Goal: Information Seeking & Learning: Learn about a topic

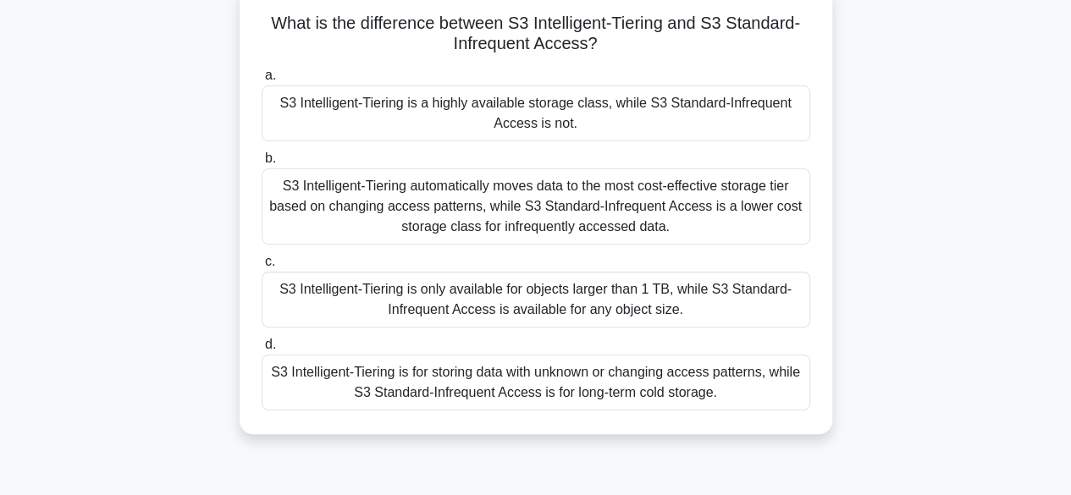
scroll to position [129, 0]
drag, startPoint x: 401, startPoint y: 229, endPoint x: 667, endPoint y: 225, distance: 265.9
click at [667, 225] on div "S3 Intelligent-Tiering automatically moves data to the most cost-effective stor…" at bounding box center [536, 207] width 549 height 76
click at [262, 165] on input "b. S3 Intelligent-Tiering automatically moves data to the most cost-effective s…" at bounding box center [262, 159] width 0 height 11
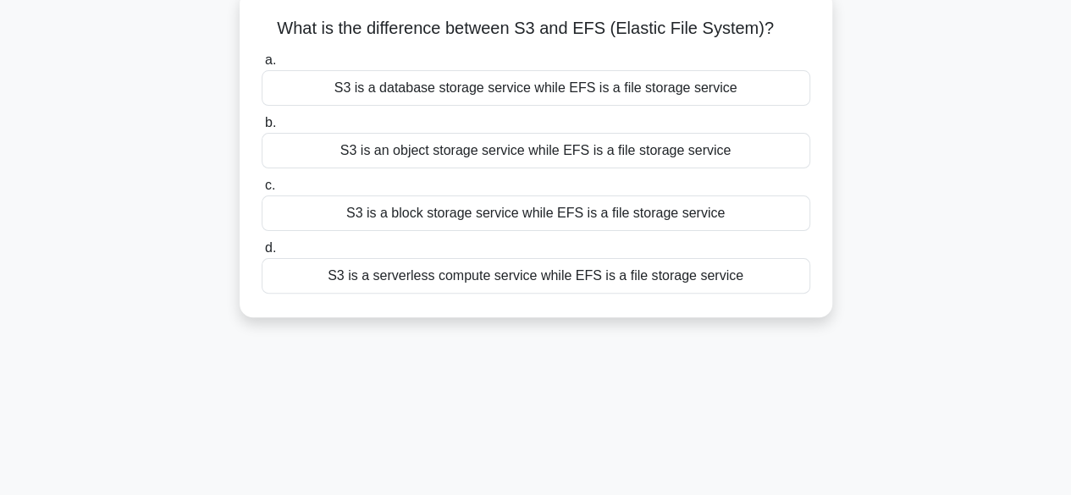
scroll to position [0, 0]
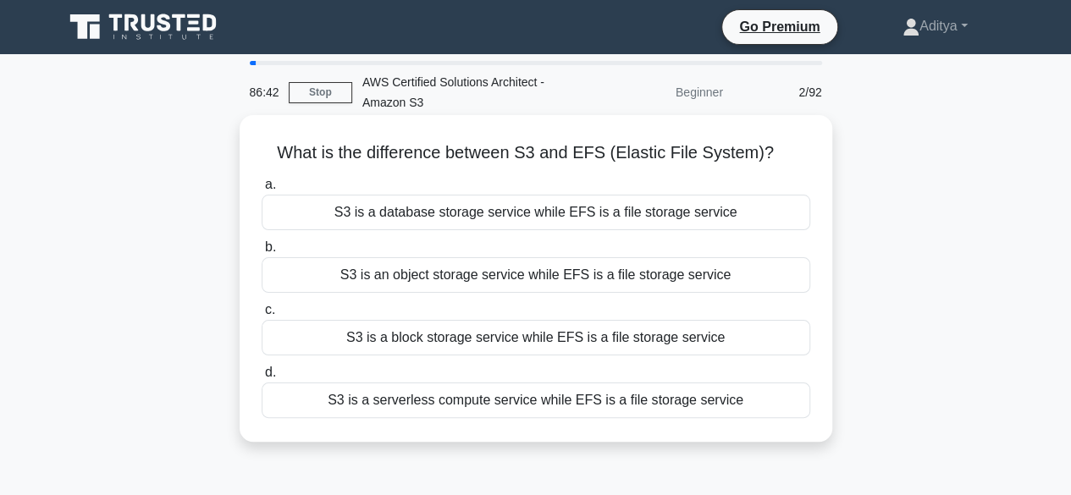
drag, startPoint x: 344, startPoint y: 216, endPoint x: 491, endPoint y: 250, distance: 151.1
click at [491, 250] on div "a. S3 is a database storage service while EFS is a file storage service b. S3 i…" at bounding box center [535, 296] width 569 height 251
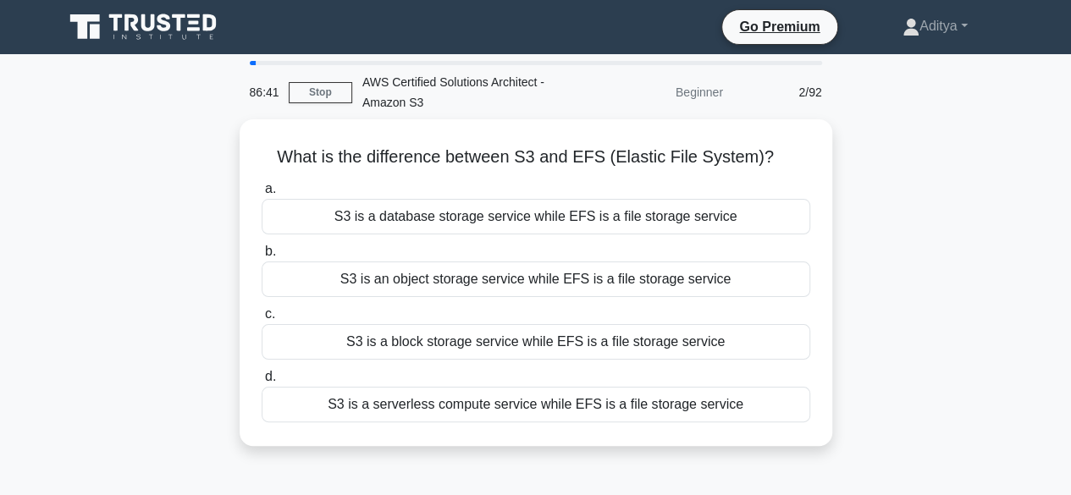
click at [5, 182] on main "86:41 Stop AWS Certified Solutions Architect - Amazon S3 Beginner 2/92 What is …" at bounding box center [535, 484] width 1071 height 860
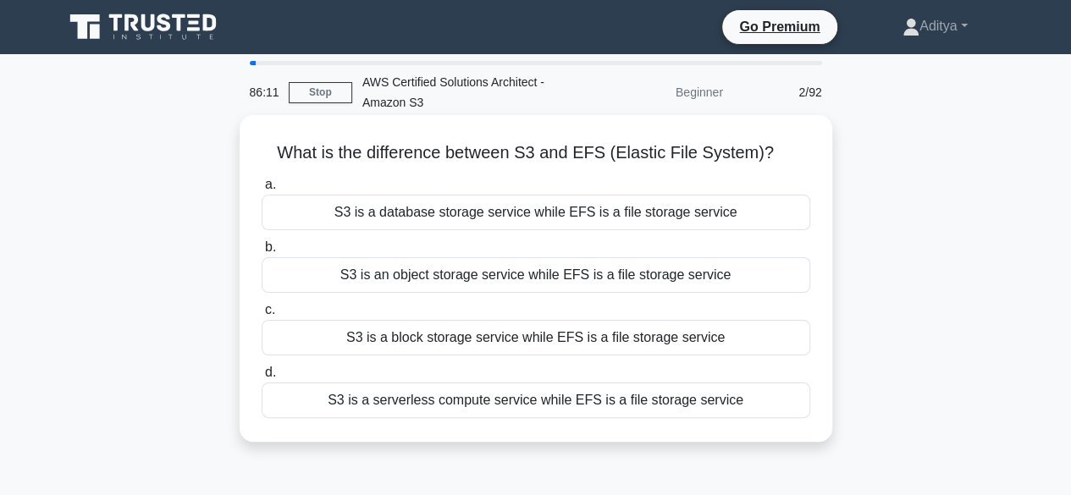
click at [371, 279] on div "S3 is an object storage service while EFS is a file storage service" at bounding box center [536, 275] width 549 height 36
click at [262, 253] on input "b. S3 is an object storage service while EFS is a file storage service" at bounding box center [262, 247] width 0 height 11
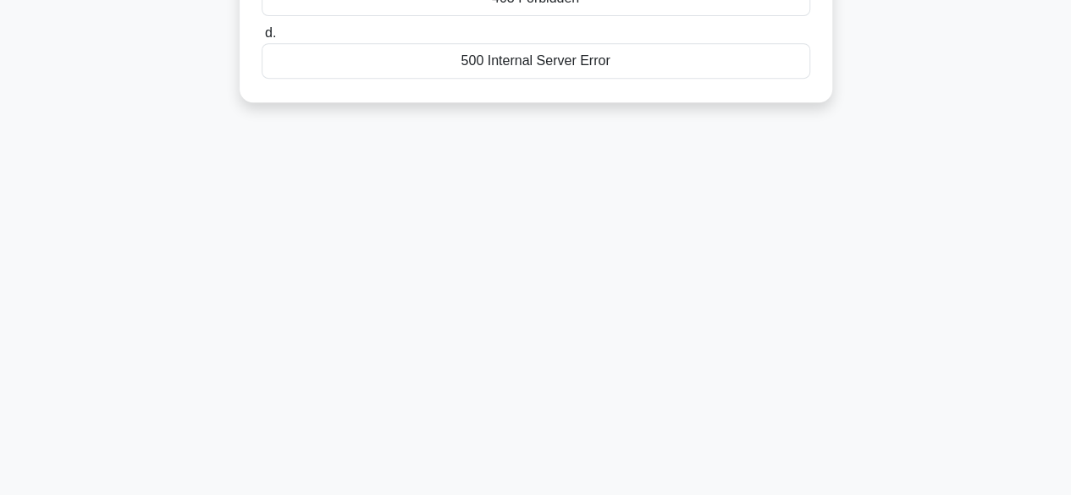
scroll to position [419, 0]
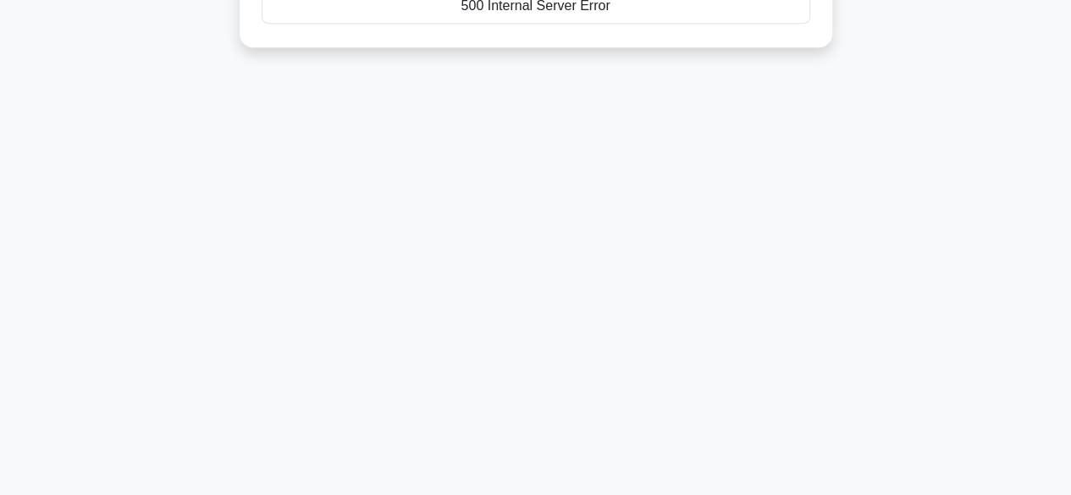
drag, startPoint x: 264, startPoint y: 209, endPoint x: 428, endPoint y: 197, distance: 164.7
click at [428, 197] on div "85:51 Stop AWS Certified Solutions Architect - Amazon S3 Beginner 3/92 What HTT…" at bounding box center [535, 65] width 965 height 847
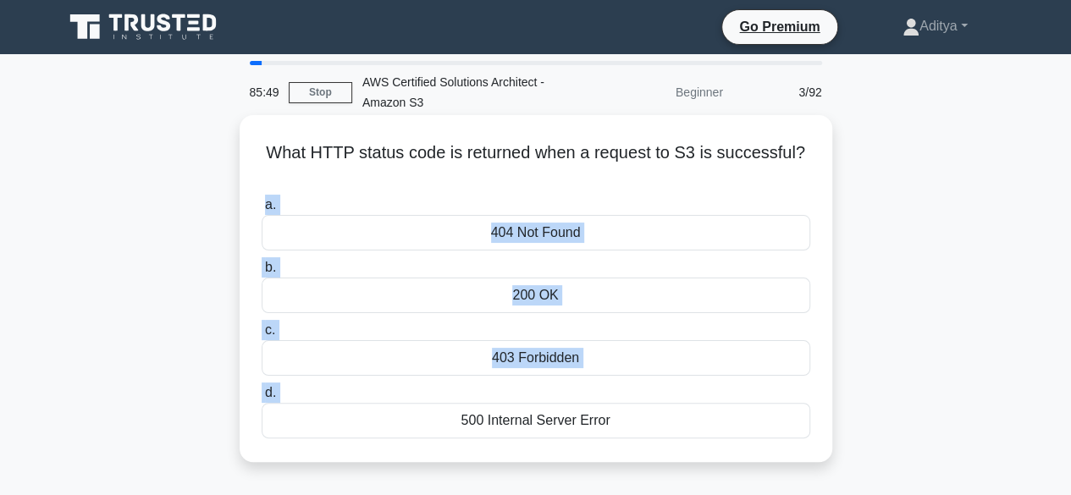
click at [268, 199] on span "a." at bounding box center [270, 204] width 11 height 14
click at [262, 200] on input "a. 404 Not Found" at bounding box center [262, 205] width 0 height 11
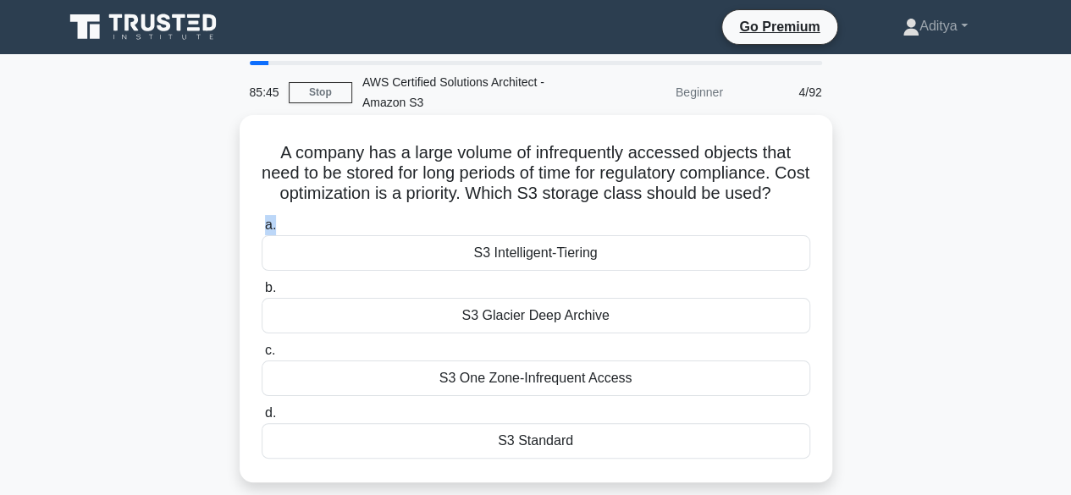
drag, startPoint x: 265, startPoint y: 251, endPoint x: 297, endPoint y: 251, distance: 32.2
click at [297, 251] on label "a. S3 Intelligent-Tiering" at bounding box center [536, 243] width 549 height 56
drag, startPoint x: 268, startPoint y: 312, endPoint x: 279, endPoint y: 312, distance: 11.9
click at [279, 312] on label "b. S3 Glacier Deep Archive" at bounding box center [536, 306] width 549 height 56
drag, startPoint x: 266, startPoint y: 375, endPoint x: 279, endPoint y: 375, distance: 12.7
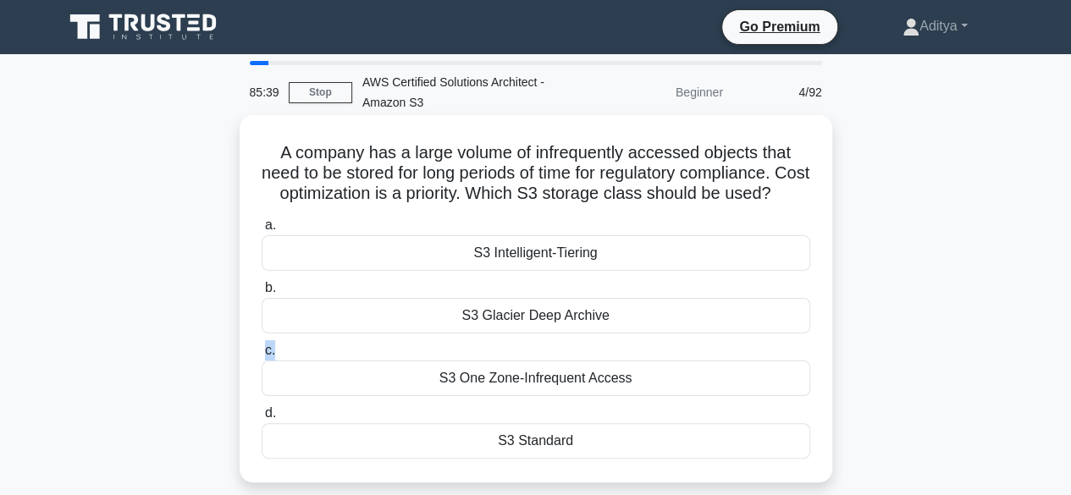
click at [279, 375] on label "c. S3 One Zone-Infrequent Access" at bounding box center [536, 368] width 549 height 56
drag, startPoint x: 264, startPoint y: 434, endPoint x: 283, endPoint y: 434, distance: 18.6
click at [283, 434] on label "d. S3 Standard" at bounding box center [536, 431] width 549 height 56
click at [262, 419] on input "d. S3 Standard" at bounding box center [262, 413] width 0 height 11
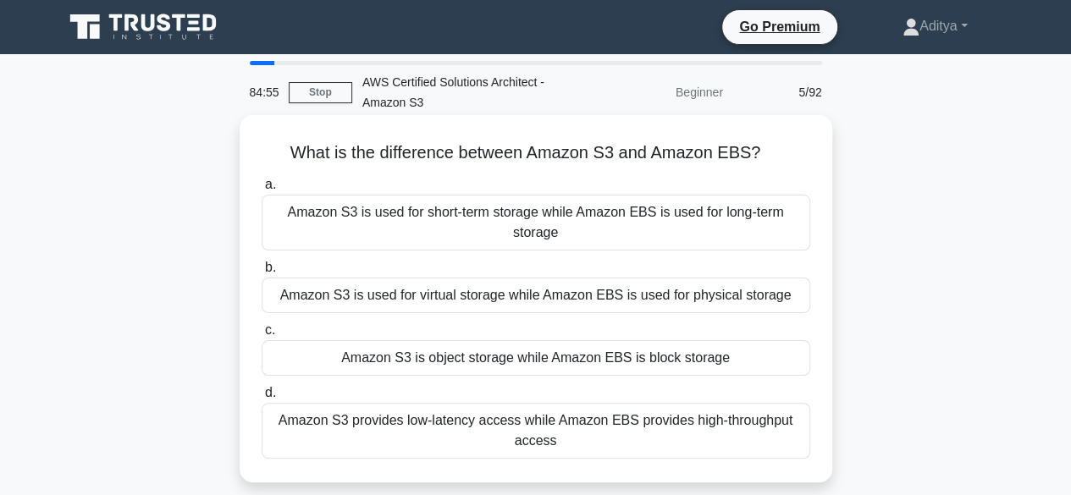
drag, startPoint x: 284, startPoint y: 299, endPoint x: 788, endPoint y: 302, distance: 503.7
click at [788, 302] on div "Amazon S3 is used for virtual storage while Amazon EBS is used for physical sto…" at bounding box center [536, 296] width 549 height 36
drag, startPoint x: 347, startPoint y: 356, endPoint x: 750, endPoint y: 360, distance: 403.0
click at [750, 360] on div "Amazon S3 is object storage while Amazon EBS is block storage" at bounding box center [536, 358] width 549 height 36
drag, startPoint x: 553, startPoint y: 445, endPoint x: 277, endPoint y: 422, distance: 277.0
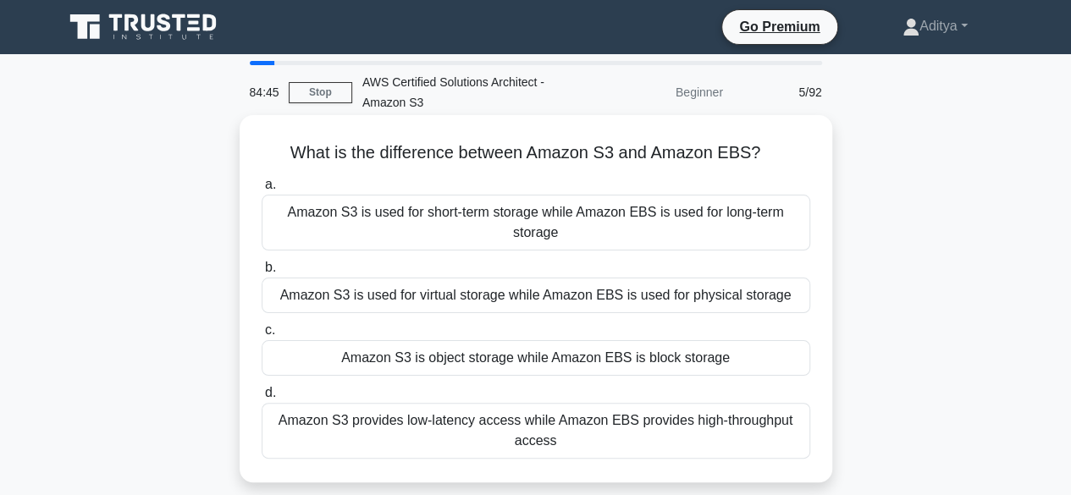
click at [277, 422] on div "Amazon S3 provides low-latency access while Amazon EBS provides high-throughput…" at bounding box center [536, 431] width 549 height 56
click at [262, 399] on input "d. Amazon S3 provides low-latency access while Amazon EBS provides high-through…" at bounding box center [262, 393] width 0 height 11
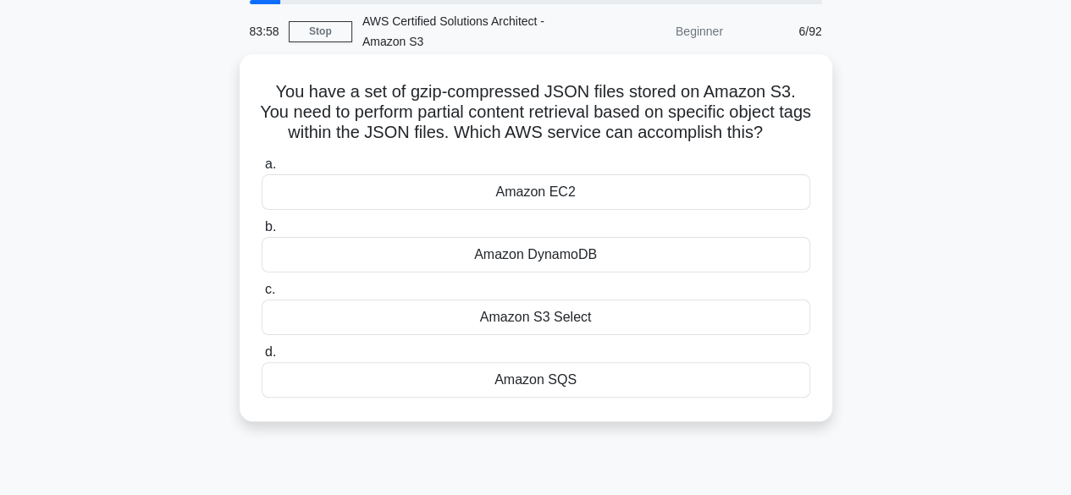
scroll to position [66, 0]
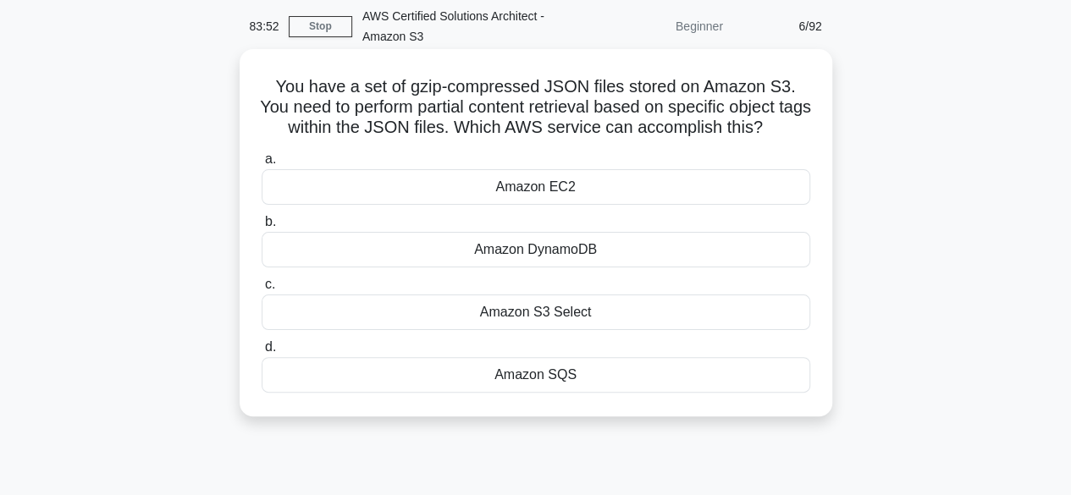
click at [434, 316] on div "Amazon S3 Select" at bounding box center [536, 313] width 549 height 36
click at [262, 290] on input "c. Amazon S3 Select" at bounding box center [262, 284] width 0 height 11
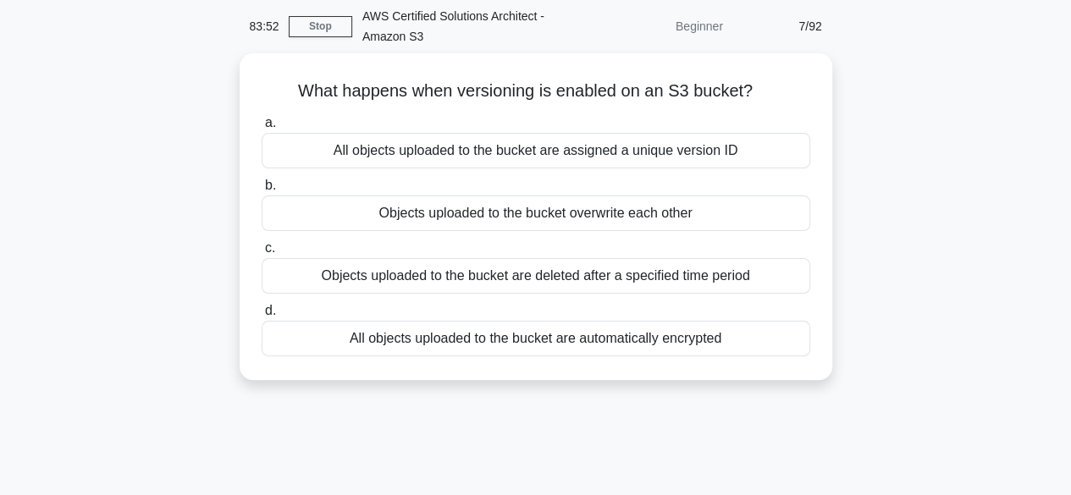
scroll to position [0, 0]
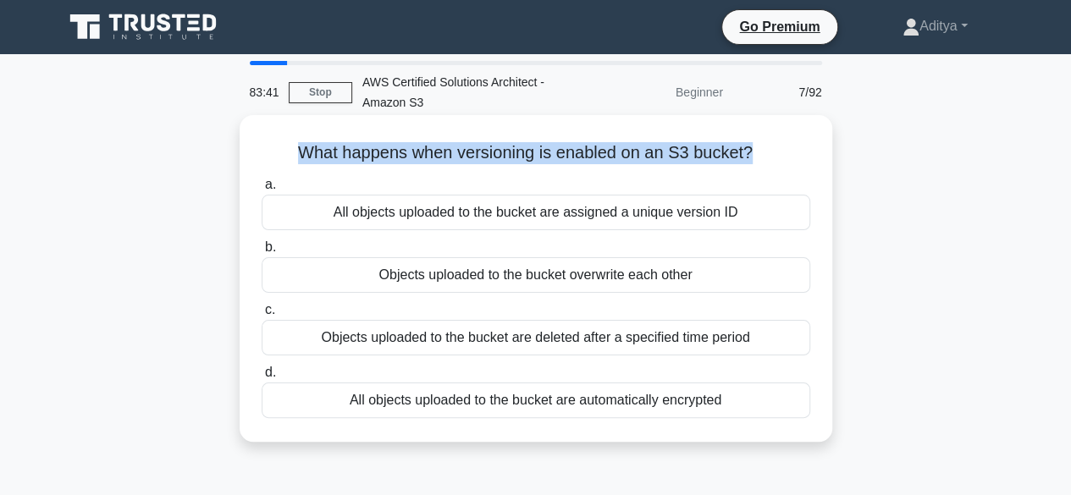
drag, startPoint x: 748, startPoint y: 155, endPoint x: 286, endPoint y: 146, distance: 462.3
click at [286, 146] on h5 "What happens when versioning is enabled on an S3 bucket? .spinner_0XTQ{transfor…" at bounding box center [536, 153] width 552 height 22
click at [297, 154] on h5 "What happens when versioning is enabled on an S3 bucket? .spinner_0XTQ{transfor…" at bounding box center [536, 153] width 552 height 22
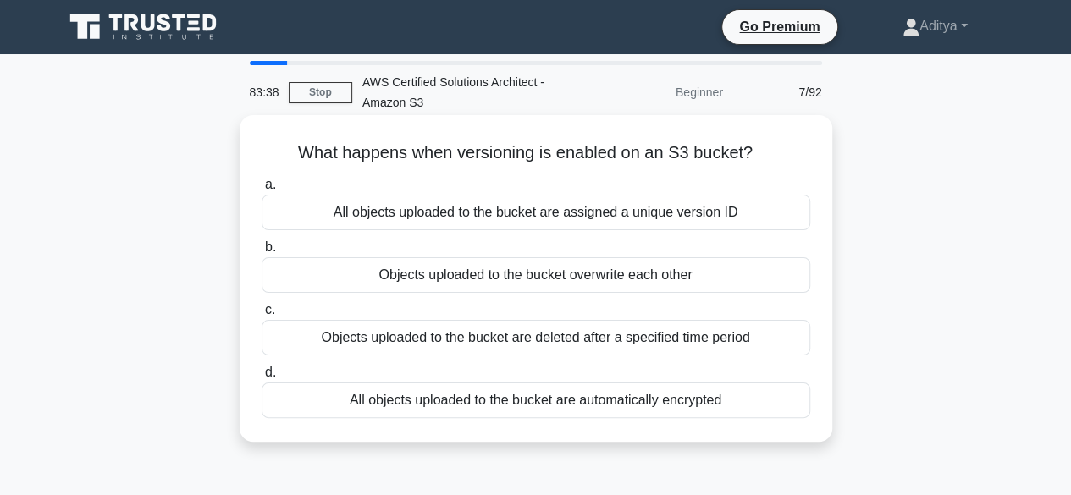
drag, startPoint x: 297, startPoint y: 154, endPoint x: 756, endPoint y: 146, distance: 458.9
click at [756, 146] on h5 "What happens when versioning is enabled on an S3 bucket? .spinner_0XTQ{transfor…" at bounding box center [536, 153] width 552 height 22
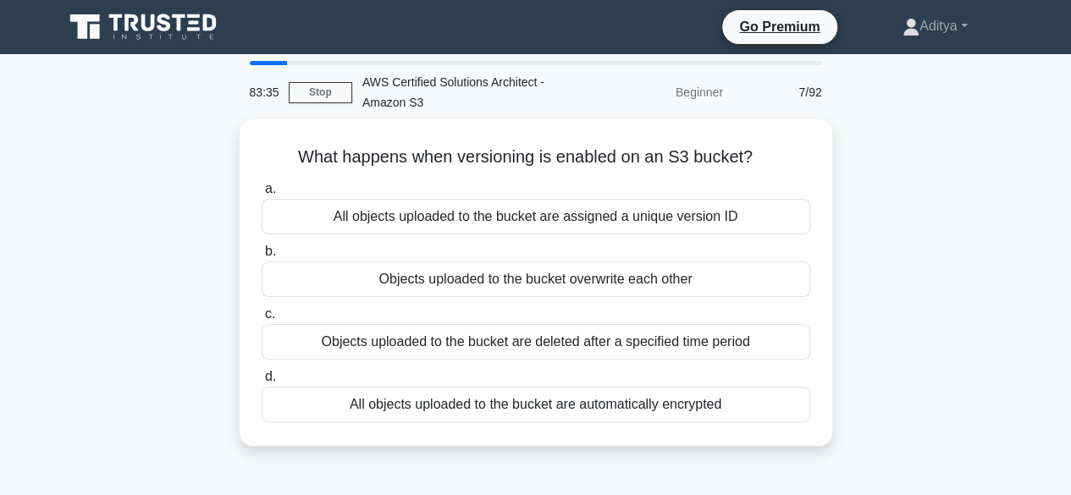
drag, startPoint x: 756, startPoint y: 146, endPoint x: 234, endPoint y: 139, distance: 522.4
click at [234, 139] on div "What happens when versioning is enabled on an S3 bucket? .spinner_0XTQ{transfor…" at bounding box center [535, 292] width 965 height 347
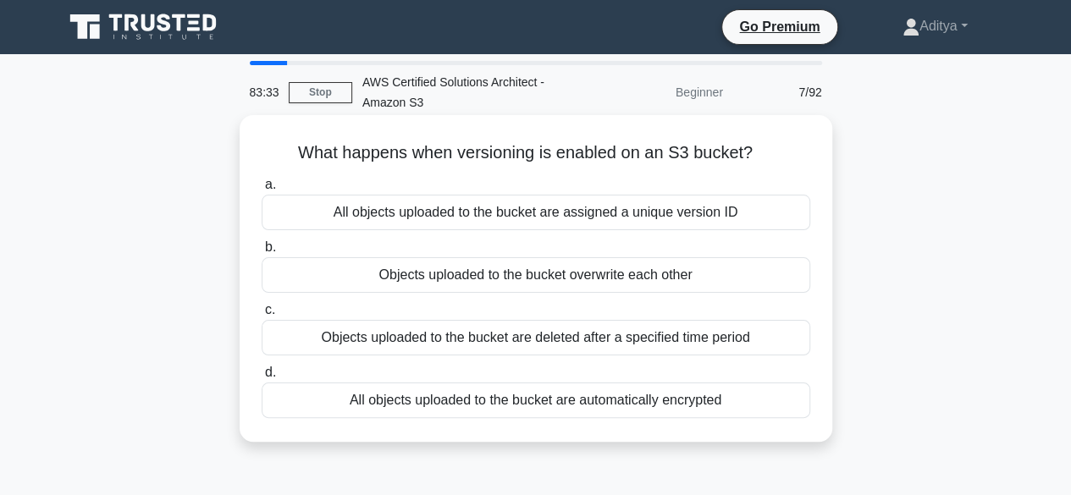
click at [314, 160] on h5 "What happens when versioning is enabled on an S3 bucket? .spinner_0XTQ{transfor…" at bounding box center [536, 153] width 552 height 22
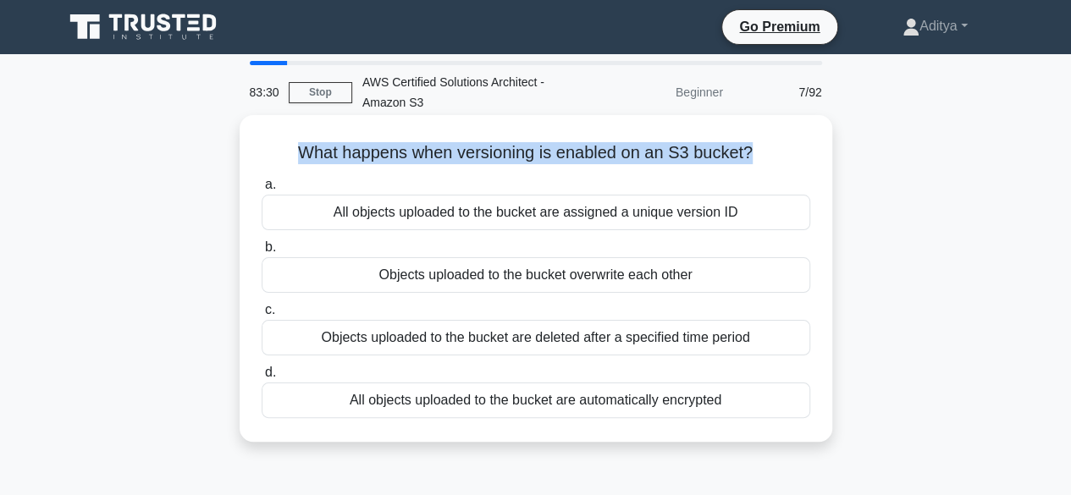
drag, startPoint x: 299, startPoint y: 154, endPoint x: 751, endPoint y: 155, distance: 452.1
click at [751, 155] on h5 "What happens when versioning is enabled on an S3 bucket? .spinner_0XTQ{transfor…" at bounding box center [536, 153] width 552 height 22
drag, startPoint x: 751, startPoint y: 155, endPoint x: 296, endPoint y: 154, distance: 454.6
click at [296, 154] on h5 "What happens when versioning is enabled on an S3 bucket? .spinner_0XTQ{transfor…" at bounding box center [536, 153] width 552 height 22
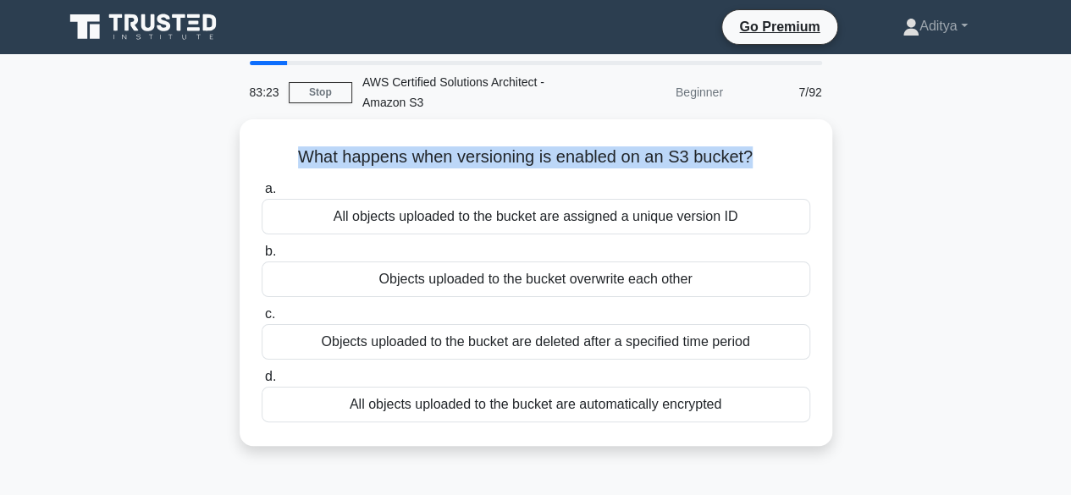
click at [142, 126] on div "What happens when versioning is enabled on an S3 bucket? .spinner_0XTQ{transfor…" at bounding box center [535, 292] width 965 height 347
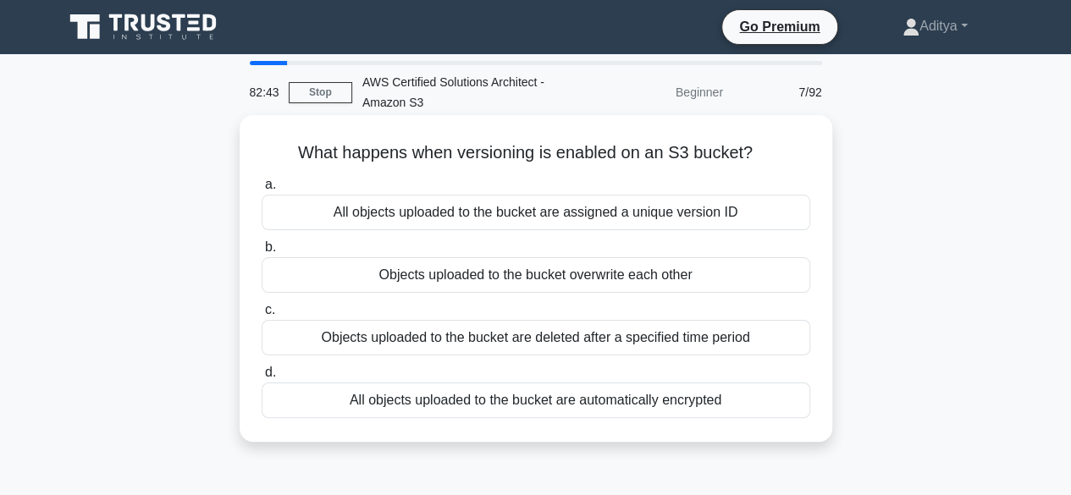
drag, startPoint x: 572, startPoint y: 279, endPoint x: 696, endPoint y: 280, distance: 123.6
click at [696, 280] on div "Objects uploaded to the bucket overwrite each other" at bounding box center [536, 275] width 549 height 36
click at [262, 253] on input "b. Objects uploaded to the bucket overwrite each other" at bounding box center [262, 247] width 0 height 11
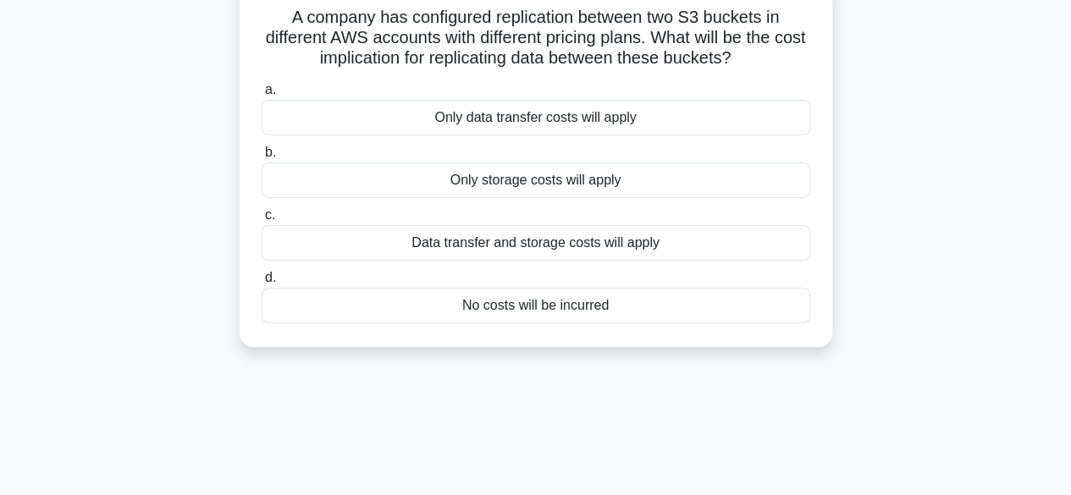
scroll to position [120, 0]
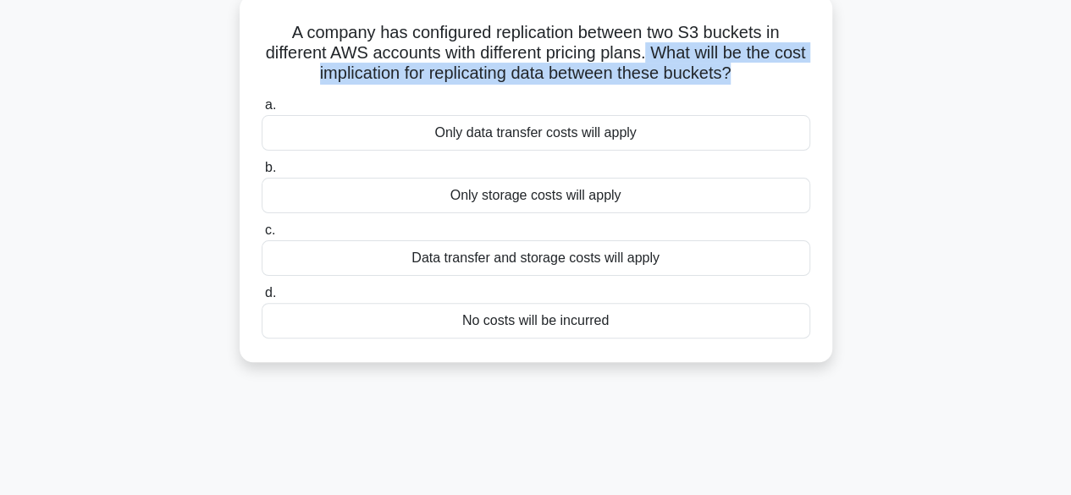
drag, startPoint x: 753, startPoint y: 72, endPoint x: 667, endPoint y: 50, distance: 88.3
click at [667, 50] on h5 "A company has configured replication between two S3 buckets in different AWS ac…" at bounding box center [536, 53] width 552 height 63
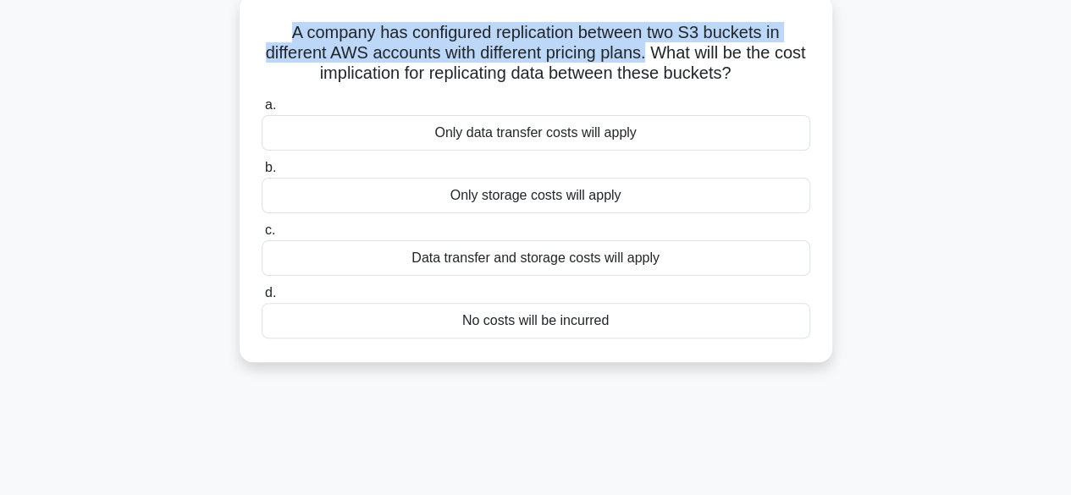
drag, startPoint x: 667, startPoint y: 50, endPoint x: 268, endPoint y: 33, distance: 399.9
click at [268, 33] on h5 "A company has configured replication between two S3 buckets in different AWS ac…" at bounding box center [536, 53] width 552 height 63
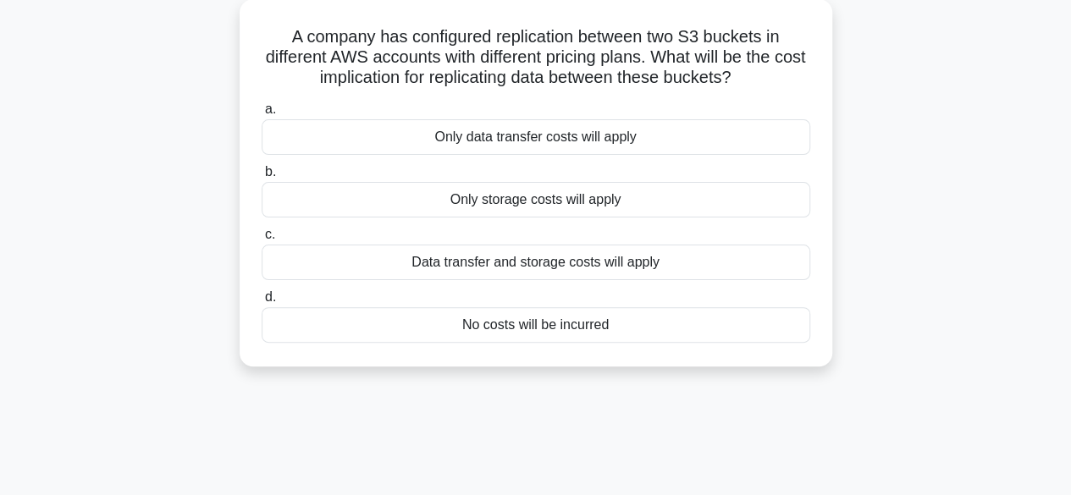
click at [613, 378] on div "A company has configured replication between two S3 buckets in different AWS ac…" at bounding box center [535, 193] width 965 height 388
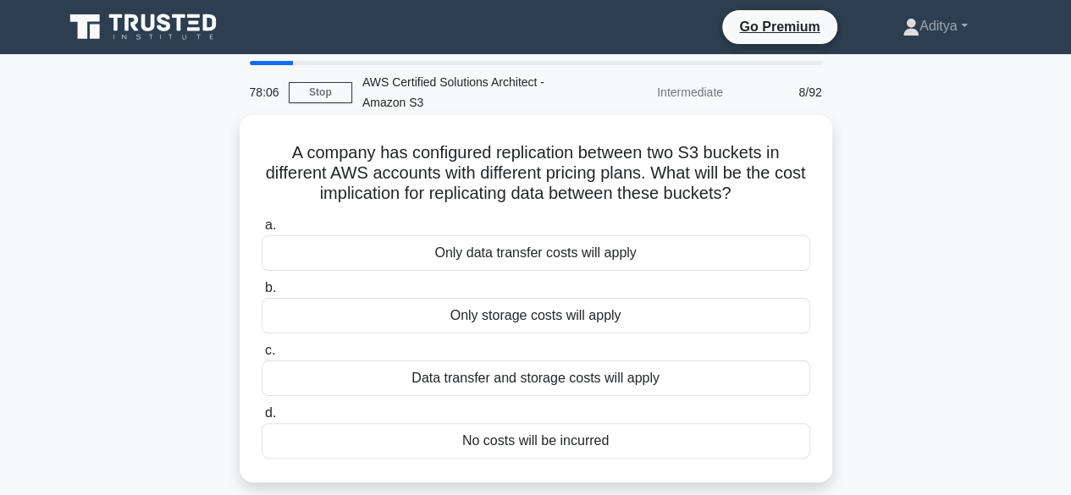
click at [607, 345] on label "c. Data transfer and storage costs will apply" at bounding box center [536, 368] width 549 height 56
click at [262, 345] on input "c. Data transfer and storage costs will apply" at bounding box center [262, 350] width 0 height 11
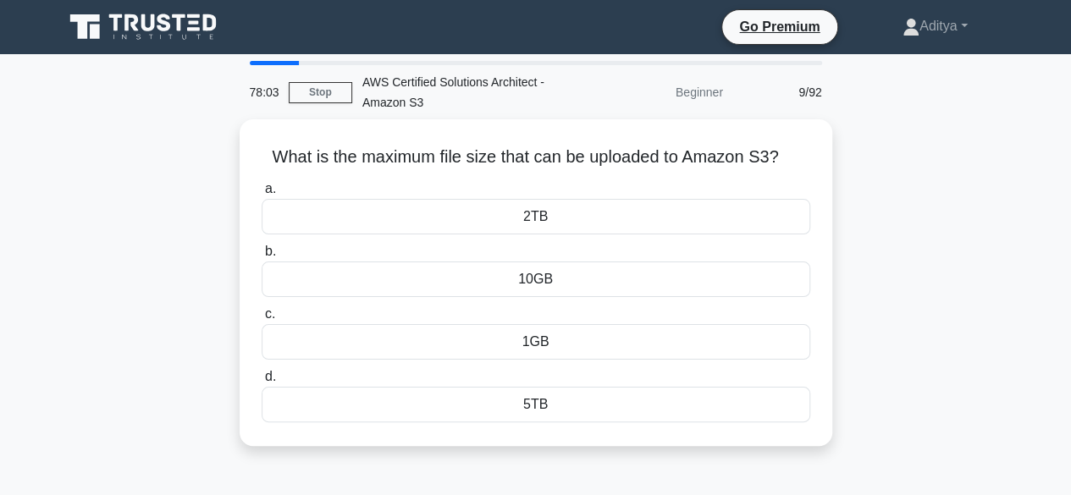
scroll to position [1, 0]
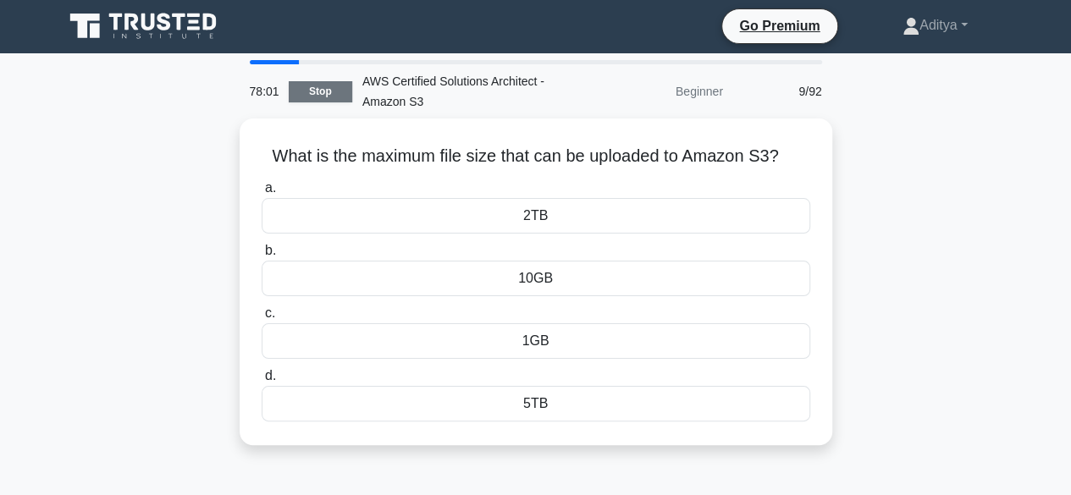
click at [323, 94] on link "Stop" at bounding box center [320, 91] width 63 height 21
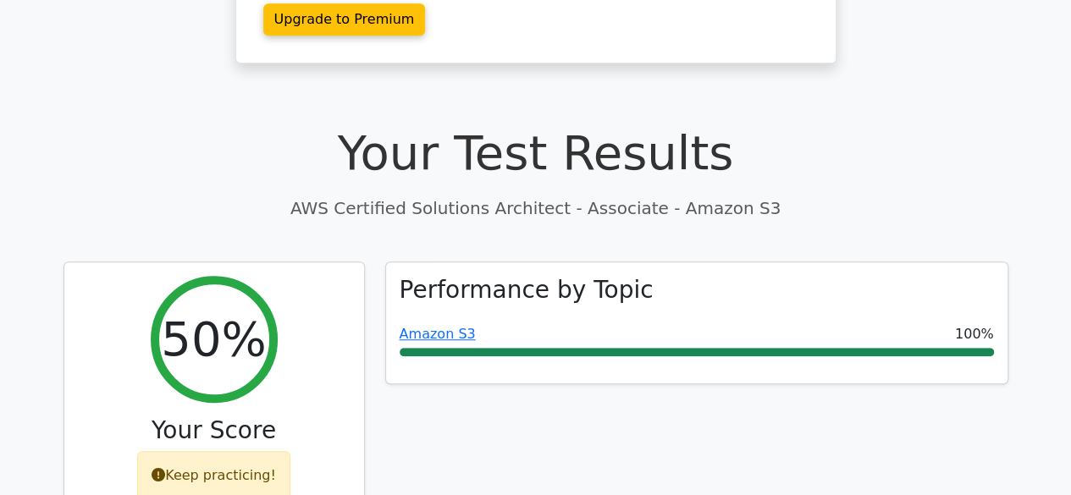
scroll to position [423, 0]
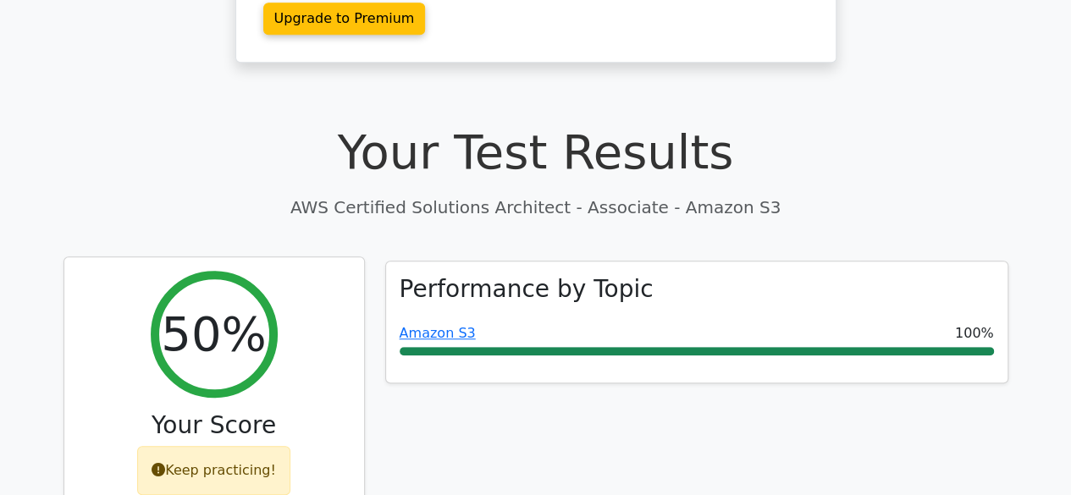
click at [238, 446] on div "Keep practicing!" at bounding box center [213, 470] width 153 height 49
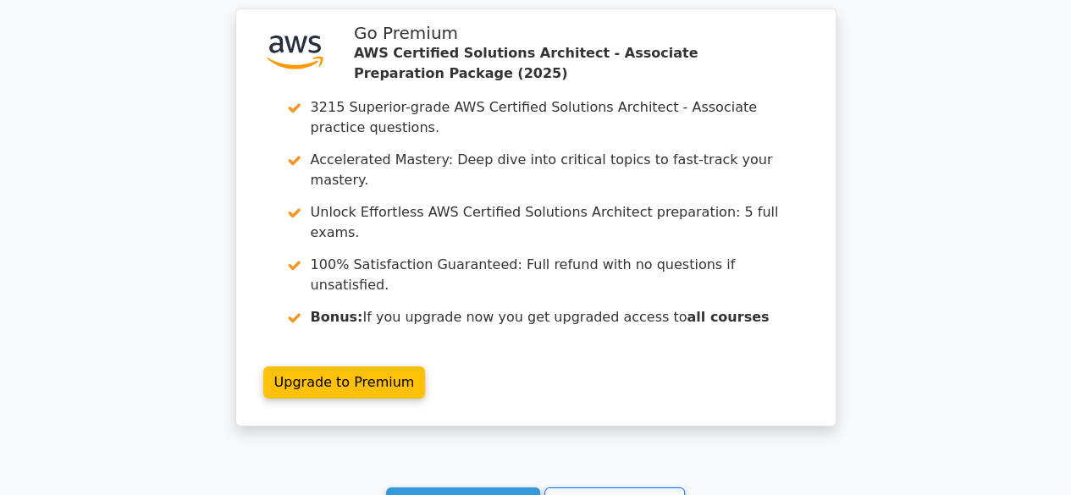
scroll to position [2575, 0]
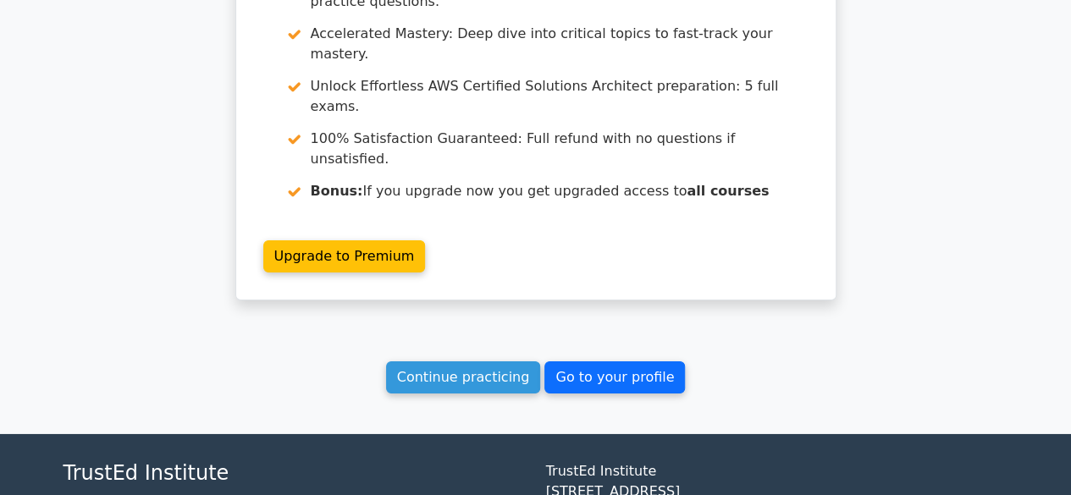
click at [571, 361] on link "Go to your profile" at bounding box center [614, 377] width 141 height 32
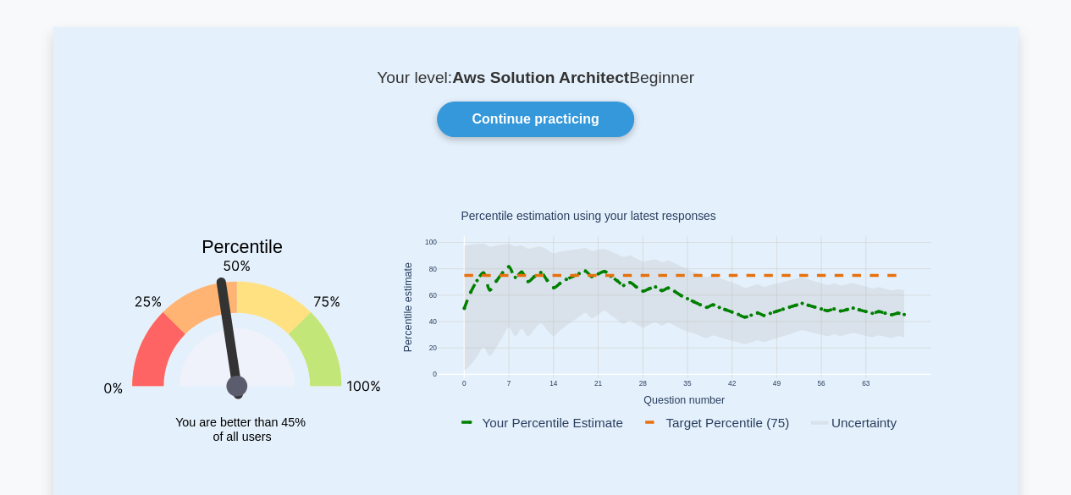
scroll to position [67, 0]
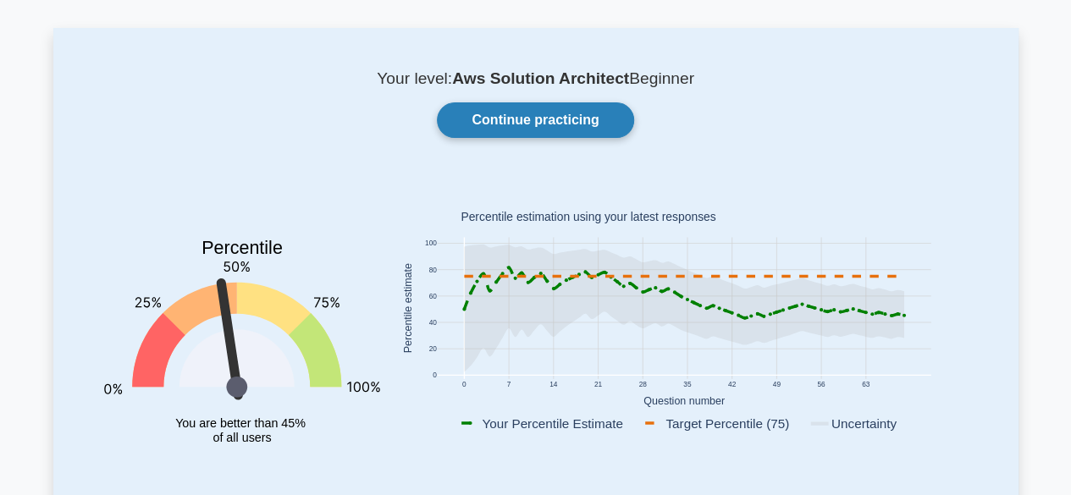
click at [532, 118] on link "Continue practicing" at bounding box center [535, 120] width 196 height 36
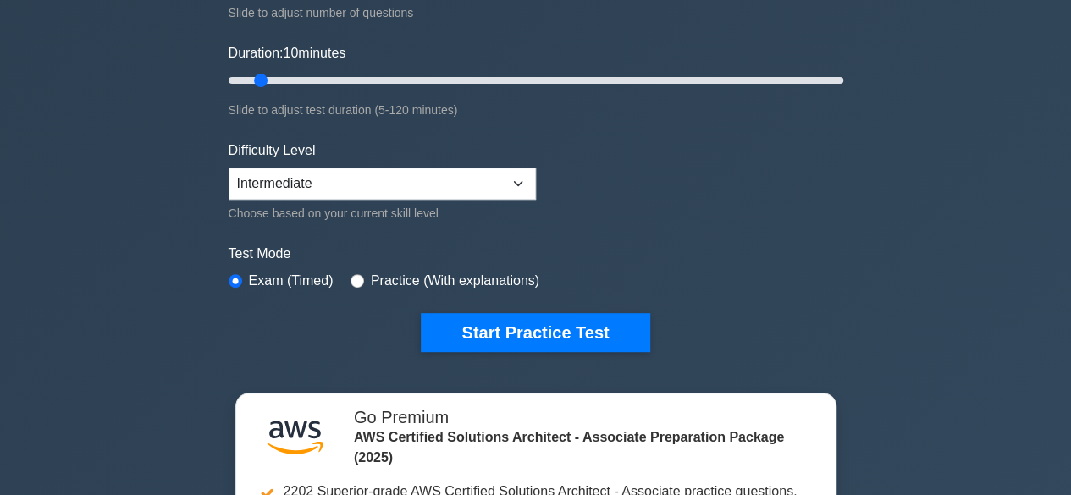
scroll to position [288, 0]
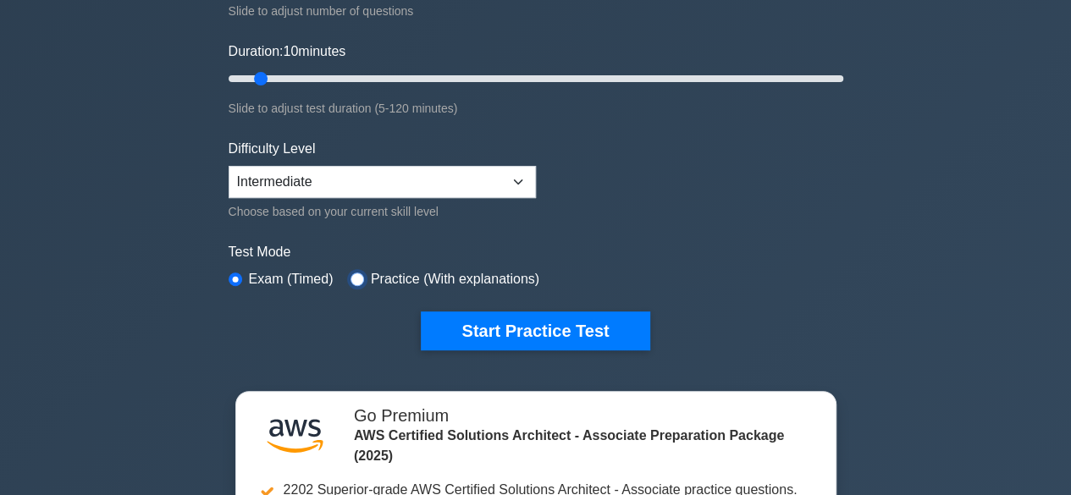
click at [350, 278] on input "radio" at bounding box center [357, 280] width 14 height 14
radio input "true"
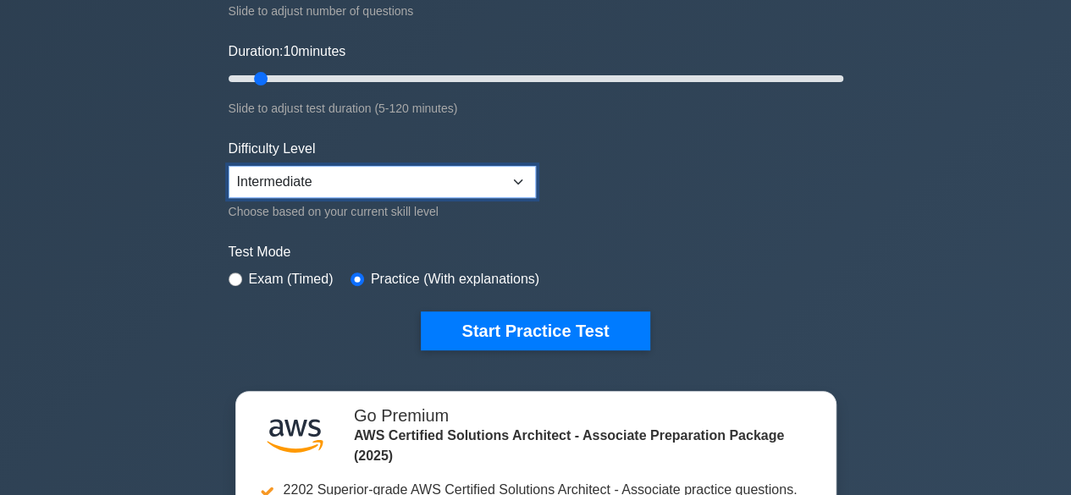
click at [413, 169] on select "Beginner Intermediate Expert" at bounding box center [382, 182] width 307 height 32
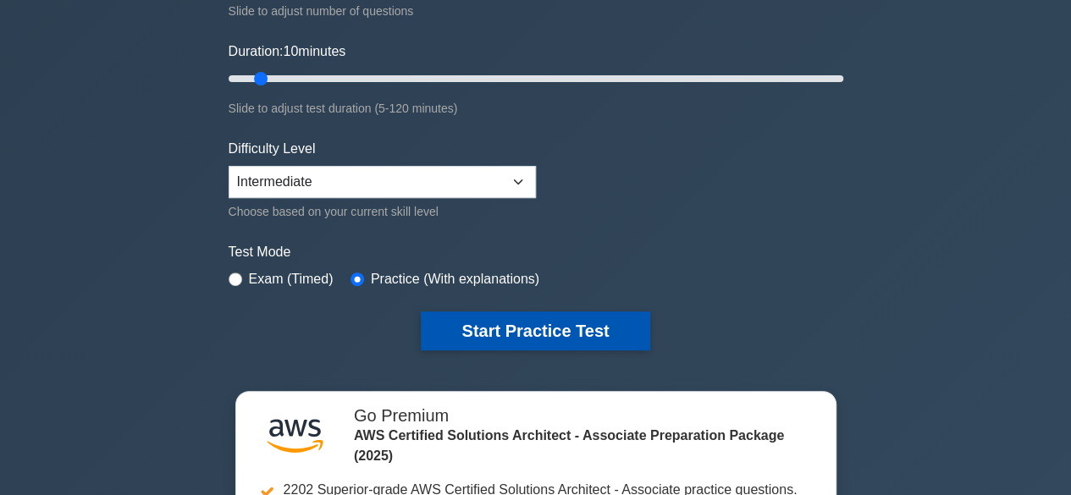
click at [527, 334] on button "Start Practice Test" at bounding box center [535, 331] width 229 height 39
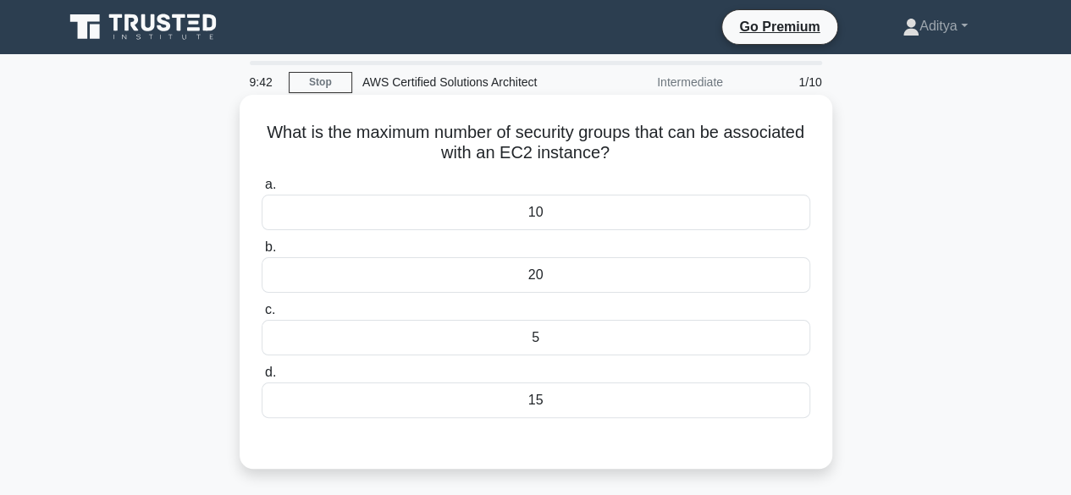
click at [503, 222] on div "10" at bounding box center [536, 213] width 549 height 36
click at [262, 190] on input "a. 10" at bounding box center [262, 184] width 0 height 11
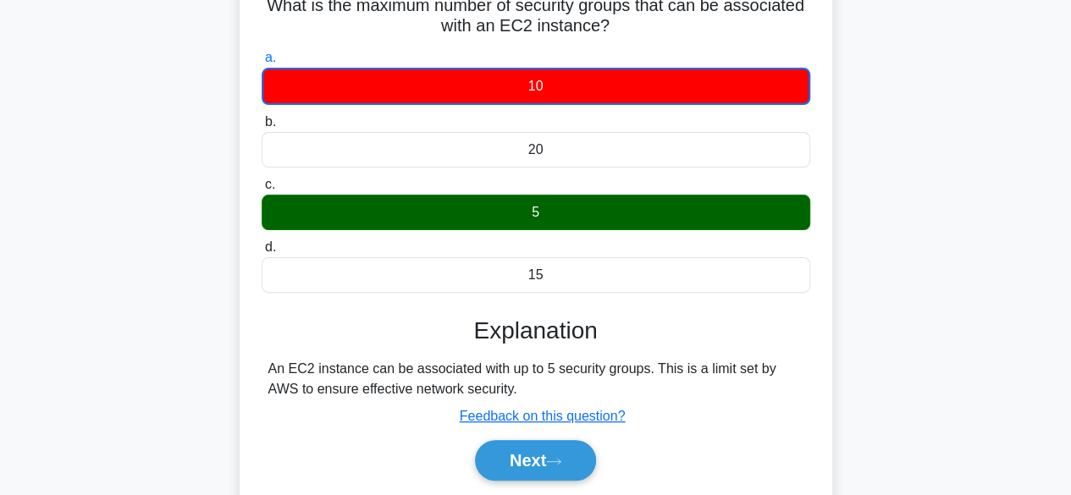
scroll to position [156, 0]
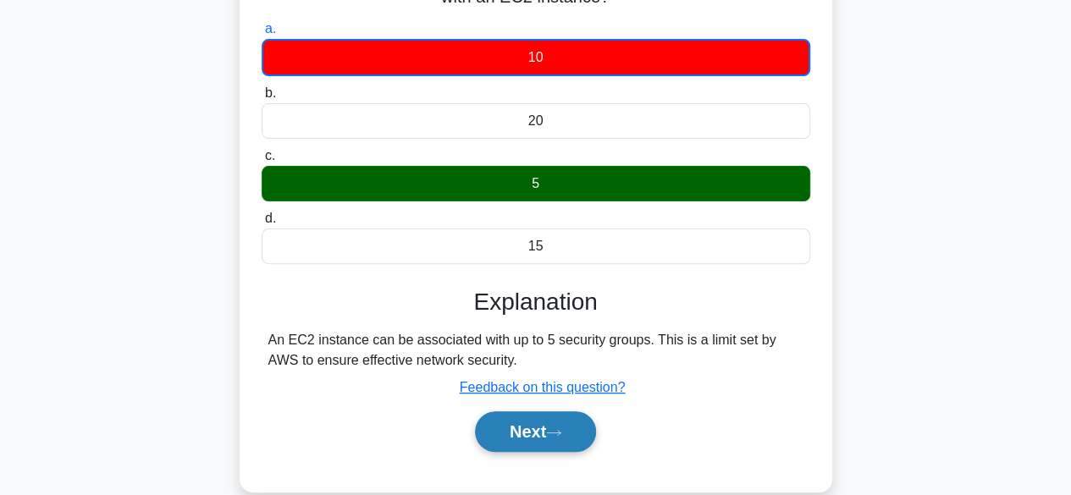
click at [529, 429] on button "Next" at bounding box center [535, 431] width 121 height 41
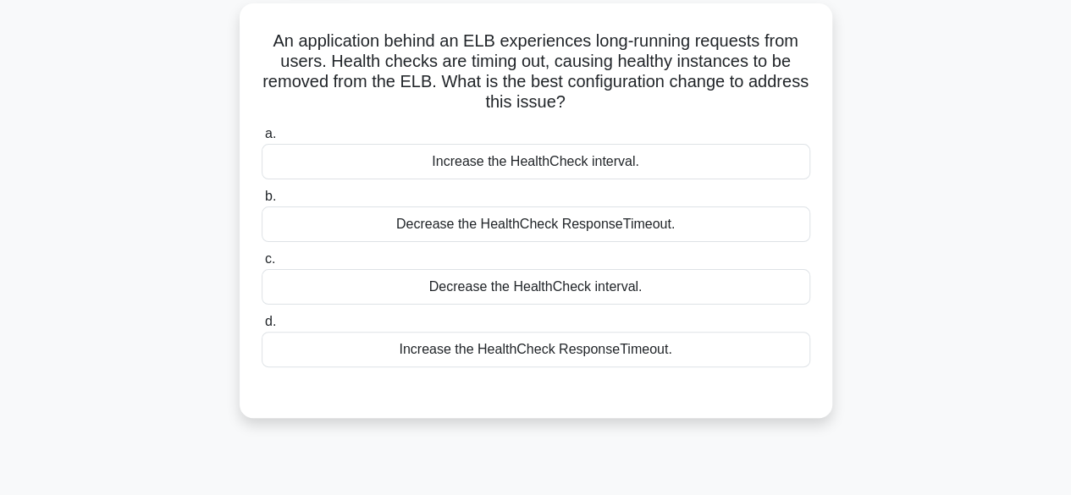
scroll to position [95, 0]
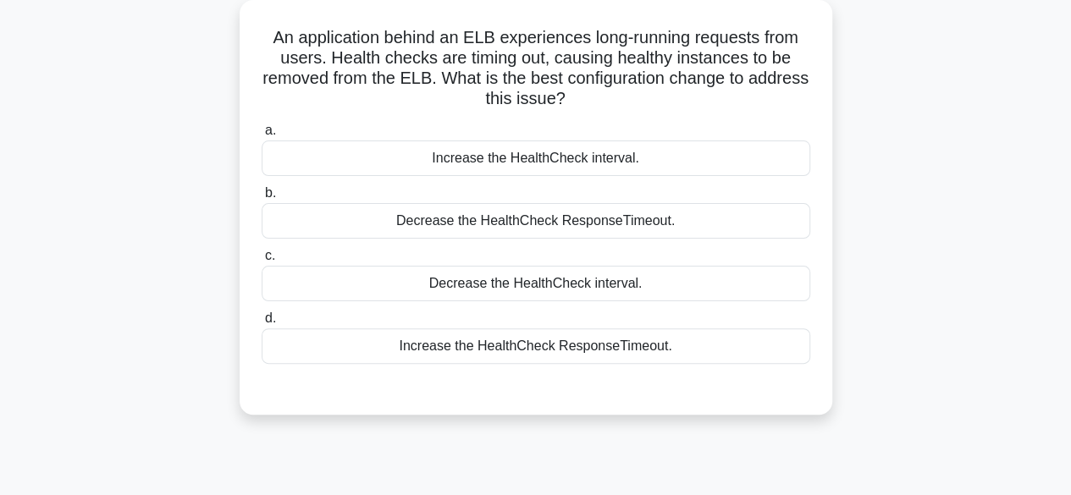
click at [590, 348] on div "Increase the HealthCheck ResponseTimeout." at bounding box center [536, 346] width 549 height 36
click at [262, 324] on input "d. Increase the HealthCheck ResponseTimeout." at bounding box center [262, 318] width 0 height 11
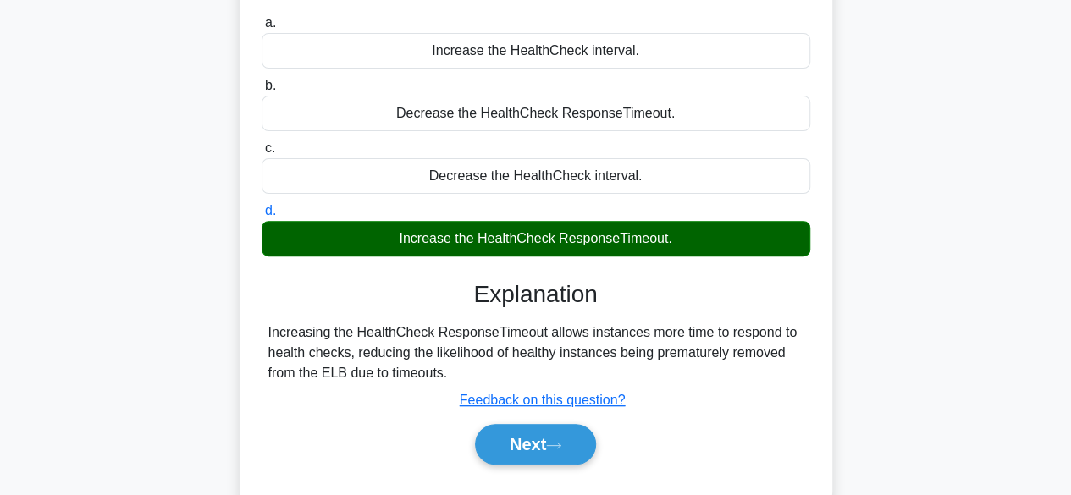
scroll to position [226, 0]
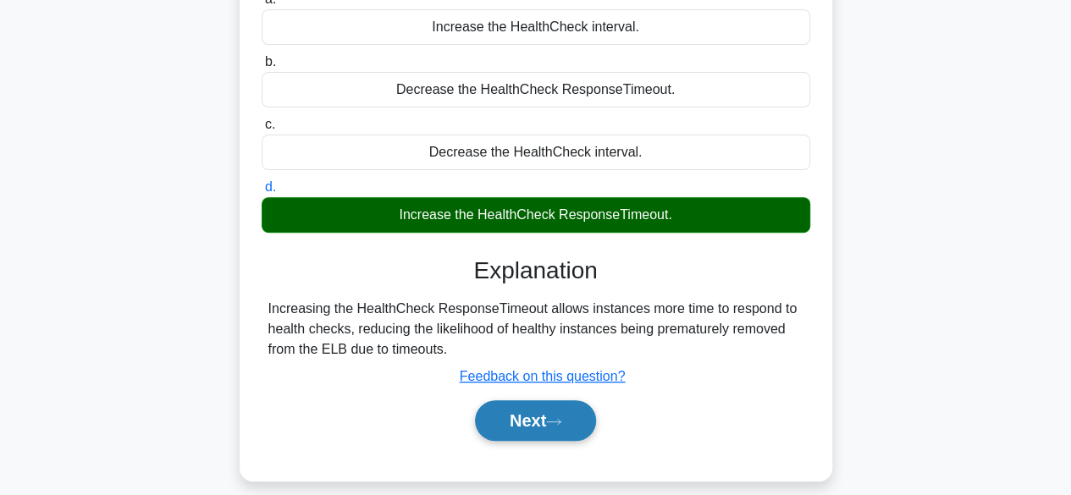
click at [527, 407] on button "Next" at bounding box center [535, 420] width 121 height 41
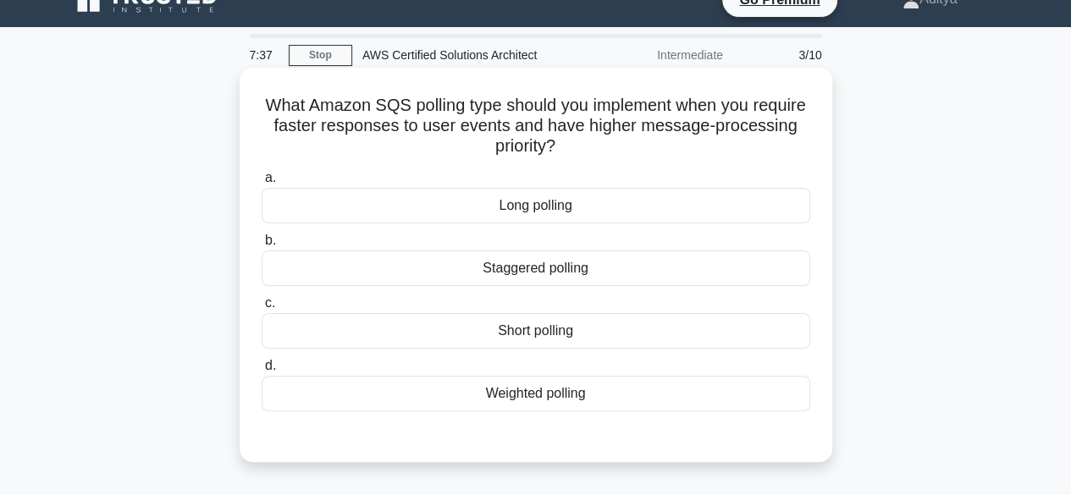
scroll to position [28, 0]
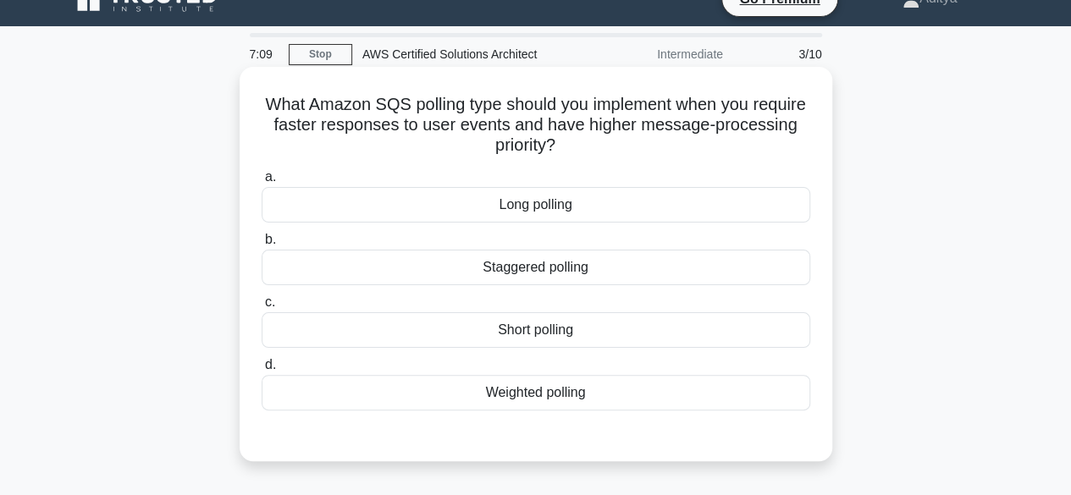
click at [506, 319] on div "Short polling" at bounding box center [536, 330] width 549 height 36
click at [262, 308] on input "c. Short polling" at bounding box center [262, 302] width 0 height 11
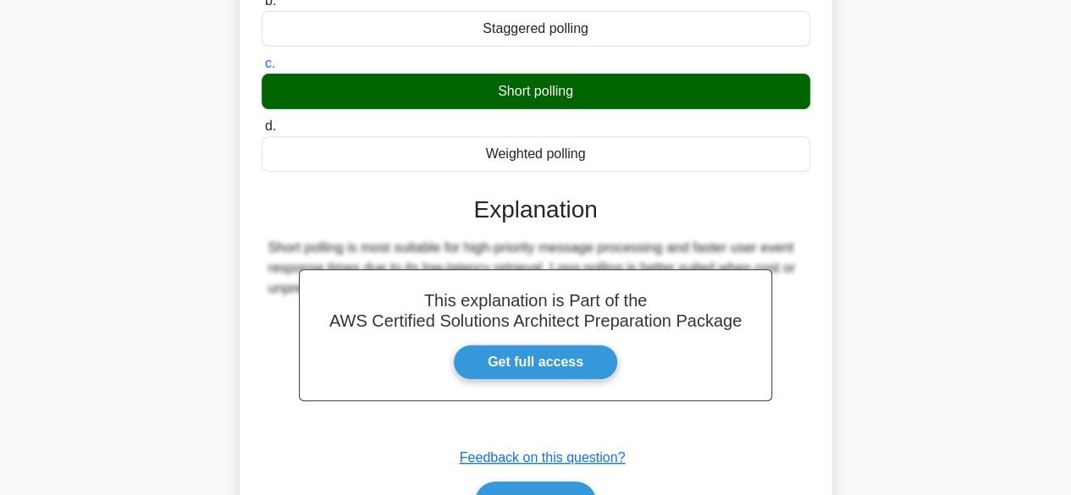
scroll to position [419, 0]
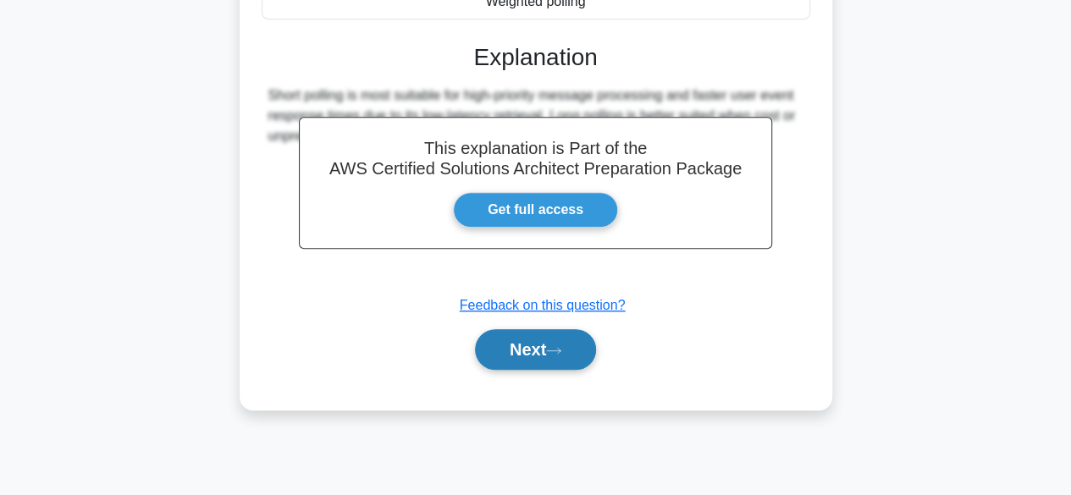
click at [554, 346] on icon at bounding box center [553, 350] width 15 height 9
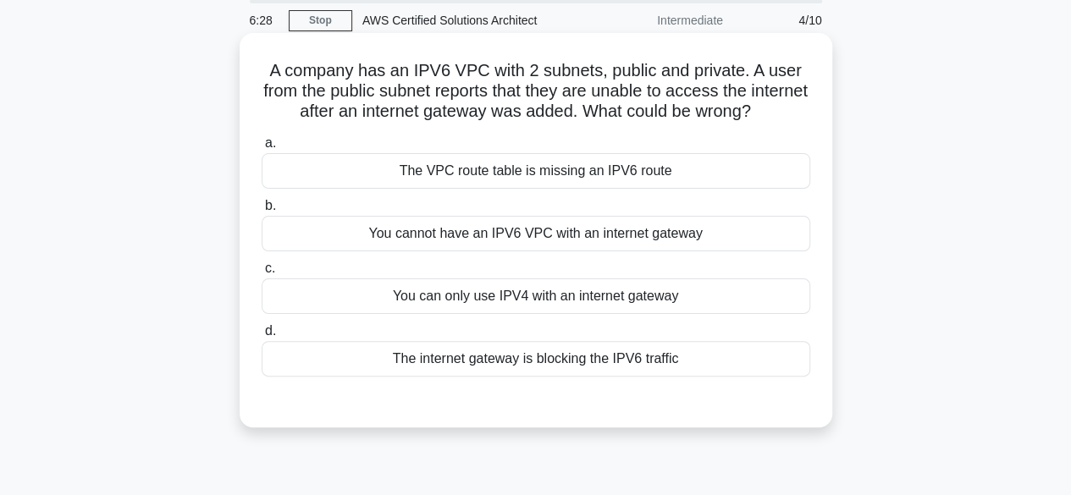
scroll to position [63, 0]
click at [586, 251] on div "You cannot have an IPV6 VPC with an internet gateway" at bounding box center [536, 233] width 549 height 36
click at [262, 211] on input "b. You cannot have an IPV6 VPC with an internet gateway" at bounding box center [262, 205] width 0 height 11
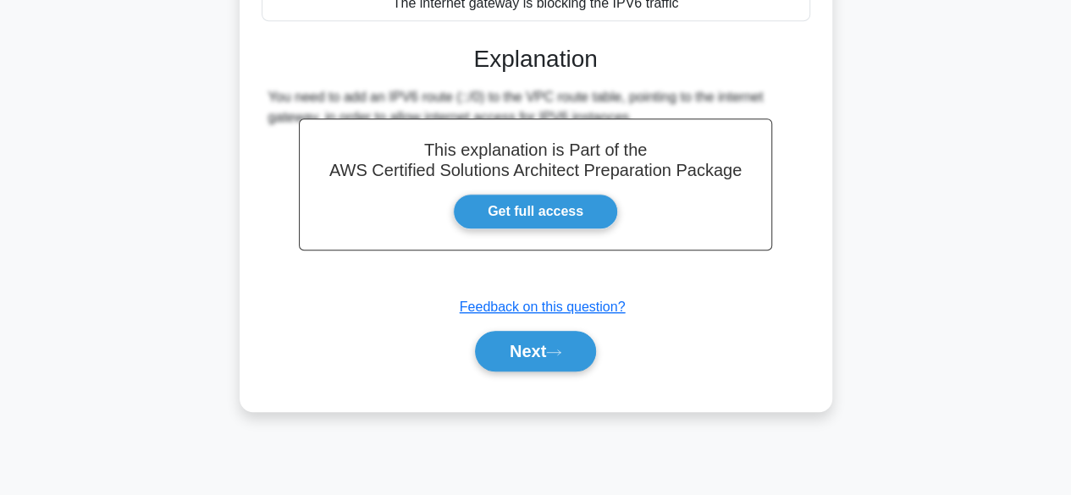
scroll to position [418, 0]
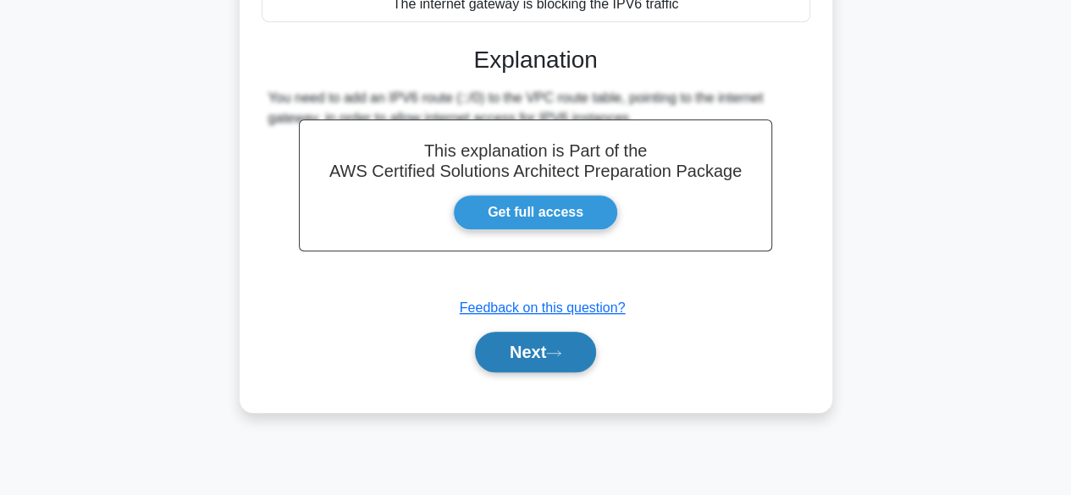
click at [516, 363] on button "Next" at bounding box center [535, 352] width 121 height 41
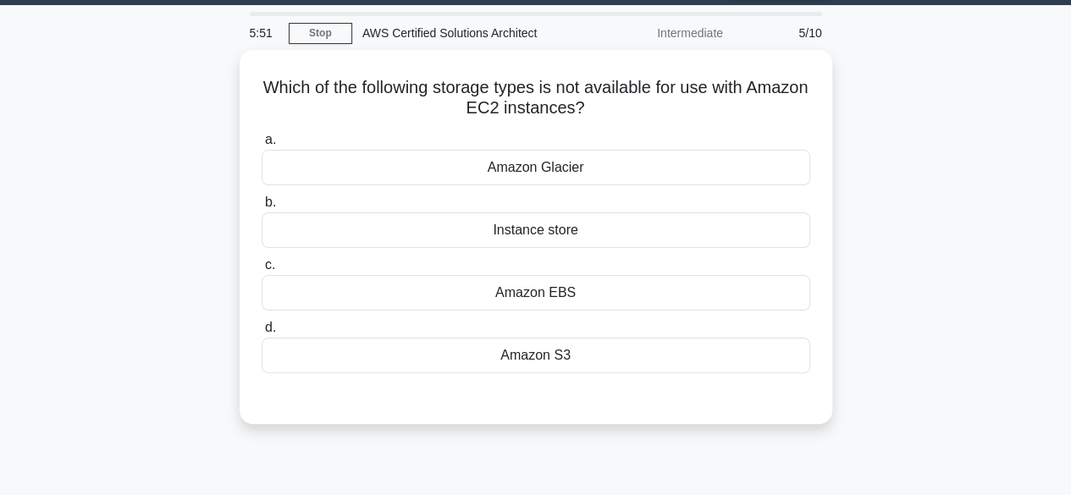
scroll to position [47, 0]
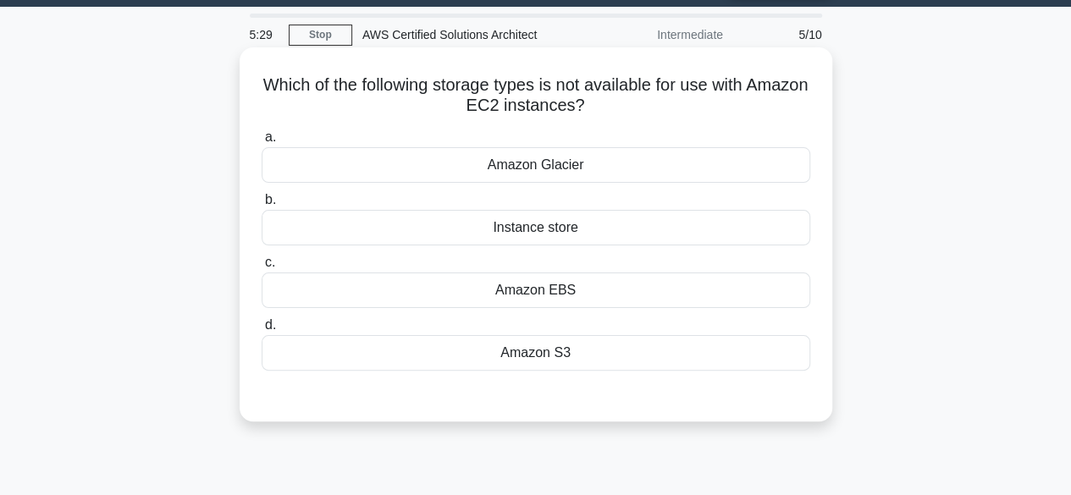
click at [444, 351] on div "Amazon S3" at bounding box center [536, 353] width 549 height 36
click at [262, 331] on input "d. Amazon S3" at bounding box center [262, 325] width 0 height 11
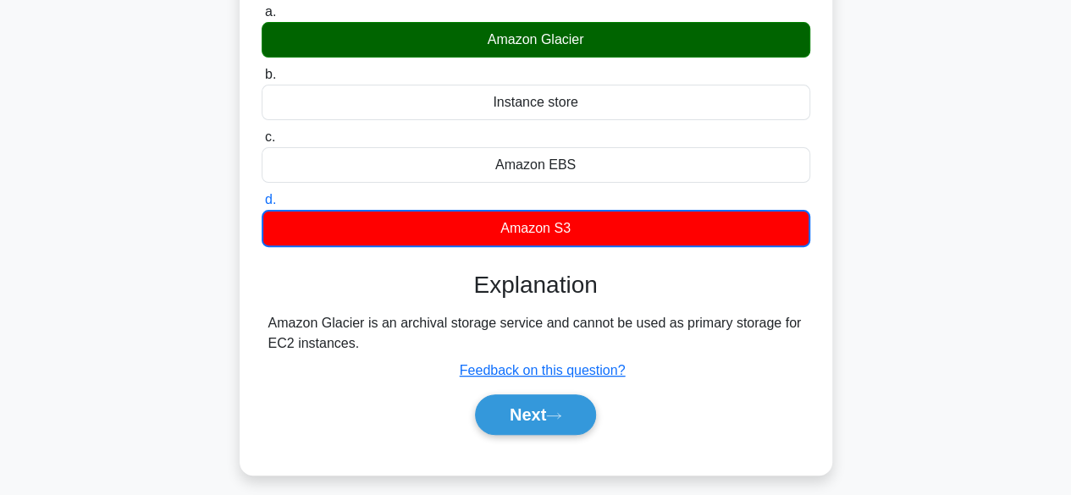
scroll to position [174, 0]
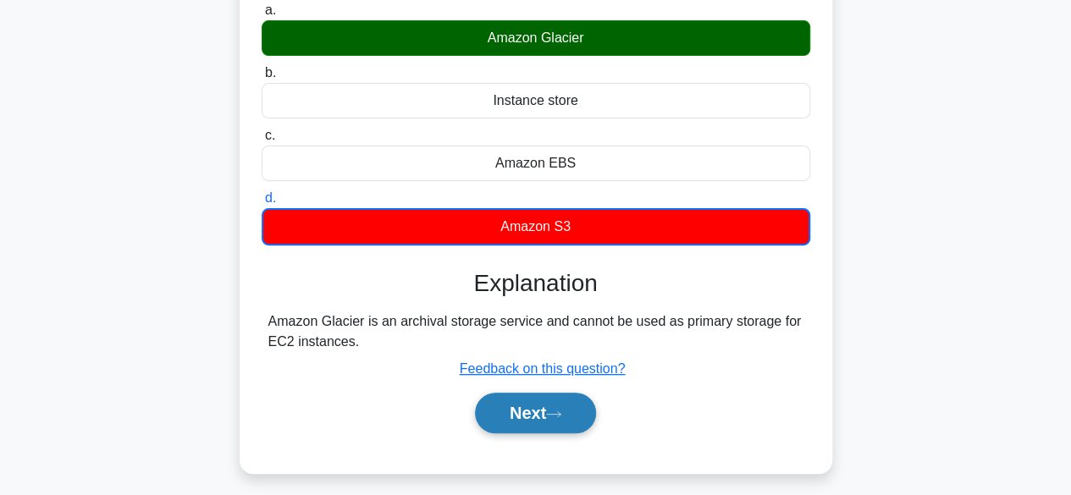
click at [553, 394] on button "Next" at bounding box center [535, 413] width 121 height 41
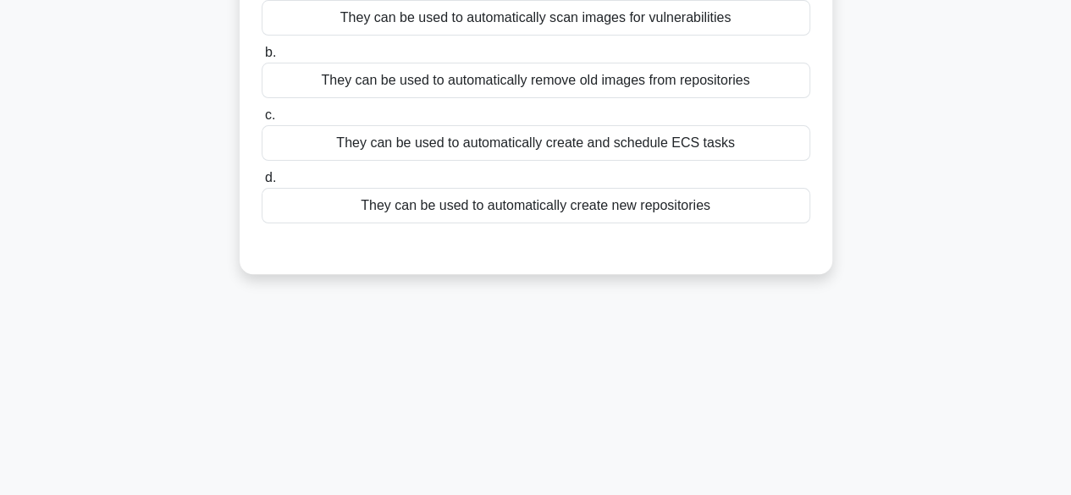
scroll to position [0, 0]
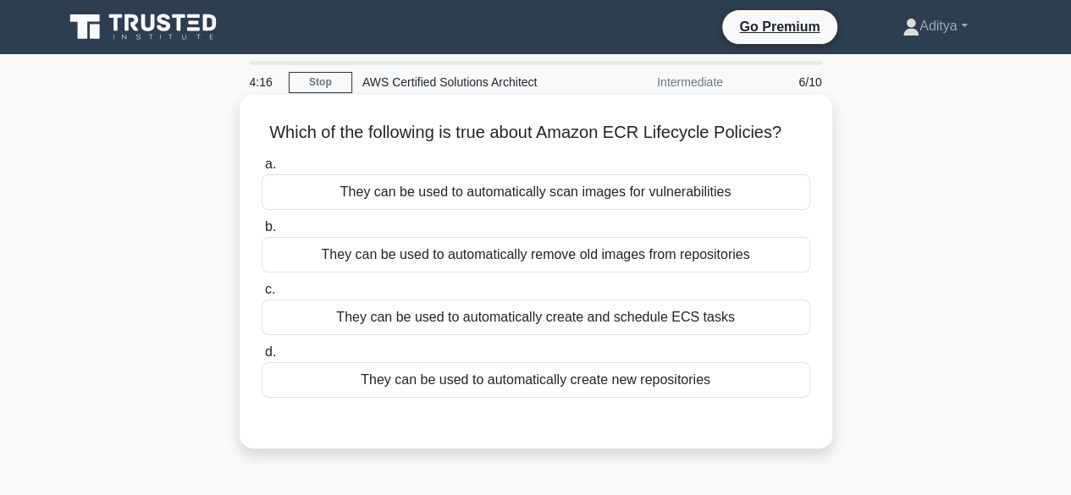
click at [608, 321] on div "They can be used to automatically create and schedule ECS tasks" at bounding box center [536, 318] width 549 height 36
click at [262, 295] on input "c. They can be used to automatically create and schedule ECS tasks" at bounding box center [262, 289] width 0 height 11
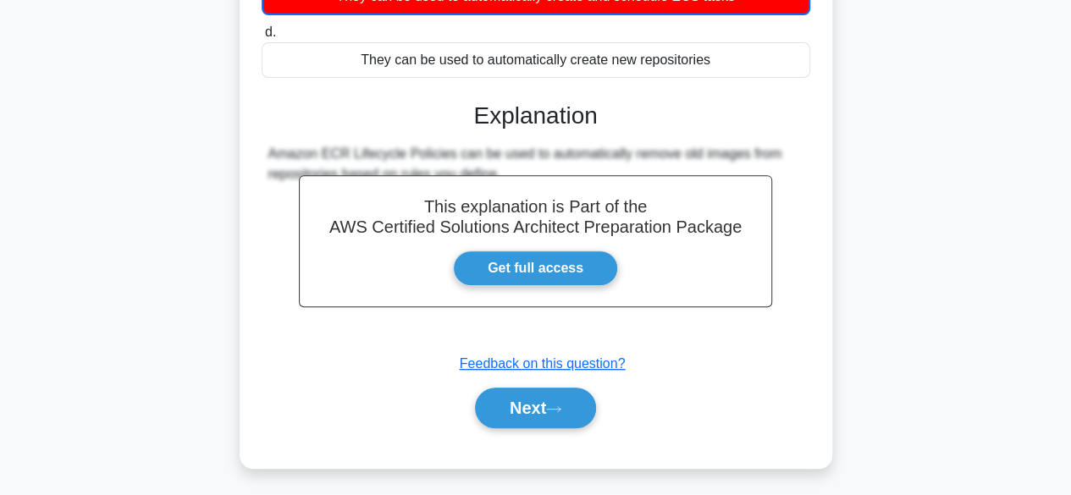
scroll to position [419, 0]
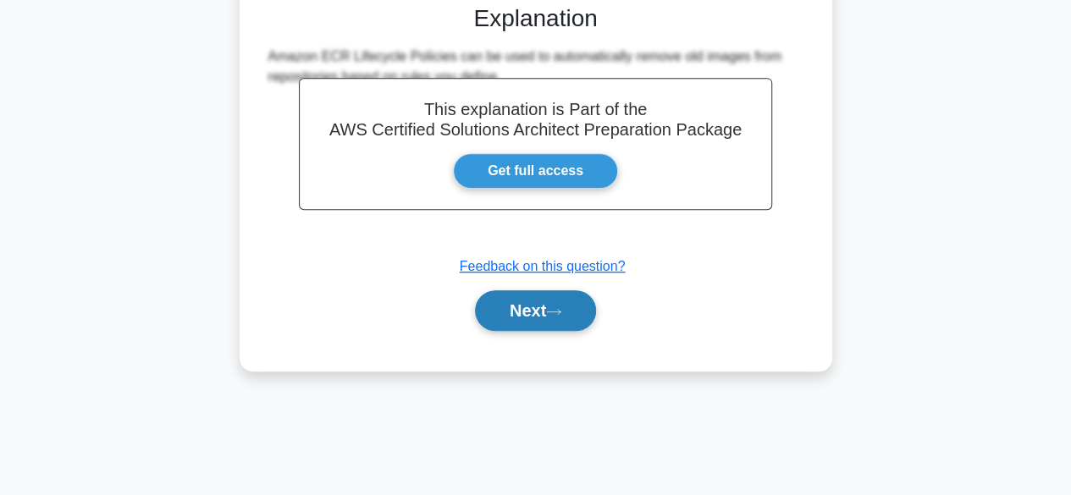
click at [533, 301] on button "Next" at bounding box center [535, 310] width 121 height 41
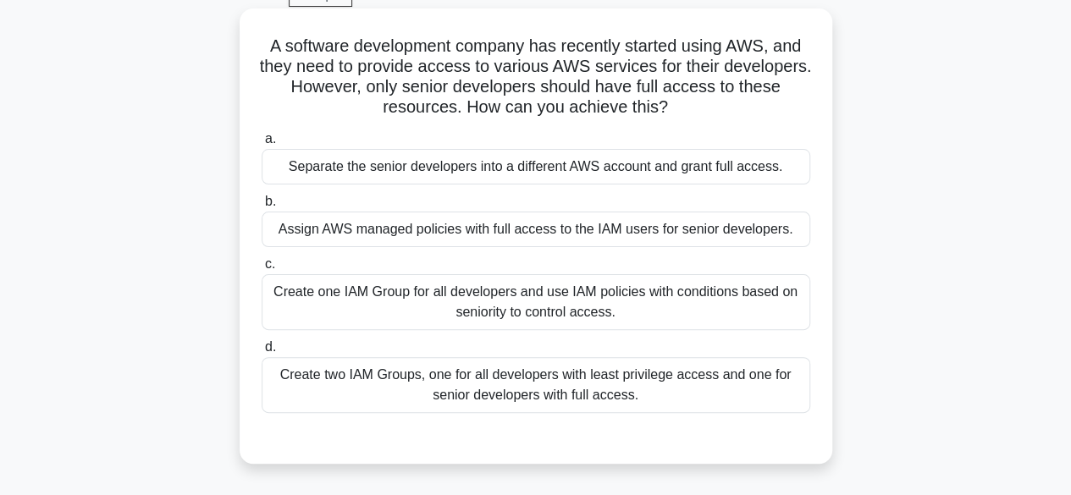
scroll to position [87, 0]
click at [665, 317] on div "Create one IAM Group for all developers and use IAM policies with conditions ba…" at bounding box center [536, 301] width 549 height 56
click at [262, 269] on input "c. Create one IAM Group for all developers and use IAM policies with conditions…" at bounding box center [262, 263] width 0 height 11
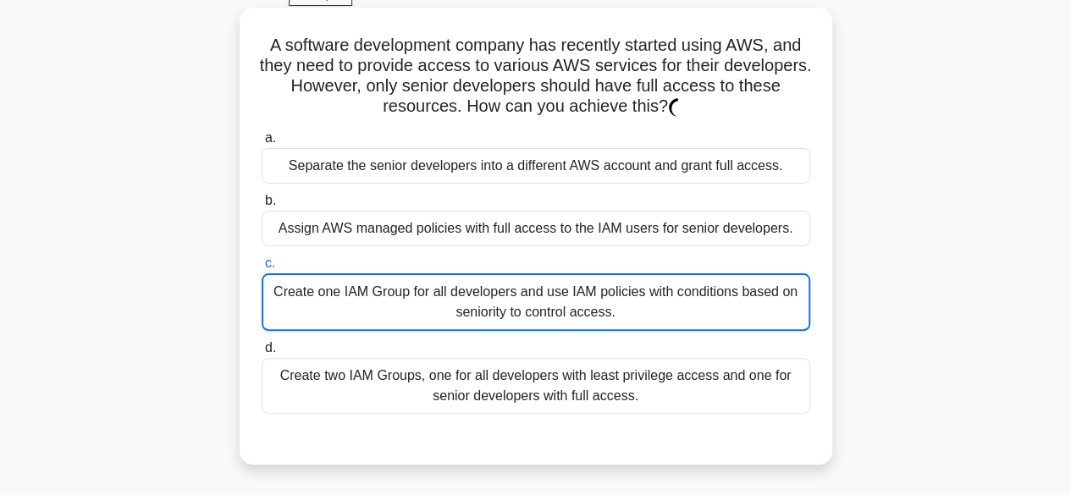
click at [665, 317] on div "Create one IAM Group for all developers and use IAM policies with conditions ba…" at bounding box center [536, 302] width 549 height 58
click at [262, 269] on input "c. Create one IAM Group for all developers and use IAM policies with conditions…" at bounding box center [262, 263] width 0 height 11
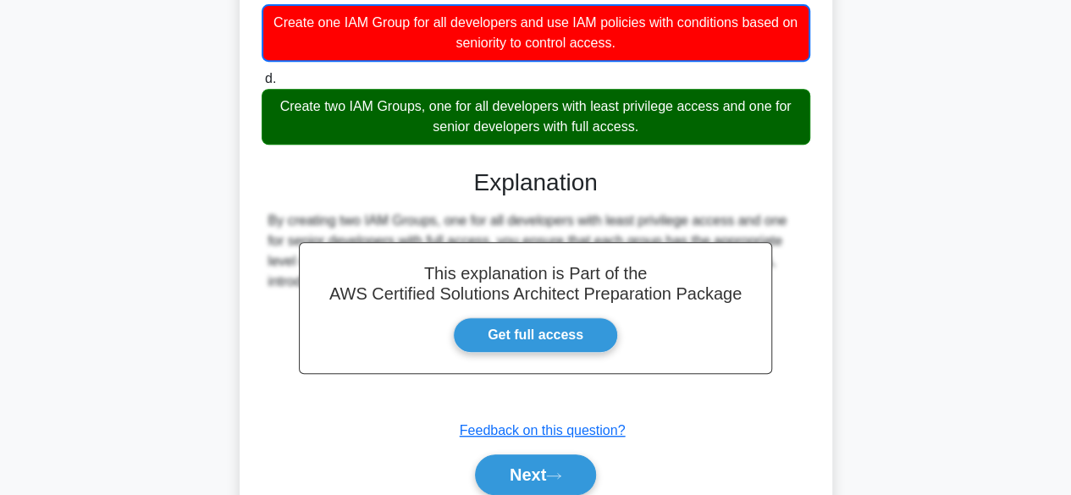
scroll to position [427, 0]
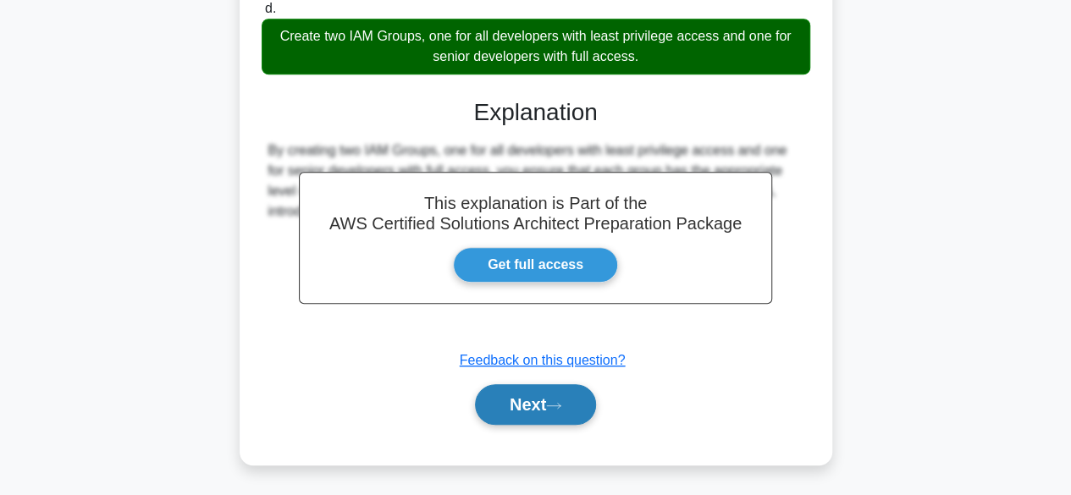
click at [536, 408] on button "Next" at bounding box center [535, 404] width 121 height 41
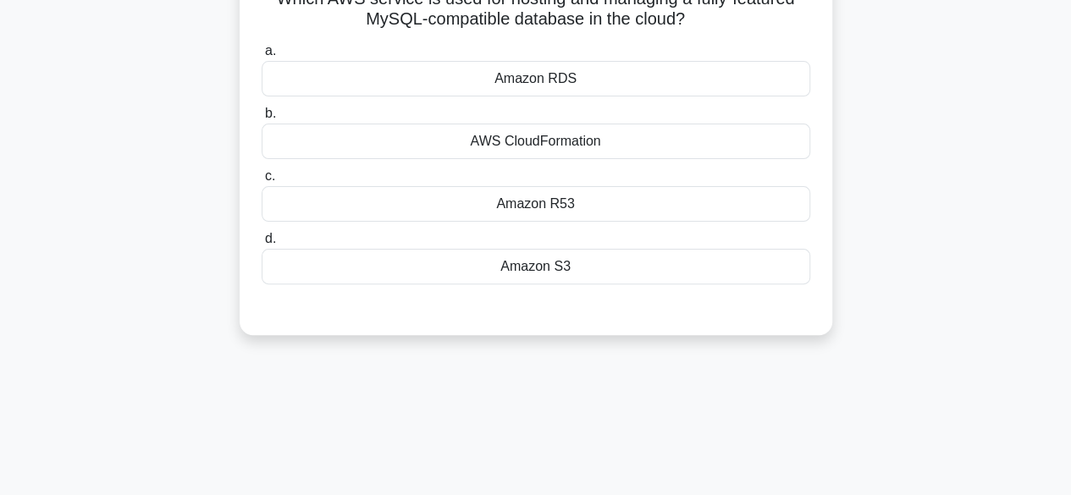
scroll to position [0, 0]
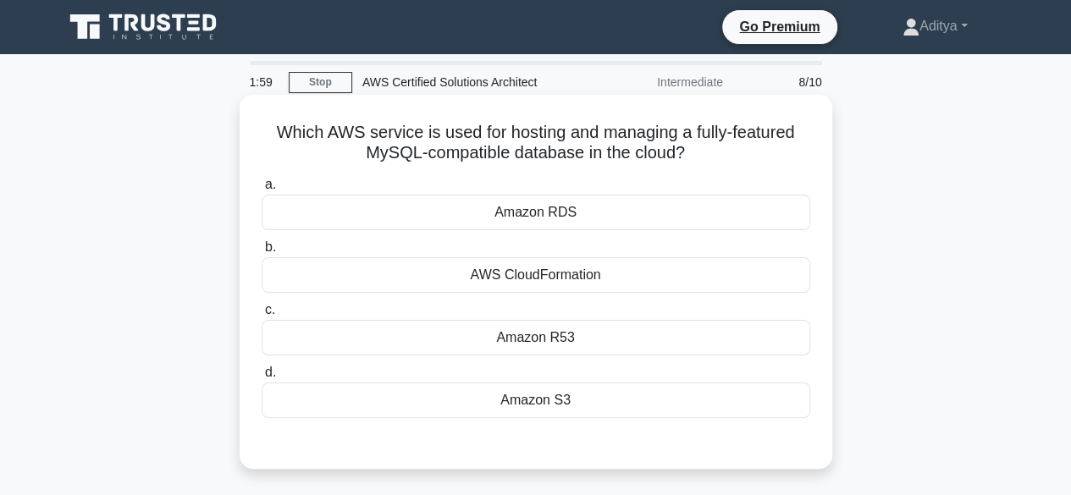
click at [494, 213] on div "Amazon RDS" at bounding box center [536, 213] width 549 height 36
click at [262, 190] on input "a. Amazon RDS" at bounding box center [262, 184] width 0 height 11
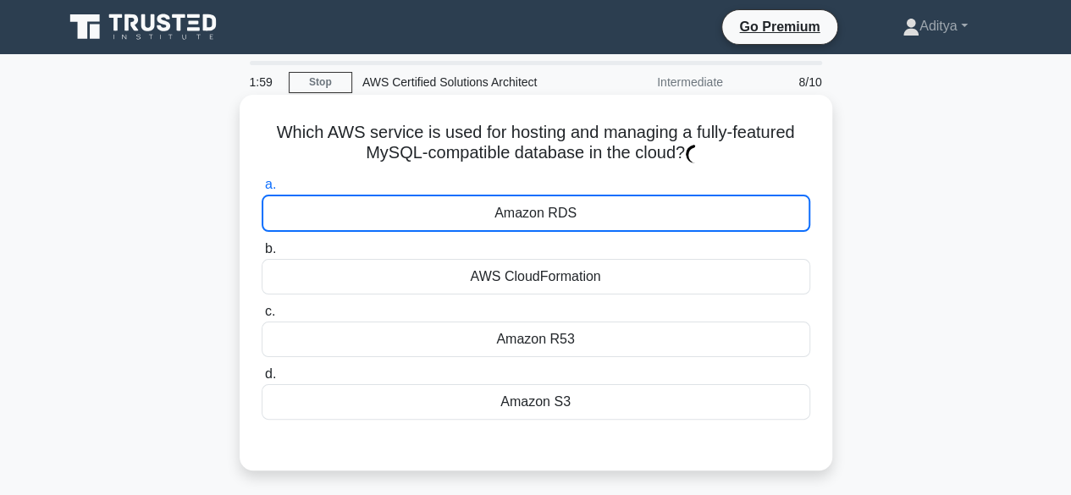
click at [494, 213] on div "Amazon RDS" at bounding box center [536, 213] width 549 height 37
click at [262, 190] on input "a. Amazon RDS" at bounding box center [262, 184] width 0 height 11
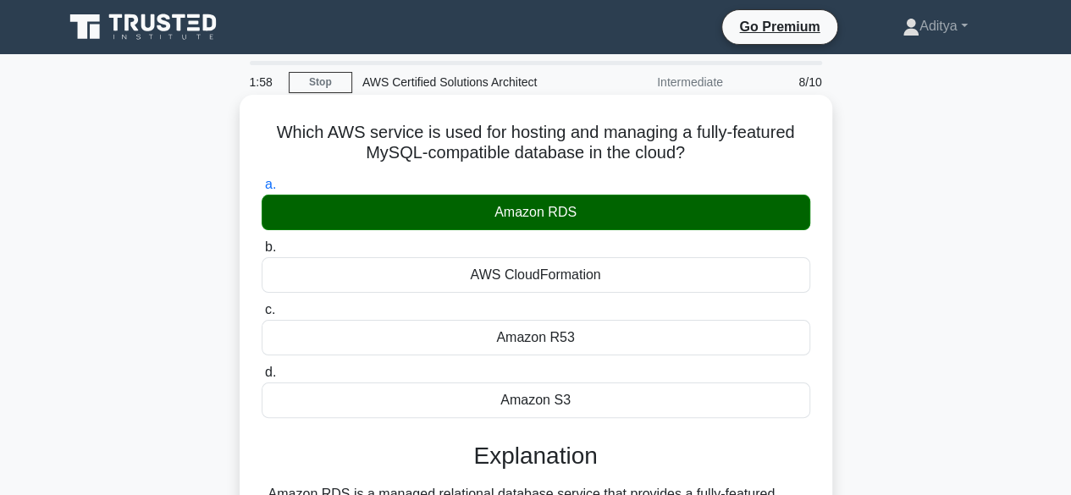
scroll to position [169, 0]
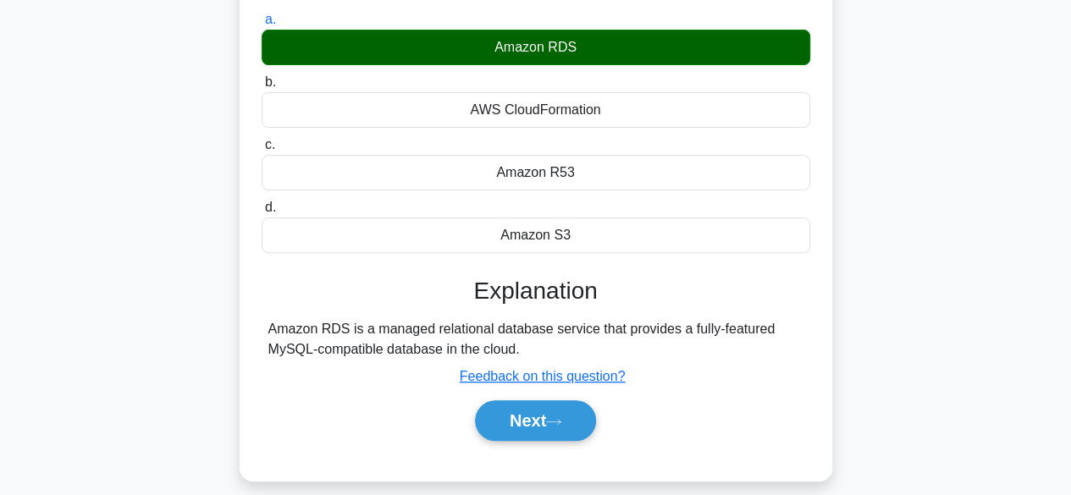
click at [119, 350] on div "Which AWS service is used for hosting and managing a fully-featured MySQL-compa…" at bounding box center [535, 215] width 965 height 571
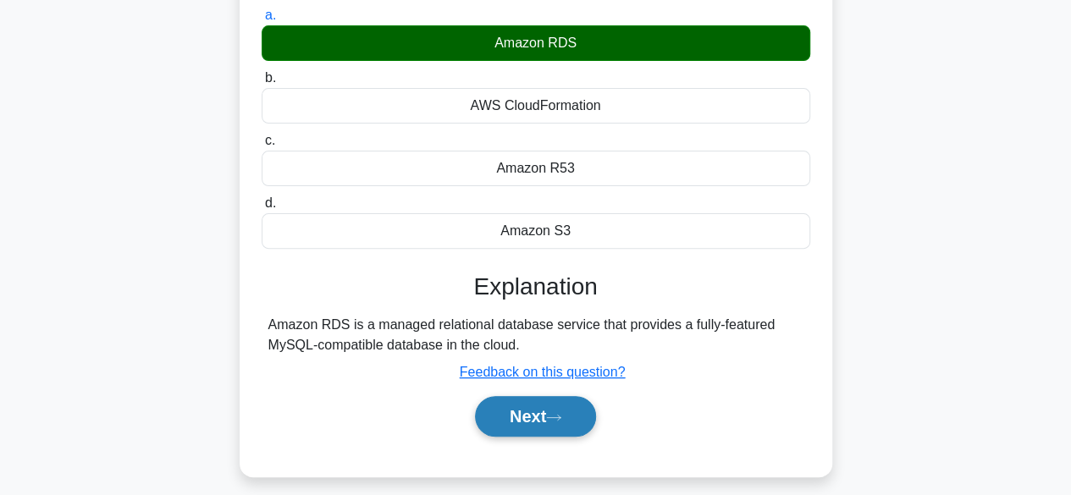
click at [511, 396] on button "Next" at bounding box center [535, 416] width 121 height 41
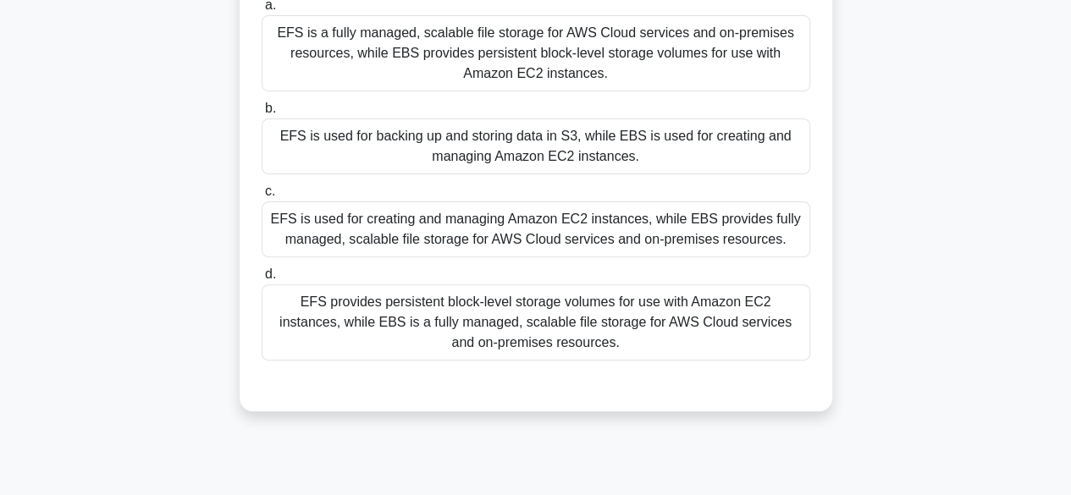
scroll to position [192, 0]
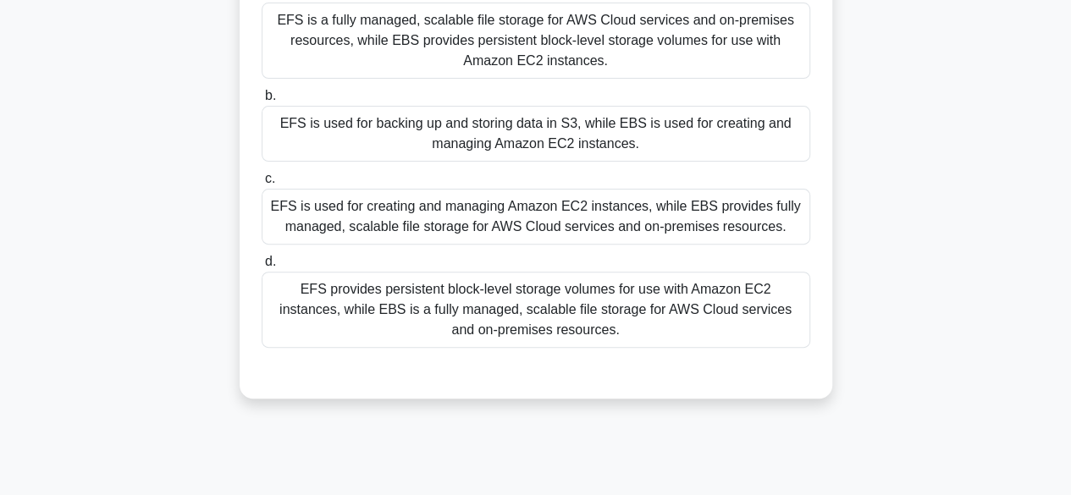
click at [449, 227] on div "EFS is used for creating and managing Amazon EC2 instances, while EBS provides …" at bounding box center [536, 217] width 549 height 56
click at [262, 185] on input "c. EFS is used for creating and managing Amazon EC2 instances, while EBS provid…" at bounding box center [262, 179] width 0 height 11
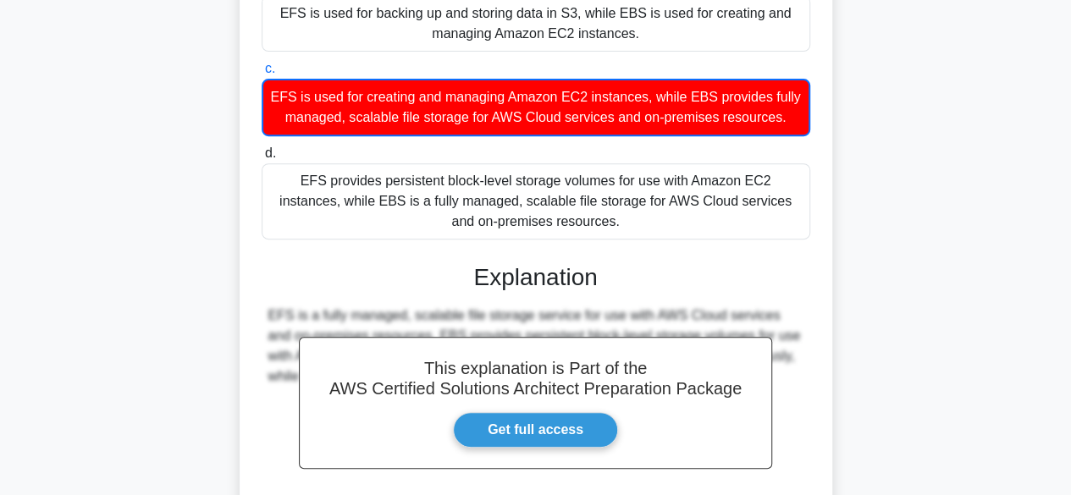
scroll to position [467, 0]
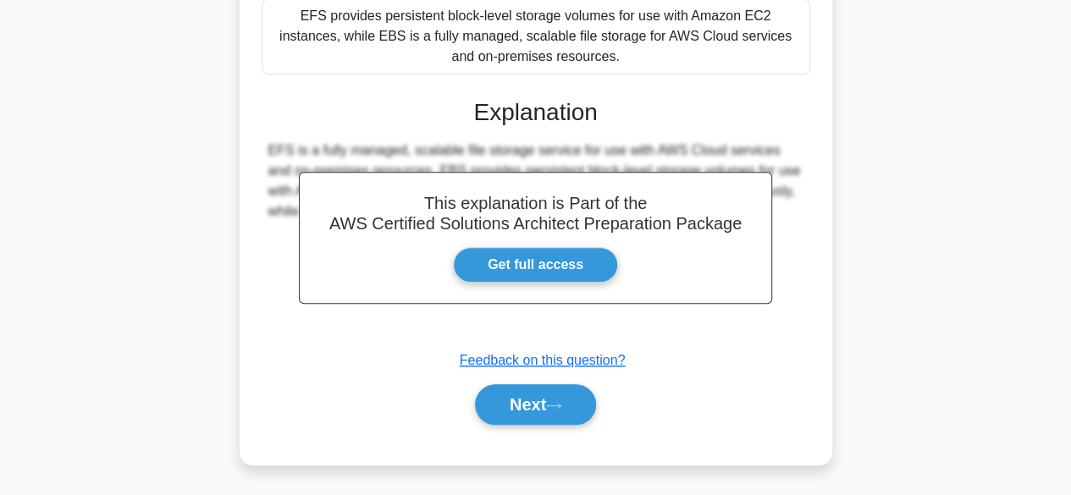
click at [530, 426] on div "Next" at bounding box center [536, 405] width 549 height 54
click at [540, 412] on button "Next" at bounding box center [535, 404] width 121 height 41
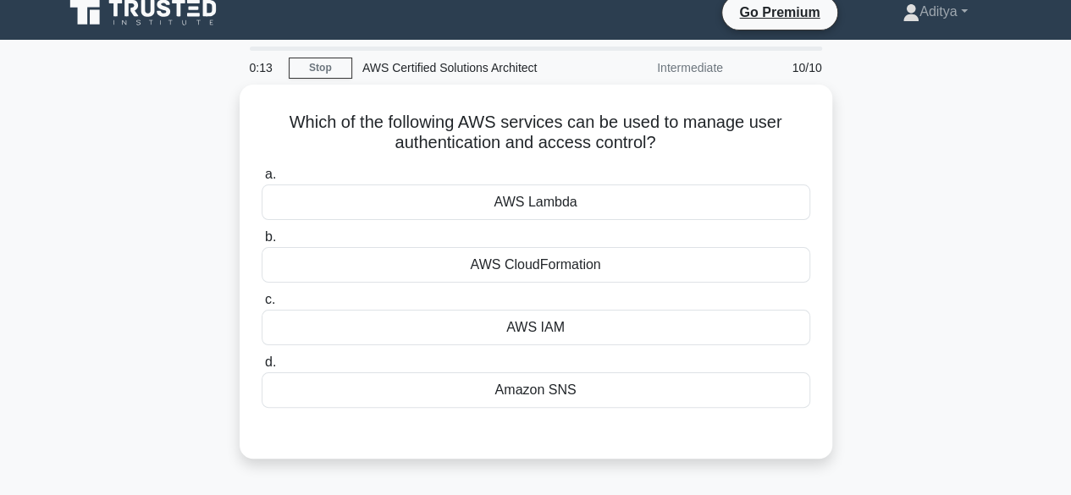
scroll to position [9, 0]
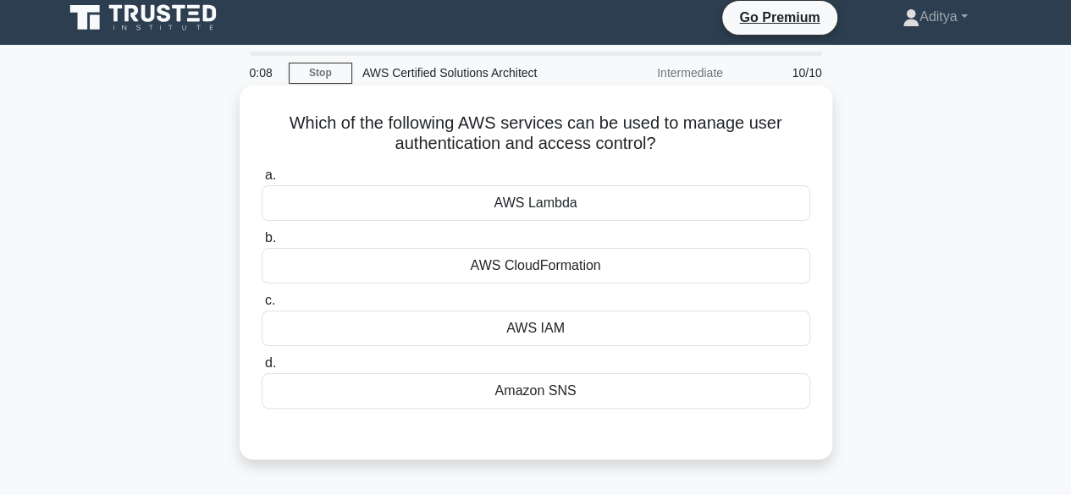
click at [569, 336] on div "AWS IAM" at bounding box center [536, 329] width 549 height 36
click at [262, 306] on input "c. AWS IAM" at bounding box center [262, 300] width 0 height 11
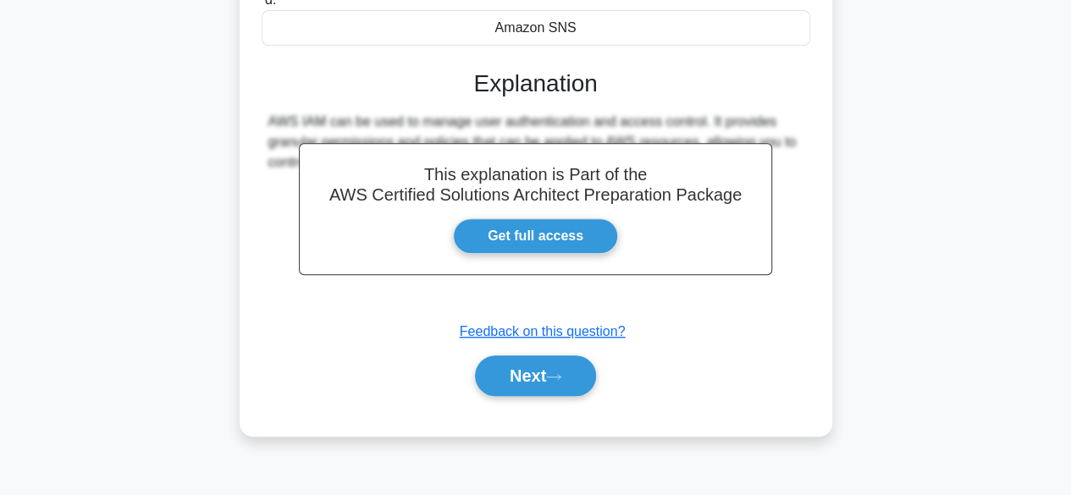
scroll to position [374, 0]
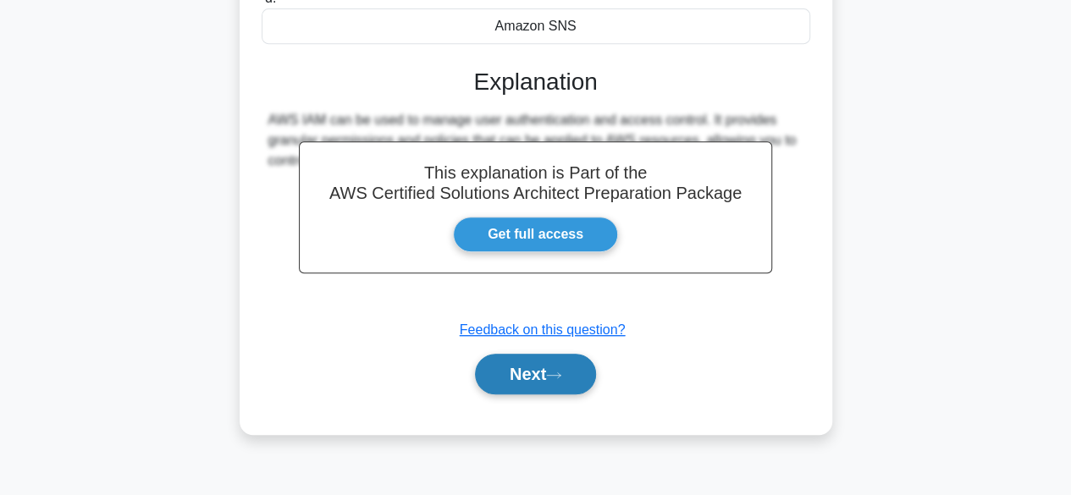
click at [552, 372] on button "Next" at bounding box center [535, 374] width 121 height 41
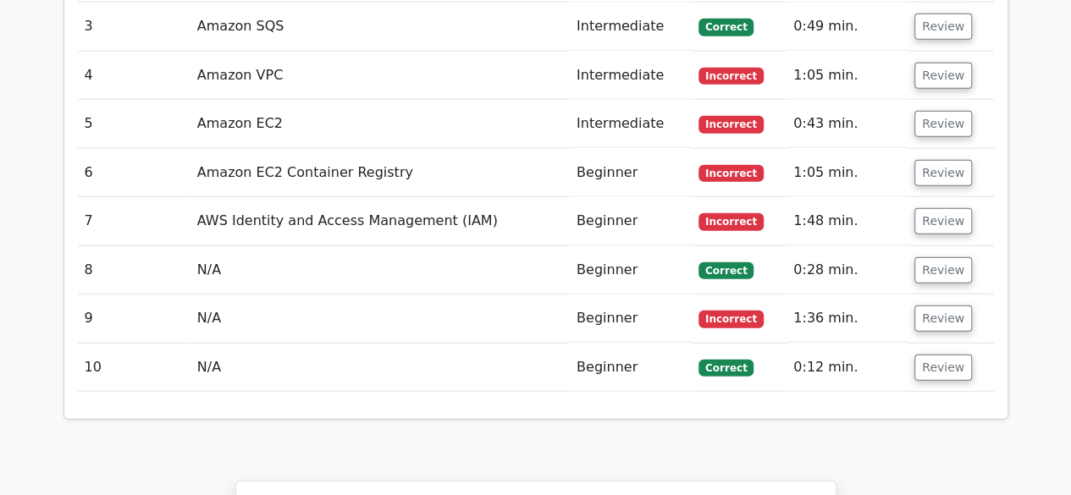
scroll to position [2000, 0]
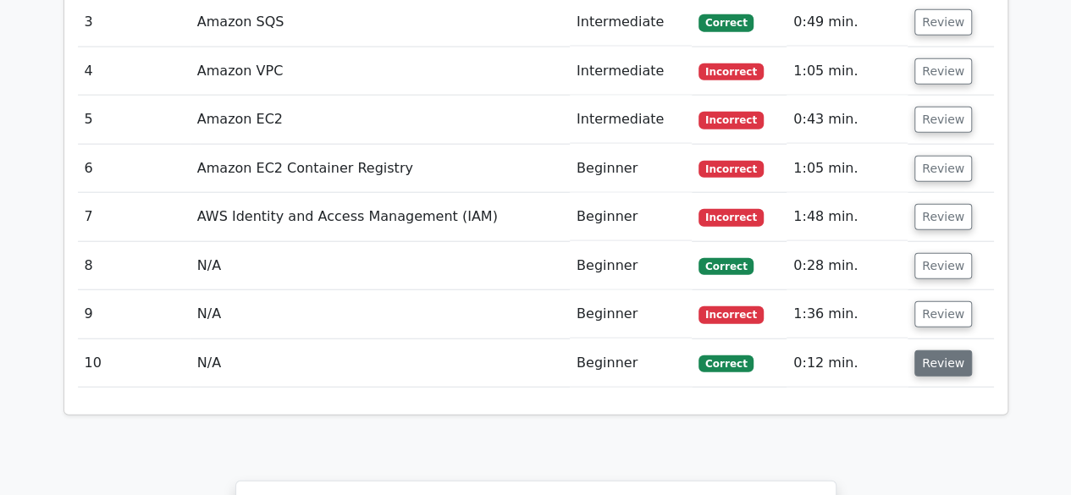
click at [943, 350] on button "Review" at bounding box center [943, 363] width 58 height 26
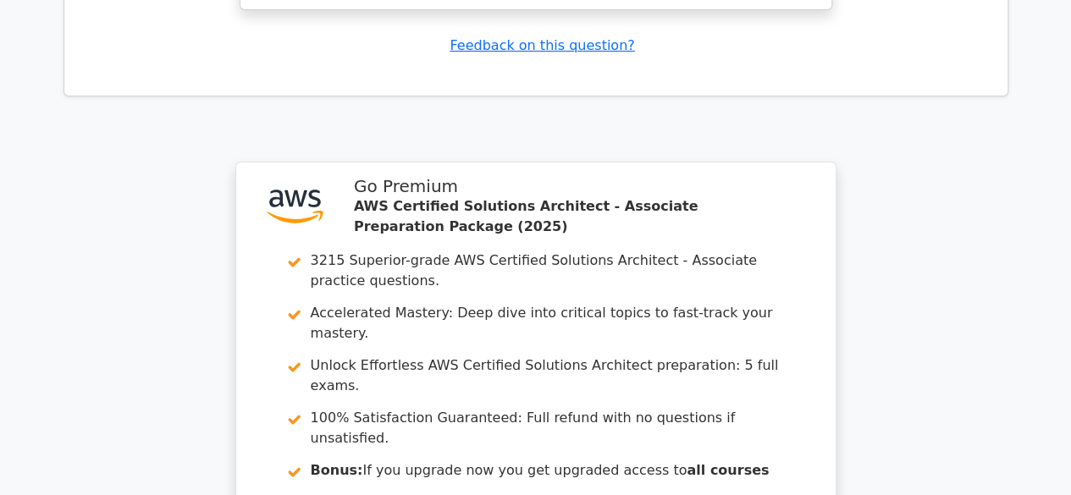
scroll to position [3297, 0]
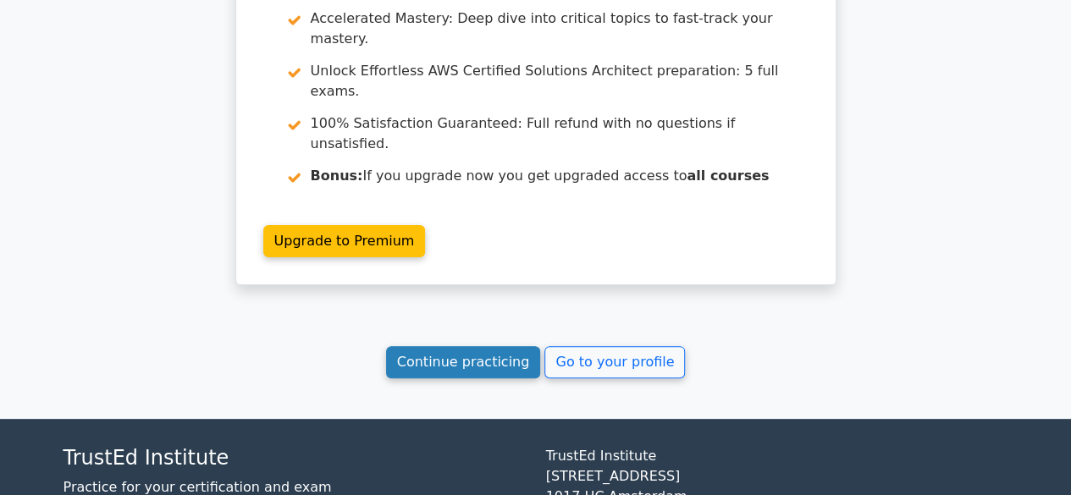
click at [520, 346] on link "Continue practicing" at bounding box center [463, 362] width 155 height 32
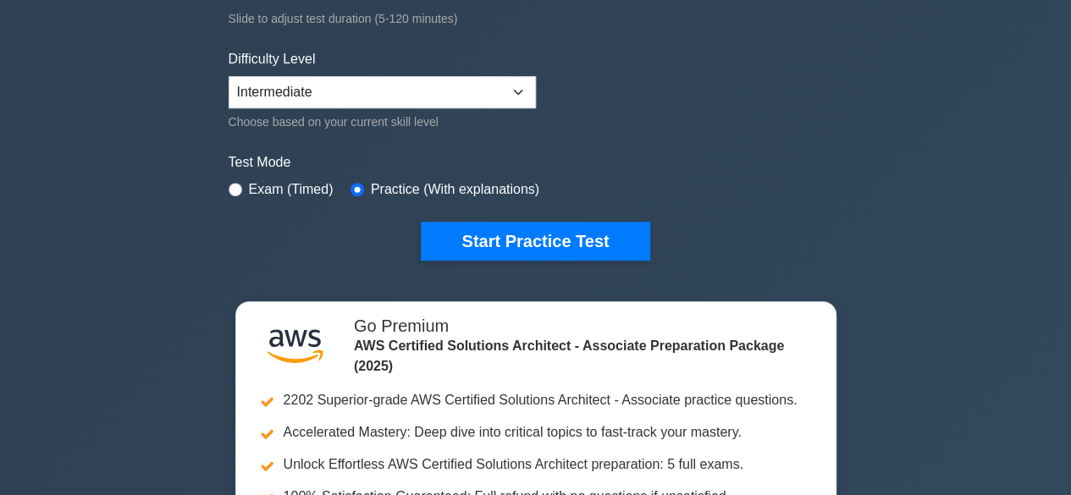
scroll to position [379, 0]
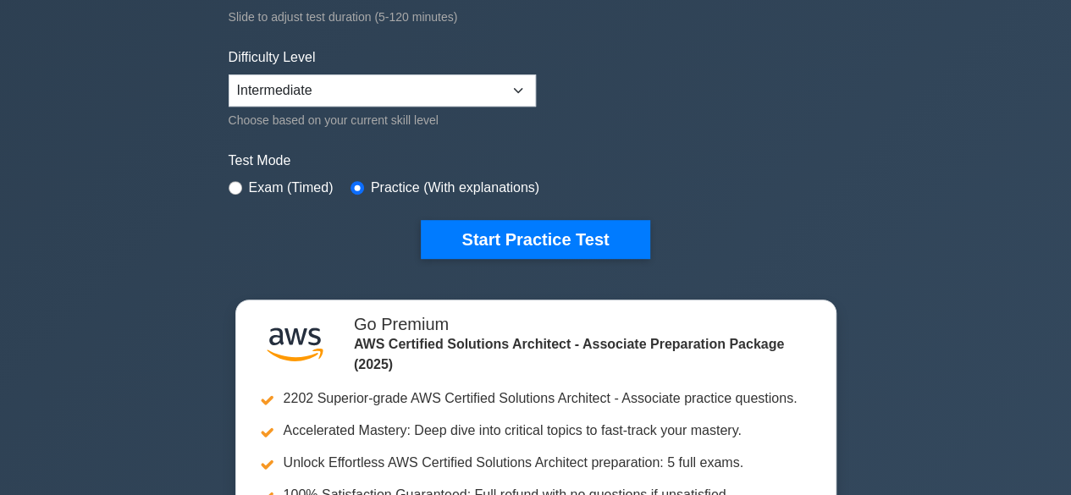
click at [520, 240] on button "Start Practice Test" at bounding box center [535, 239] width 229 height 39
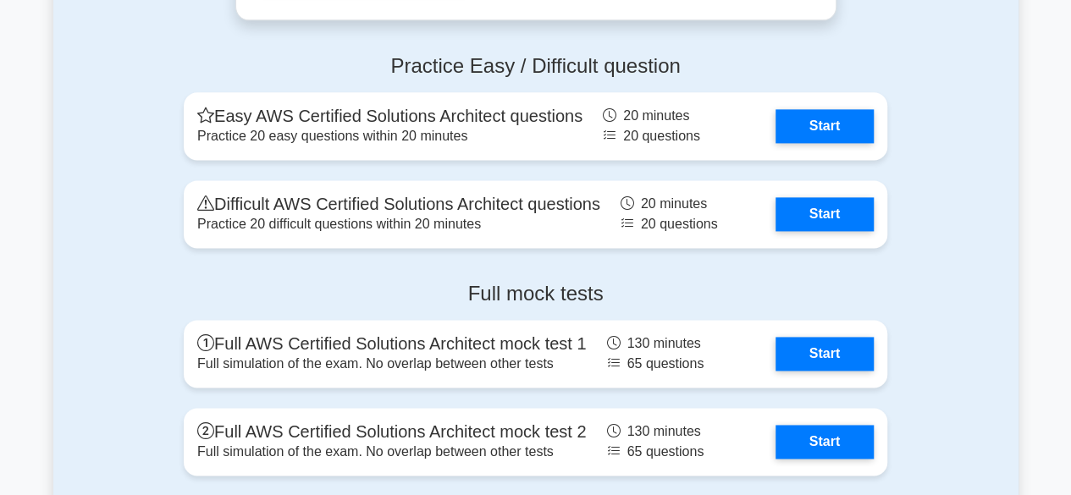
scroll to position [4401, 0]
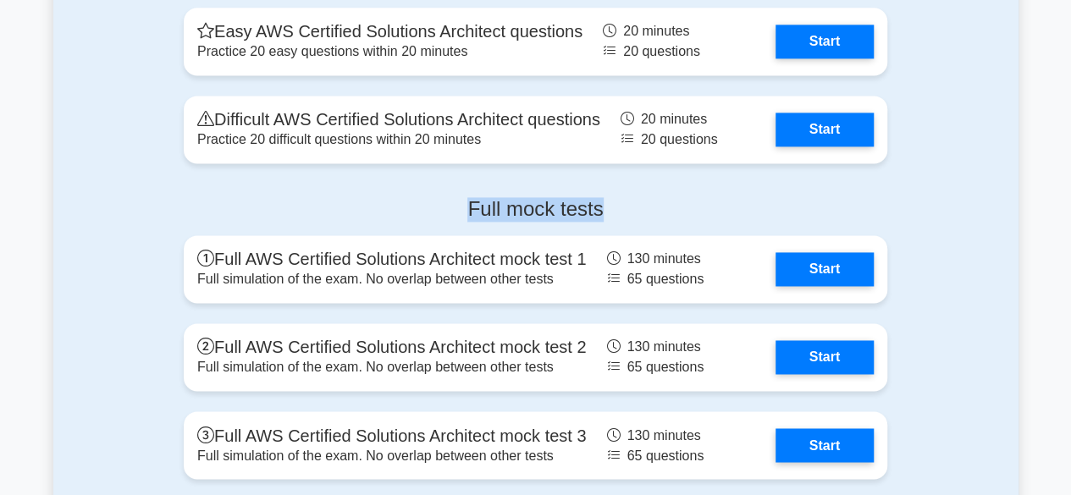
drag, startPoint x: 469, startPoint y: 205, endPoint x: 605, endPoint y: 214, distance: 136.6
click at [605, 214] on h4 "Full mock tests" at bounding box center [536, 209] width 704 height 25
drag, startPoint x: 605, startPoint y: 214, endPoint x: 461, endPoint y: 194, distance: 145.3
click at [461, 197] on h4 "Full mock tests" at bounding box center [536, 209] width 704 height 25
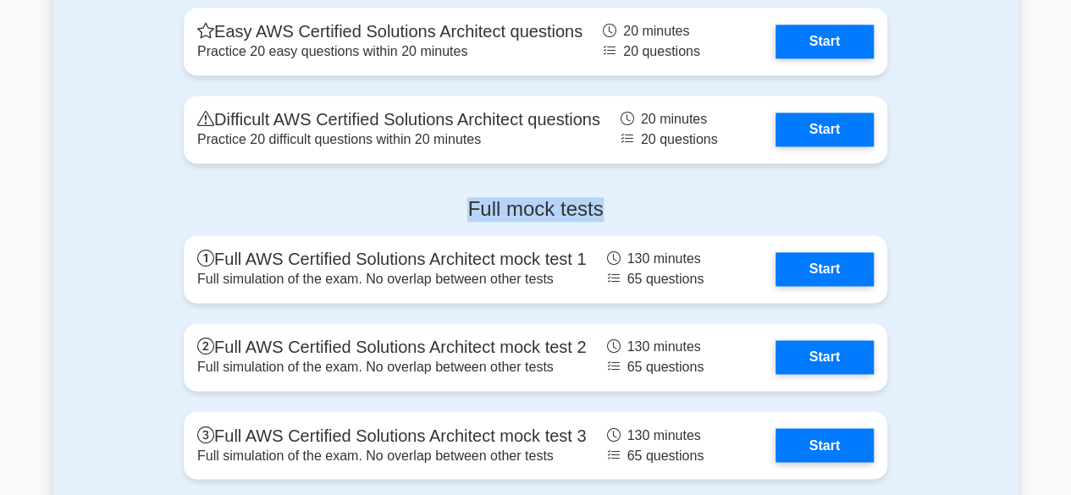
click at [467, 206] on h4 "Full mock tests" at bounding box center [536, 209] width 704 height 25
drag, startPoint x: 467, startPoint y: 206, endPoint x: 611, endPoint y: 209, distance: 144.0
click at [611, 209] on h4 "Full mock tests" at bounding box center [536, 209] width 704 height 25
drag, startPoint x: 611, startPoint y: 209, endPoint x: 431, endPoint y: 183, distance: 182.2
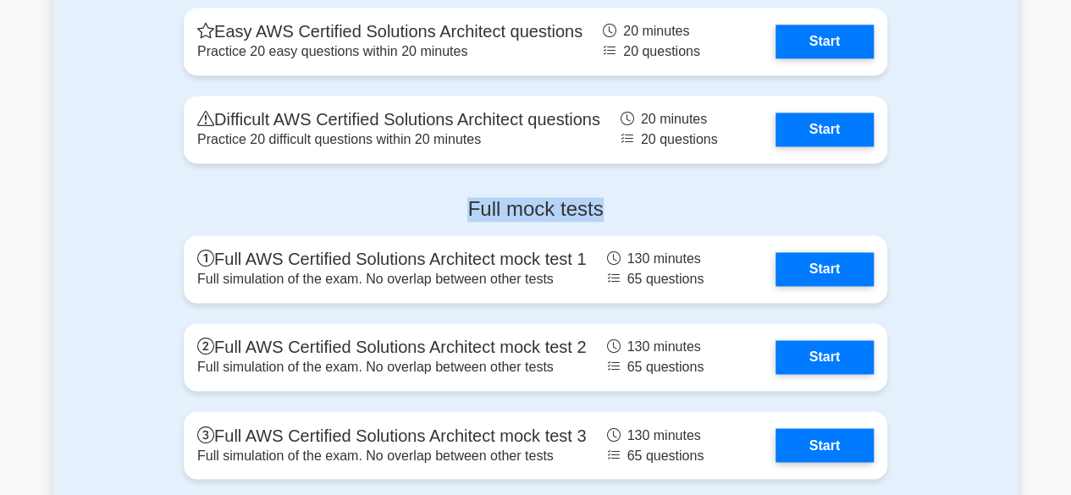
click at [431, 184] on div "Full mock tests Full AWS Certified Solutions Architect mock test 1 Full simulat…" at bounding box center [536, 430] width 724 height 492
click at [467, 209] on h4 "Full mock tests" at bounding box center [536, 209] width 704 height 25
drag, startPoint x: 467, startPoint y: 209, endPoint x: 601, endPoint y: 212, distance: 133.8
click at [601, 212] on h4 "Full mock tests" at bounding box center [536, 209] width 704 height 25
click at [537, 184] on div "Full mock tests Full AWS Certified Solutions Architect mock test 1 Full simulat…" at bounding box center [536, 430] width 724 height 492
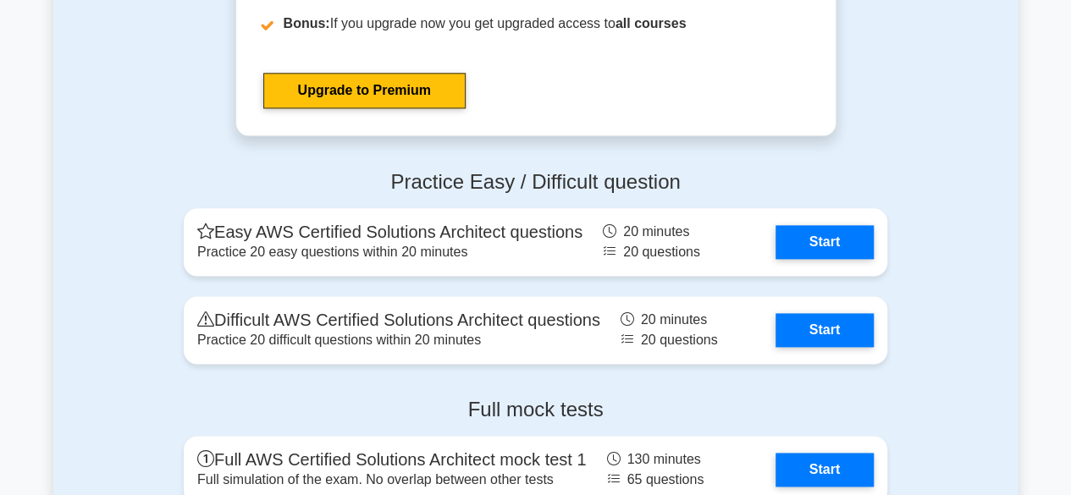
scroll to position [4200, 0]
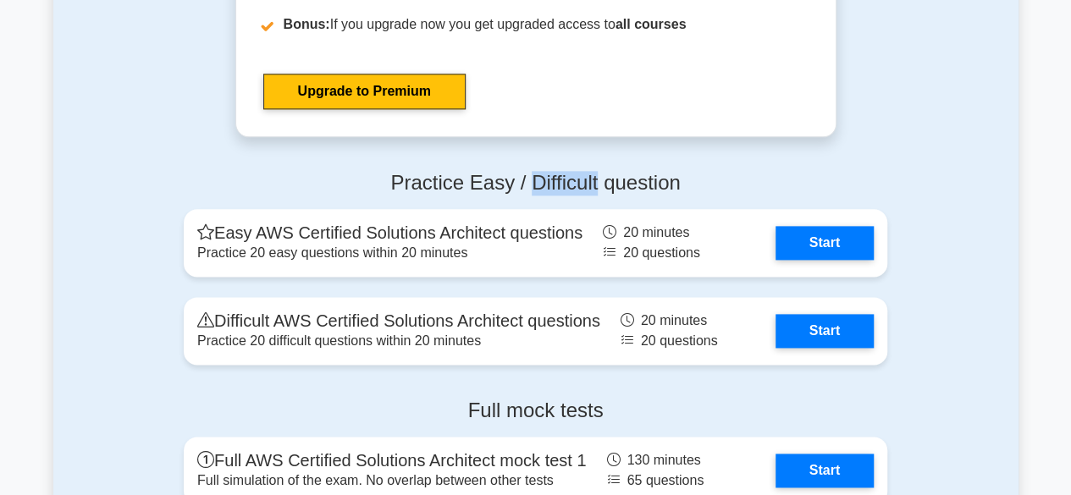
drag, startPoint x: 525, startPoint y: 175, endPoint x: 598, endPoint y: 177, distance: 72.8
click at [598, 177] on h4 "Practice Easy / Difficult question" at bounding box center [536, 183] width 704 height 25
drag, startPoint x: 459, startPoint y: 174, endPoint x: 384, endPoint y: 169, distance: 74.6
click at [384, 171] on h4 "Practice Easy / Difficult question" at bounding box center [536, 183] width 704 height 25
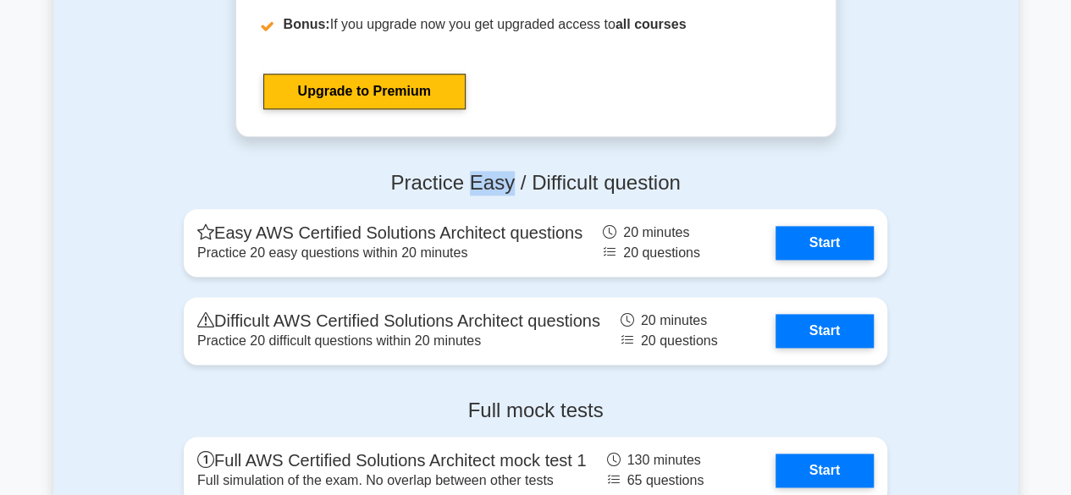
drag, startPoint x: 468, startPoint y: 180, endPoint x: 505, endPoint y: 182, distance: 36.4
click at [505, 182] on h4 "Practice Easy / Difficult question" at bounding box center [536, 183] width 704 height 25
drag, startPoint x: 682, startPoint y: 180, endPoint x: 604, endPoint y: 178, distance: 77.1
click at [604, 178] on h4 "Practice Easy / Difficult question" at bounding box center [536, 183] width 704 height 25
click at [671, 157] on div "Practice Easy / Difficult question Easy AWS Certified Solutions Architect quest…" at bounding box center [536, 271] width 724 height 228
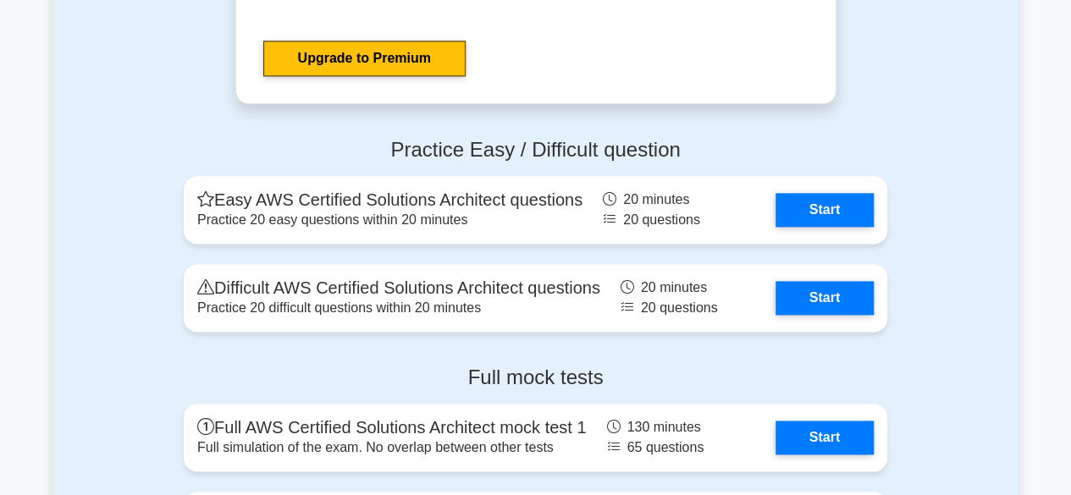
scroll to position [4237, 0]
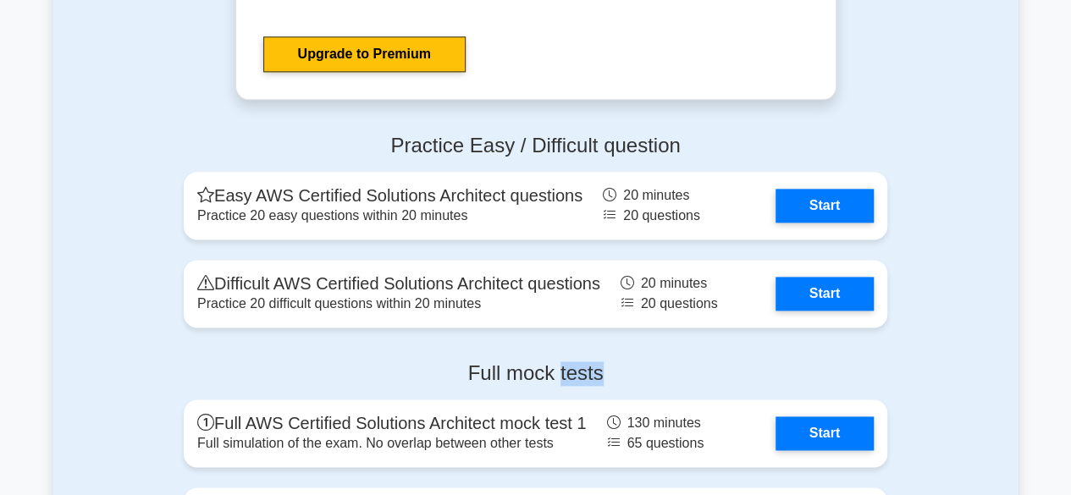
drag, startPoint x: 603, startPoint y: 377, endPoint x: 559, endPoint y: 369, distance: 44.7
click at [559, 369] on h4 "Full mock tests" at bounding box center [536, 373] width 704 height 25
drag, startPoint x: 559, startPoint y: 369, endPoint x: 455, endPoint y: 365, distance: 103.4
click at [455, 365] on h4 "Full mock tests" at bounding box center [536, 373] width 704 height 25
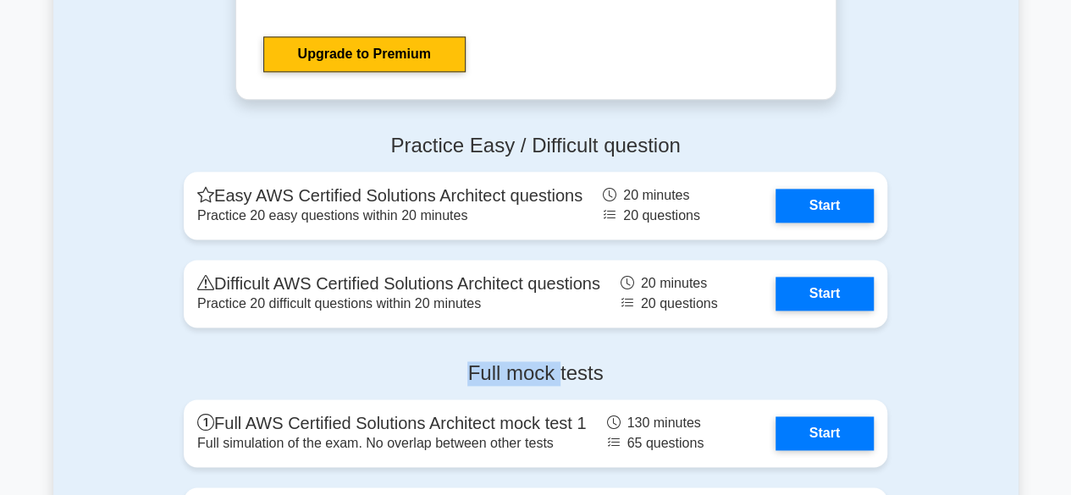
click at [466, 367] on h4 "Full mock tests" at bounding box center [536, 373] width 704 height 25
drag, startPoint x: 466, startPoint y: 367, endPoint x: 616, endPoint y: 372, distance: 149.9
click at [616, 372] on h4 "Full mock tests" at bounding box center [536, 373] width 704 height 25
click at [538, 341] on div "Practice Easy / Difficult question Easy AWS Certified Solutions Architect quest…" at bounding box center [536, 234] width 724 height 228
drag, startPoint x: 601, startPoint y: 368, endPoint x: 465, endPoint y: 353, distance: 137.1
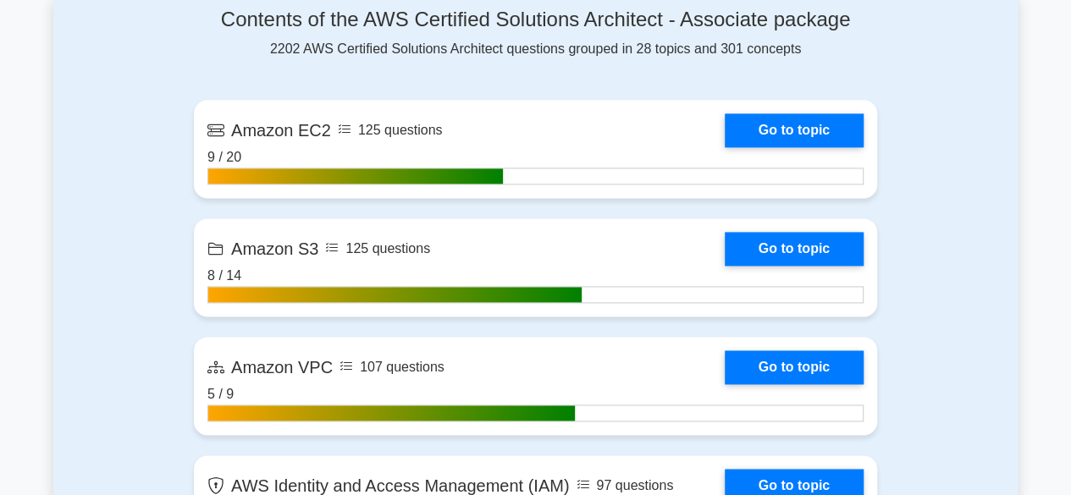
scroll to position [1078, 0]
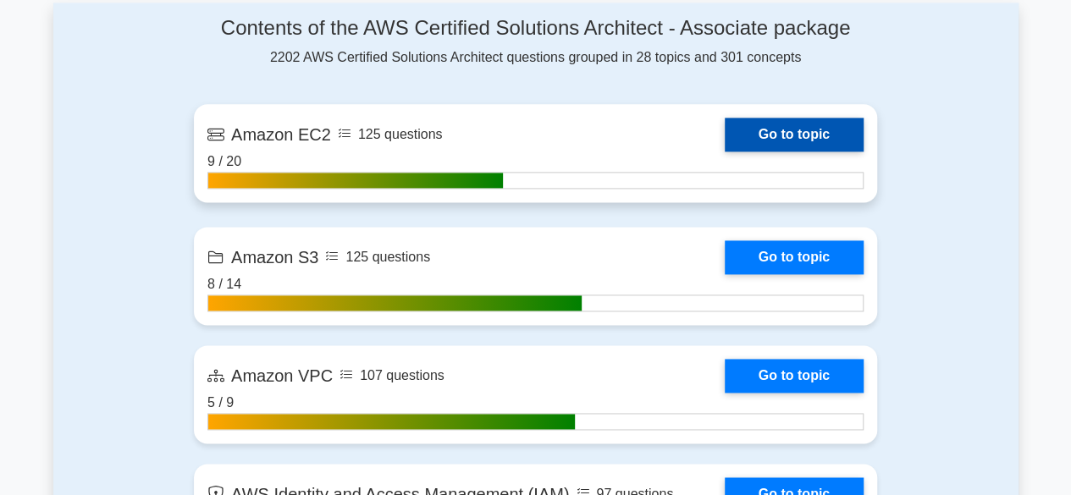
click at [761, 124] on link "Go to topic" at bounding box center [794, 135] width 139 height 34
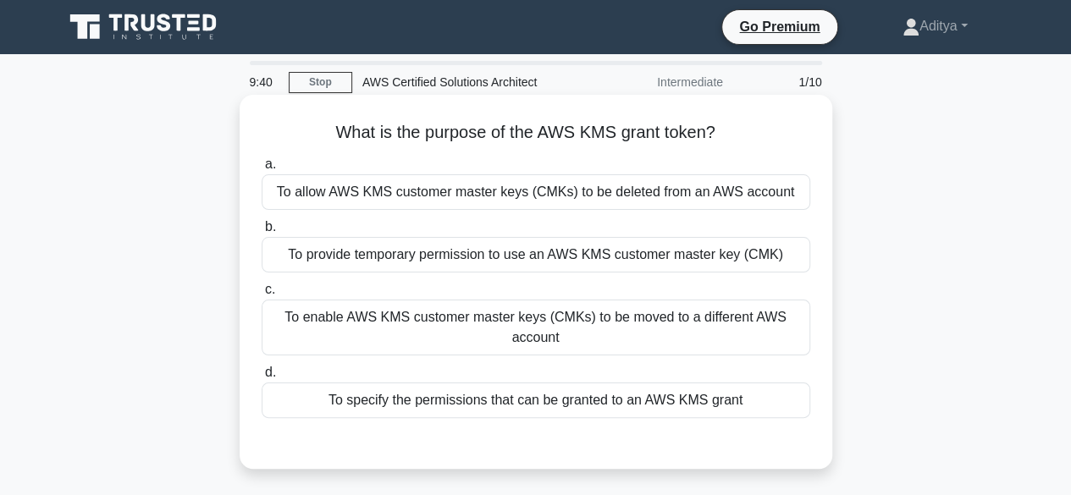
drag, startPoint x: 503, startPoint y: 420, endPoint x: 466, endPoint y: 411, distance: 37.6
click at [466, 411] on div "a. To allow AWS KMS customer master keys (CMKs) to be deleted from an AWS accou…" at bounding box center [535, 286] width 569 height 271
click at [466, 411] on div "To specify the permissions that can be granted to an AWS KMS grant" at bounding box center [536, 401] width 549 height 36
click at [262, 378] on input "d. To specify the permissions that can be granted to an AWS KMS grant" at bounding box center [262, 372] width 0 height 11
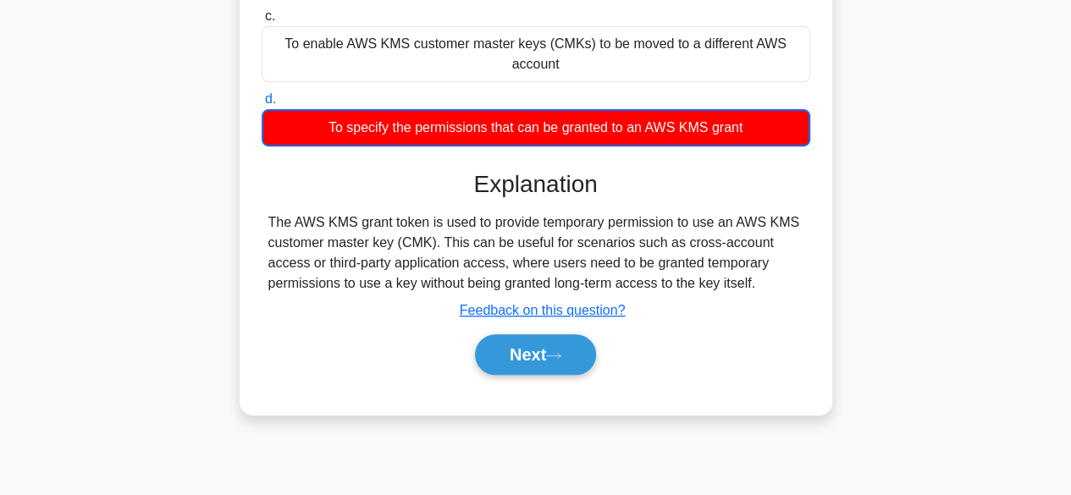
scroll to position [300, 0]
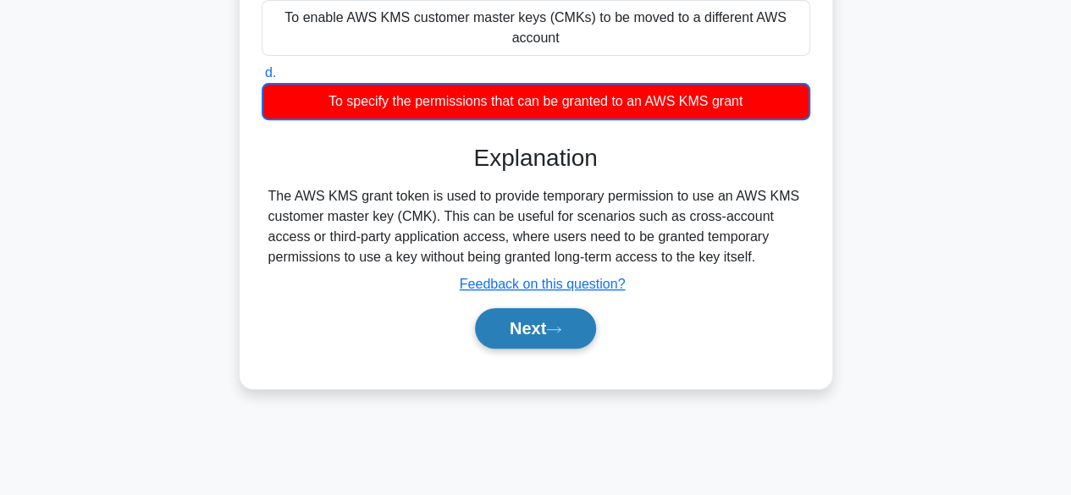
click at [538, 329] on button "Next" at bounding box center [535, 328] width 121 height 41
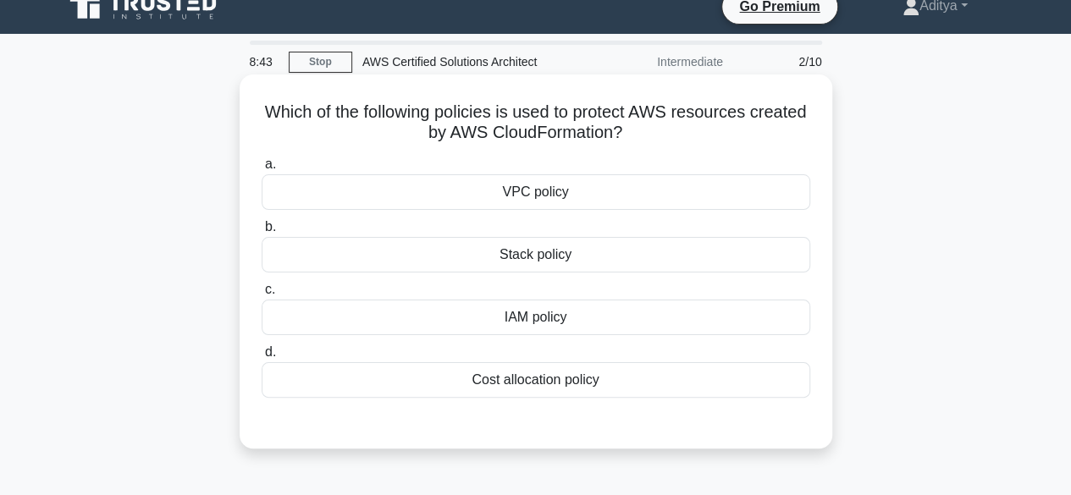
scroll to position [0, 0]
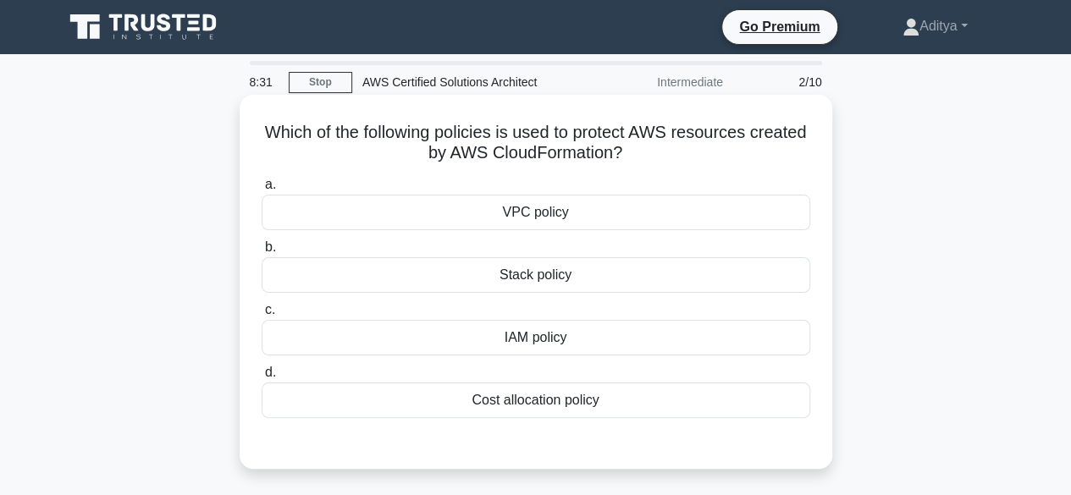
click at [577, 337] on div "IAM policy" at bounding box center [536, 338] width 549 height 36
click at [262, 316] on input "c. IAM policy" at bounding box center [262, 310] width 0 height 11
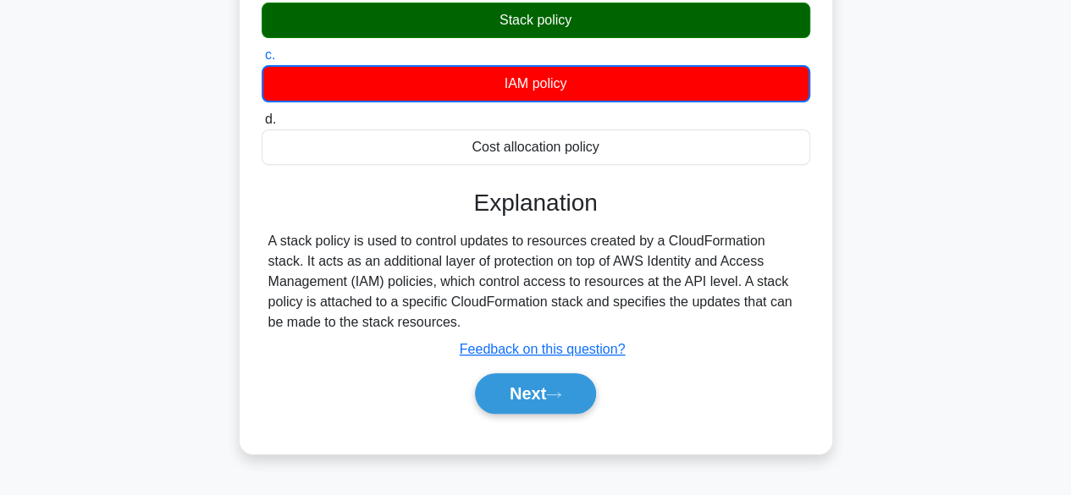
scroll to position [259, 0]
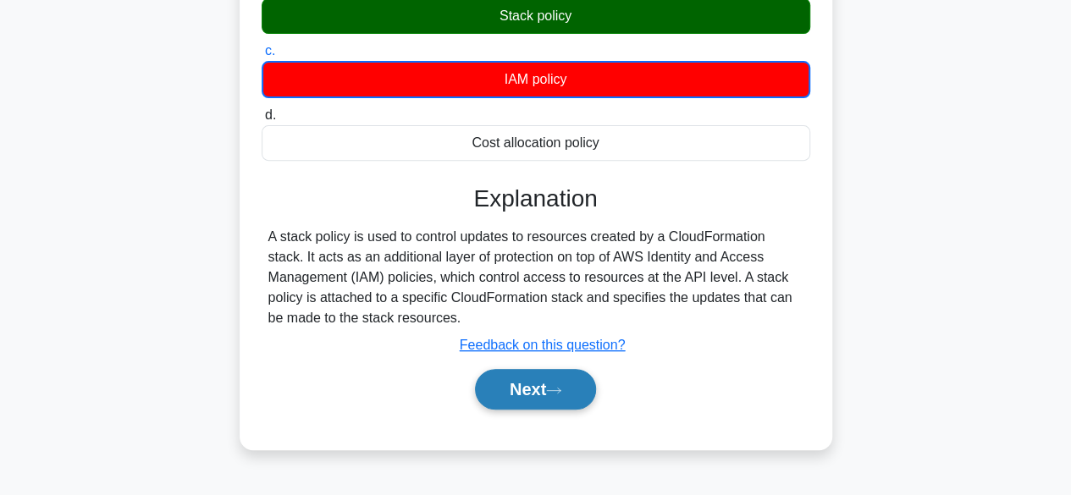
click at [550, 394] on button "Next" at bounding box center [535, 389] width 121 height 41
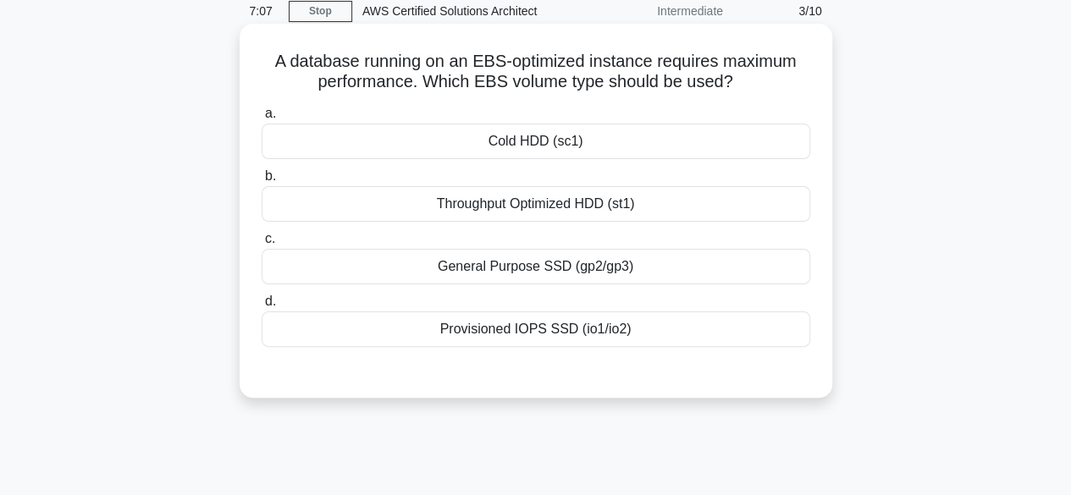
scroll to position [72, 0]
click at [457, 323] on div "Provisioned IOPS SSD (io1/io2)" at bounding box center [536, 329] width 549 height 36
click at [262, 306] on input "d. Provisioned IOPS SSD (io1/io2)" at bounding box center [262, 300] width 0 height 11
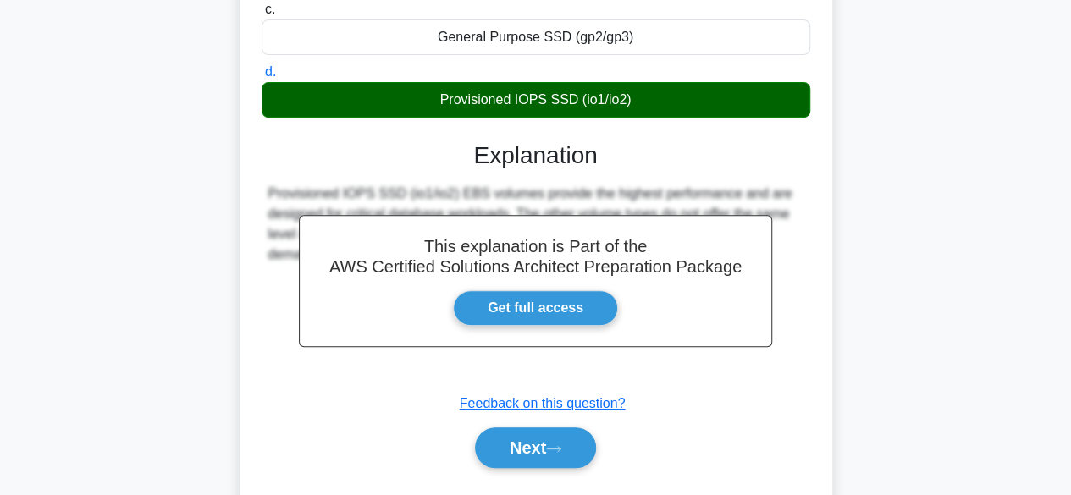
scroll to position [419, 0]
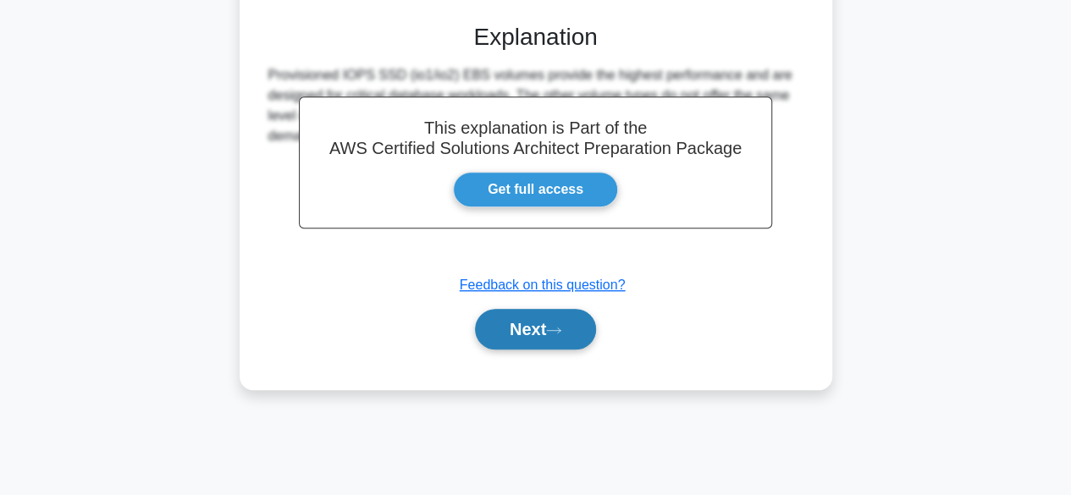
click at [530, 320] on button "Next" at bounding box center [535, 329] width 121 height 41
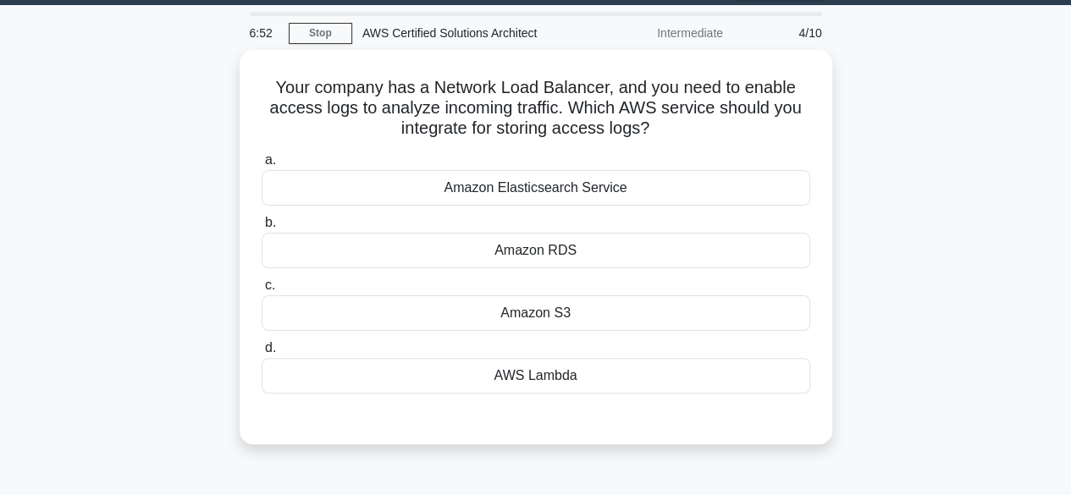
scroll to position [48, 0]
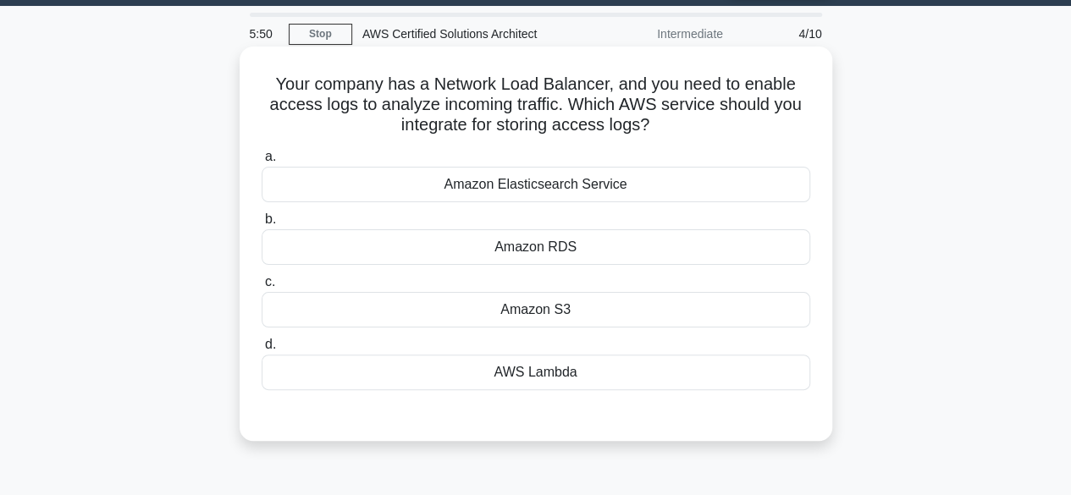
click at [528, 309] on div "Amazon S3" at bounding box center [536, 310] width 549 height 36
click at [262, 288] on input "c. Amazon S3" at bounding box center [262, 282] width 0 height 11
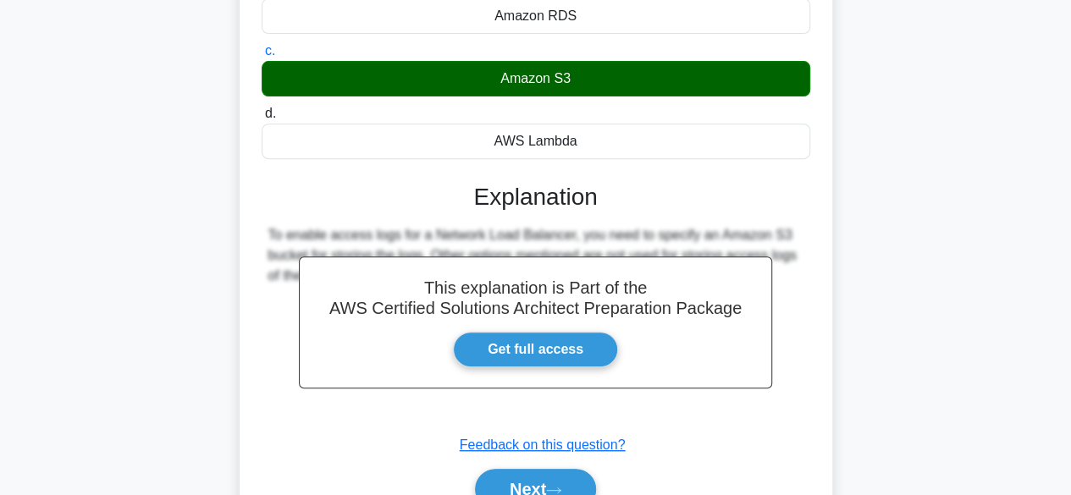
scroll to position [280, 0]
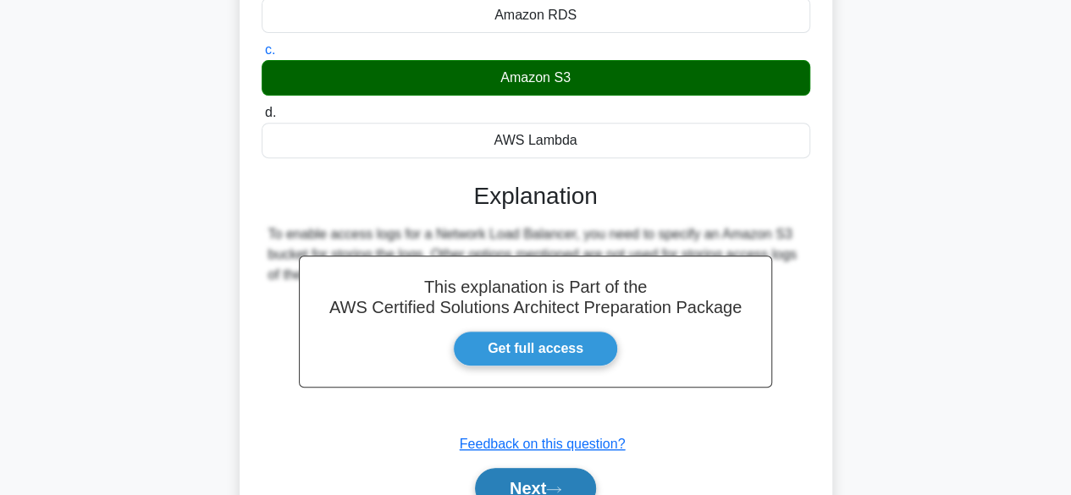
click at [555, 489] on icon at bounding box center [553, 489] width 15 height 9
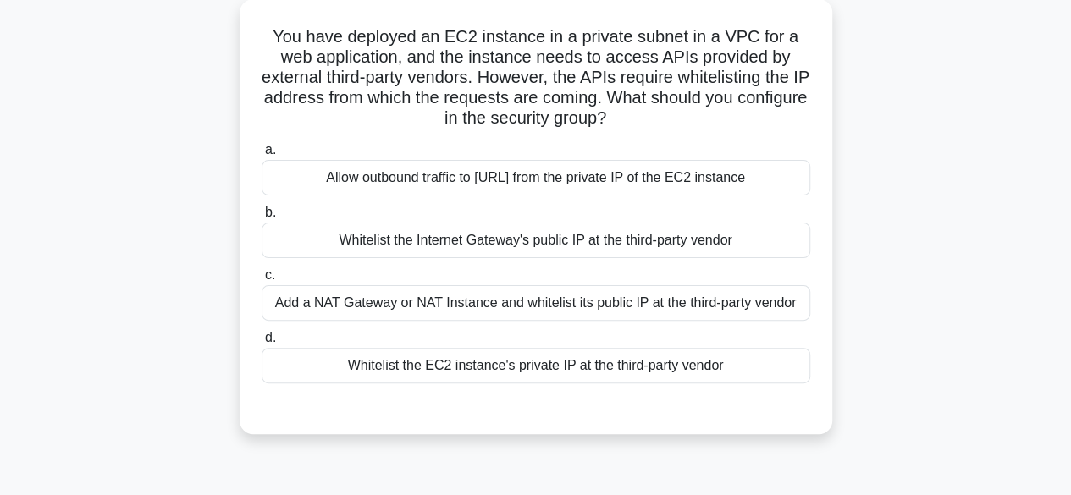
scroll to position [109, 0]
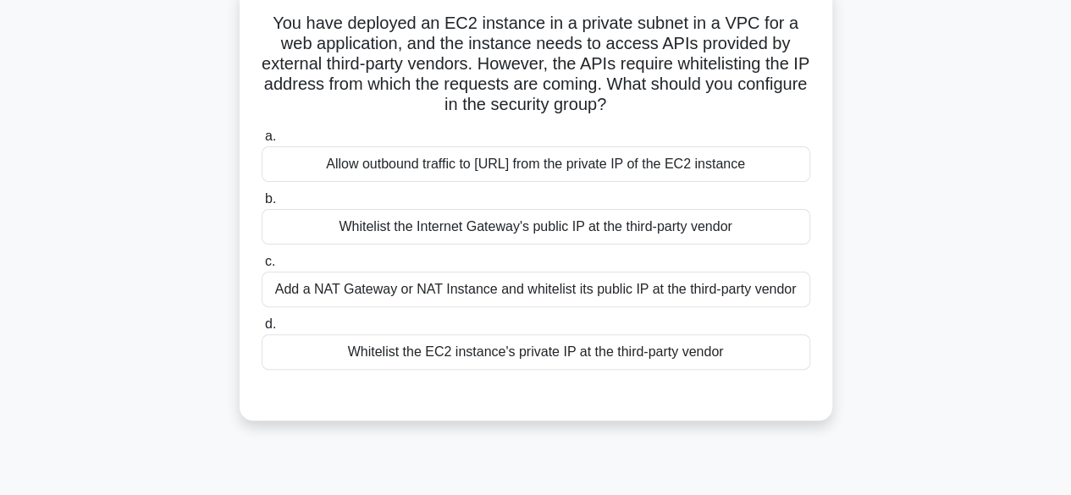
click at [606, 218] on div "Whitelist the Internet Gateway's public IP at the third-party vendor" at bounding box center [536, 227] width 549 height 36
click at [262, 205] on input "b. Whitelist the Internet Gateway's public IP at the third-party vendor" at bounding box center [262, 199] width 0 height 11
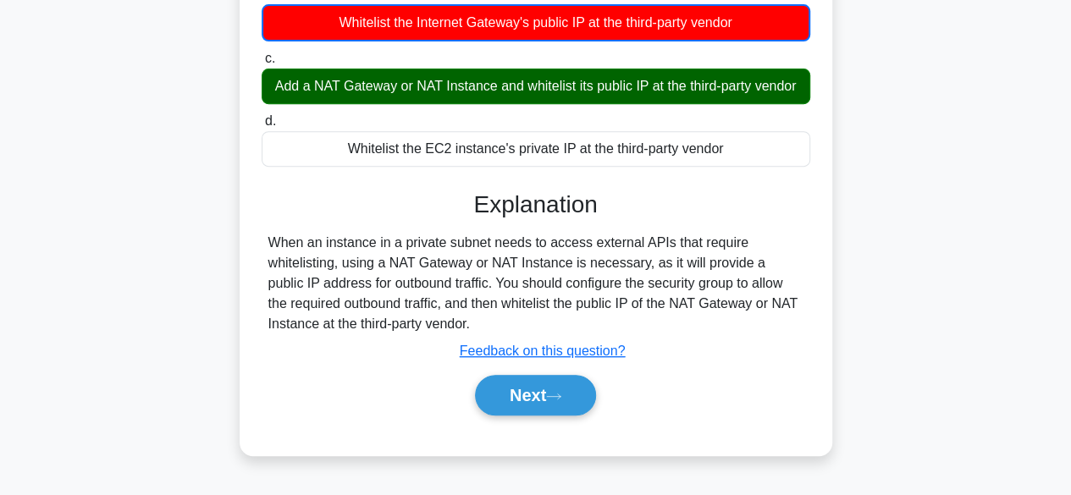
scroll to position [419, 0]
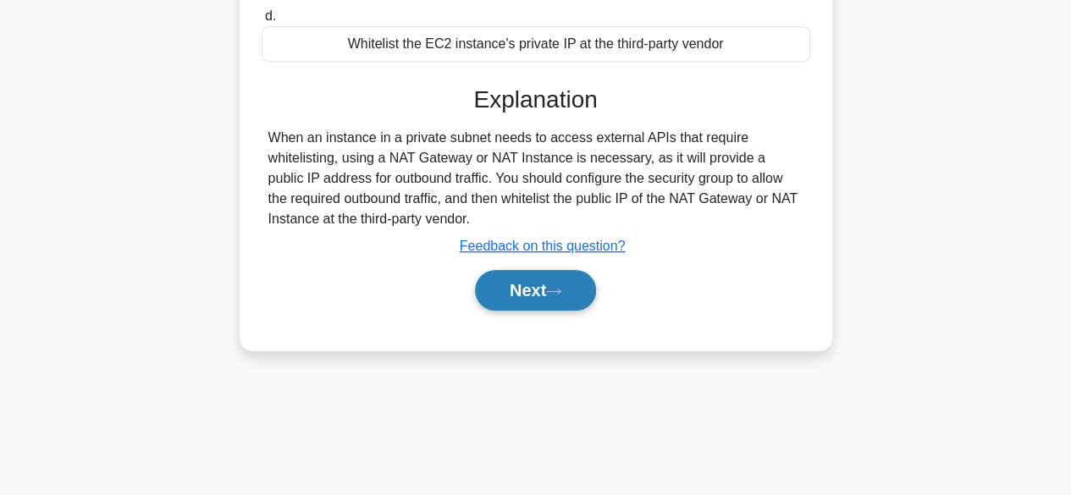
click at [563, 302] on button "Next" at bounding box center [535, 290] width 121 height 41
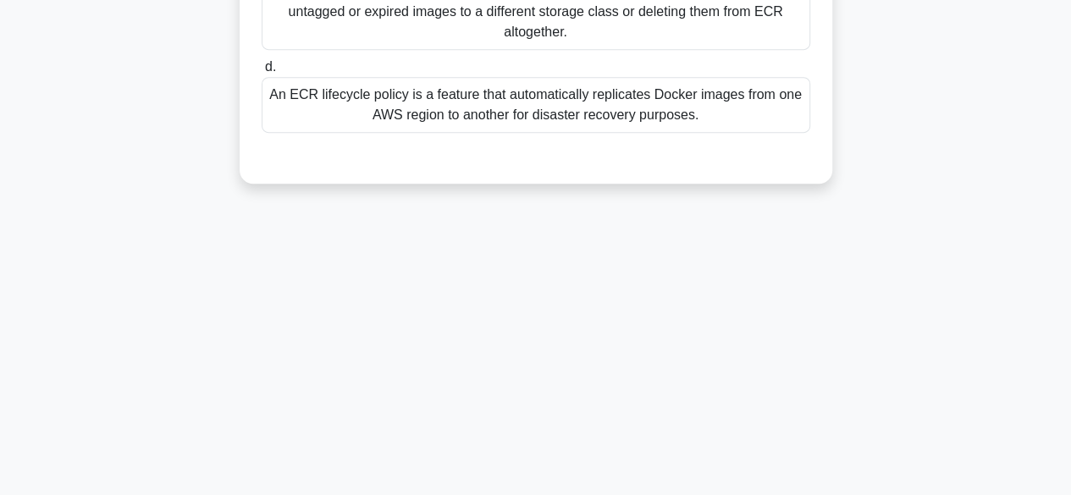
scroll to position [191, 0]
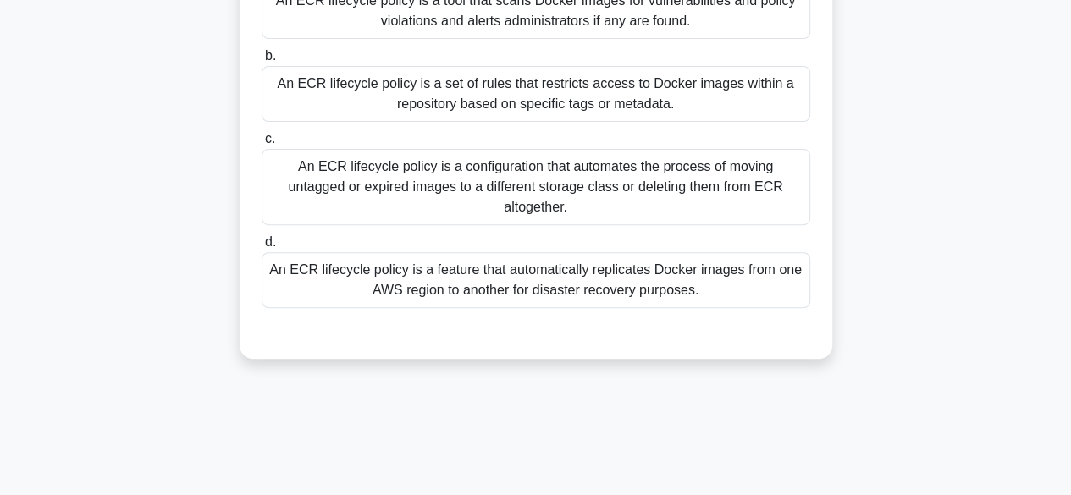
click at [516, 252] on div "An ECR lifecycle policy is a feature that automatically replicates Docker image…" at bounding box center [536, 280] width 549 height 56
click at [262, 245] on input "d. An ECR lifecycle policy is a feature that automatically replicates Docker im…" at bounding box center [262, 242] width 0 height 11
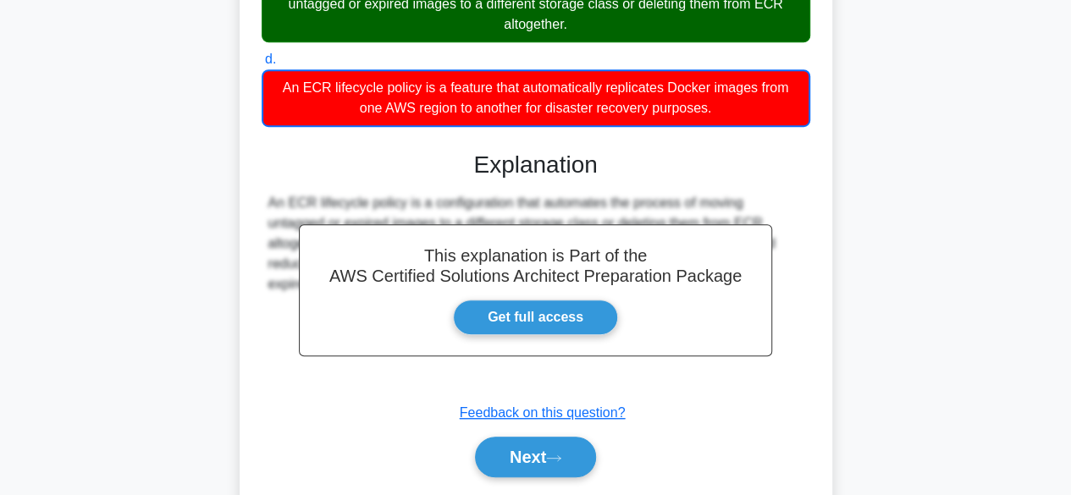
scroll to position [427, 0]
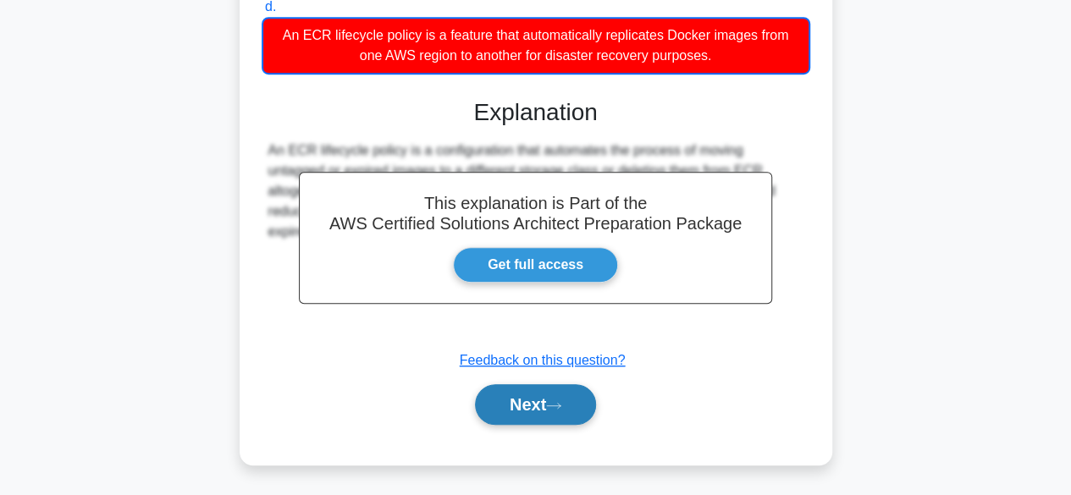
click at [503, 406] on button "Next" at bounding box center [535, 404] width 121 height 41
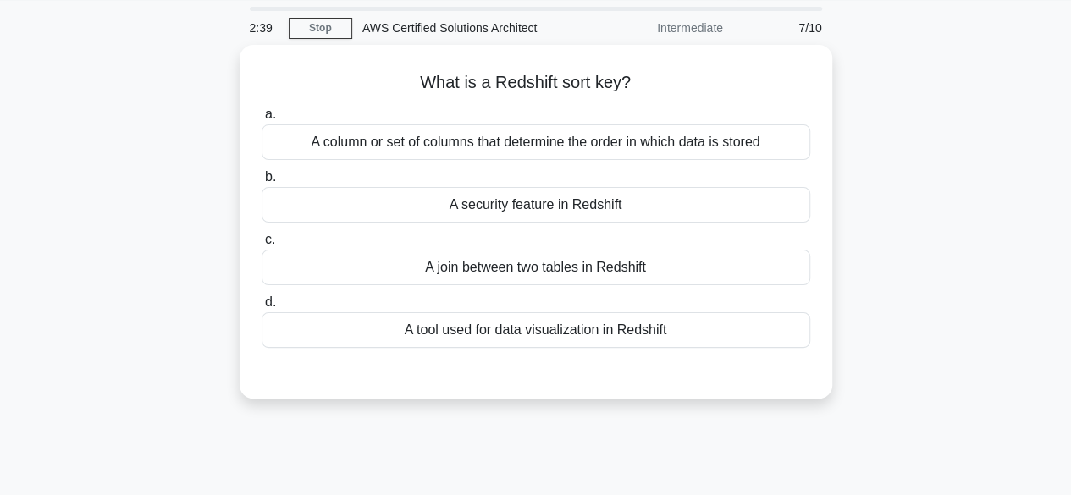
scroll to position [53, 0]
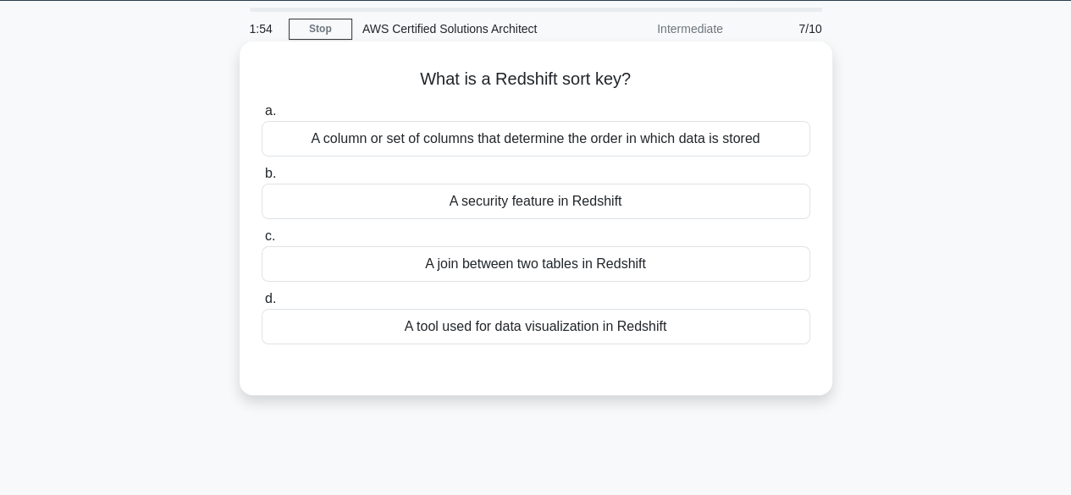
click at [496, 214] on div "A security feature in Redshift" at bounding box center [536, 202] width 549 height 36
click at [262, 179] on input "b. A security feature in Redshift" at bounding box center [262, 173] width 0 height 11
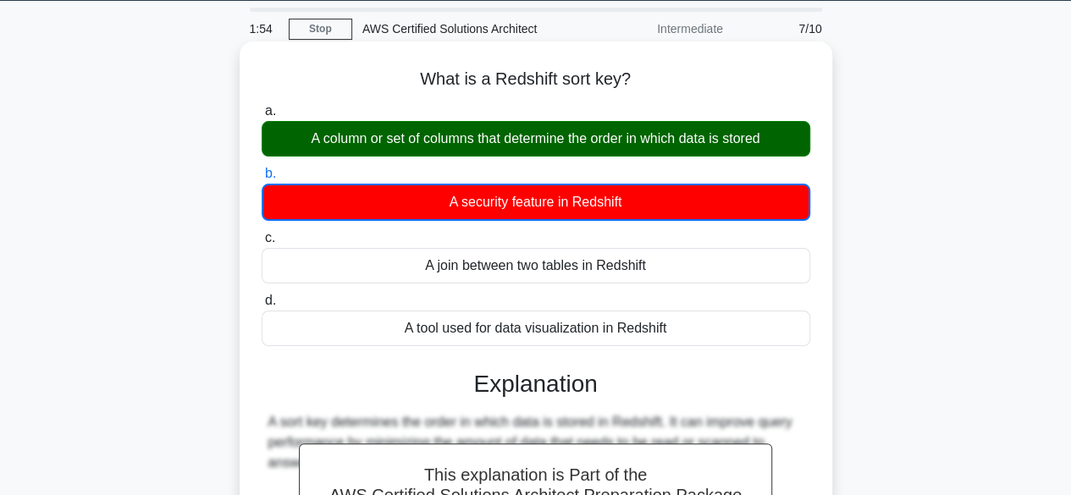
click at [496, 214] on div "A security feature in Redshift" at bounding box center [536, 202] width 549 height 37
click at [262, 179] on input "b. A security feature in Redshift" at bounding box center [262, 173] width 0 height 11
click at [496, 214] on div "A security feature in Redshift" at bounding box center [536, 202] width 549 height 37
click at [262, 179] on input "b. A security feature in Redshift" at bounding box center [262, 173] width 0 height 11
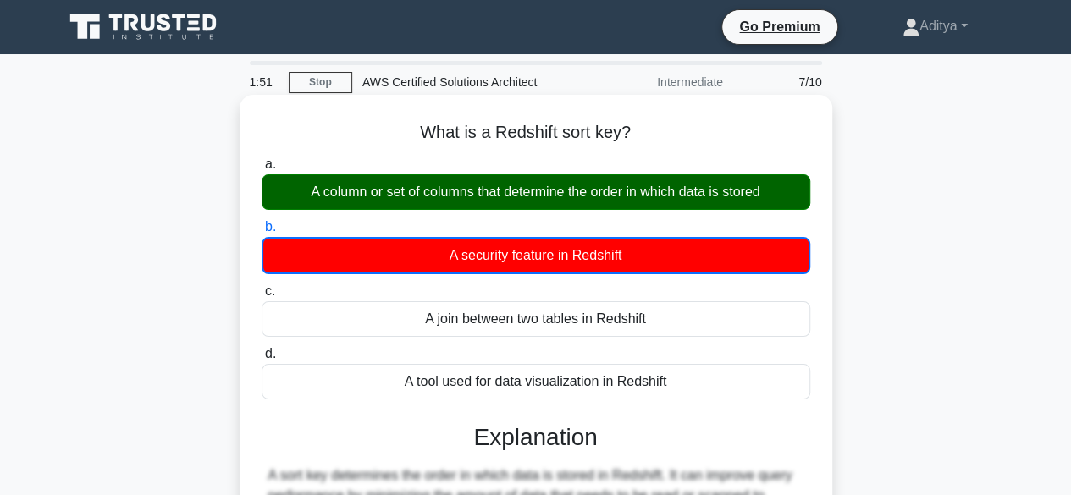
click at [661, 262] on div "A security feature in Redshift" at bounding box center [536, 255] width 549 height 37
click at [262, 233] on input "b. A security feature in Redshift" at bounding box center [262, 227] width 0 height 11
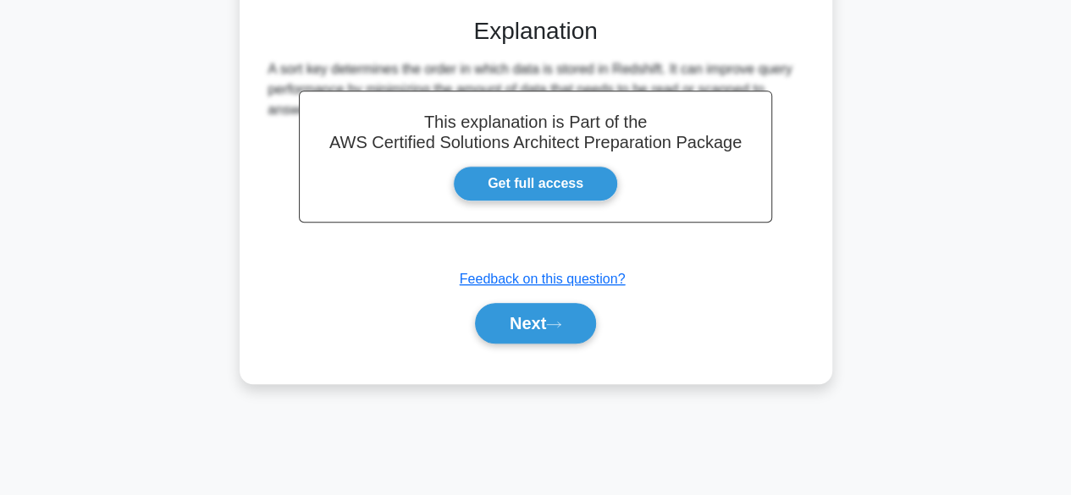
scroll to position [419, 0]
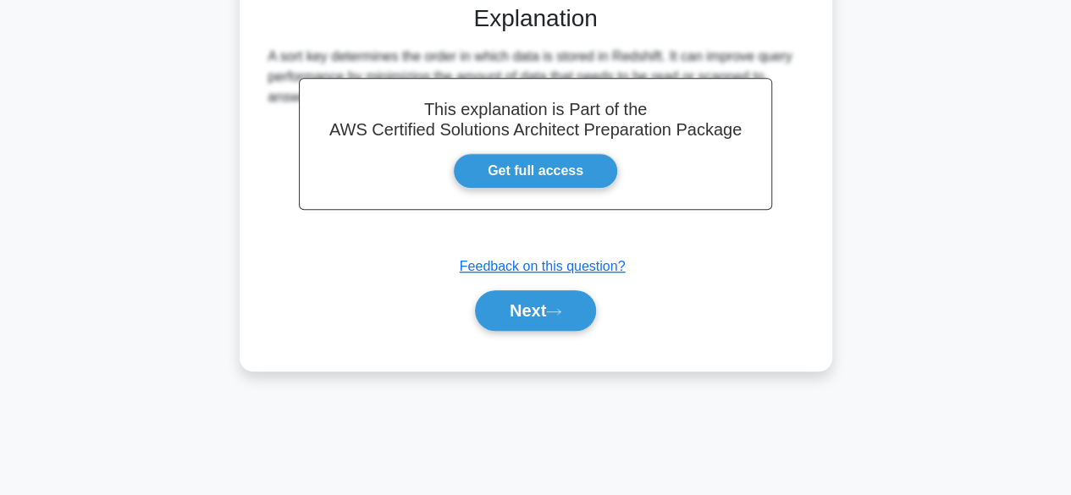
click at [520, 275] on div "Submit feedback Feedback on this question?" at bounding box center [542, 267] width 549 height 20
click at [538, 312] on button "Next" at bounding box center [535, 310] width 121 height 41
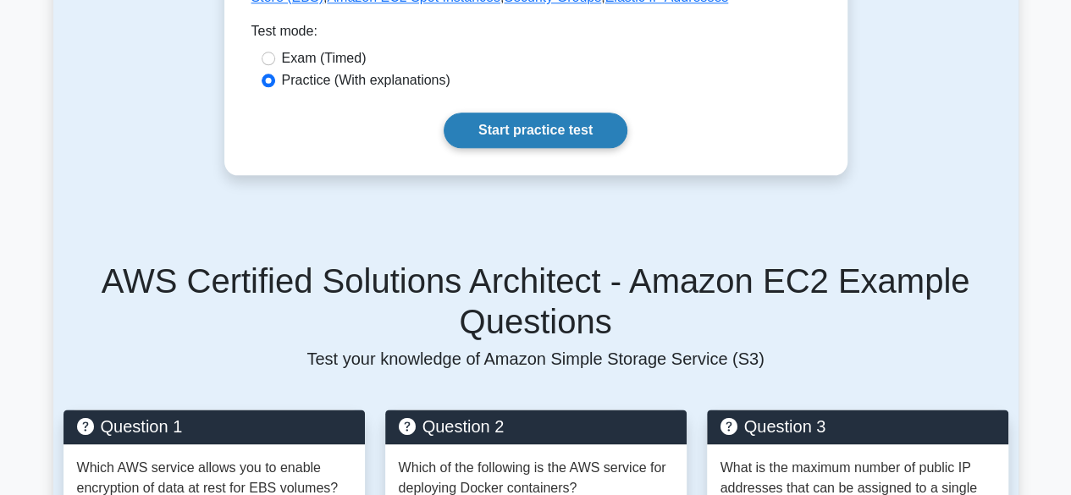
scroll to position [874, 0]
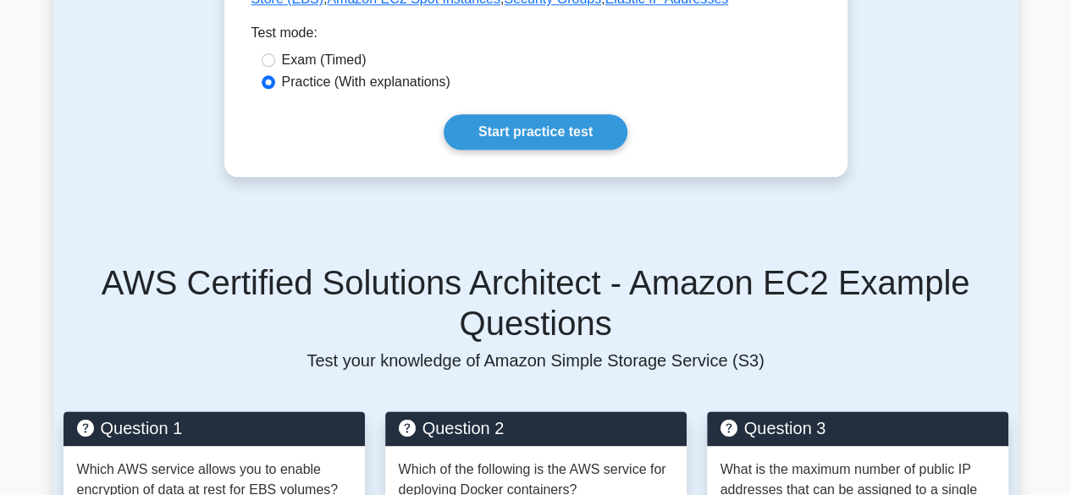
click at [488, 114] on link "Start practice test" at bounding box center [536, 132] width 184 height 36
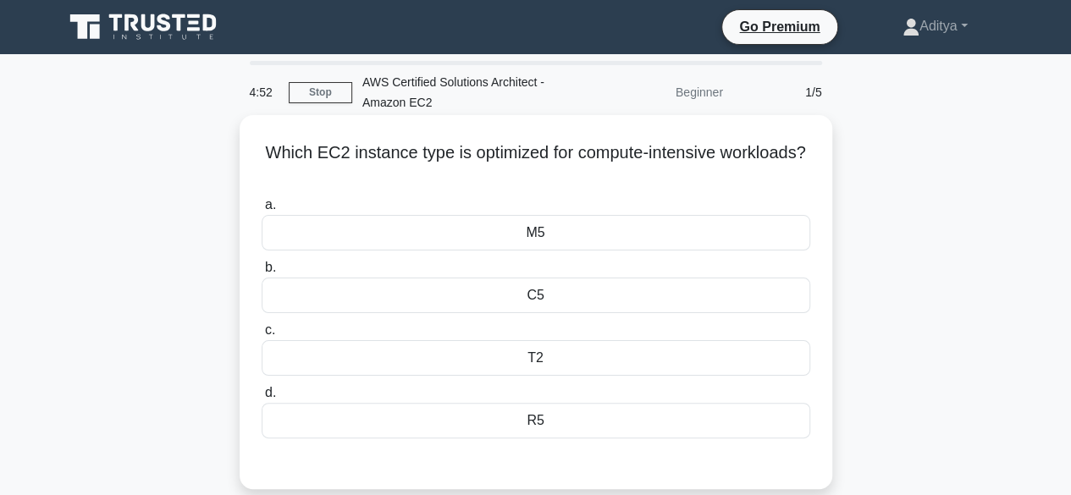
click at [538, 275] on label "b. C5" at bounding box center [536, 285] width 549 height 56
click at [262, 273] on input "b. C5" at bounding box center [262, 267] width 0 height 11
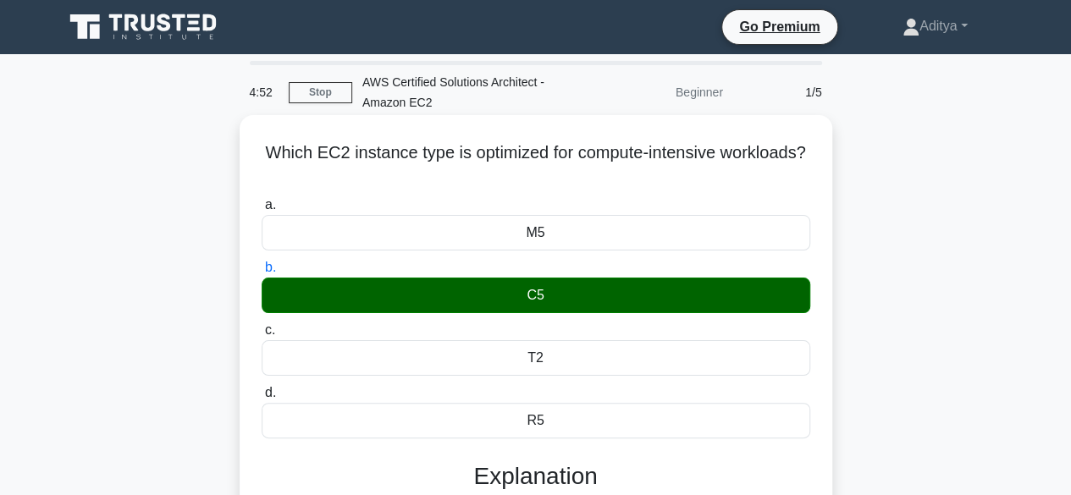
click at [553, 297] on div "C5" at bounding box center [536, 296] width 549 height 36
click at [262, 273] on input "b. C5" at bounding box center [262, 267] width 0 height 11
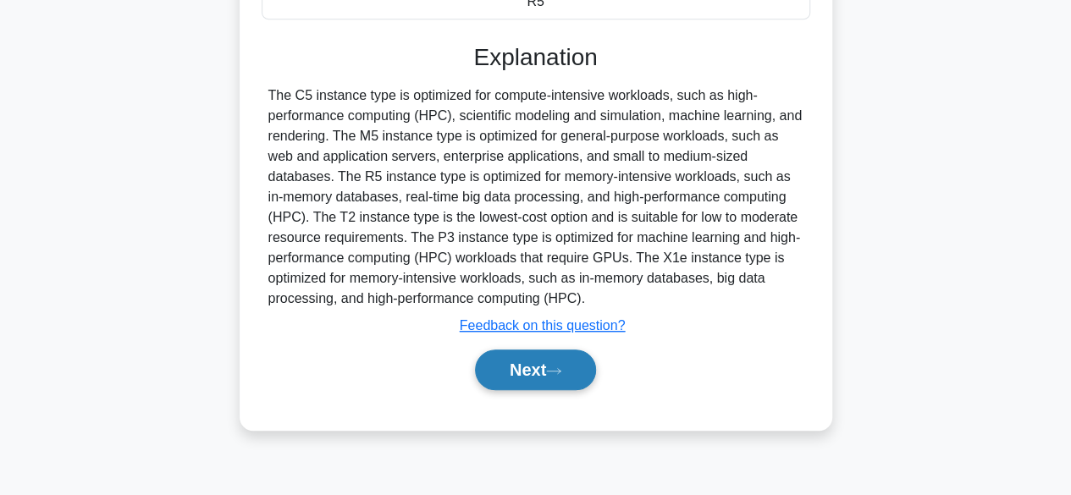
click at [549, 369] on button "Next" at bounding box center [535, 370] width 121 height 41
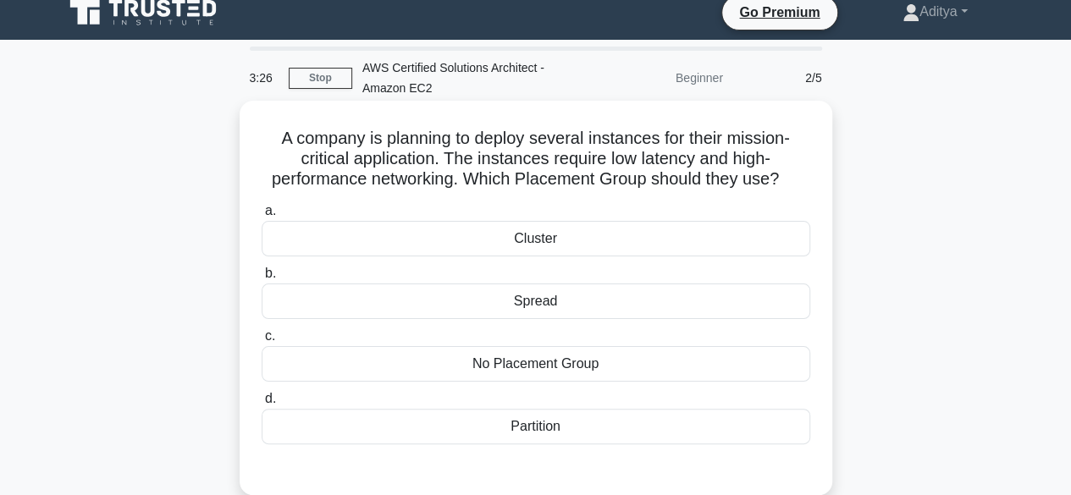
scroll to position [9, 0]
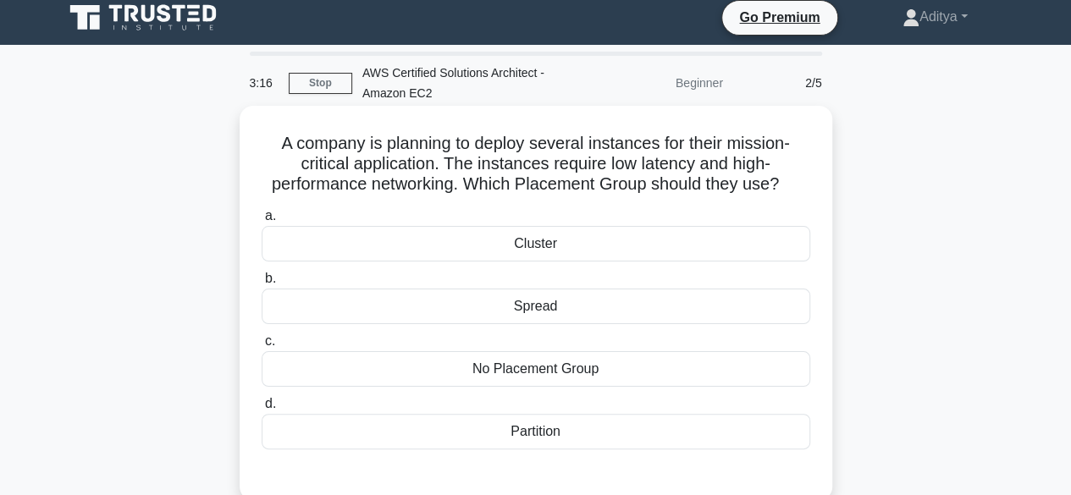
click at [500, 243] on div "Cluster" at bounding box center [536, 244] width 549 height 36
click at [262, 222] on input "a. Cluster" at bounding box center [262, 216] width 0 height 11
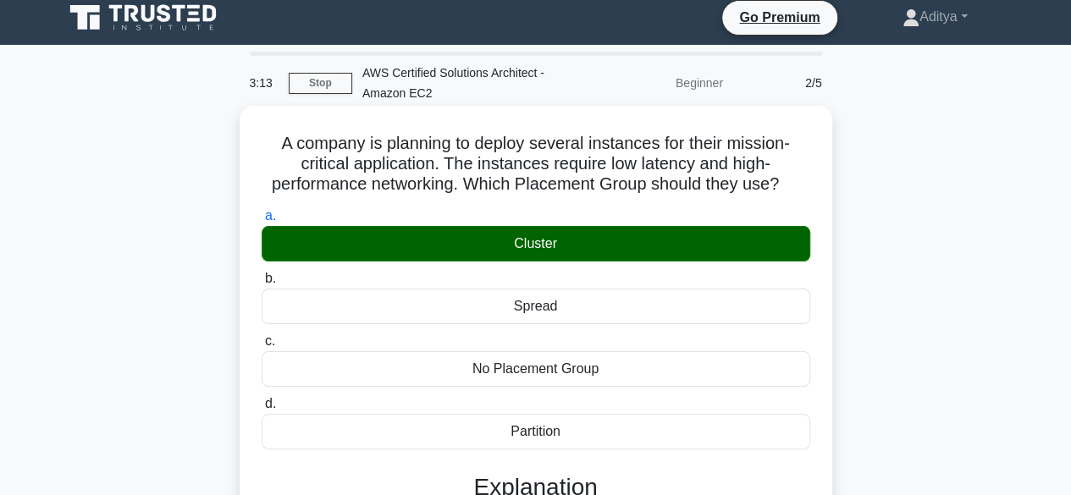
scroll to position [361, 0]
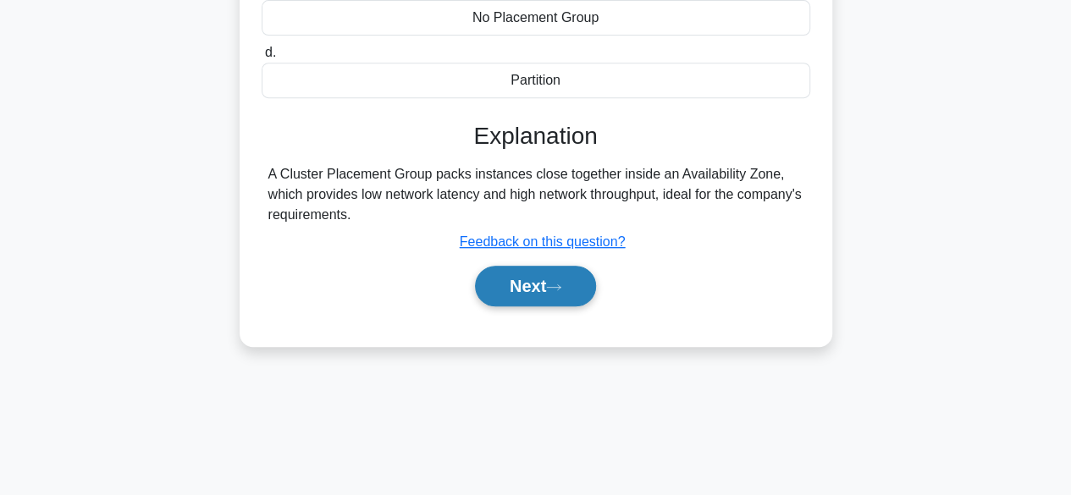
click at [533, 289] on button "Next" at bounding box center [535, 286] width 121 height 41
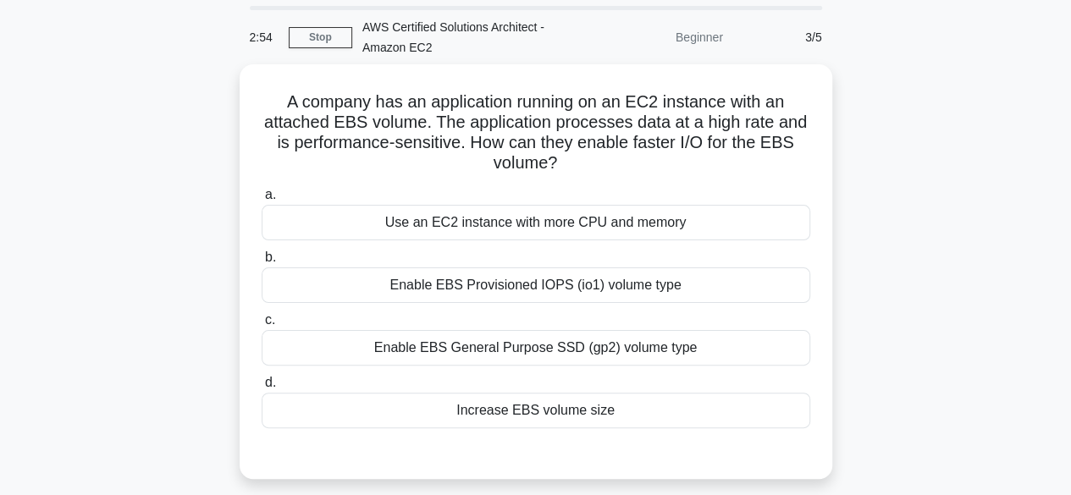
scroll to position [54, 0]
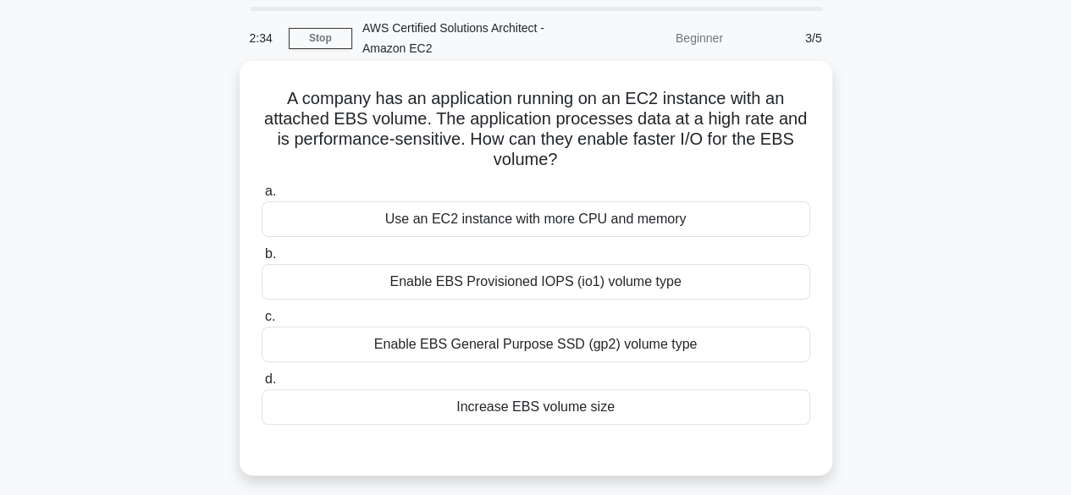
click at [559, 286] on div "Enable EBS Provisioned IOPS (io1) volume type" at bounding box center [536, 282] width 549 height 36
click at [262, 260] on input "b. Enable EBS Provisioned IOPS (io1) volume type" at bounding box center [262, 254] width 0 height 11
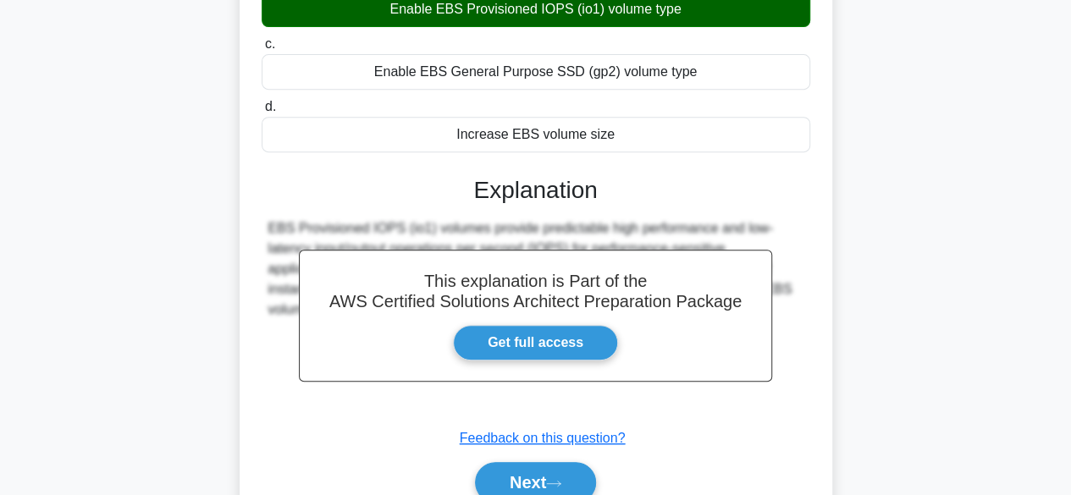
scroll to position [419, 0]
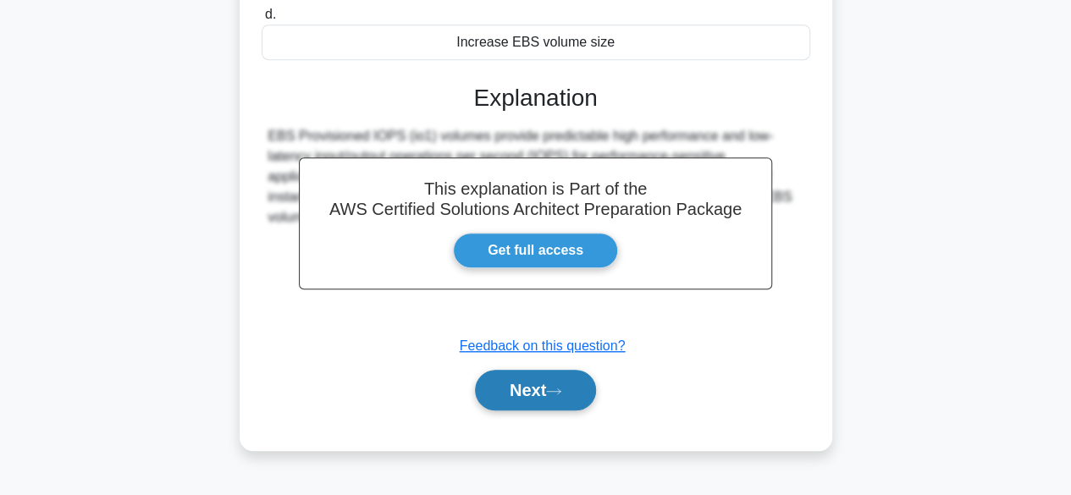
click at [562, 404] on button "Next" at bounding box center [535, 390] width 121 height 41
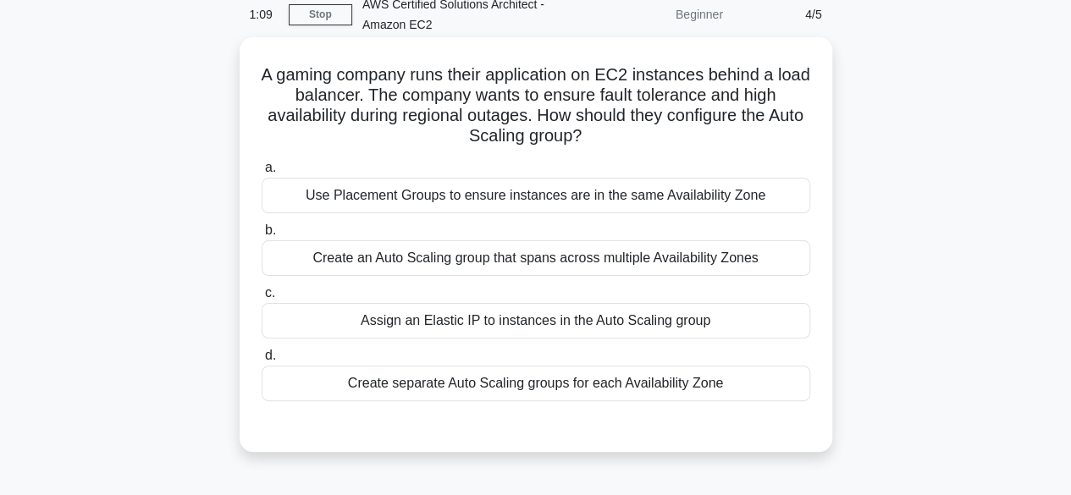
scroll to position [74, 0]
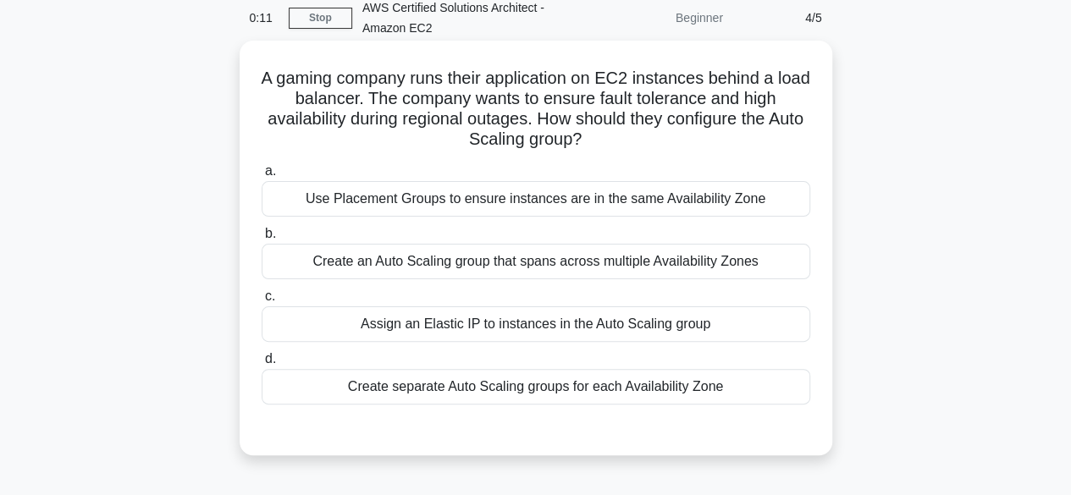
click at [494, 389] on div "Create separate Auto Scaling groups for each Availability Zone" at bounding box center [536, 387] width 549 height 36
click at [262, 365] on input "d. Create separate Auto Scaling groups for each Availability Zone" at bounding box center [262, 359] width 0 height 11
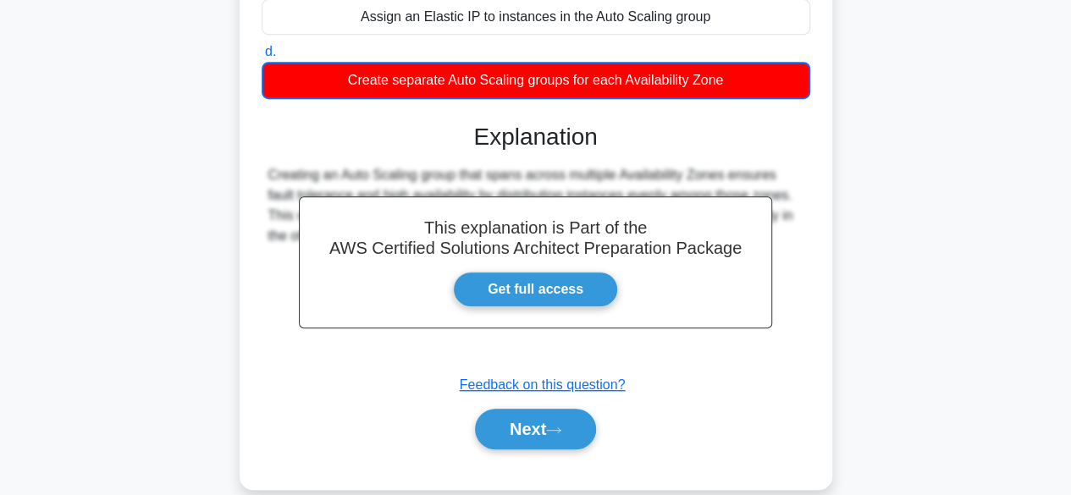
scroll to position [383, 0]
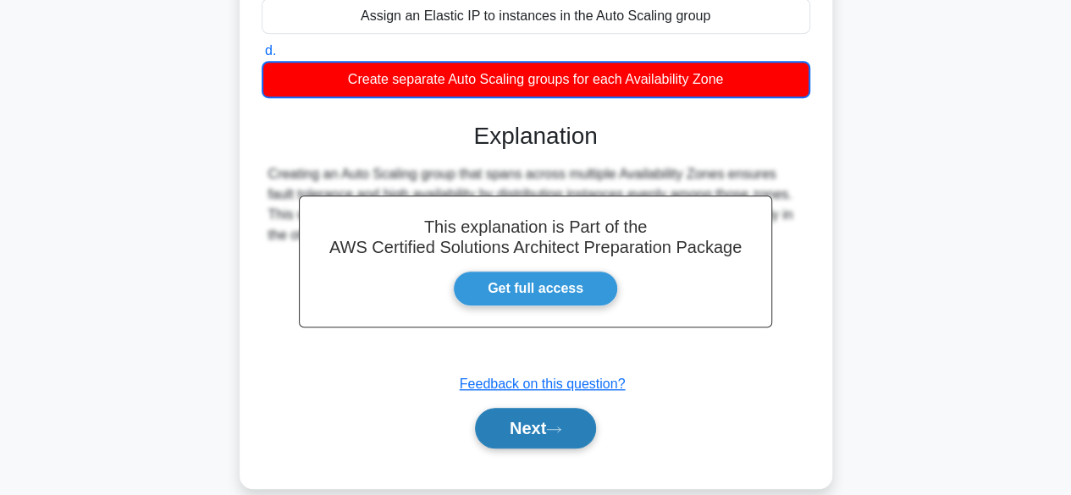
click at [561, 426] on icon at bounding box center [553, 429] width 15 height 9
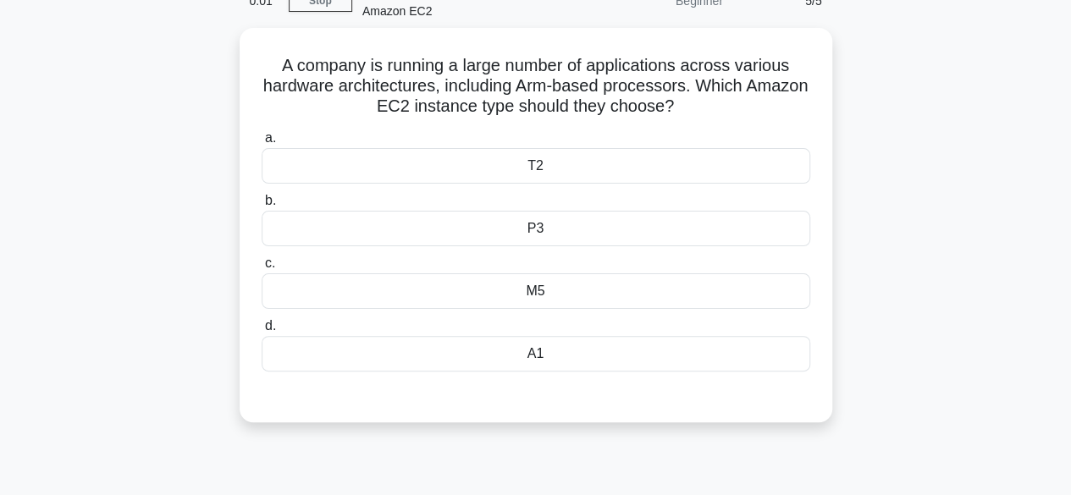
scroll to position [91, 0]
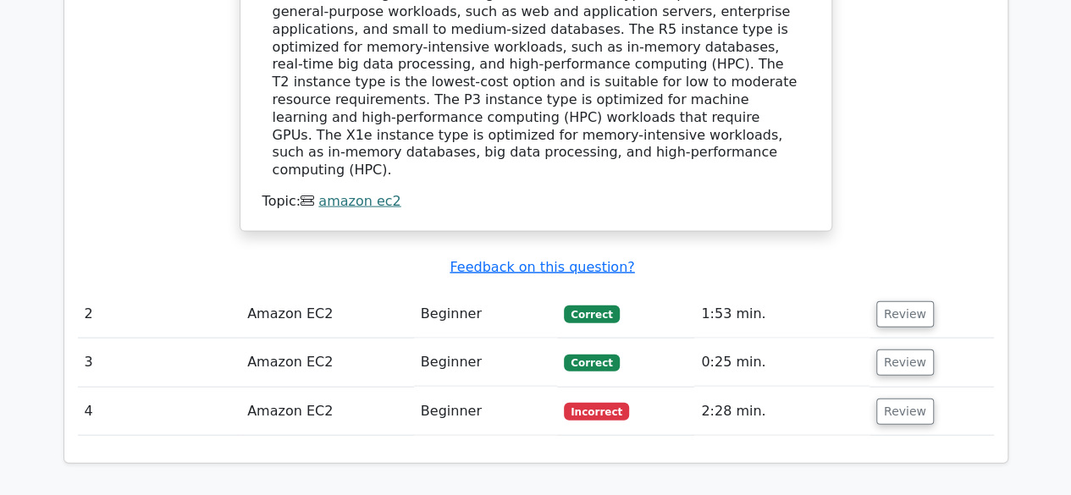
scroll to position [1759, 0]
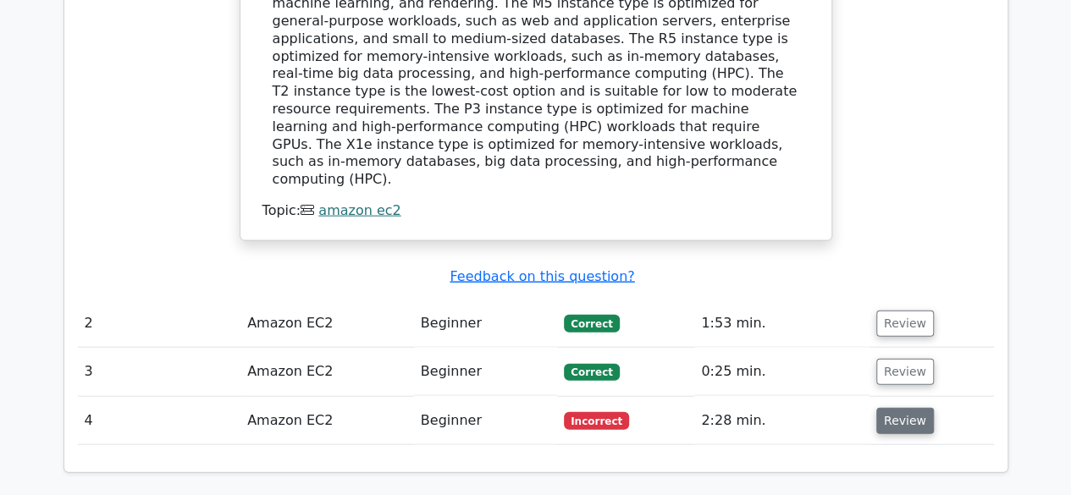
click at [895, 408] on button "Review" at bounding box center [905, 421] width 58 height 26
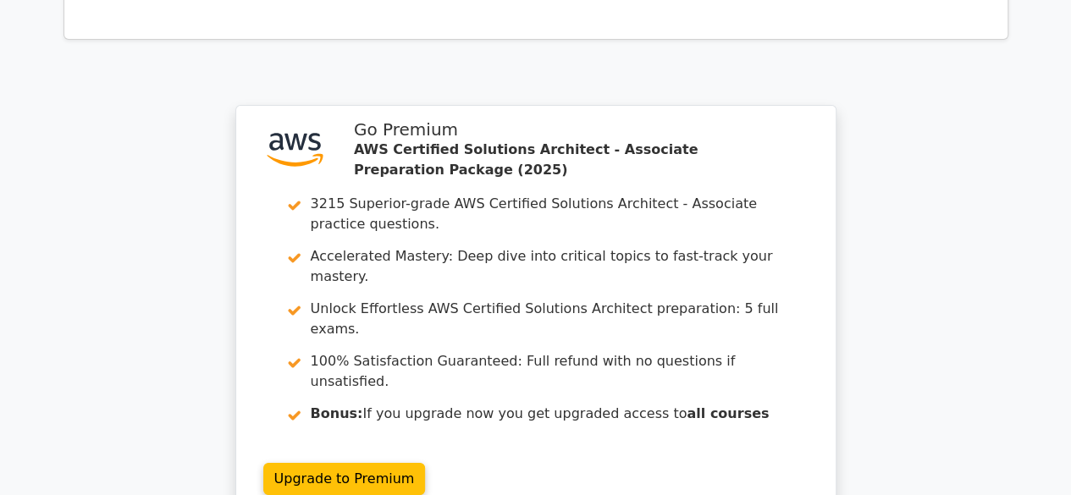
scroll to position [2960, 0]
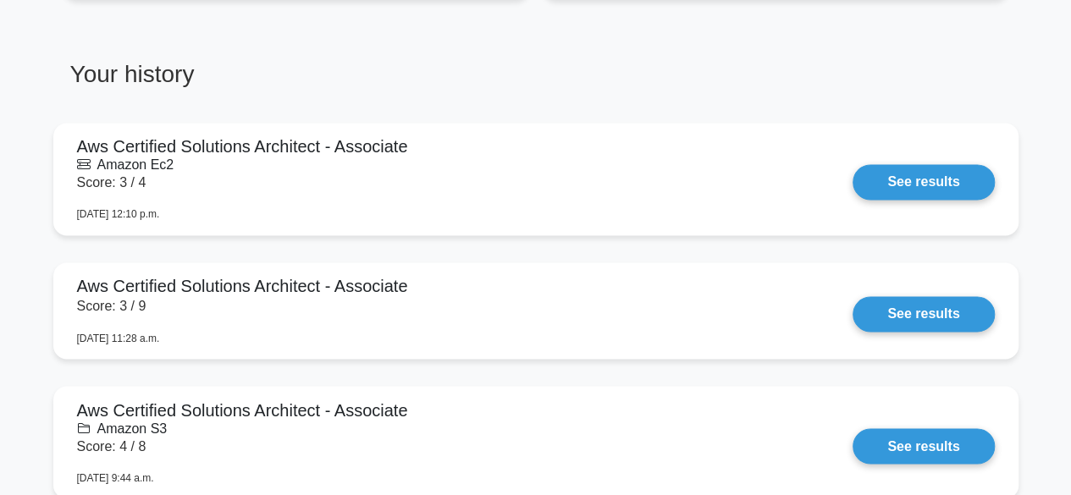
scroll to position [1285, 0]
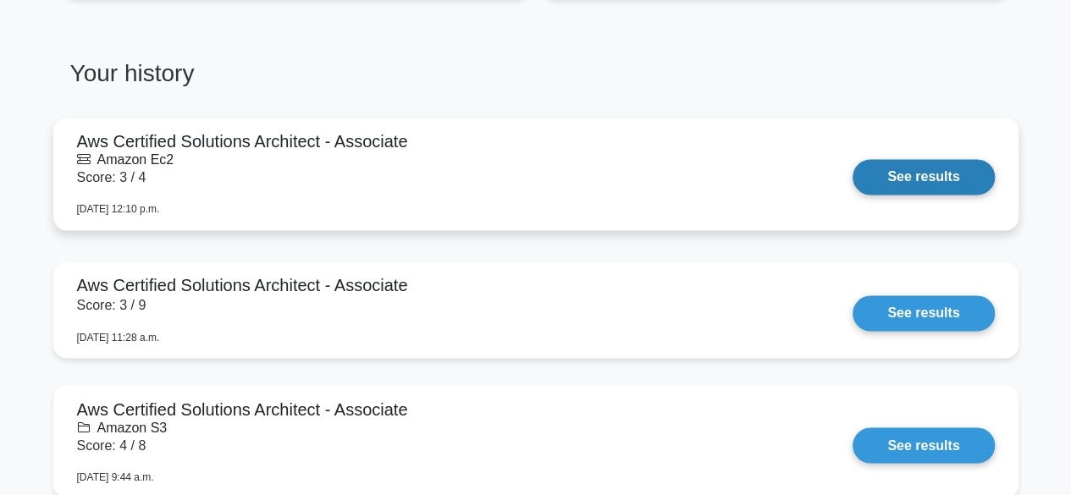
click at [879, 162] on link "See results" at bounding box center [923, 177] width 141 height 36
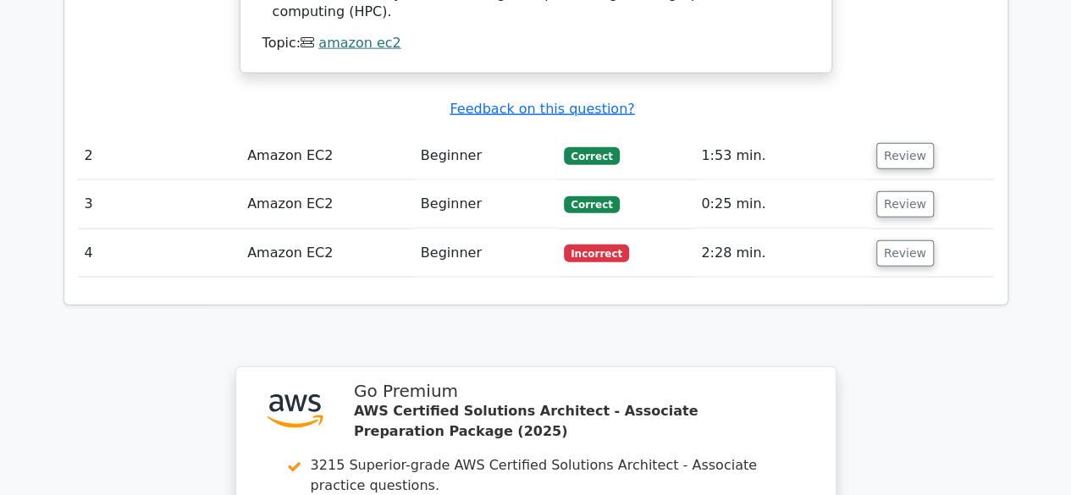
scroll to position [2400, 0]
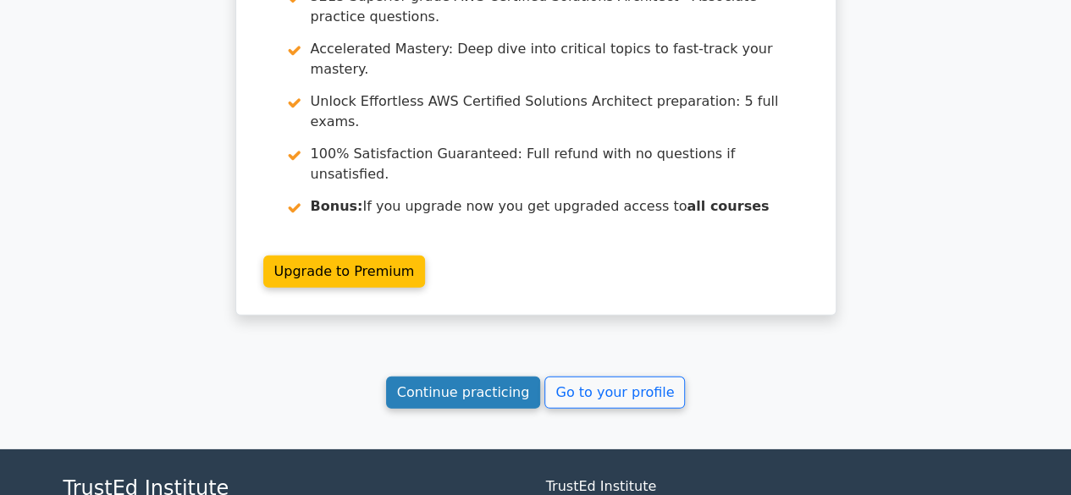
click at [510, 377] on link "Continue practicing" at bounding box center [463, 393] width 155 height 32
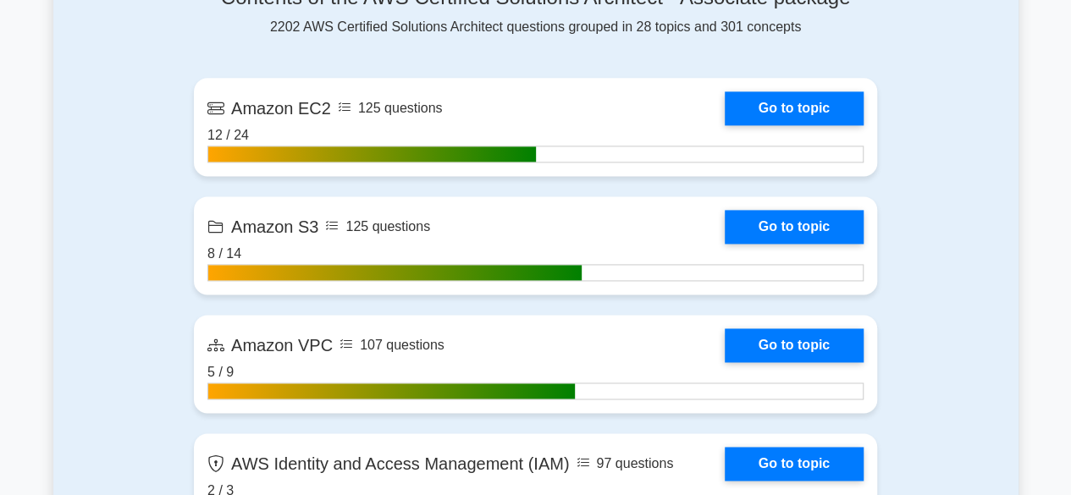
scroll to position [1109, 0]
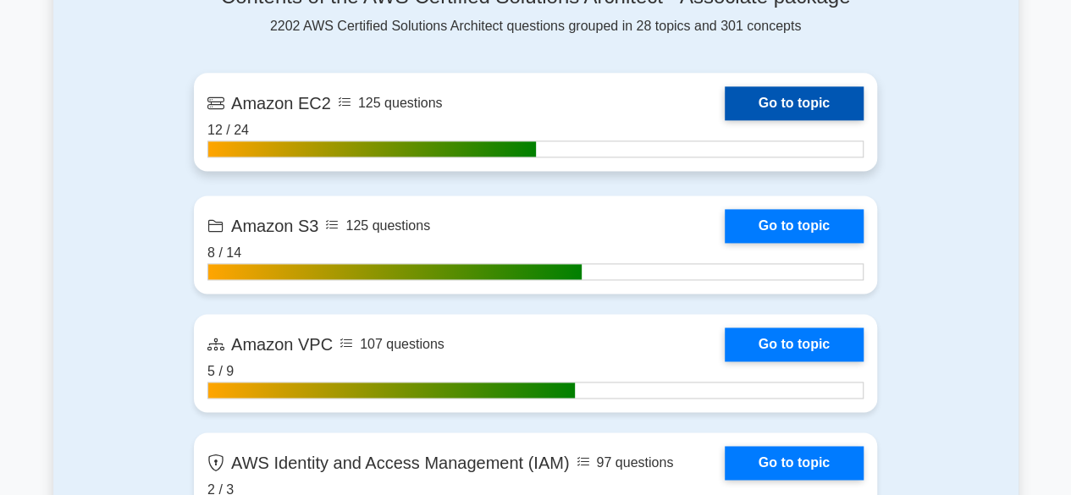
click at [748, 104] on link "Go to topic" at bounding box center [794, 103] width 139 height 34
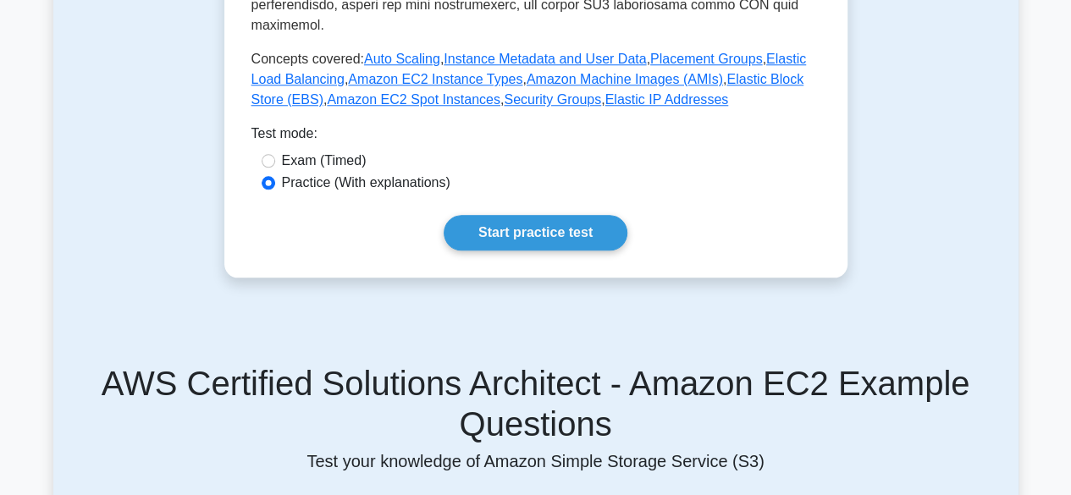
scroll to position [776, 0]
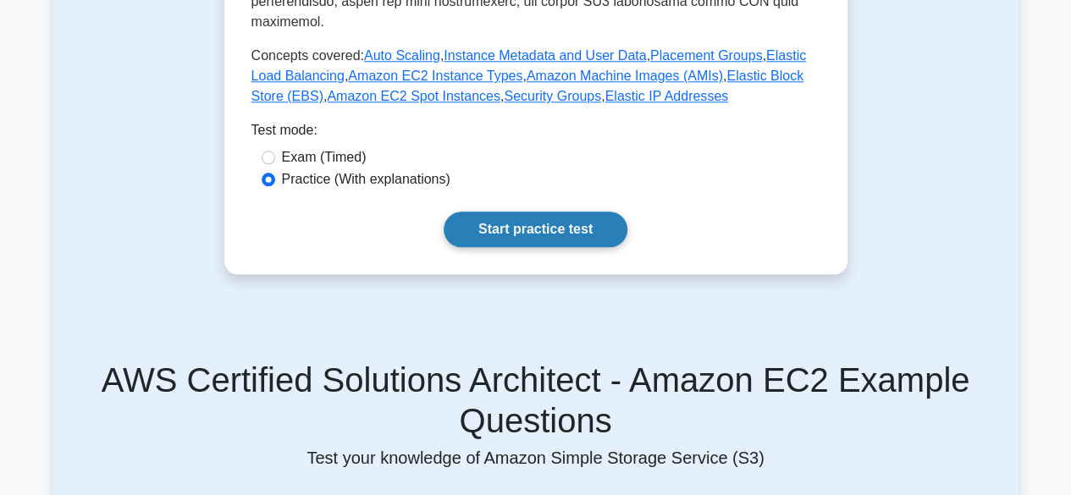
click at [520, 212] on link "Start practice test" at bounding box center [536, 230] width 184 height 36
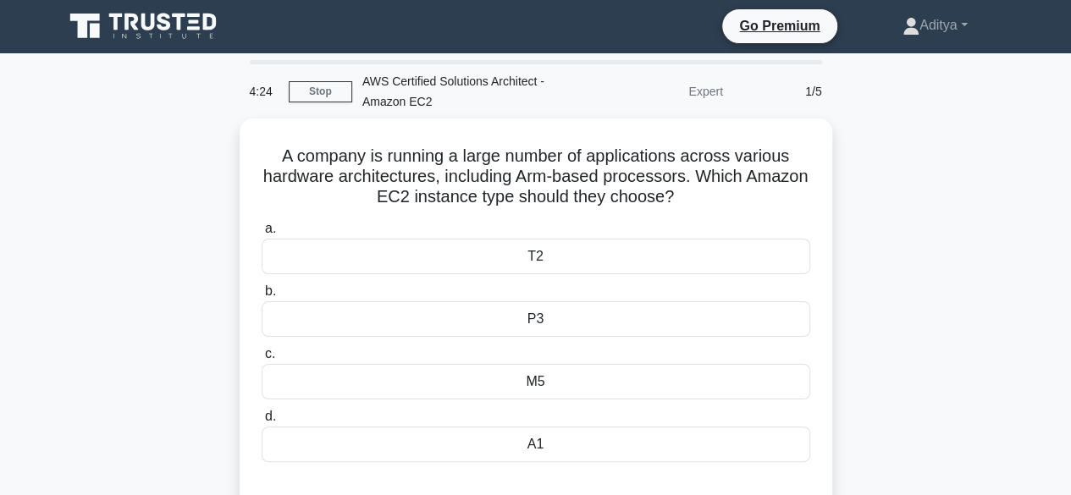
scroll to position [21, 0]
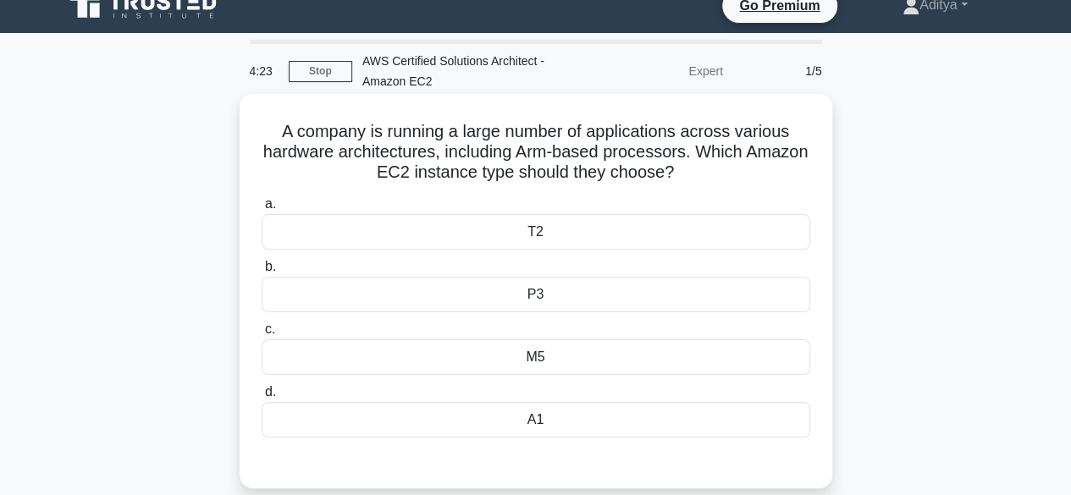
click at [536, 421] on div "A1" at bounding box center [536, 420] width 549 height 36
click at [262, 398] on input "d. A1" at bounding box center [262, 392] width 0 height 11
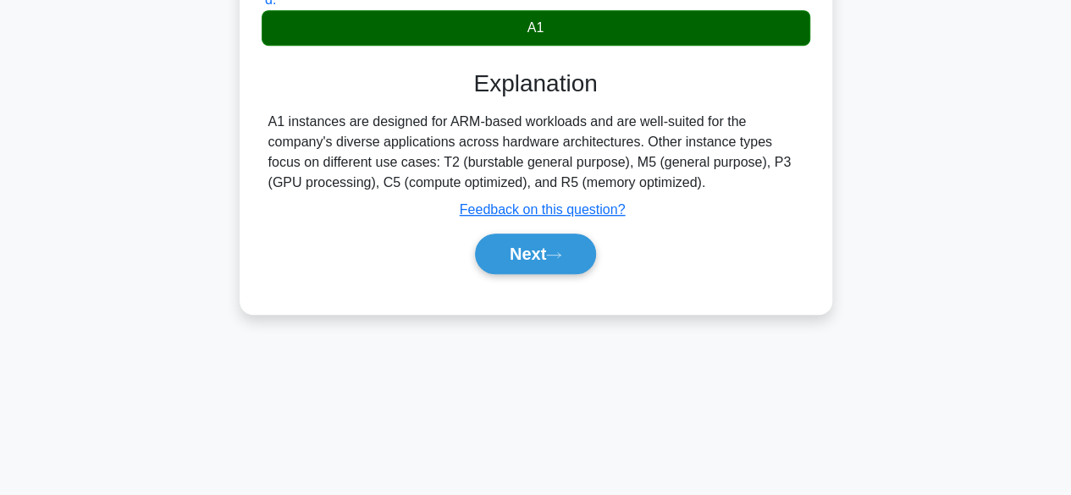
scroll to position [419, 0]
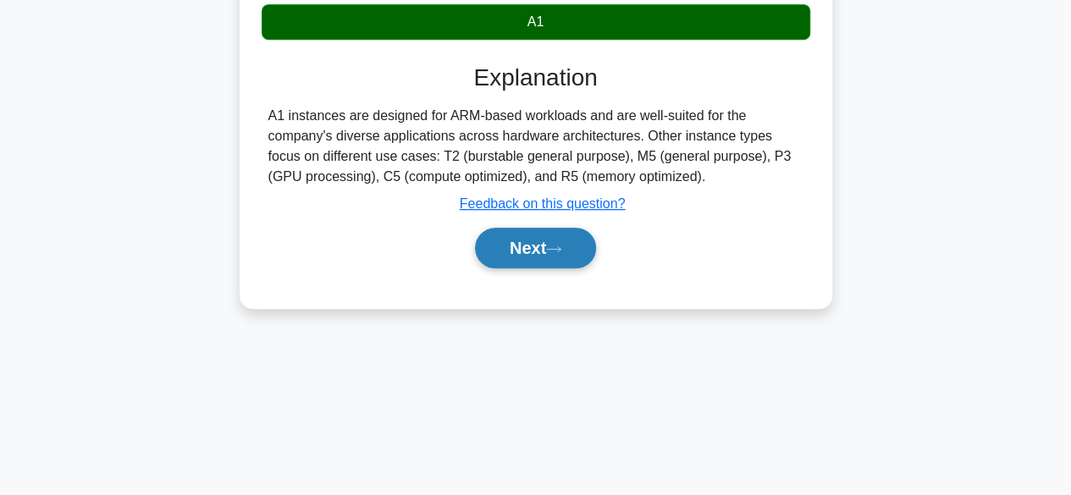
click at [550, 257] on button "Next" at bounding box center [535, 248] width 121 height 41
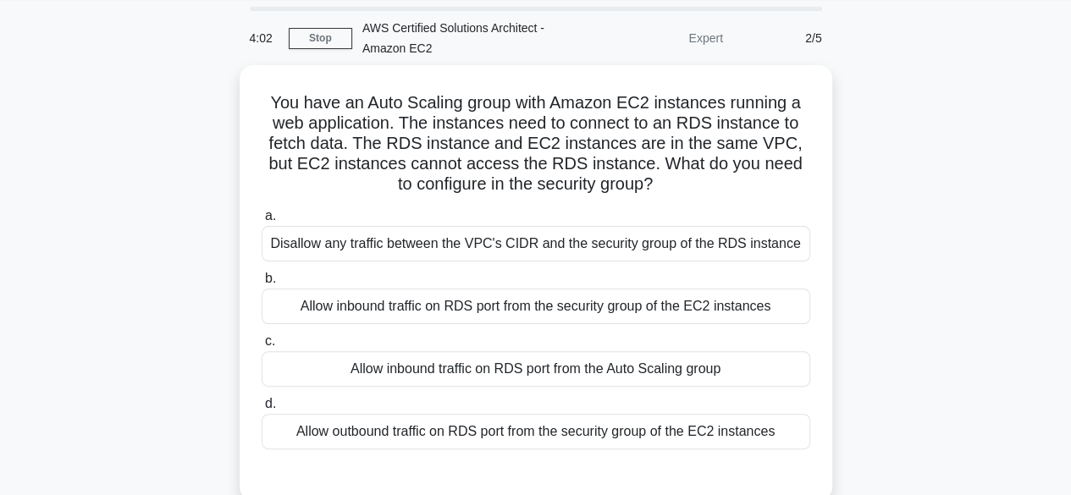
scroll to position [55, 0]
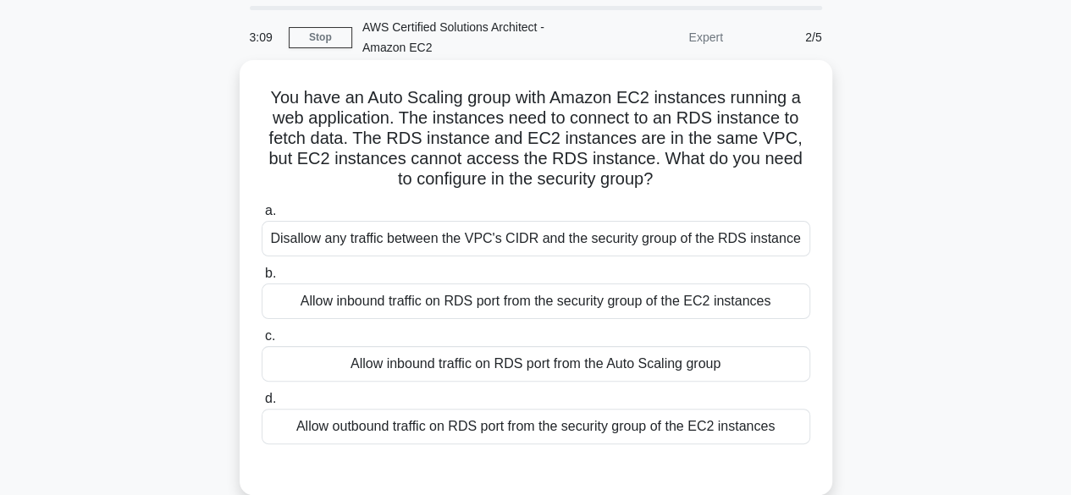
click at [540, 301] on div "Allow inbound traffic on RDS port from the security group of the EC2 instances" at bounding box center [536, 302] width 549 height 36
click at [262, 279] on input "b. Allow inbound traffic on RDS port from the security group of the EC2 instanc…" at bounding box center [262, 273] width 0 height 11
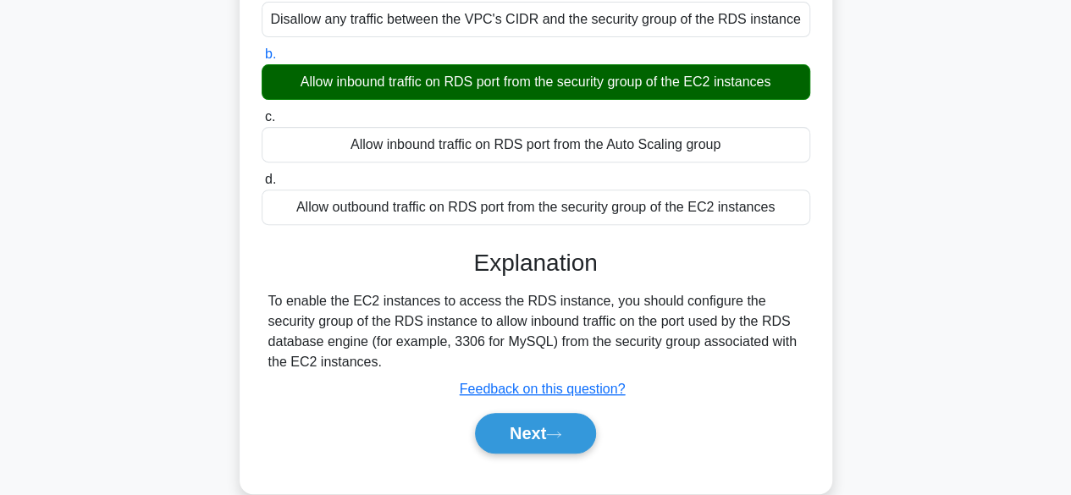
scroll to position [275, 0]
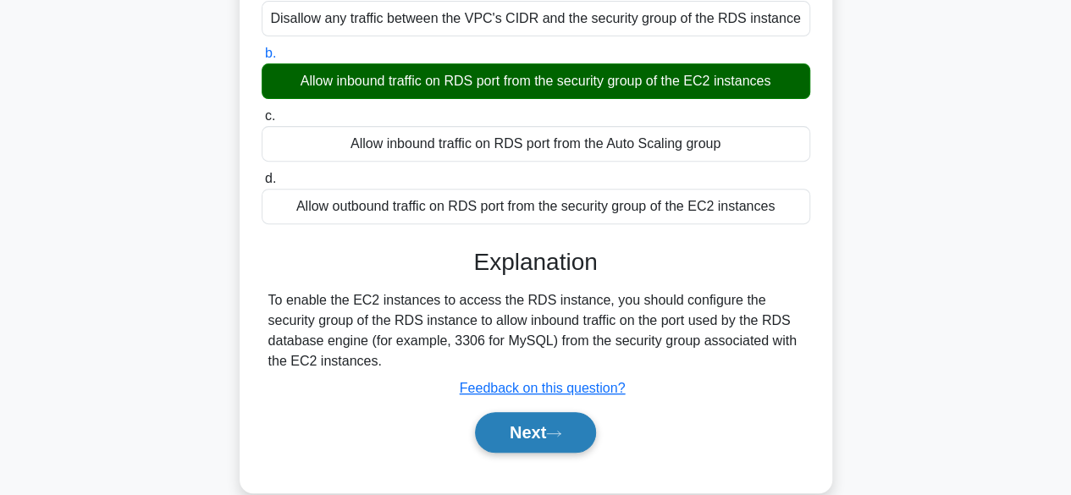
click at [548, 443] on button "Next" at bounding box center [535, 432] width 121 height 41
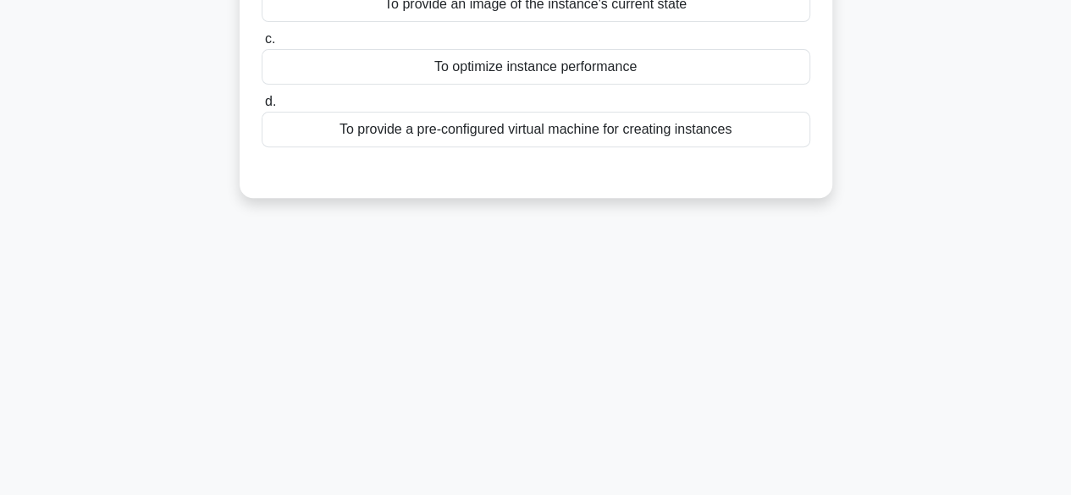
scroll to position [0, 0]
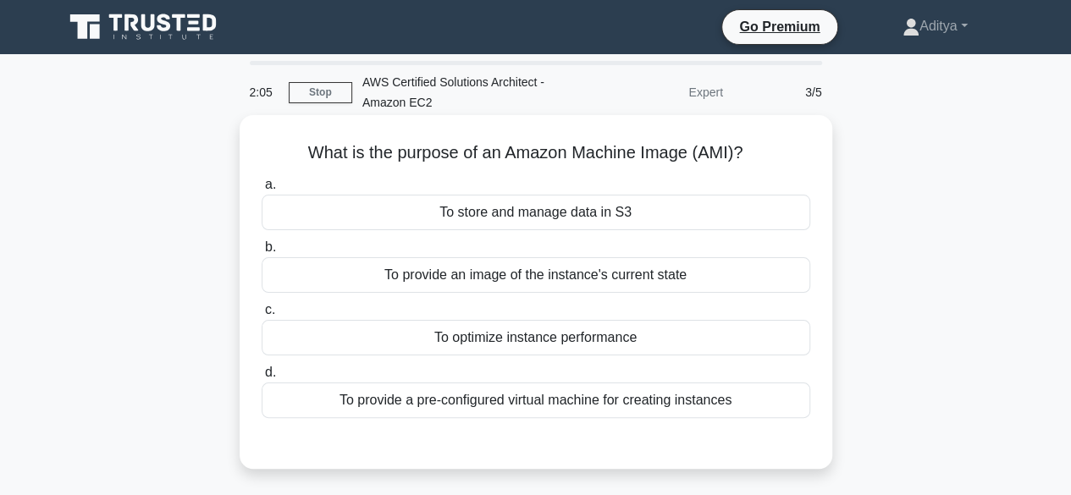
click at [516, 404] on div "To provide a pre-configured virtual machine for creating instances" at bounding box center [536, 401] width 549 height 36
click at [262, 378] on input "d. To provide a pre-configured virtual machine for creating instances" at bounding box center [262, 372] width 0 height 11
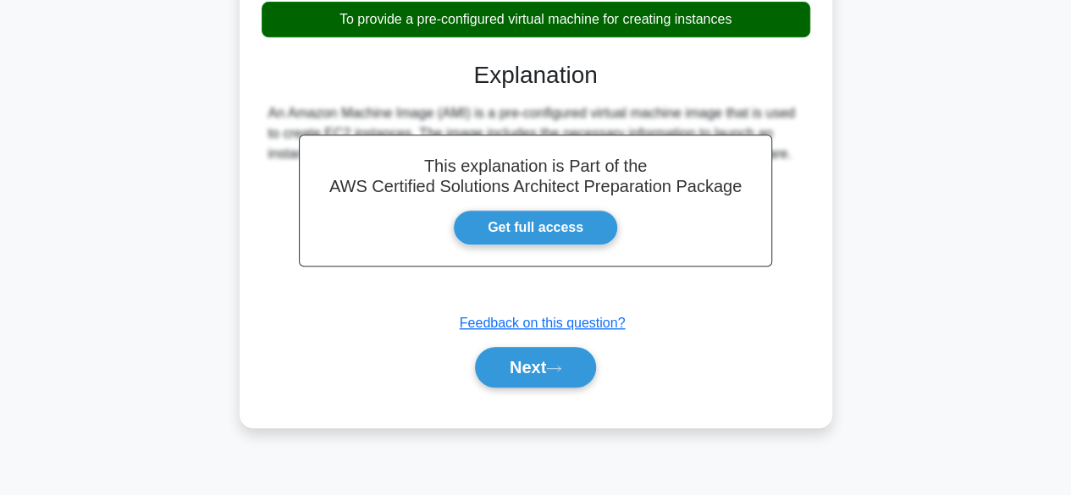
scroll to position [384, 0]
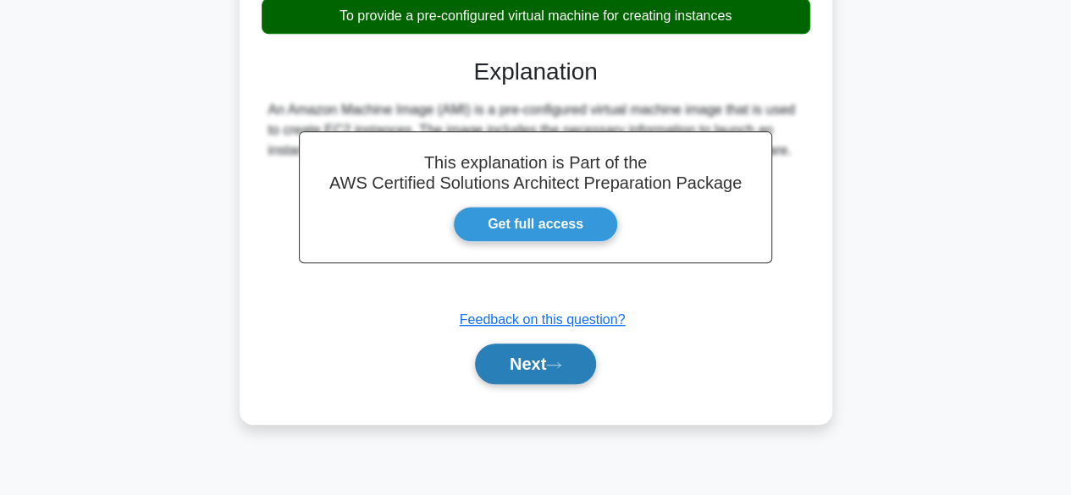
click at [518, 381] on button "Next" at bounding box center [535, 364] width 121 height 41
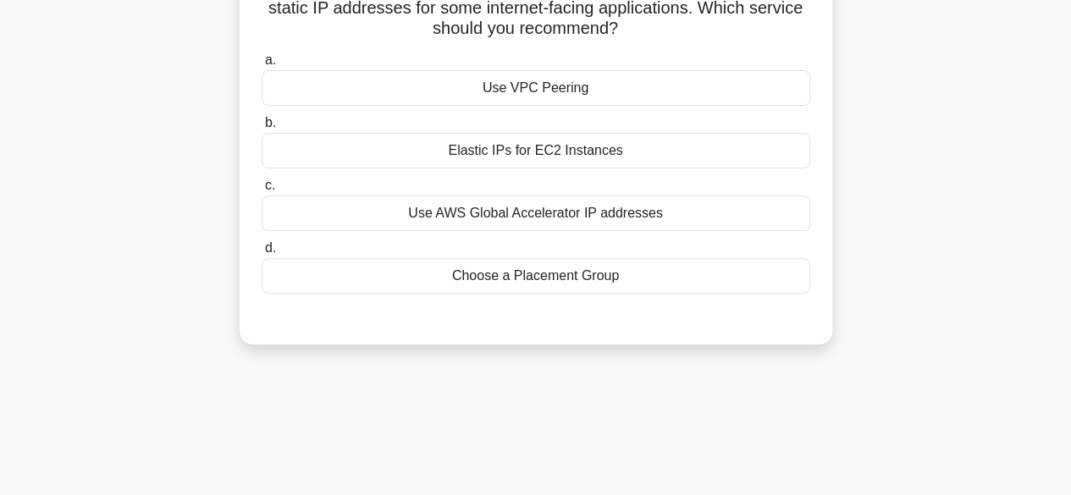
scroll to position [0, 0]
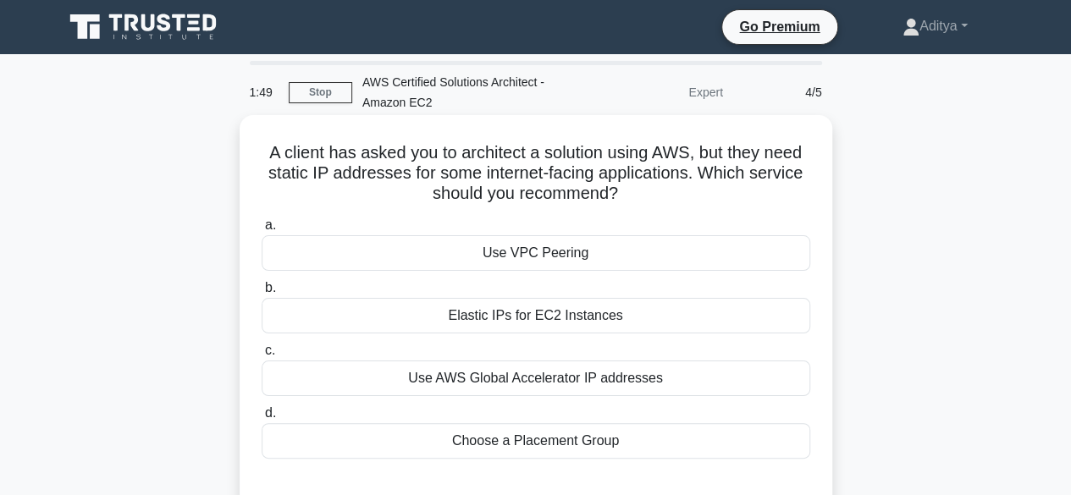
click at [549, 317] on div "Elastic IPs for EC2 Instances" at bounding box center [536, 316] width 549 height 36
click at [262, 294] on input "b. Elastic IPs for EC2 Instances" at bounding box center [262, 288] width 0 height 11
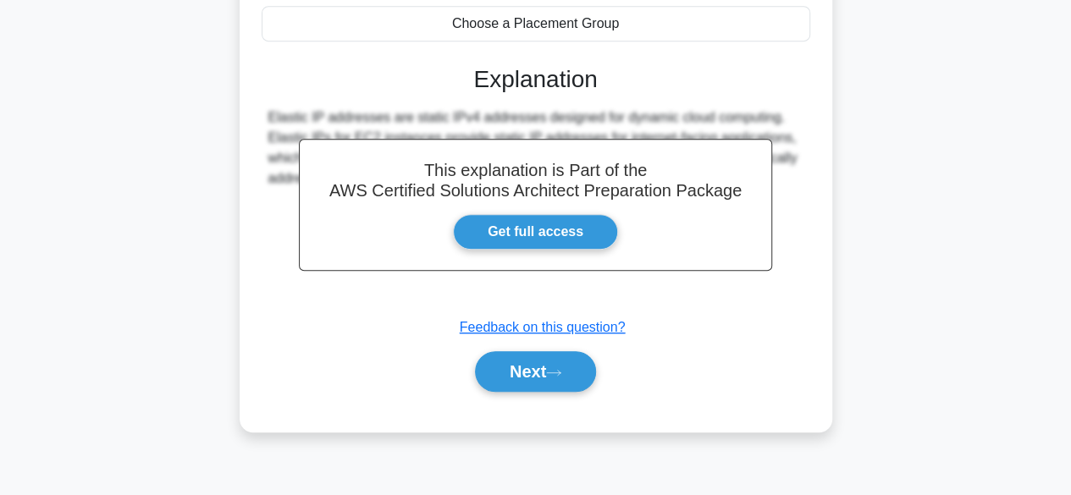
scroll to position [418, 0]
click at [515, 361] on button "Next" at bounding box center [535, 370] width 121 height 41
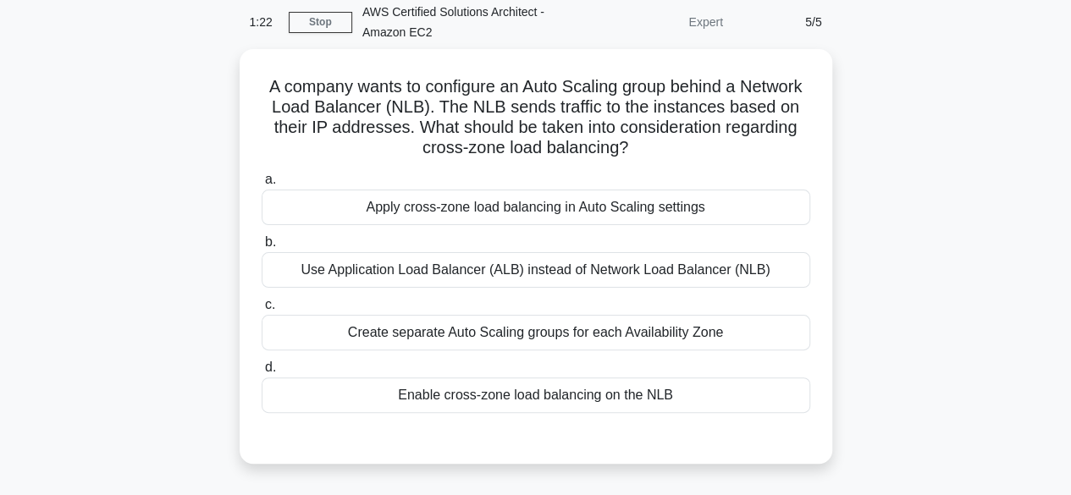
scroll to position [69, 0]
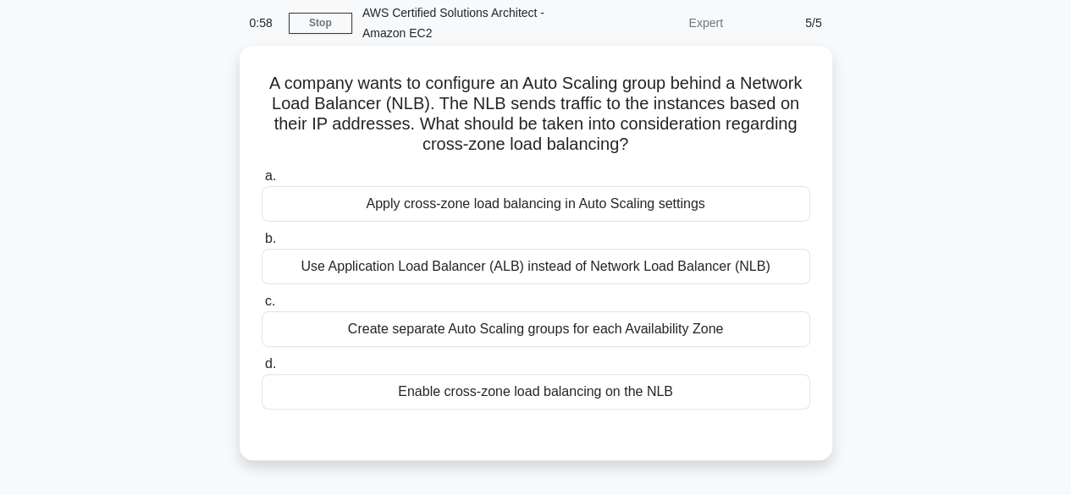
click at [615, 278] on div "Use Application Load Balancer (ALB) instead of Network Load Balancer (NLB)" at bounding box center [536, 267] width 549 height 36
click at [262, 245] on input "b. Use Application Load Balancer (ALB) instead of Network Load Balancer (NLB)" at bounding box center [262, 239] width 0 height 11
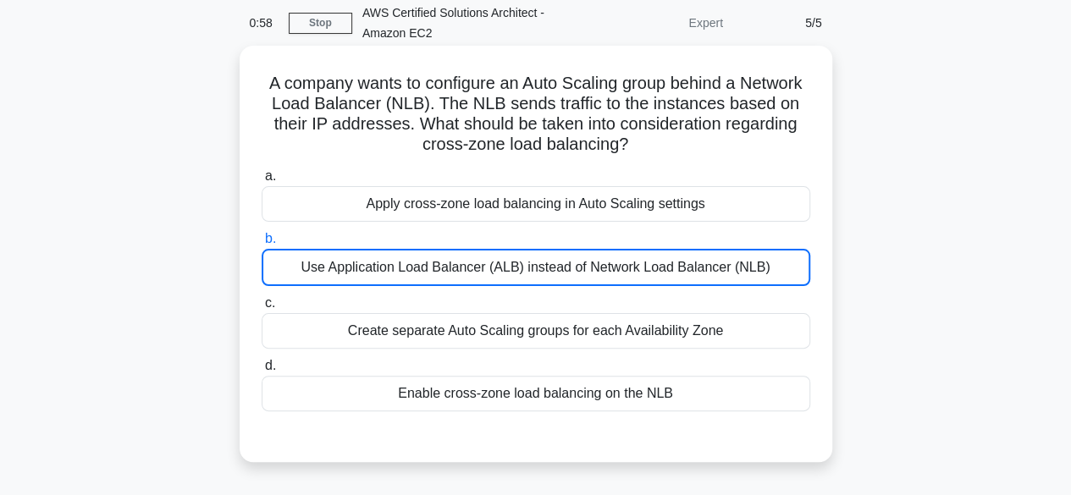
click at [615, 278] on div "Use Application Load Balancer (ALB) instead of Network Load Balancer (NLB)" at bounding box center [536, 267] width 549 height 37
click at [262, 245] on input "b. Use Application Load Balancer (ALB) instead of Network Load Balancer (NLB)" at bounding box center [262, 239] width 0 height 11
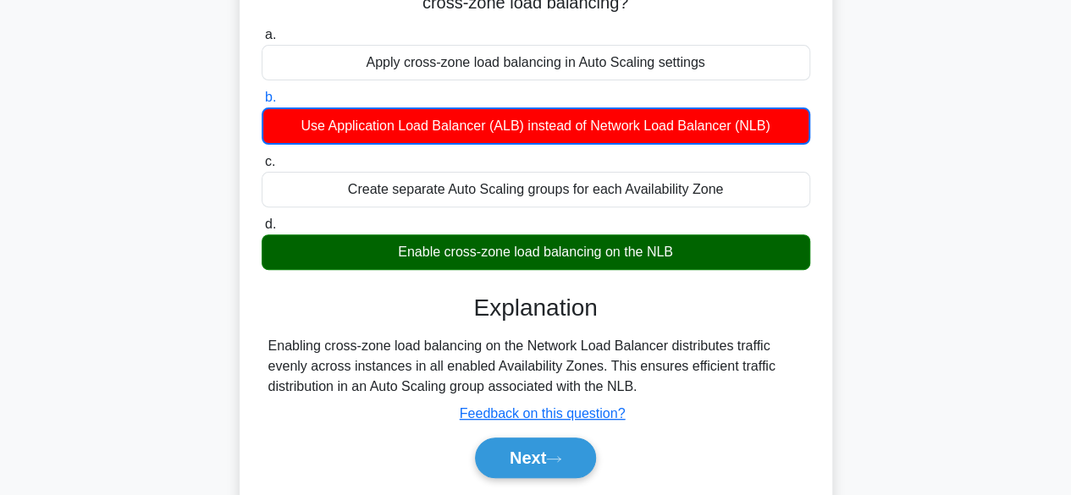
scroll to position [212, 0]
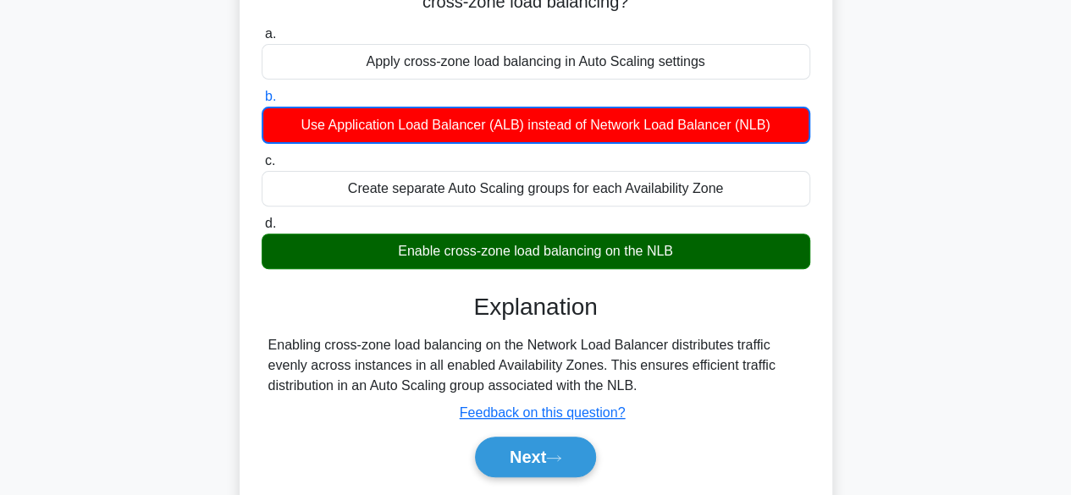
click at [662, 295] on h3 "Explanation" at bounding box center [536, 307] width 528 height 29
click at [560, 468] on button "Next" at bounding box center [535, 457] width 121 height 41
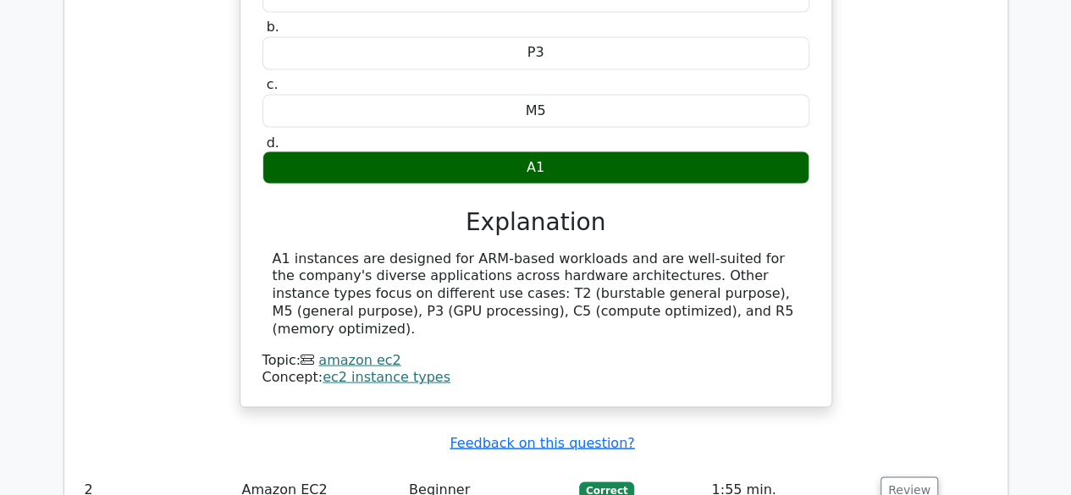
scroll to position [2363, 0]
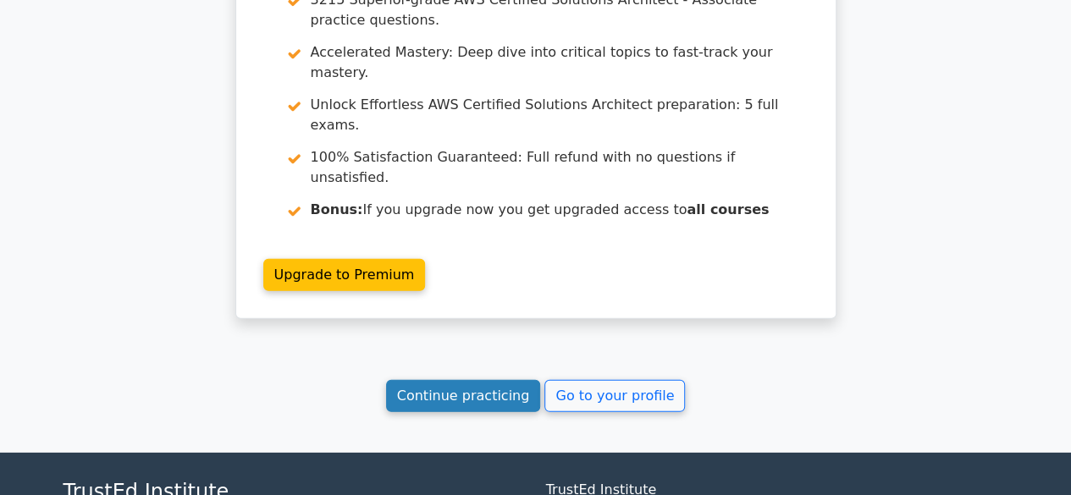
click at [514, 380] on link "Continue practicing" at bounding box center [463, 396] width 155 height 32
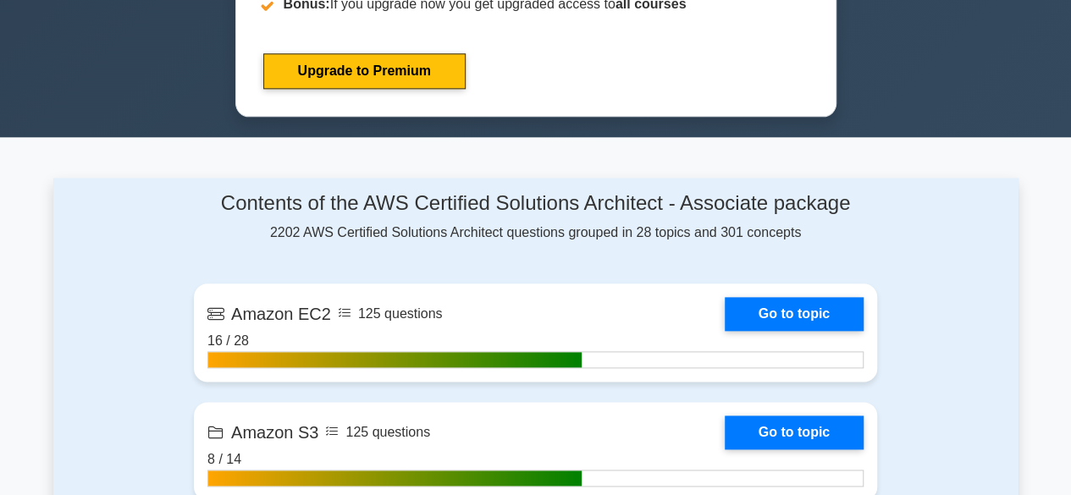
scroll to position [985, 0]
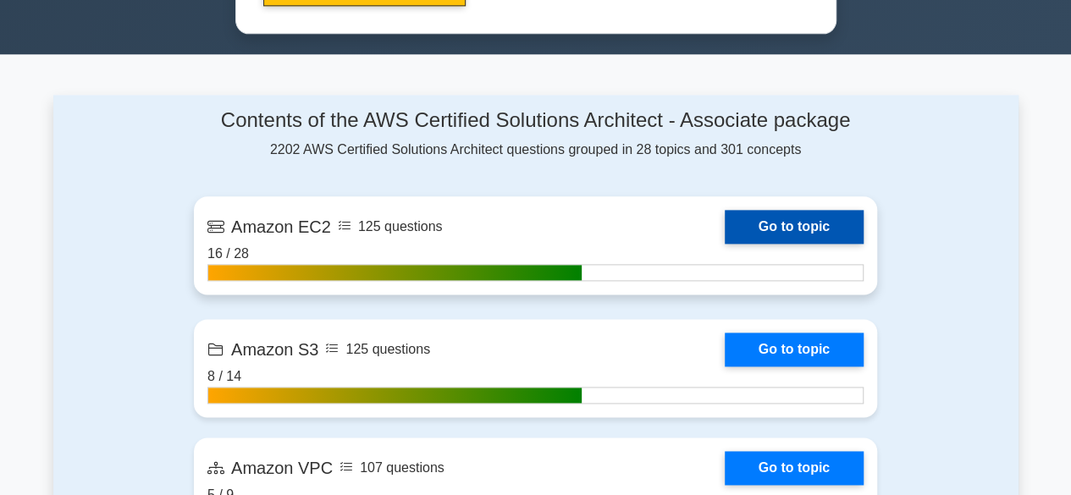
click at [782, 233] on link "Go to topic" at bounding box center [794, 227] width 139 height 34
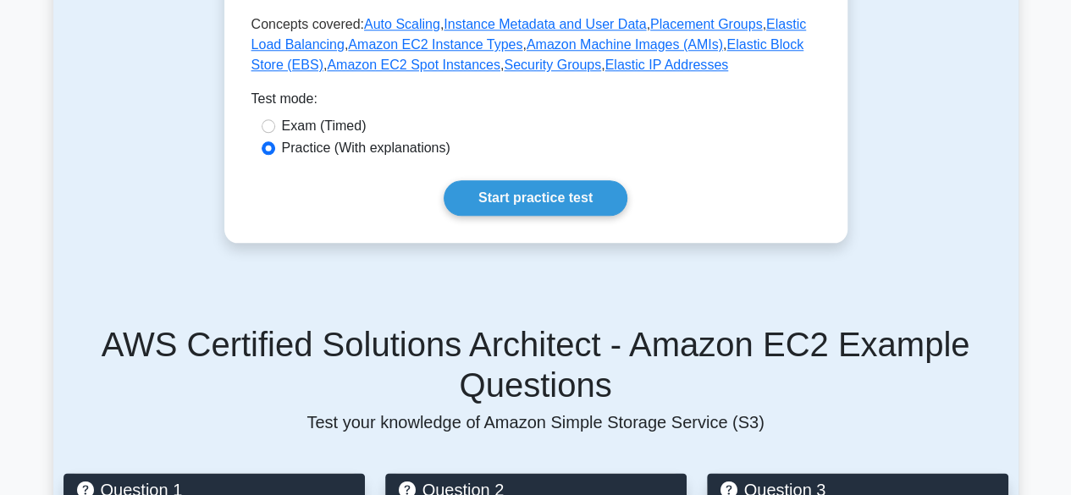
scroll to position [814, 0]
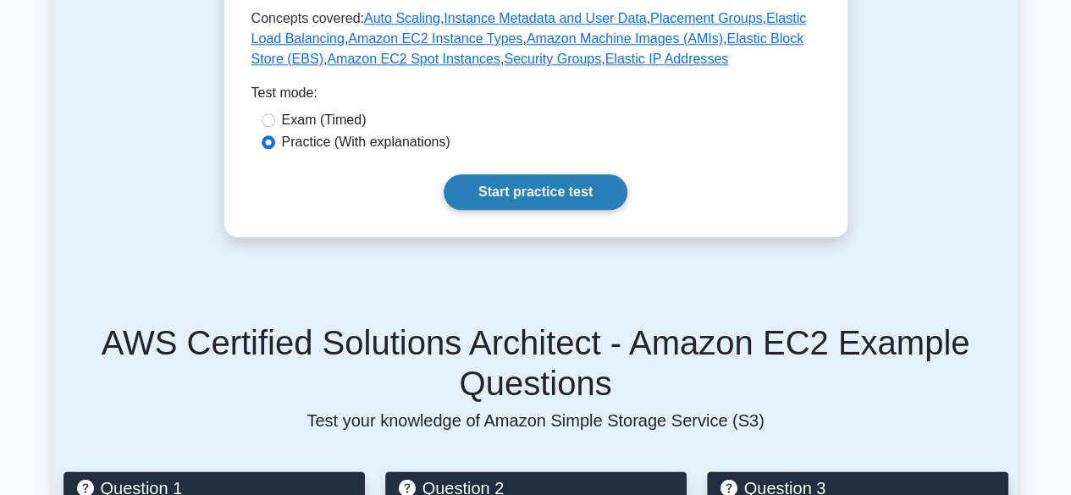
click at [571, 174] on link "Start practice test" at bounding box center [536, 192] width 184 height 36
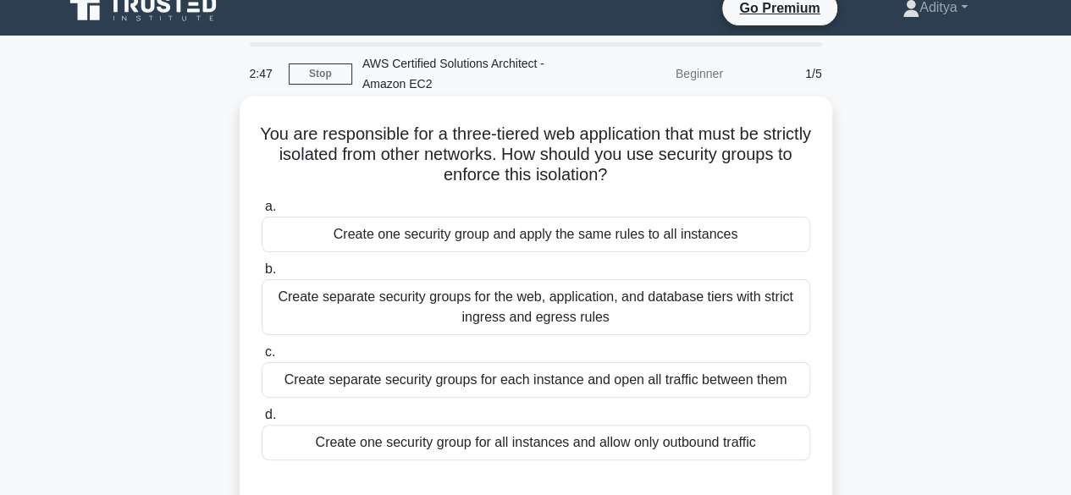
scroll to position [18, 0]
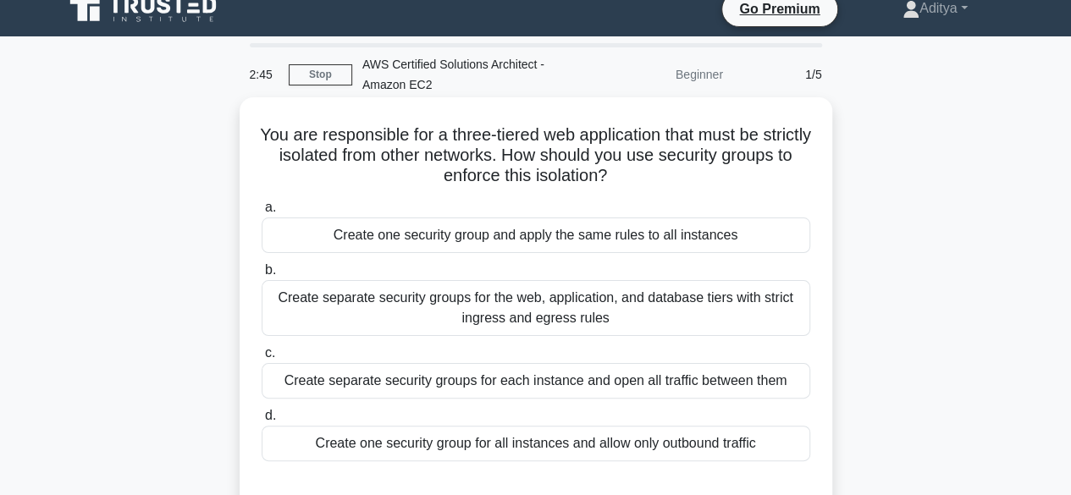
click at [405, 319] on div "Create separate security groups for the web, application, and database tiers wi…" at bounding box center [536, 308] width 549 height 56
click at [262, 276] on input "b. Create separate security groups for the web, application, and database tiers…" at bounding box center [262, 270] width 0 height 11
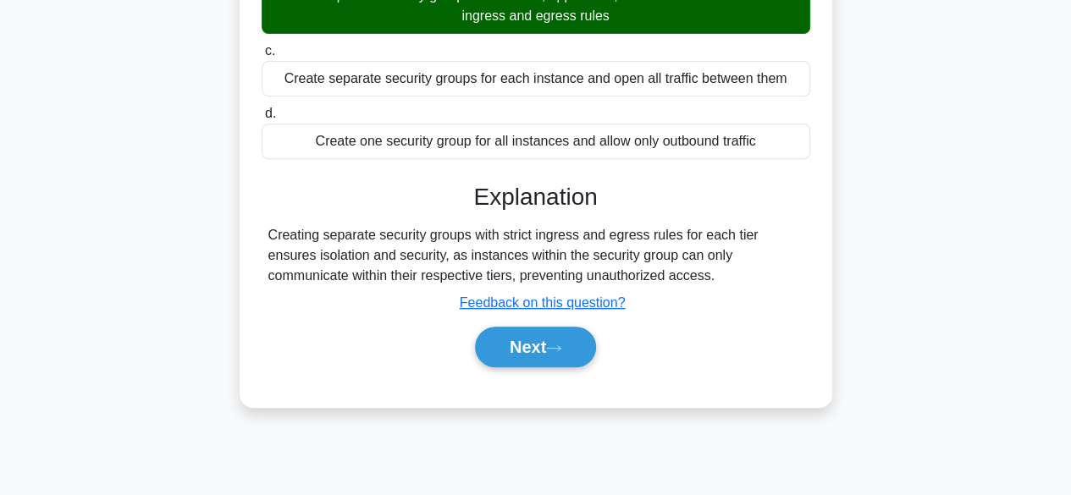
scroll to position [338, 0]
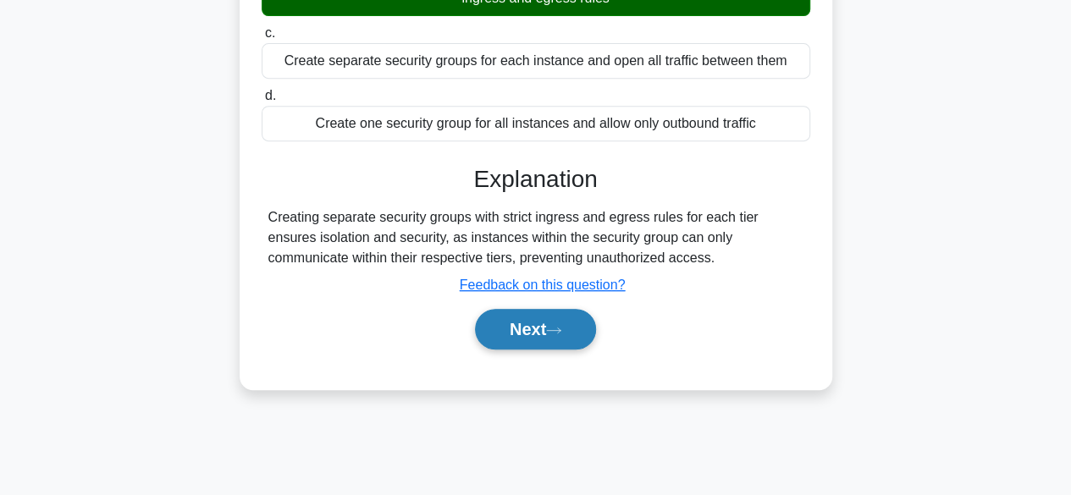
click at [524, 341] on button "Next" at bounding box center [535, 329] width 121 height 41
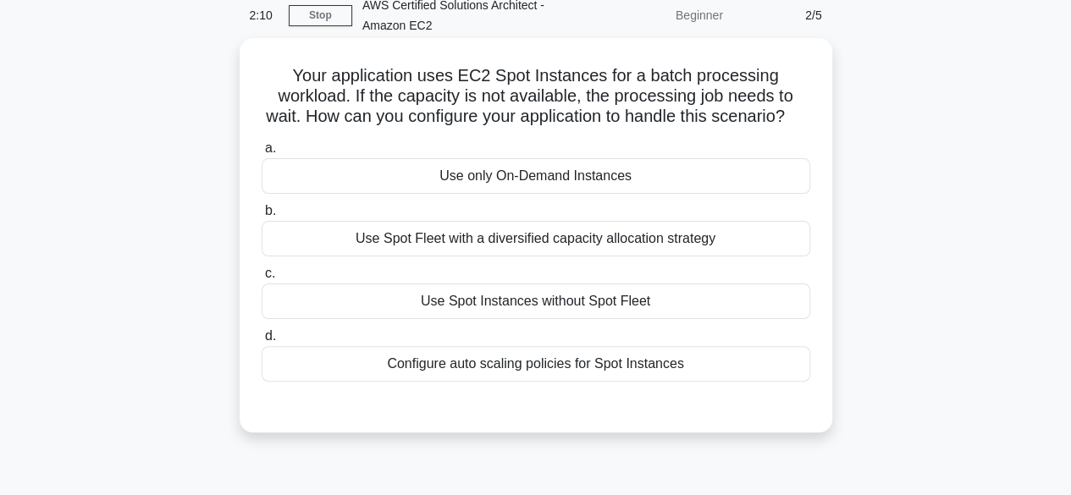
scroll to position [93, 0]
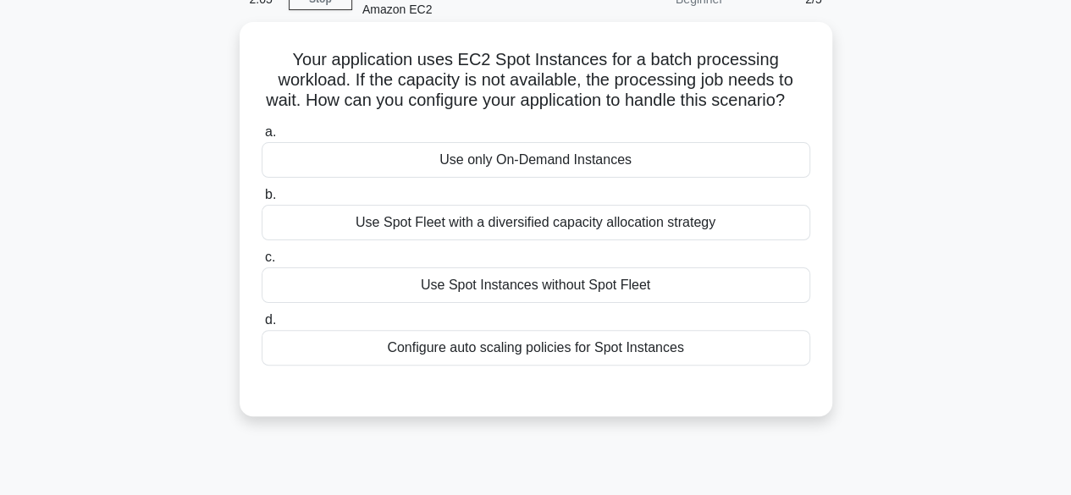
click at [498, 172] on div "Use only On-Demand Instances" at bounding box center [536, 160] width 549 height 36
click at [262, 138] on input "a. Use only On-Demand Instances" at bounding box center [262, 132] width 0 height 11
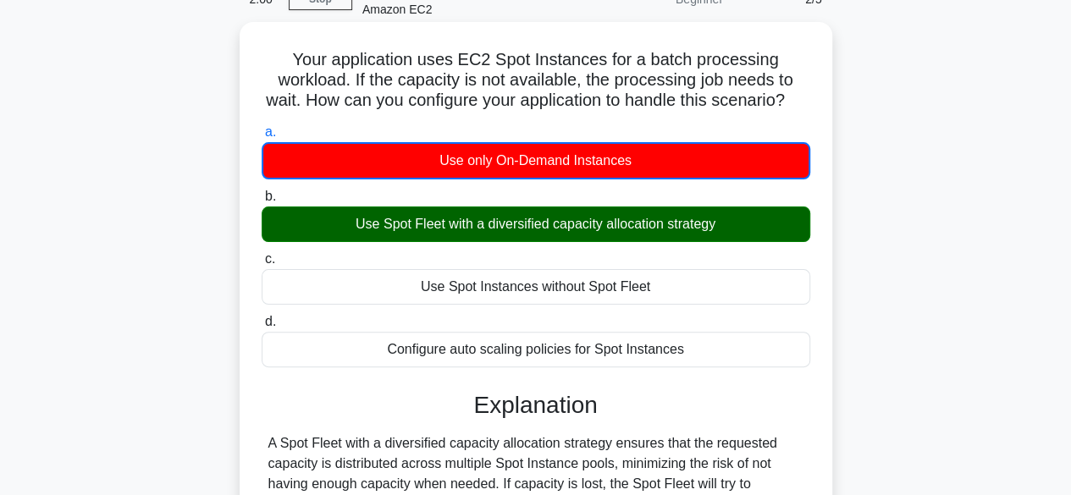
drag, startPoint x: 349, startPoint y: 246, endPoint x: 457, endPoint y: 236, distance: 108.8
click at [457, 236] on div "Use Spot Fleet with a diversified capacity allocation strategy" at bounding box center [536, 225] width 549 height 36
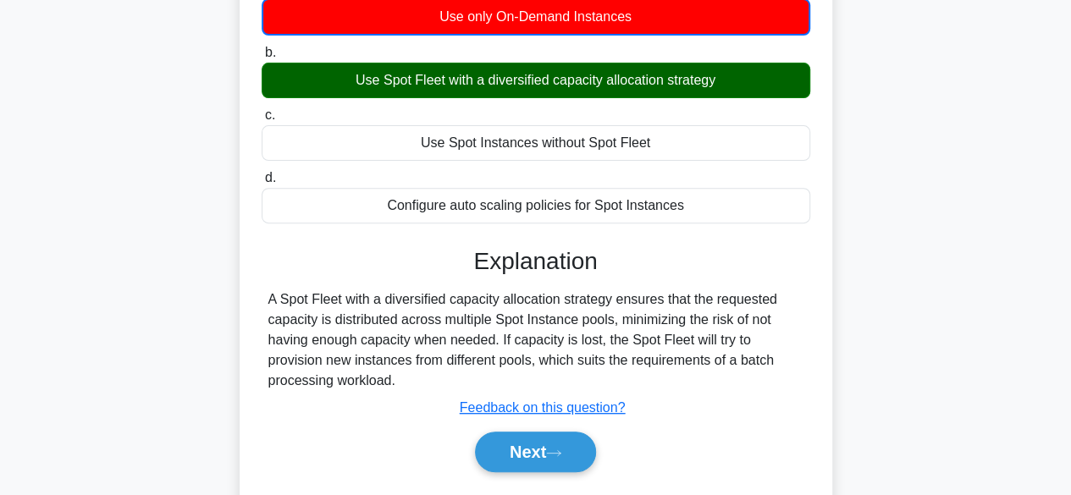
scroll to position [238, 0]
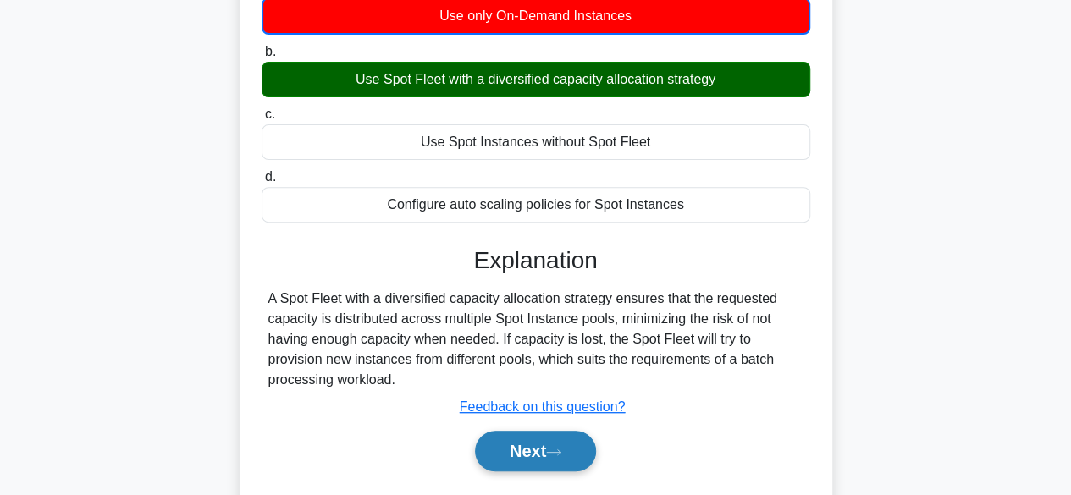
click at [527, 472] on button "Next" at bounding box center [535, 451] width 121 height 41
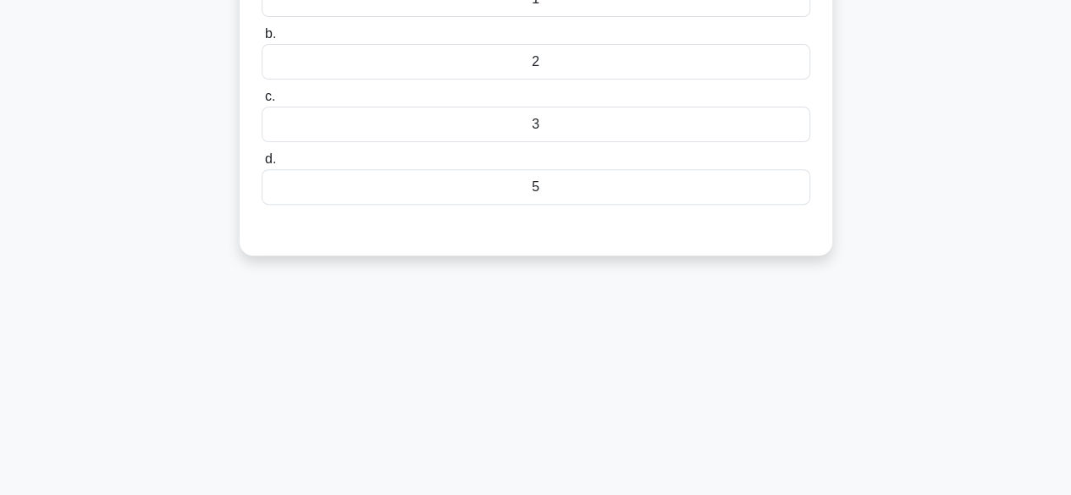
scroll to position [0, 0]
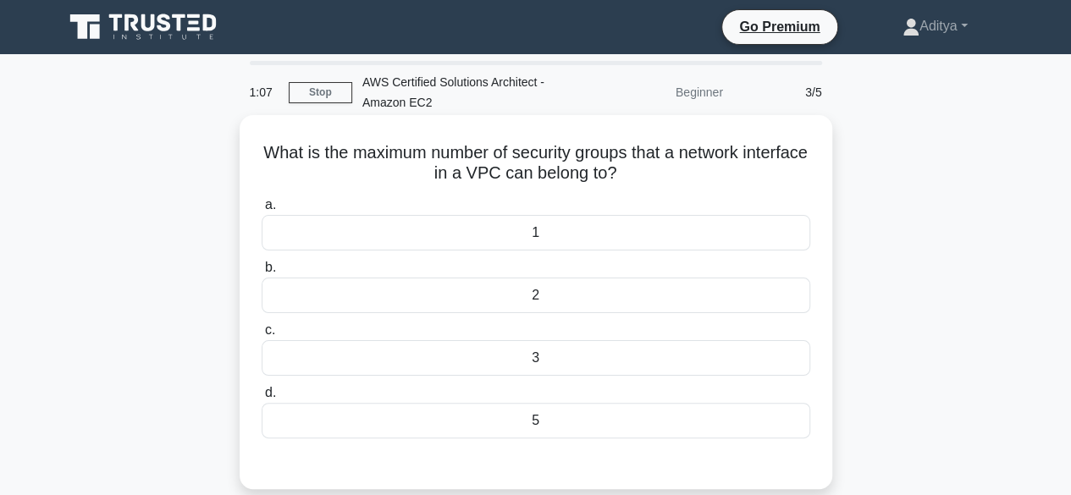
click at [532, 415] on div "5" at bounding box center [536, 421] width 549 height 36
click at [262, 399] on input "d. 5" at bounding box center [262, 393] width 0 height 11
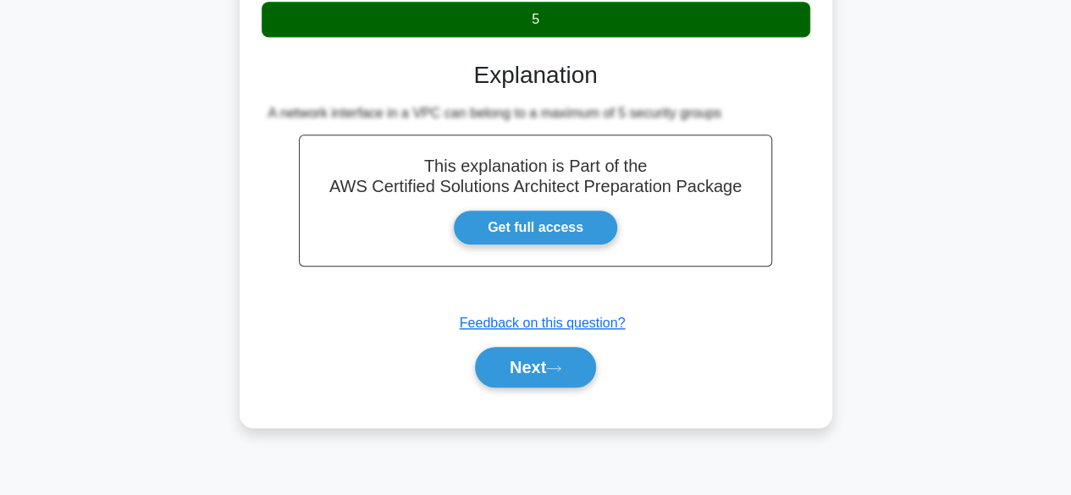
scroll to position [419, 0]
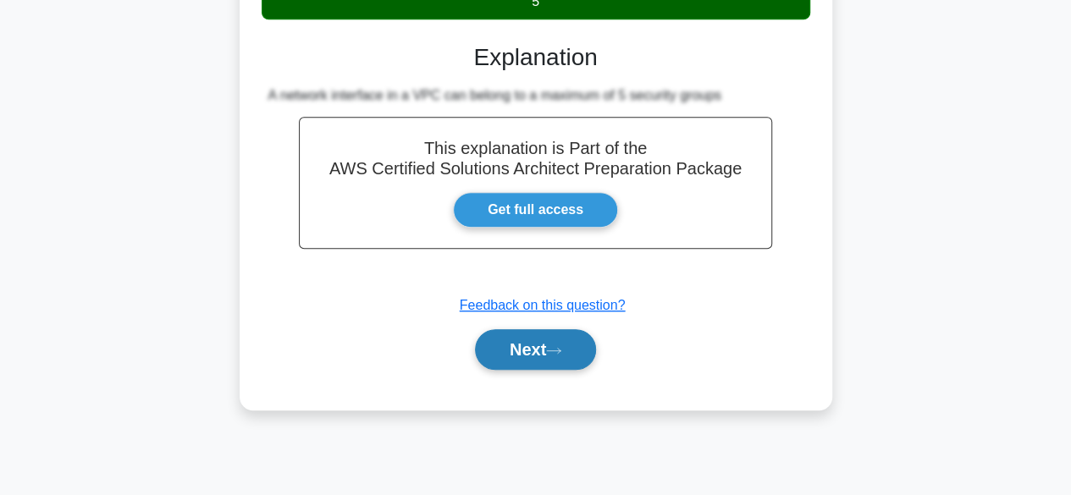
click at [520, 351] on button "Next" at bounding box center [535, 349] width 121 height 41
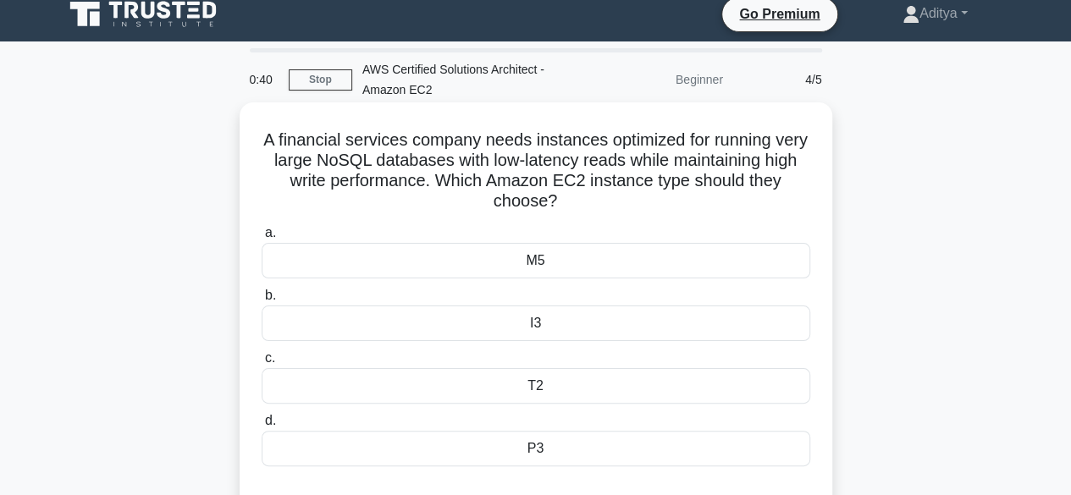
scroll to position [14, 0]
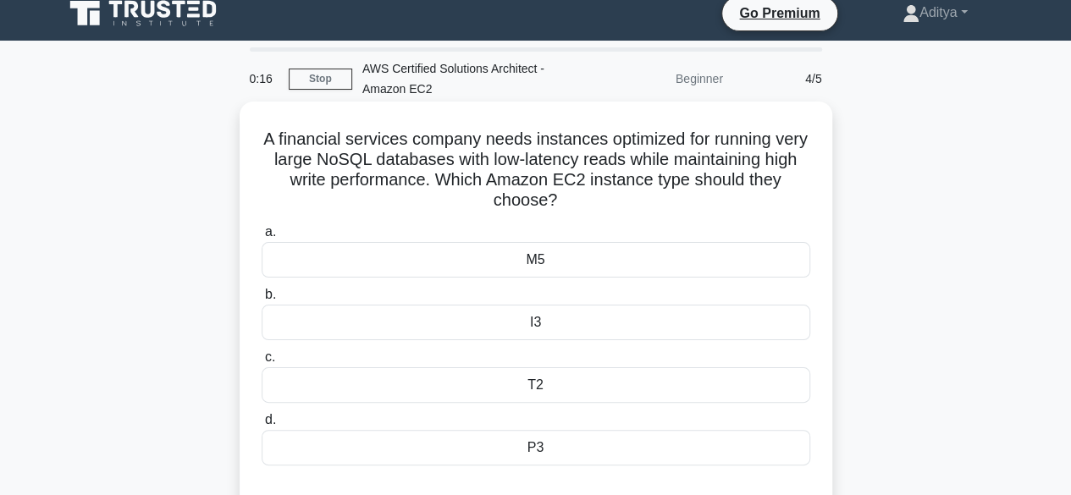
click at [498, 259] on div "M5" at bounding box center [536, 260] width 549 height 36
click at [262, 238] on input "a. M5" at bounding box center [262, 232] width 0 height 11
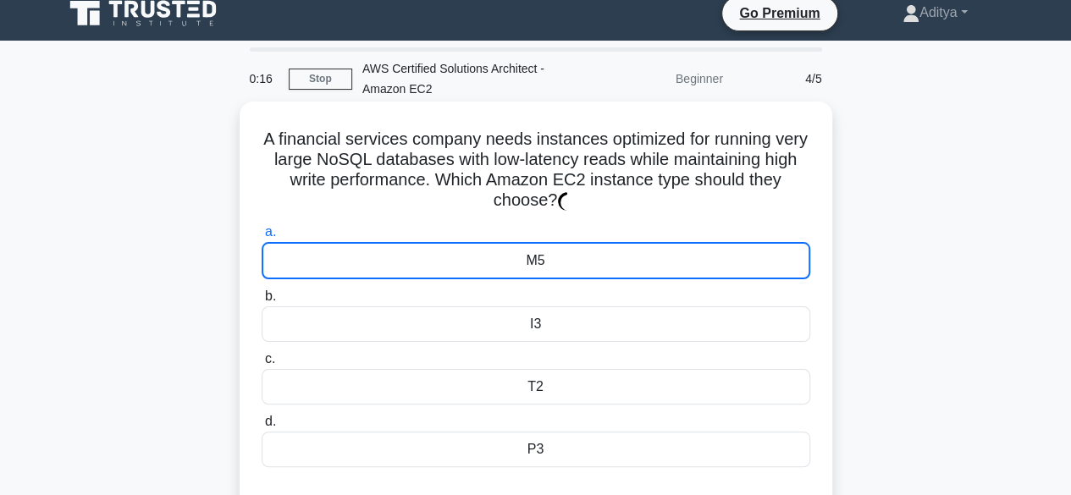
click at [498, 259] on div "M5" at bounding box center [536, 260] width 549 height 37
click at [262, 238] on input "a. M5" at bounding box center [262, 232] width 0 height 11
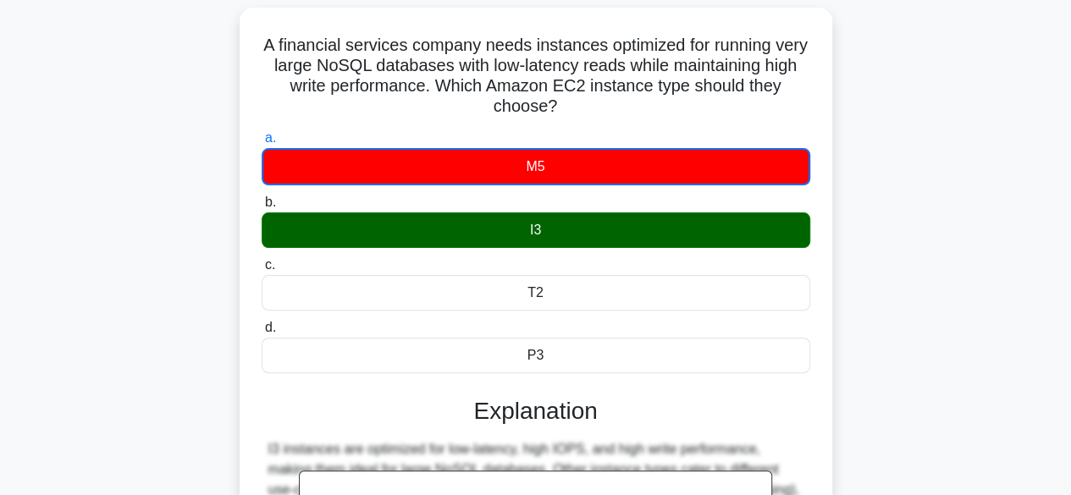
scroll to position [103, 0]
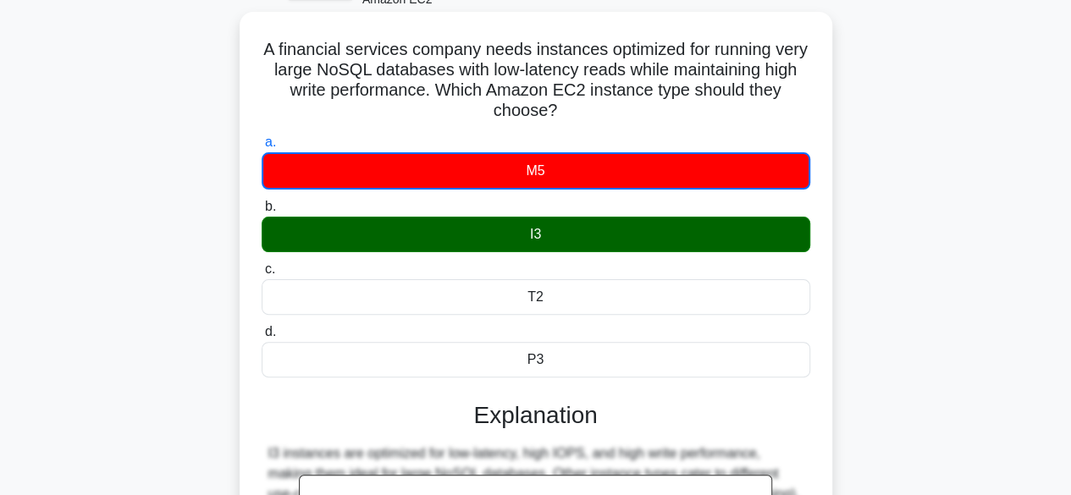
drag, startPoint x: 276, startPoint y: 45, endPoint x: 586, endPoint y: 104, distance: 315.5
click at [586, 104] on h5 "A financial services company needs instances optimized for running very large N…" at bounding box center [536, 80] width 552 height 83
copy h5 "A financial services company needs instances optimized for running very large N…"
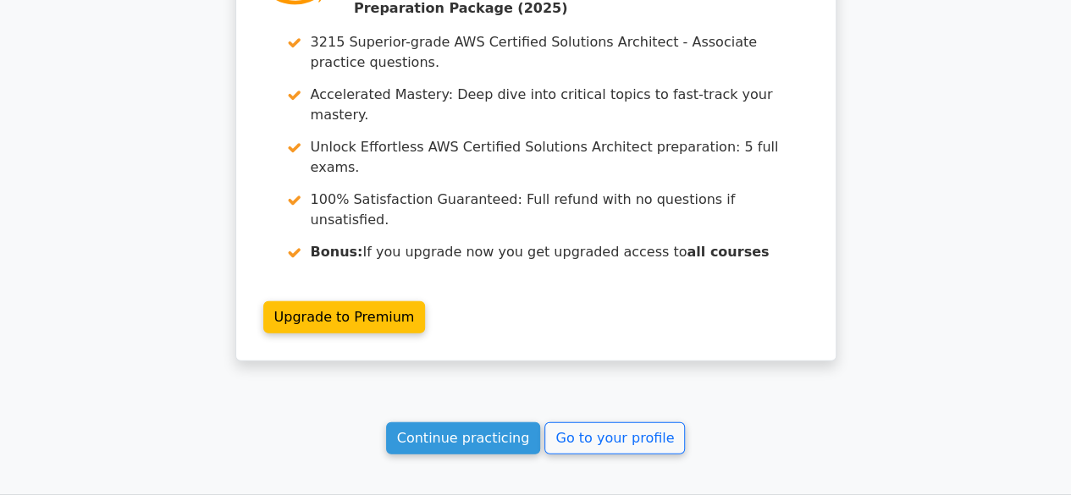
scroll to position [2266, 0]
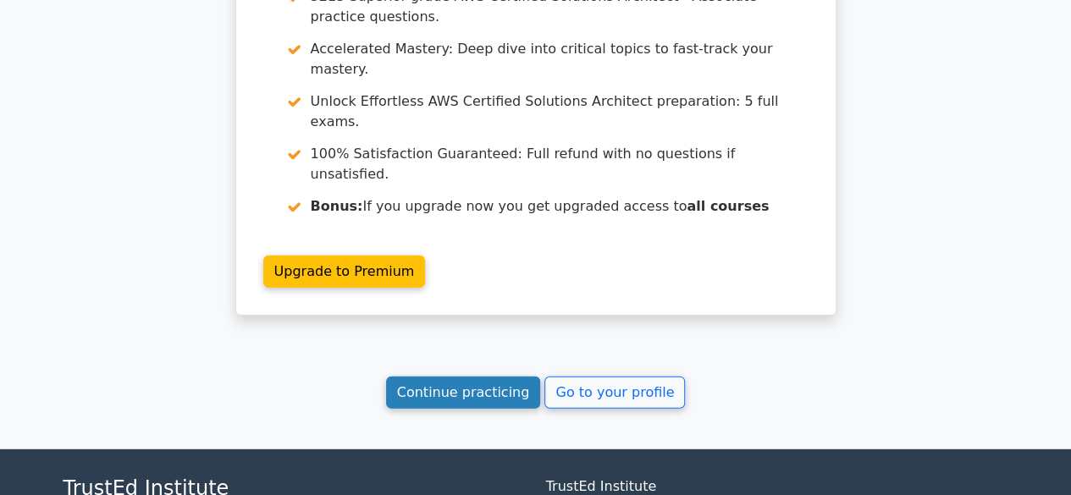
click at [459, 377] on link "Continue practicing" at bounding box center [463, 393] width 155 height 32
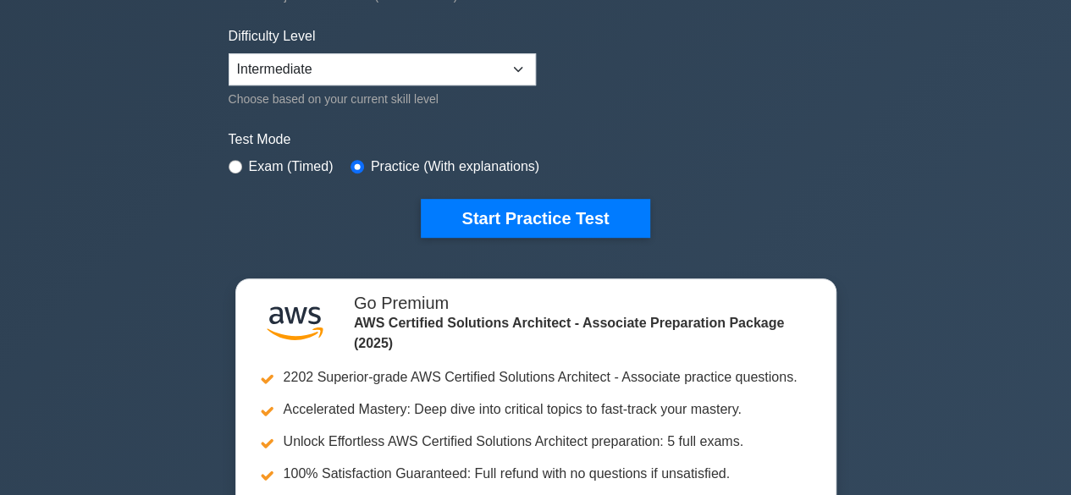
scroll to position [400, 0]
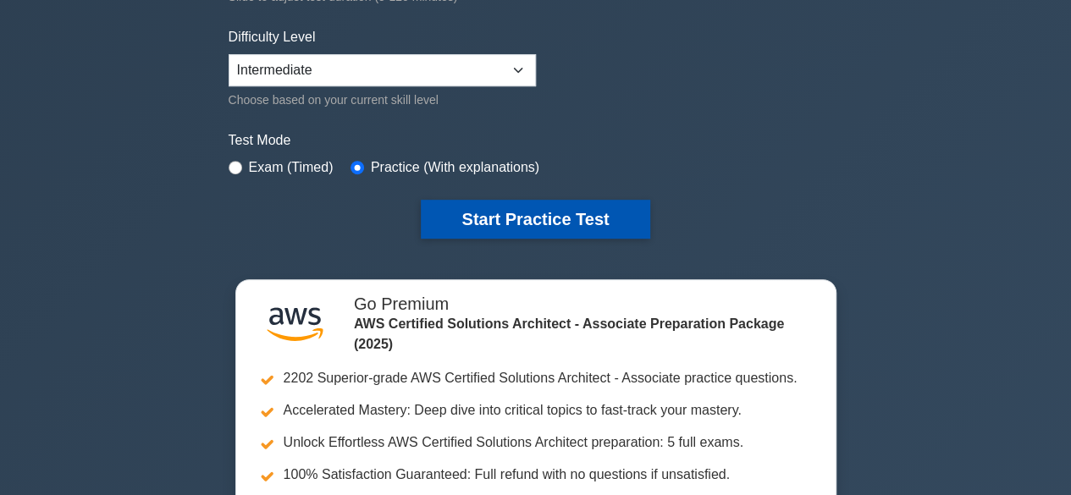
click at [495, 223] on button "Start Practice Test" at bounding box center [535, 219] width 229 height 39
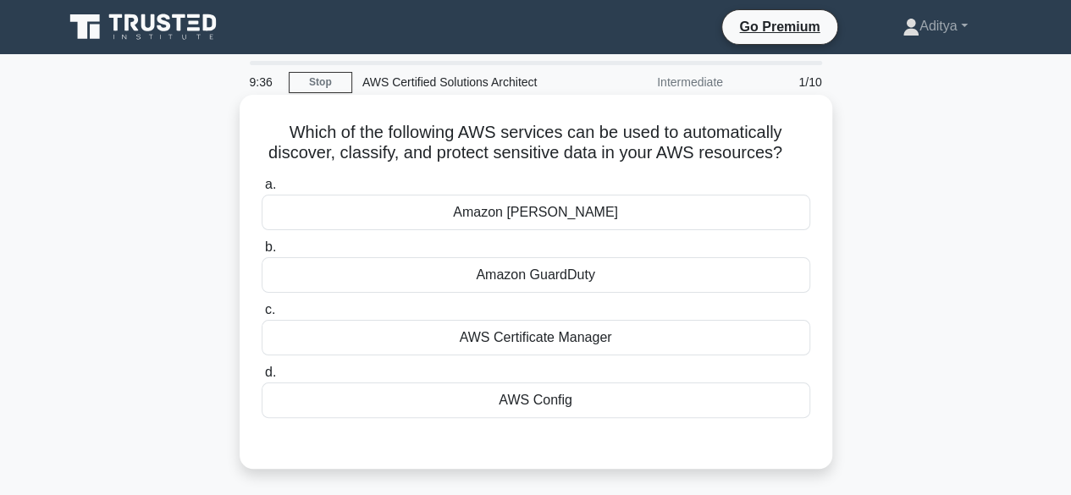
click at [456, 280] on div "Amazon GuardDuty" at bounding box center [536, 275] width 549 height 36
click at [262, 253] on input "b. Amazon GuardDuty" at bounding box center [262, 247] width 0 height 11
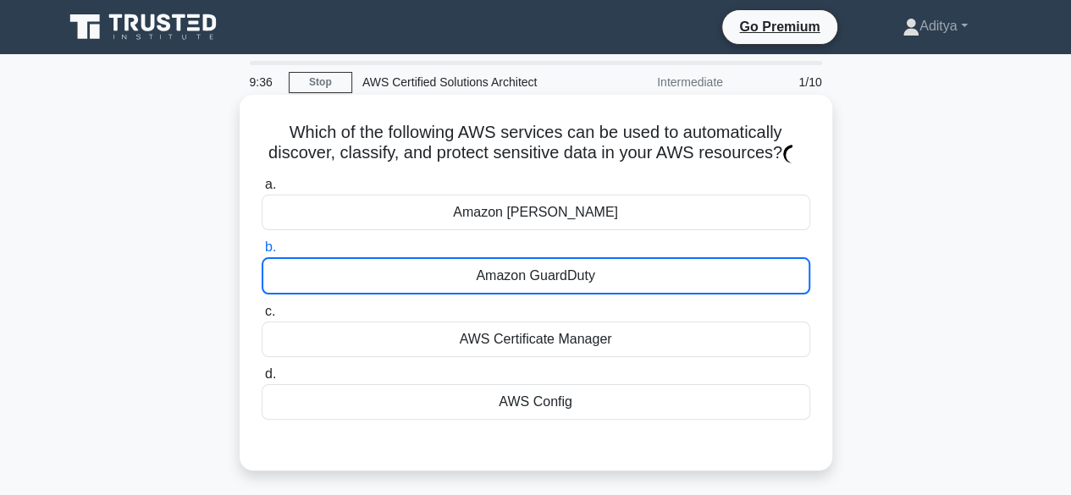
click at [456, 280] on div "Amazon GuardDuty" at bounding box center [536, 275] width 549 height 37
click at [262, 253] on input "b. Amazon GuardDuty" at bounding box center [262, 247] width 0 height 11
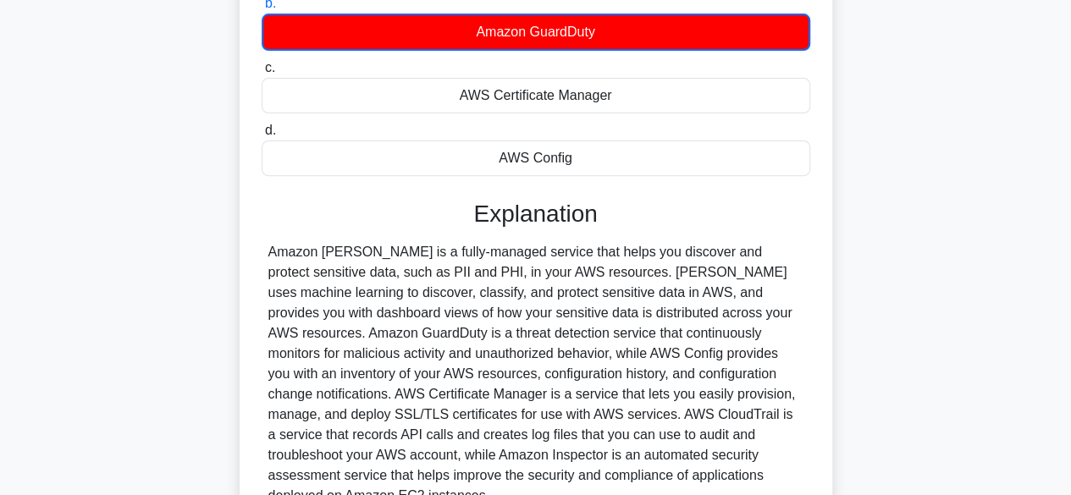
scroll to position [250, 0]
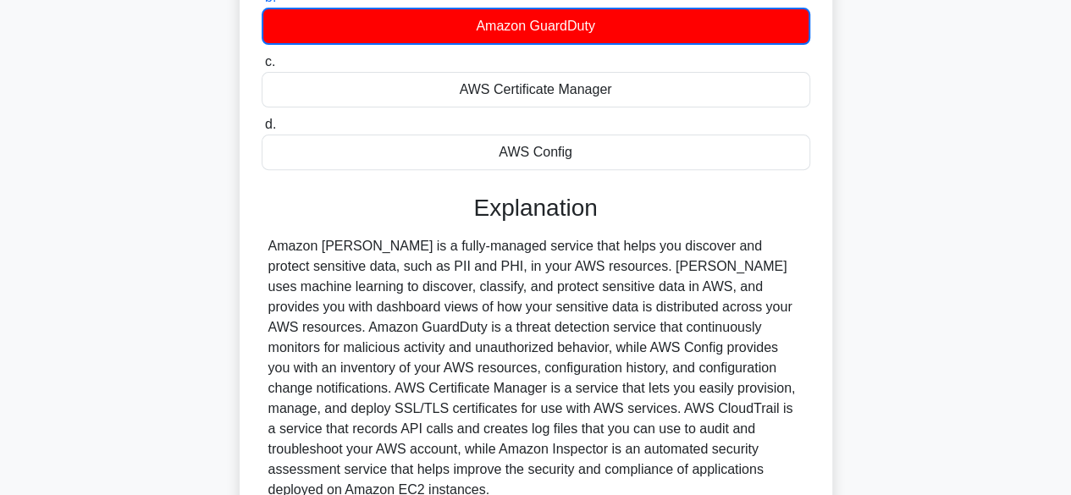
click at [481, 400] on div at bounding box center [535, 368] width 535 height 264
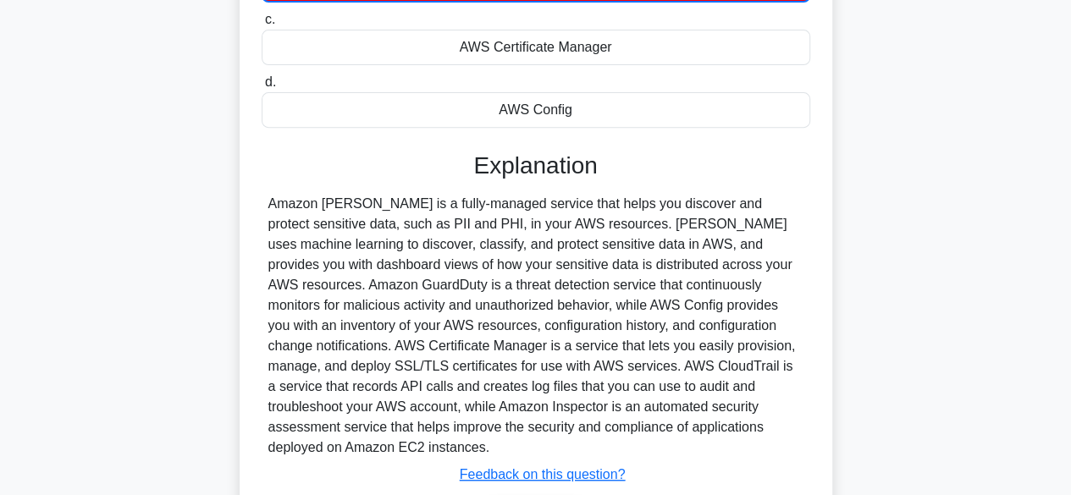
scroll to position [419, 0]
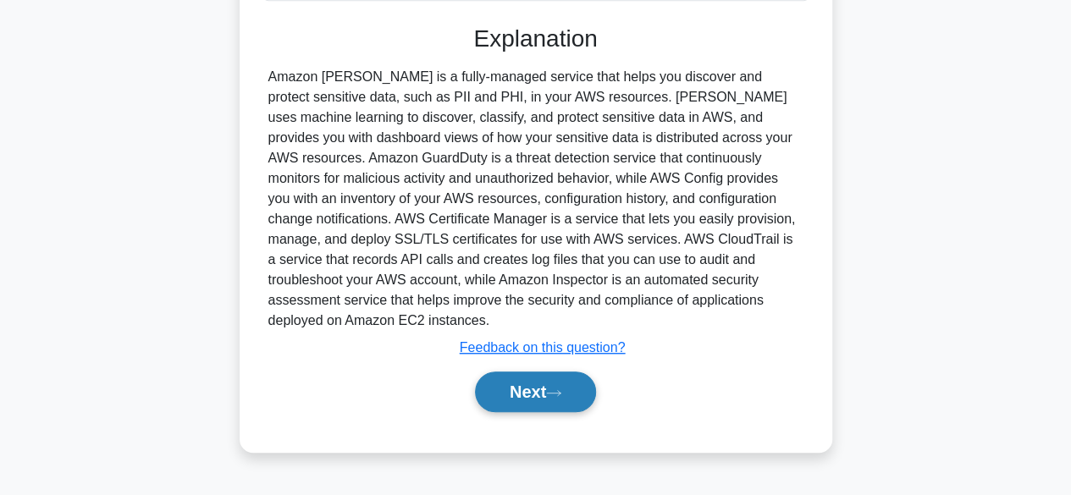
click at [533, 372] on button "Next" at bounding box center [535, 392] width 121 height 41
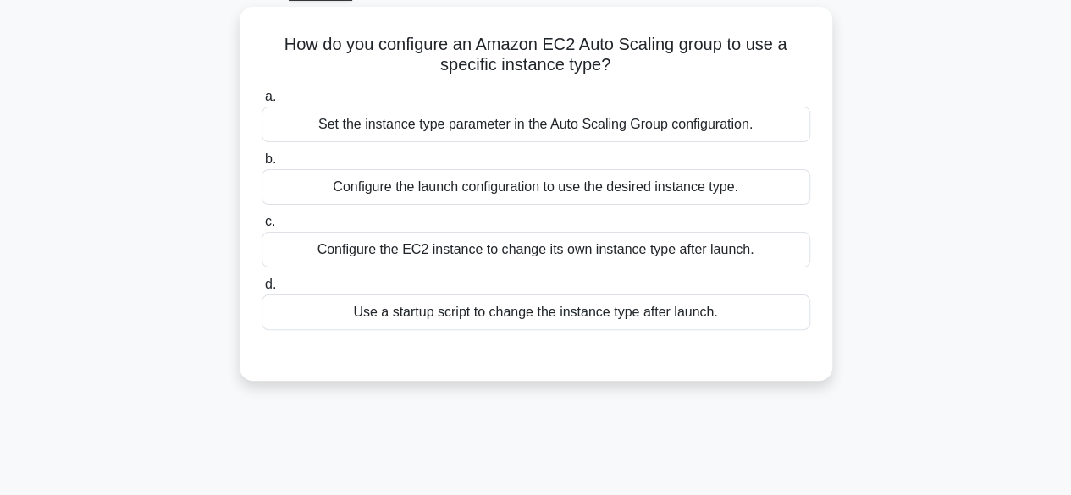
scroll to position [91, 0]
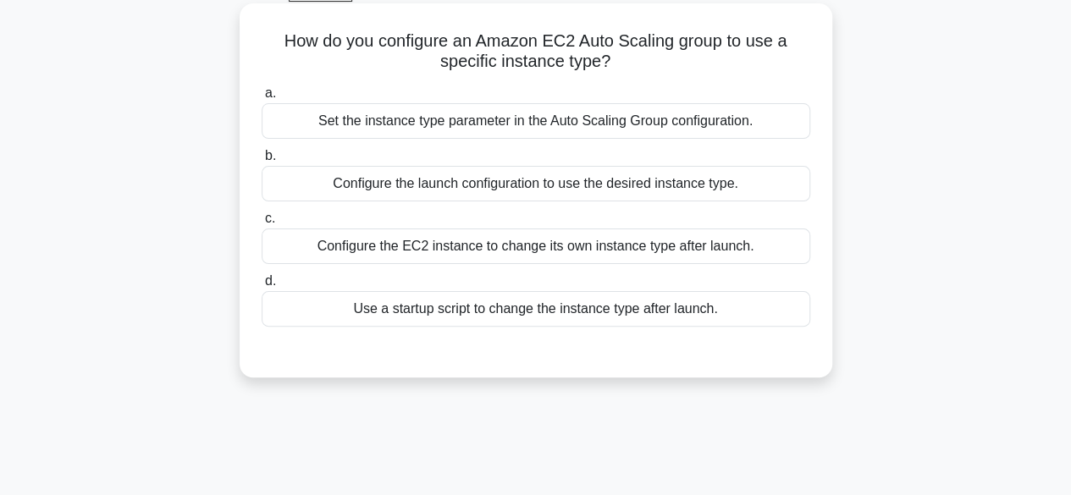
click at [530, 128] on div "Set the instance type parameter in the Auto Scaling Group configuration." at bounding box center [536, 121] width 549 height 36
click at [262, 99] on input "a. Set the instance type parameter in the Auto Scaling Group configuration." at bounding box center [262, 93] width 0 height 11
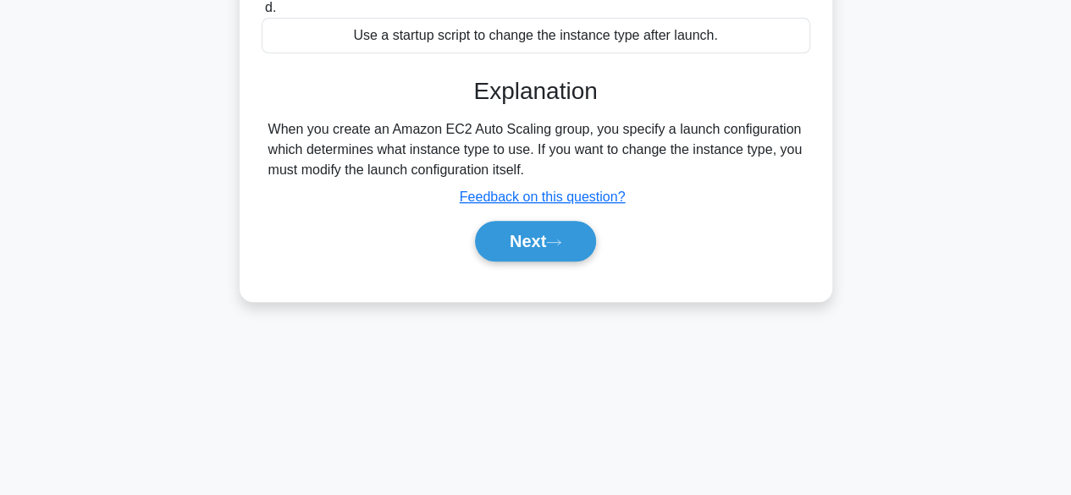
scroll to position [367, 0]
click at [538, 242] on button "Next" at bounding box center [535, 240] width 121 height 41
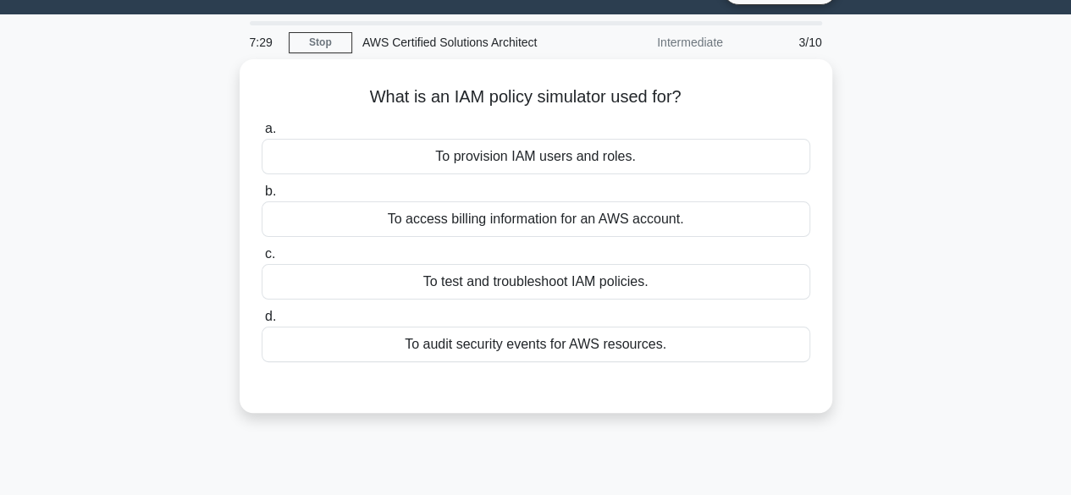
scroll to position [0, 0]
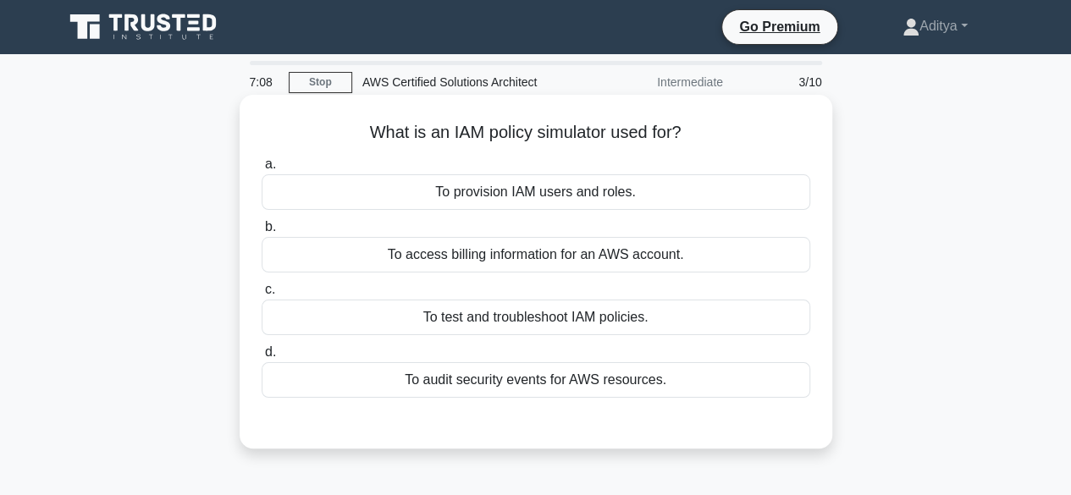
click at [430, 323] on div "To test and troubleshoot IAM policies." at bounding box center [536, 318] width 549 height 36
click at [262, 295] on input "c. To test and troubleshoot IAM policies." at bounding box center [262, 289] width 0 height 11
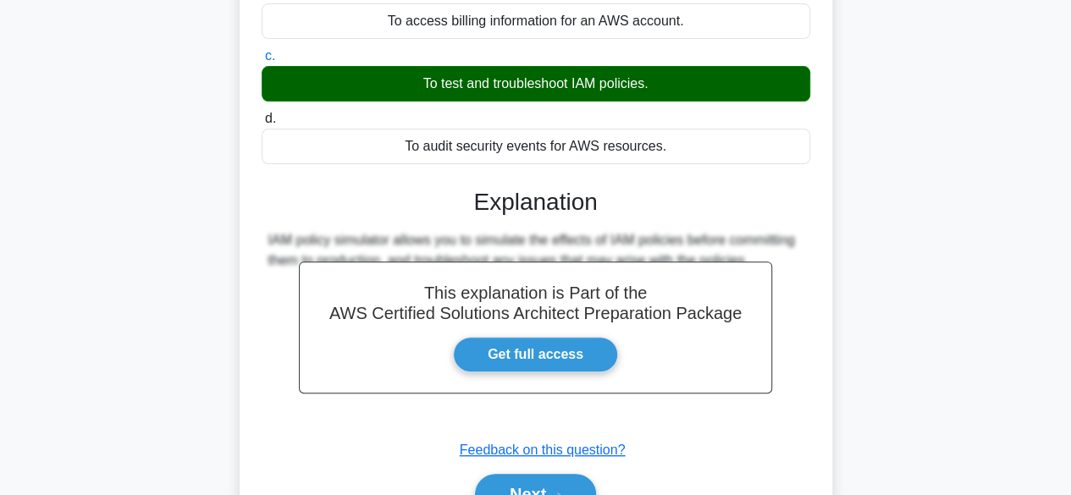
scroll to position [419, 0]
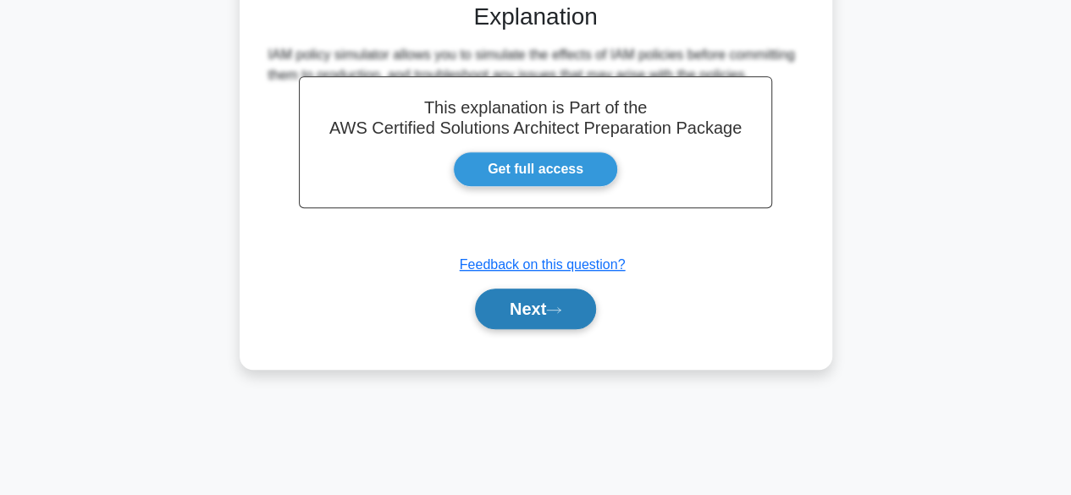
click at [517, 324] on button "Next" at bounding box center [535, 309] width 121 height 41
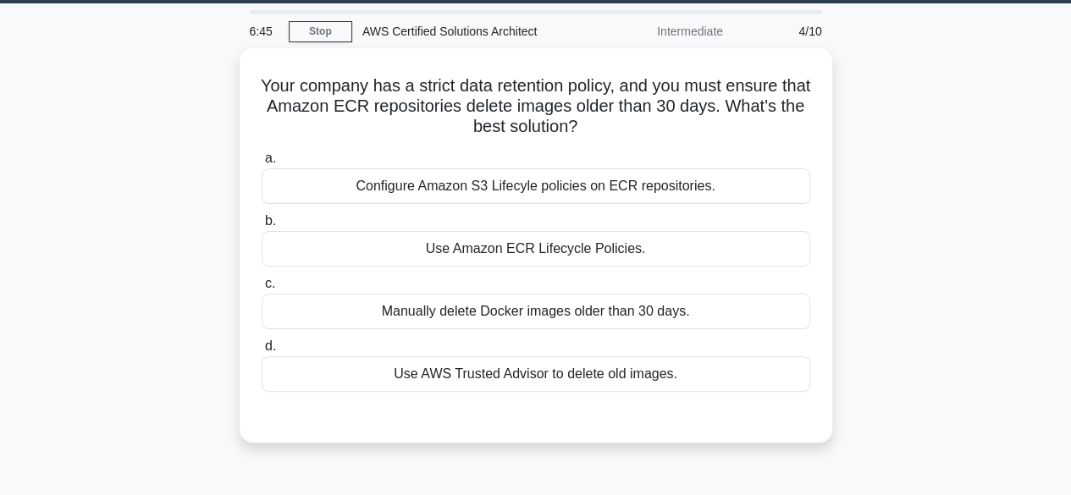
scroll to position [55, 0]
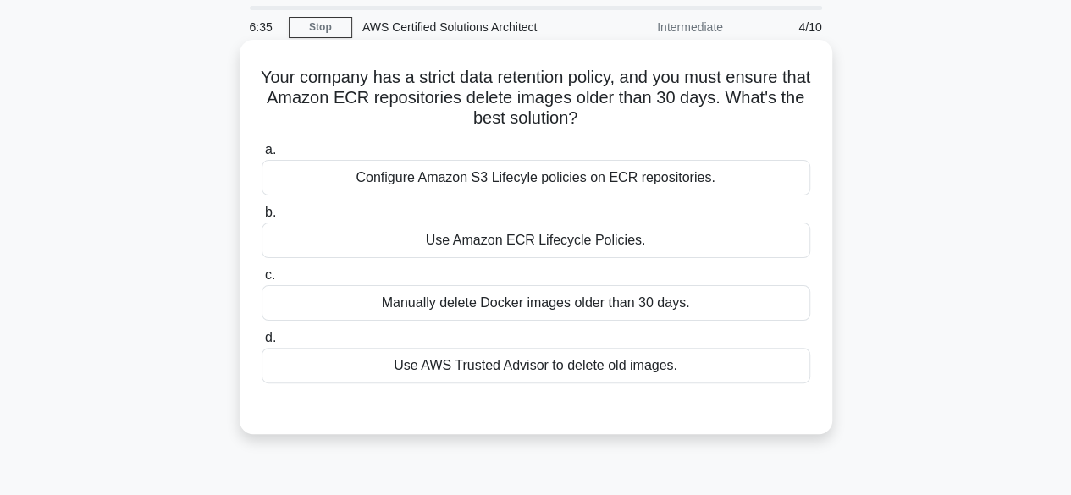
click at [393, 253] on div "Use Amazon ECR Lifecycle Policies." at bounding box center [536, 241] width 549 height 36
click at [262, 218] on input "b. Use Amazon ECR Lifecycle Policies." at bounding box center [262, 212] width 0 height 11
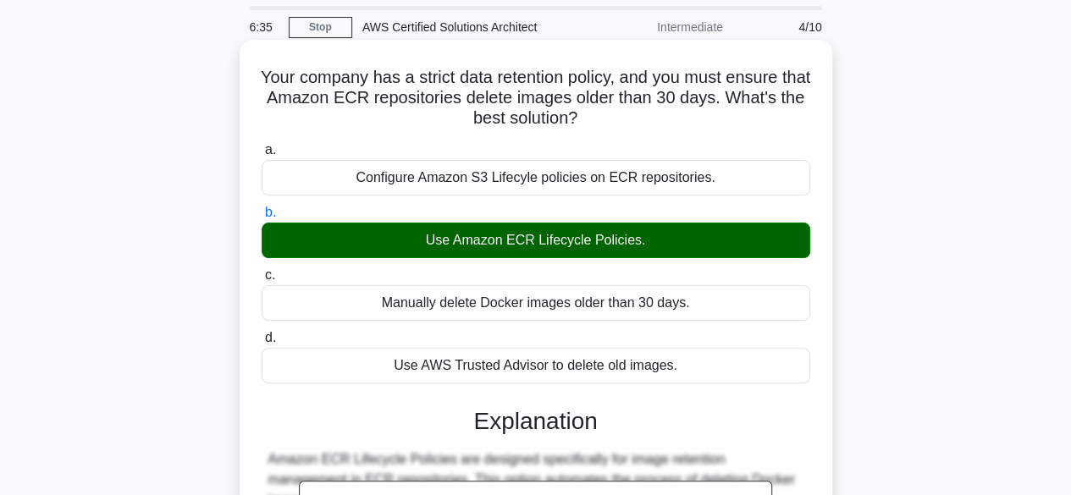
click at [393, 253] on div "Use Amazon ECR Lifecycle Policies." at bounding box center [536, 241] width 549 height 36
click at [262, 218] on input "b. Use Amazon ECR Lifecycle Policies." at bounding box center [262, 212] width 0 height 11
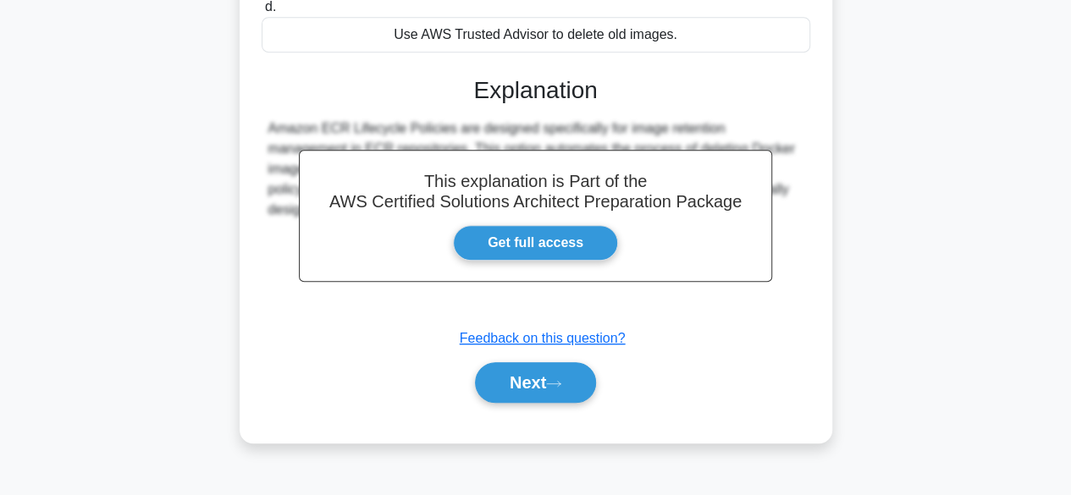
scroll to position [419, 0]
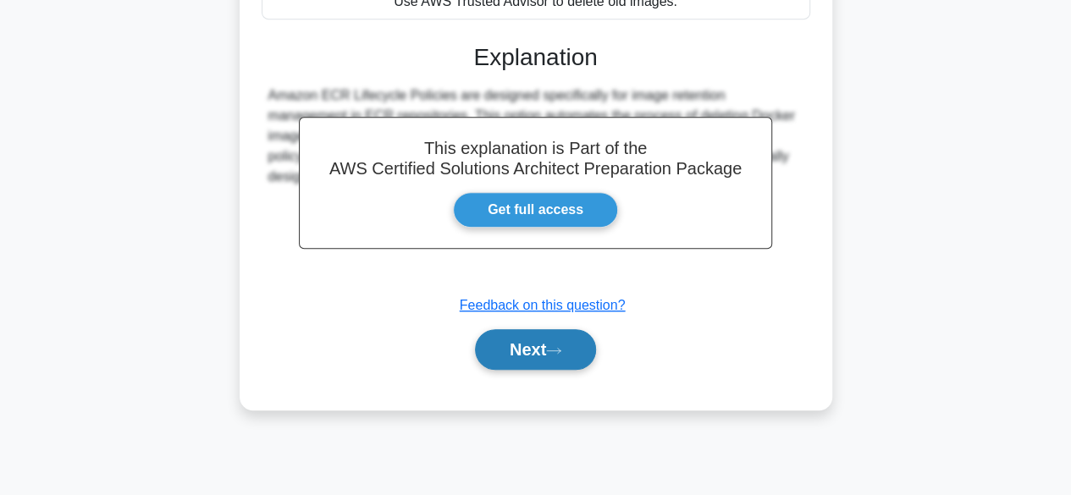
click at [500, 343] on button "Next" at bounding box center [535, 349] width 121 height 41
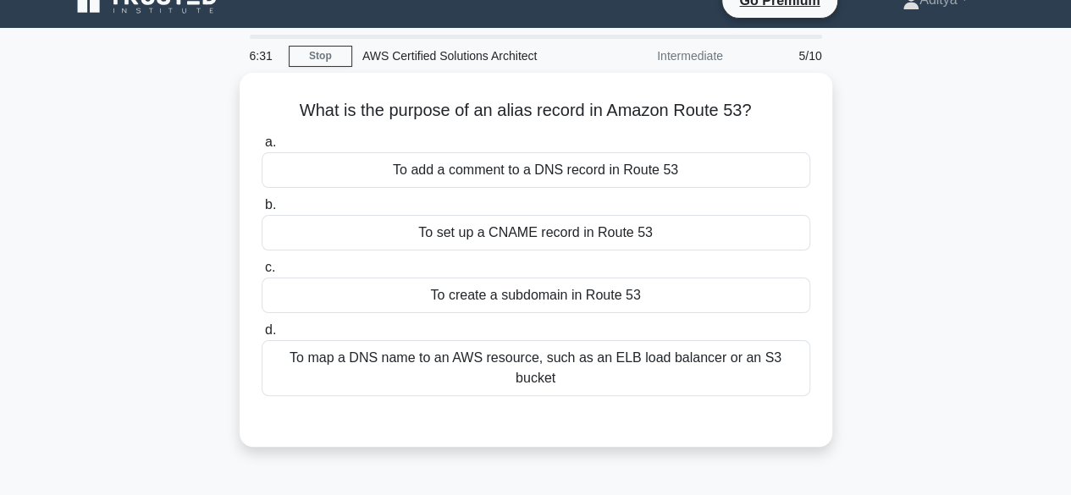
scroll to position [25, 0]
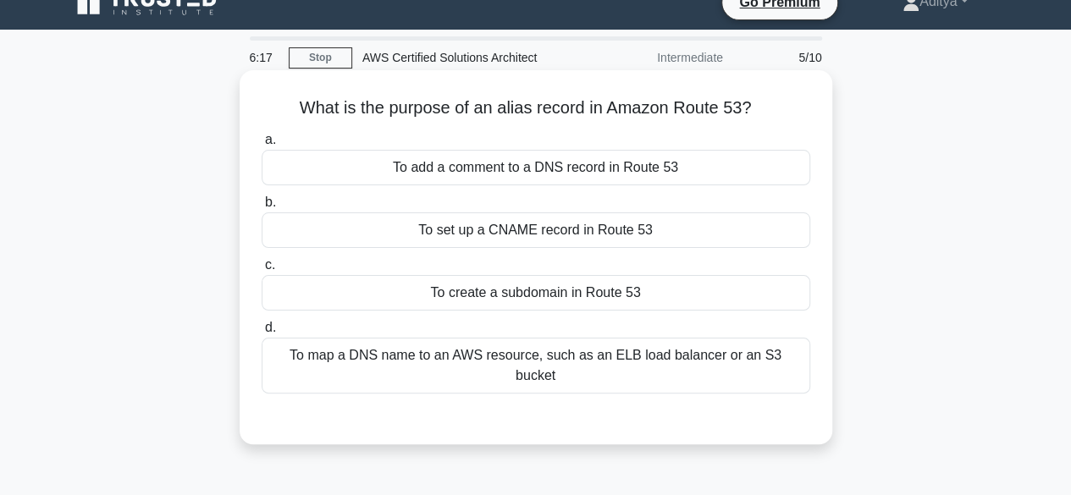
click at [549, 368] on div "To map a DNS name to an AWS resource, such as an ELB load balancer or an S3 buc…" at bounding box center [536, 366] width 549 height 56
click at [262, 334] on input "d. To map a DNS name to an AWS resource, such as an ELB load balancer or an S3 …" at bounding box center [262, 328] width 0 height 11
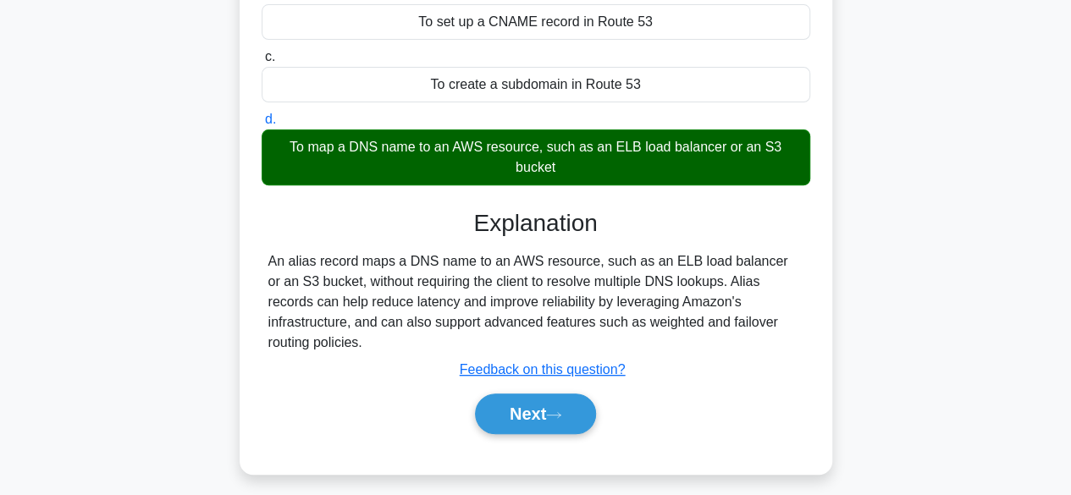
scroll to position [232, 0]
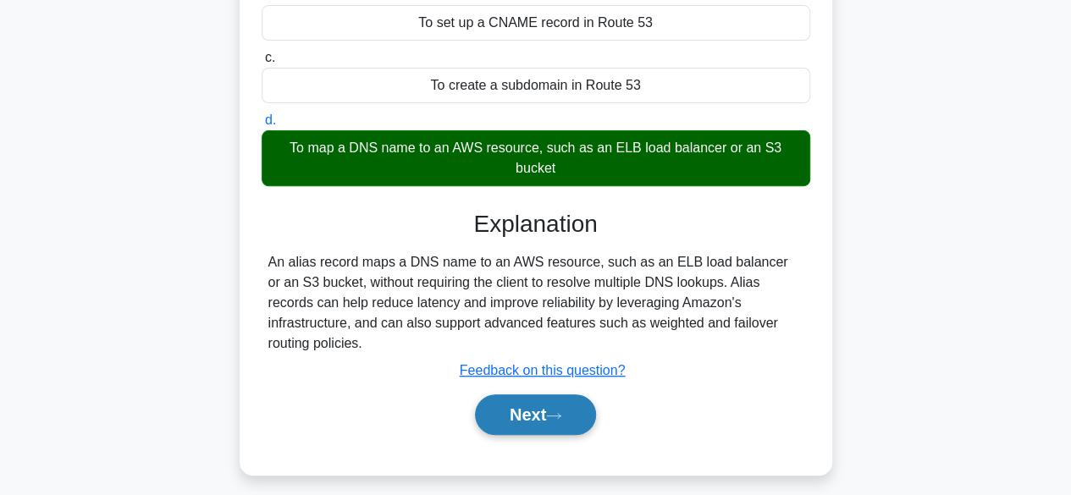
click at [547, 395] on button "Next" at bounding box center [535, 415] width 121 height 41
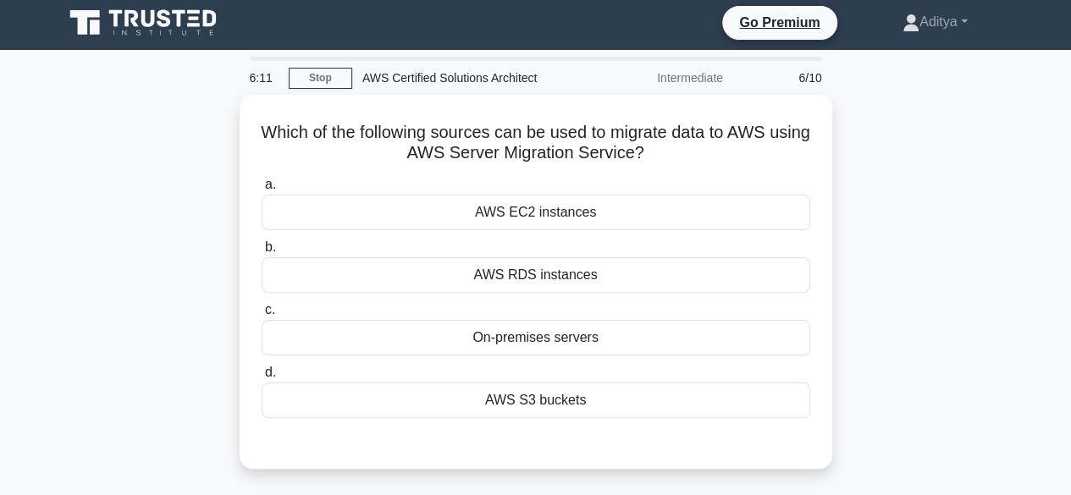
scroll to position [3, 0]
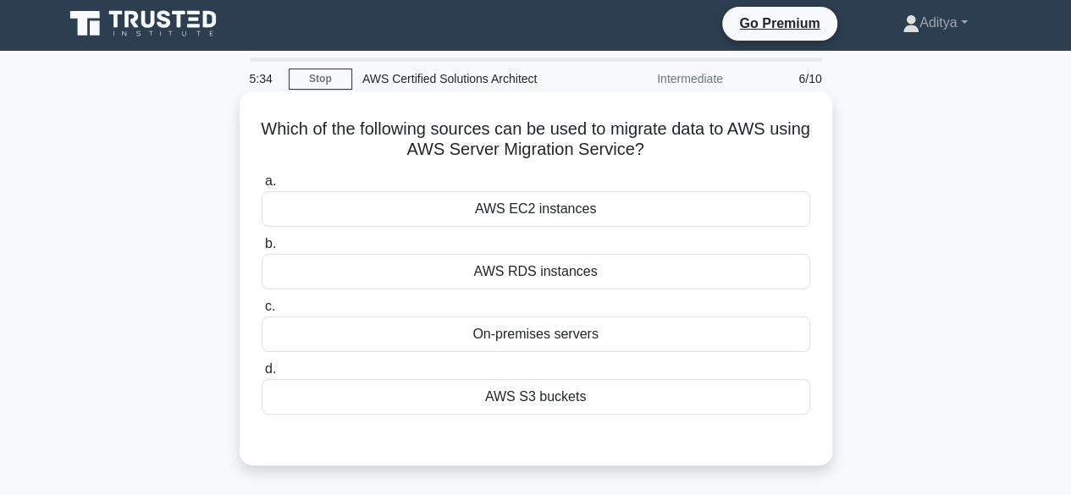
click at [517, 392] on div "AWS S3 buckets" at bounding box center [536, 397] width 549 height 36
click at [262, 375] on input "d. AWS S3 buckets" at bounding box center [262, 369] width 0 height 11
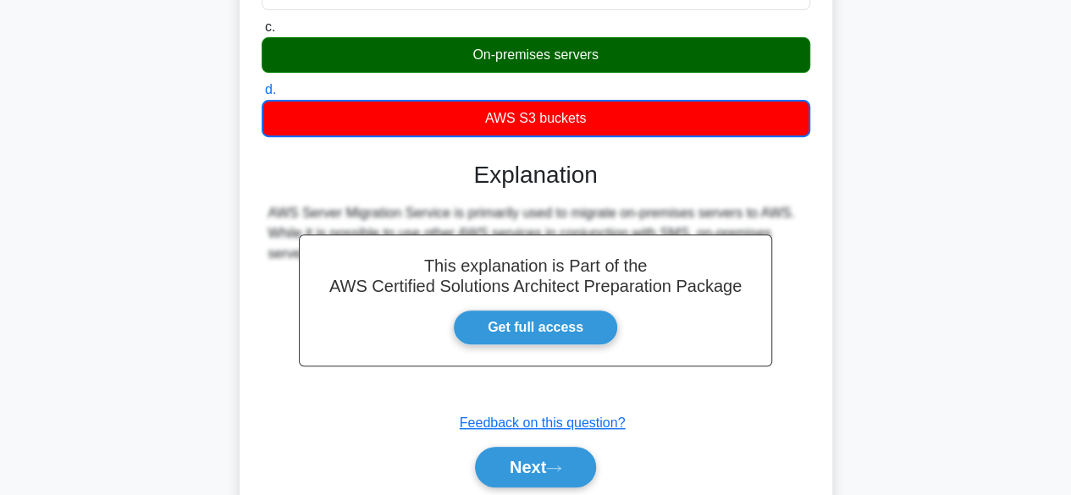
scroll to position [0, 0]
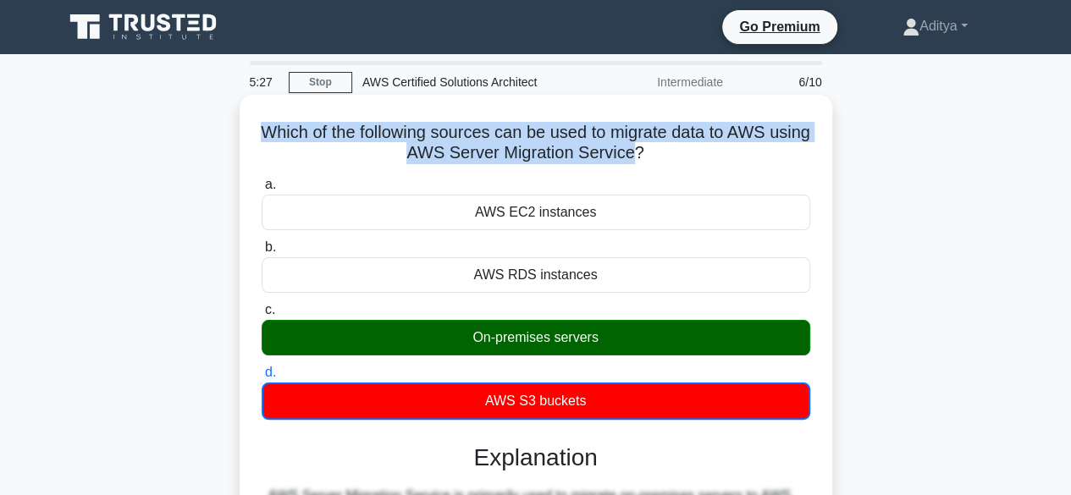
drag, startPoint x: 660, startPoint y: 152, endPoint x: 240, endPoint y: 129, distance: 420.5
click at [240, 129] on div "Which of the following sources can be used to migrate data to AWS using AWS Ser…" at bounding box center [536, 452] width 593 height 715
copy h5 "Which of the following sources can be used to migrate data to AWS using AWS Ser…"
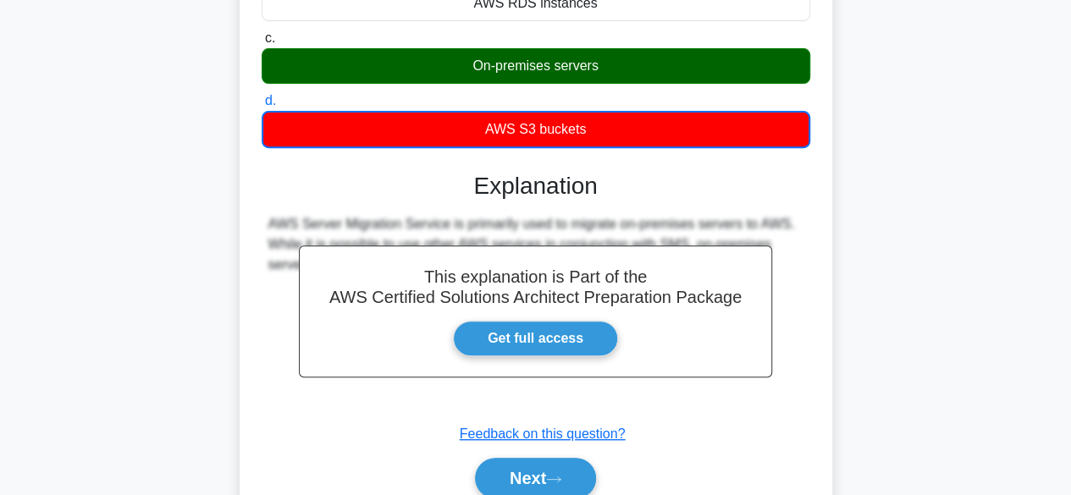
scroll to position [290, 0]
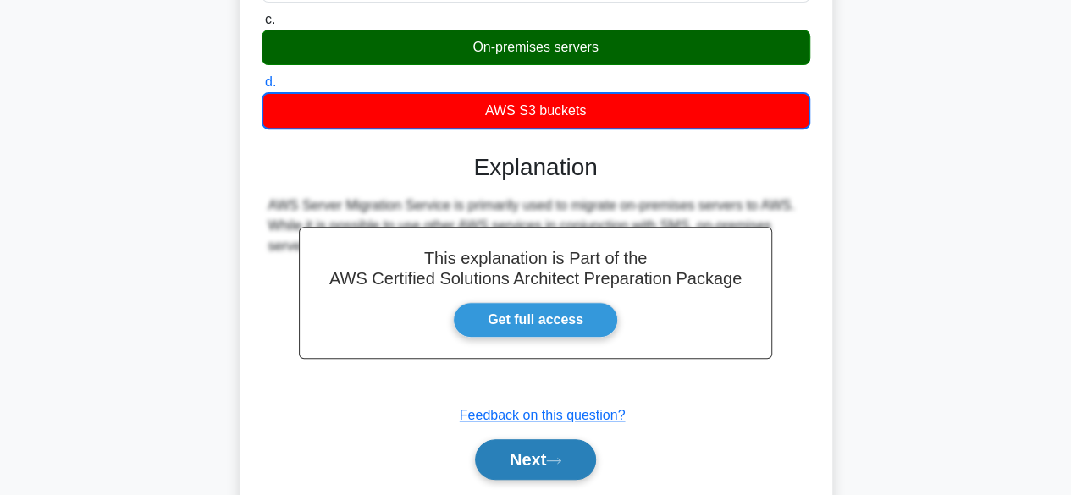
click at [538, 475] on button "Next" at bounding box center [535, 459] width 121 height 41
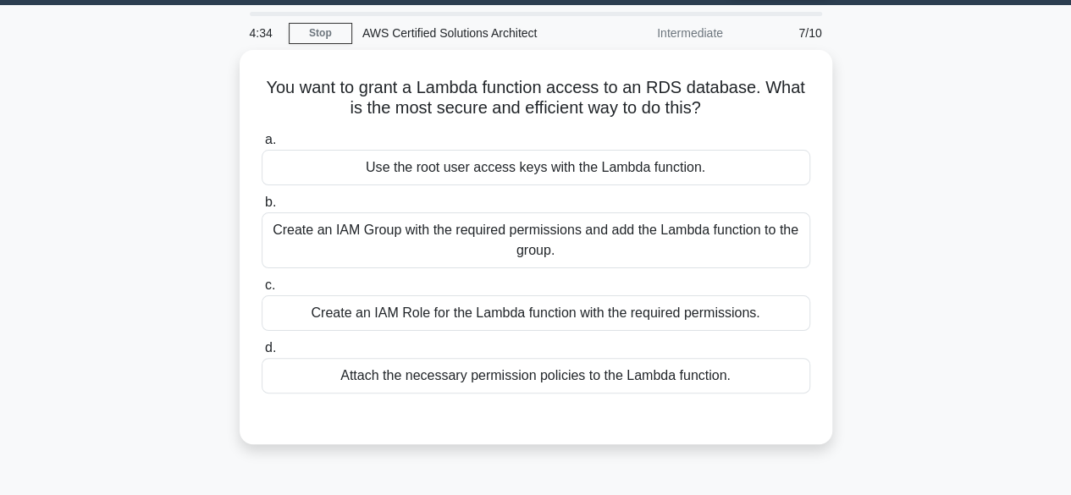
scroll to position [47, 0]
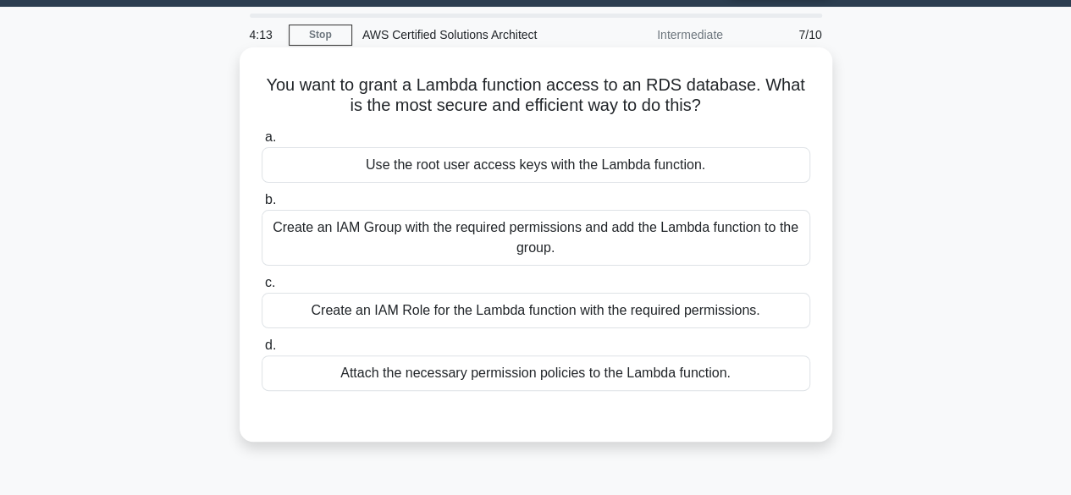
click at [533, 378] on div "Attach the necessary permission policies to the Lambda function." at bounding box center [536, 374] width 549 height 36
click at [262, 351] on input "d. Attach the necessary permission policies to the Lambda function." at bounding box center [262, 345] width 0 height 11
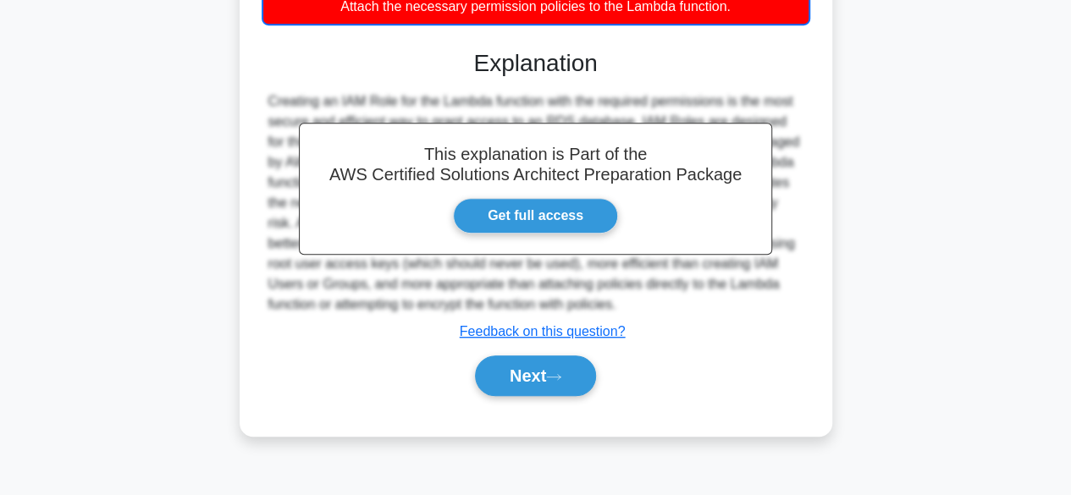
scroll to position [319, 0]
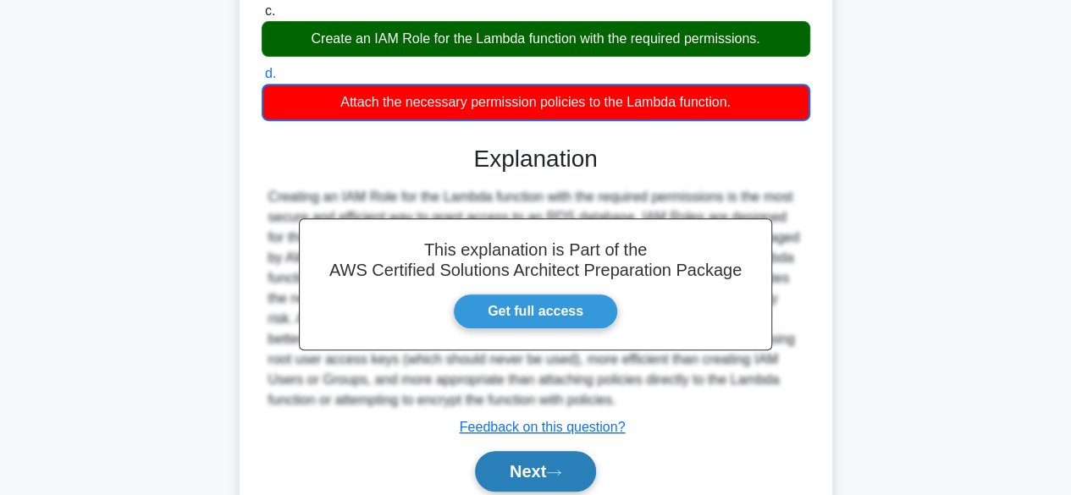
click at [500, 466] on button "Next" at bounding box center [535, 471] width 121 height 41
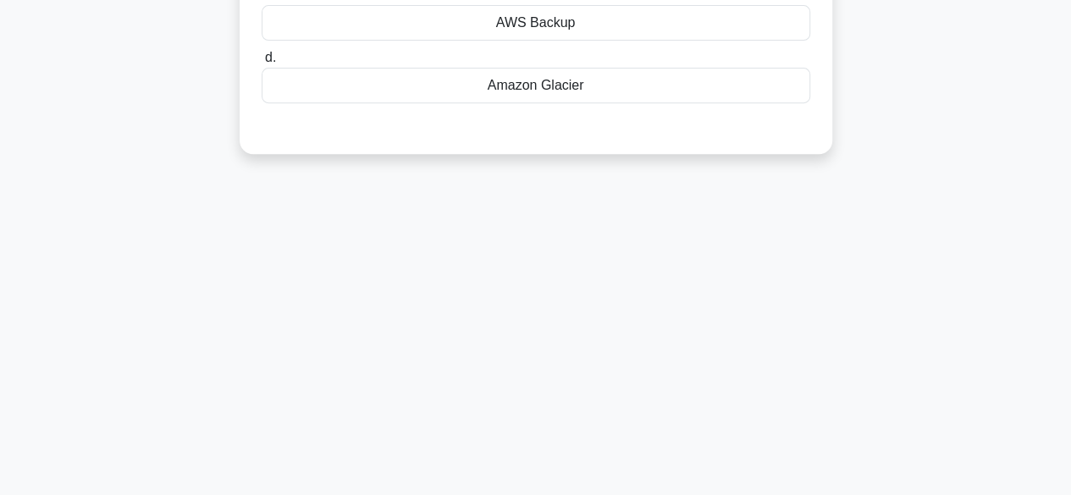
scroll to position [0, 0]
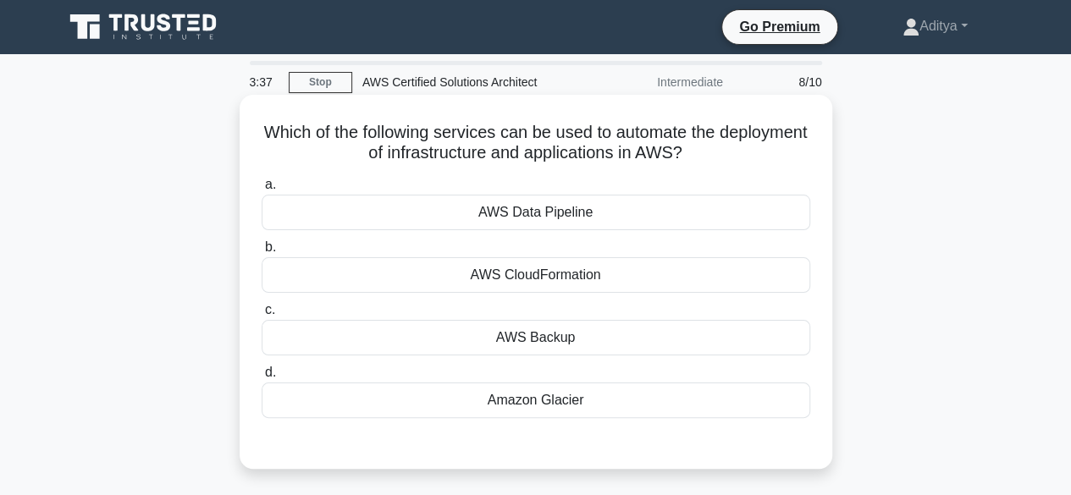
click at [447, 270] on div "AWS CloudFormation" at bounding box center [536, 275] width 549 height 36
click at [262, 253] on input "b. AWS CloudFormation" at bounding box center [262, 247] width 0 height 11
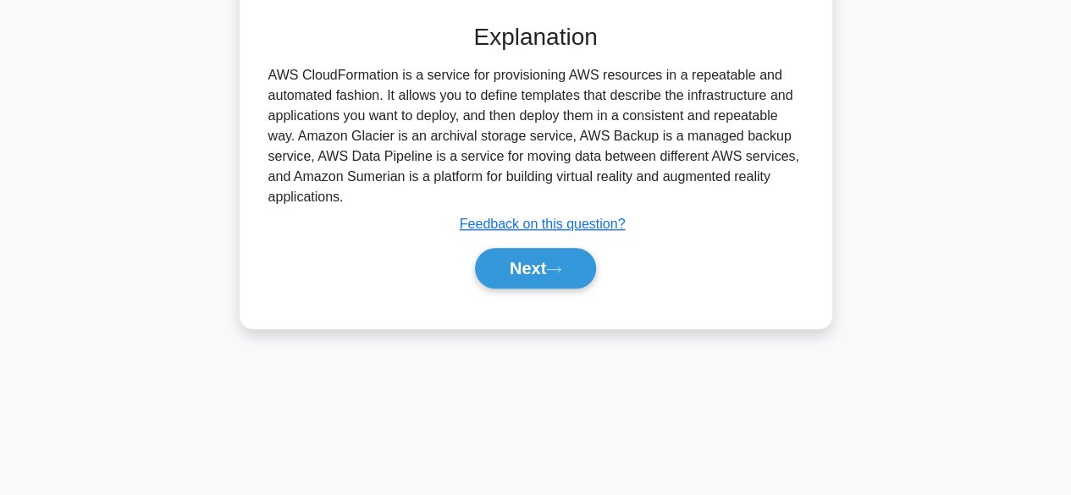
scroll to position [402, 0]
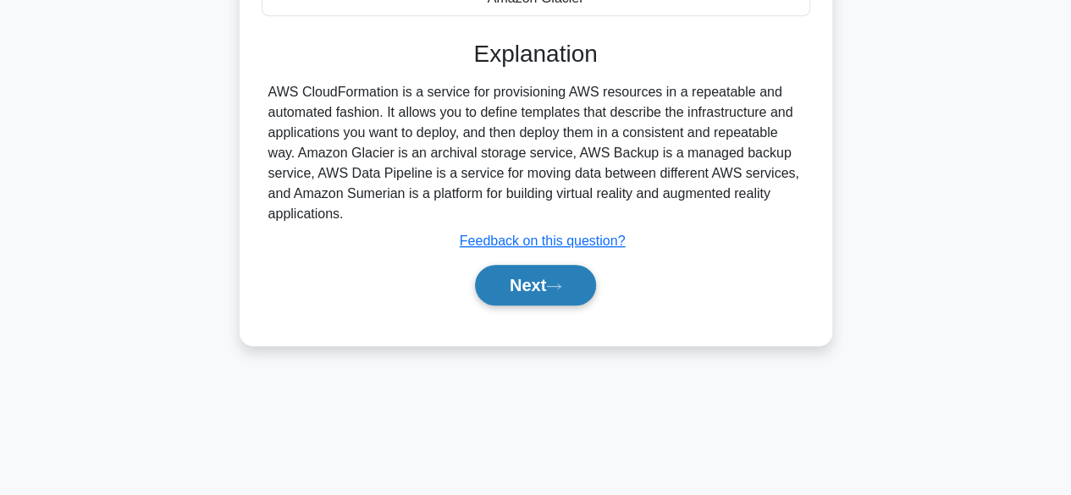
click at [550, 292] on button "Next" at bounding box center [535, 285] width 121 height 41
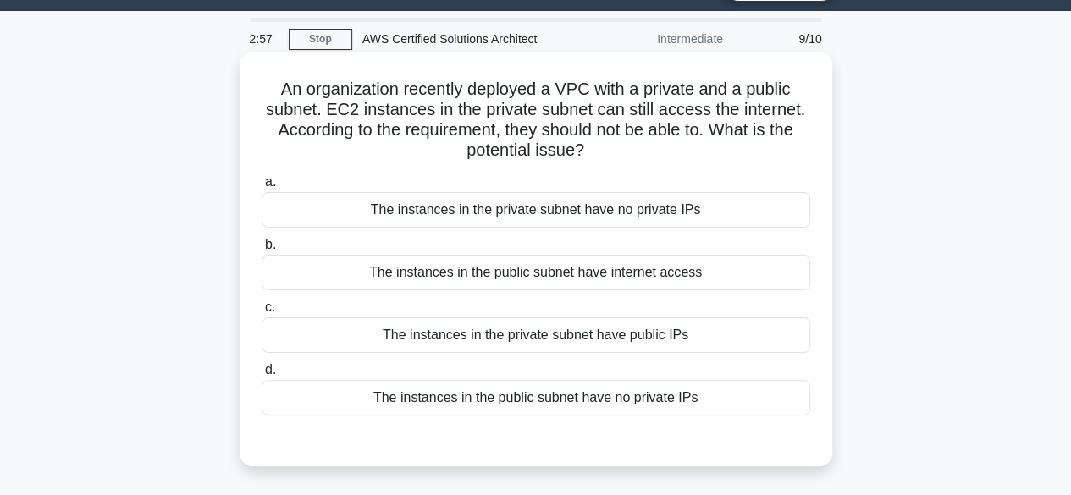
scroll to position [45, 0]
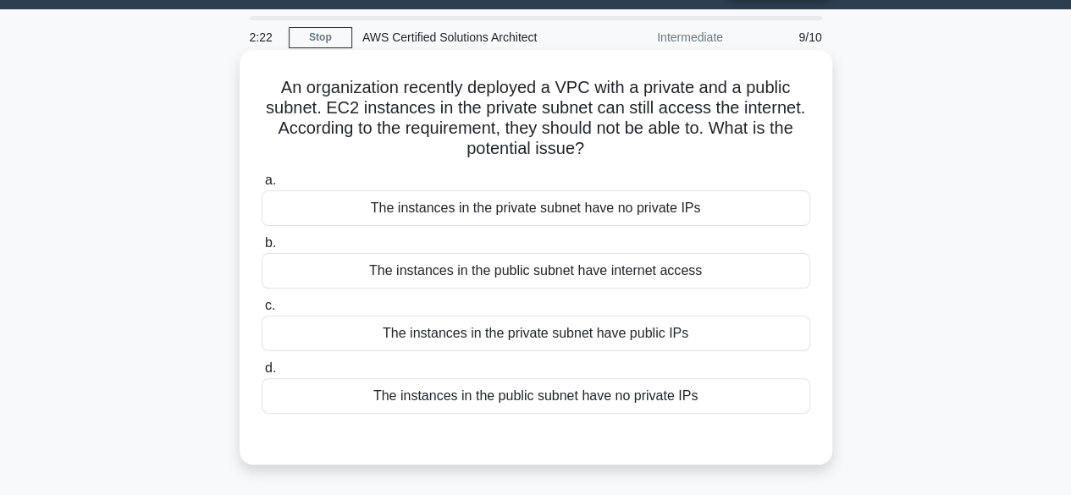
click at [603, 341] on div "The instances in the private subnet have public IPs" at bounding box center [536, 334] width 549 height 36
click at [262, 312] on input "c. The instances in the private subnet have public IPs" at bounding box center [262, 306] width 0 height 11
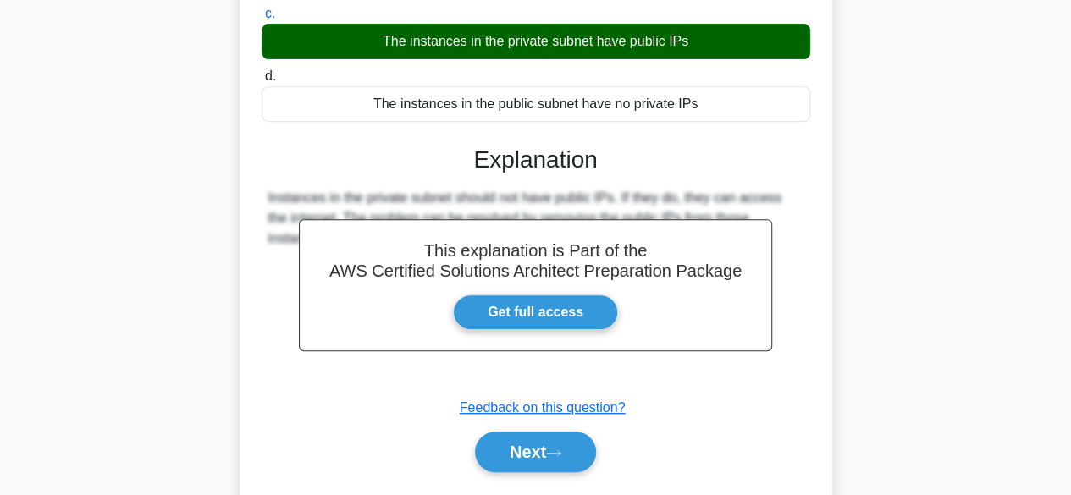
scroll to position [419, 0]
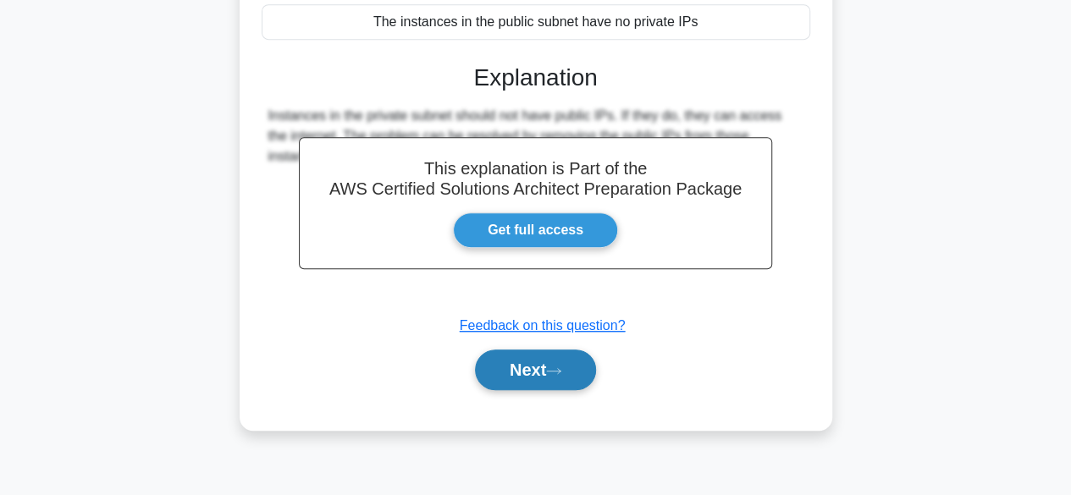
click at [531, 370] on button "Next" at bounding box center [535, 370] width 121 height 41
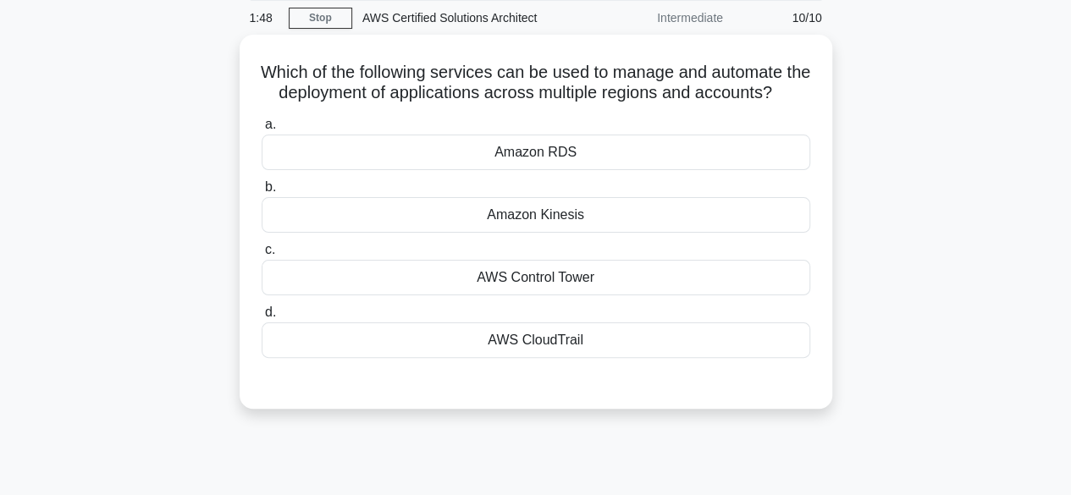
scroll to position [58, 0]
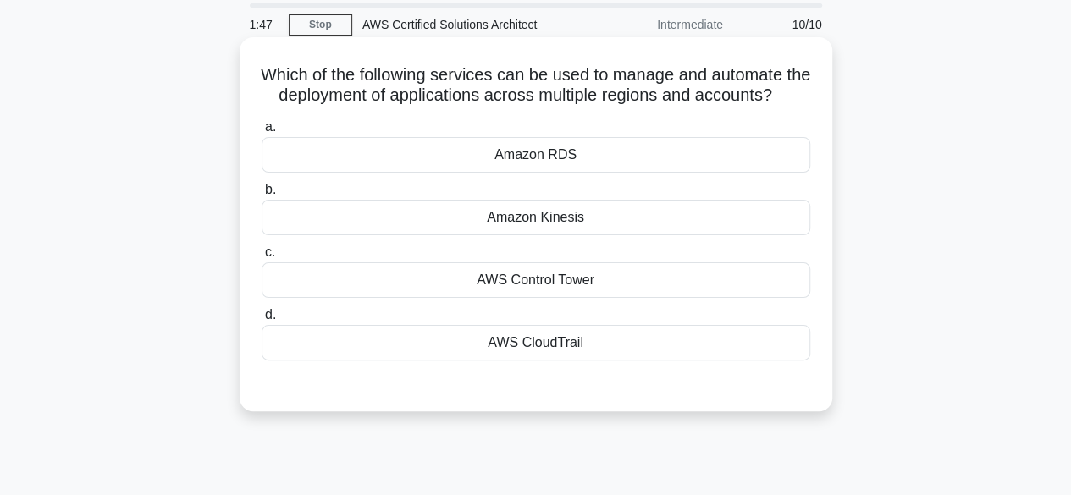
click at [571, 235] on div "Amazon Kinesis" at bounding box center [536, 218] width 549 height 36
click at [262, 196] on input "b. Amazon Kinesis" at bounding box center [262, 190] width 0 height 11
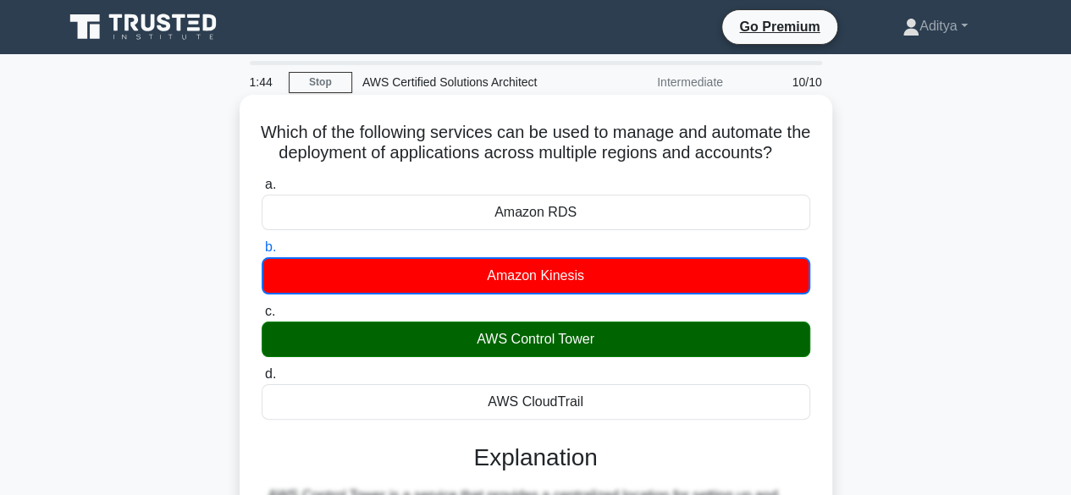
scroll to position [1, 0]
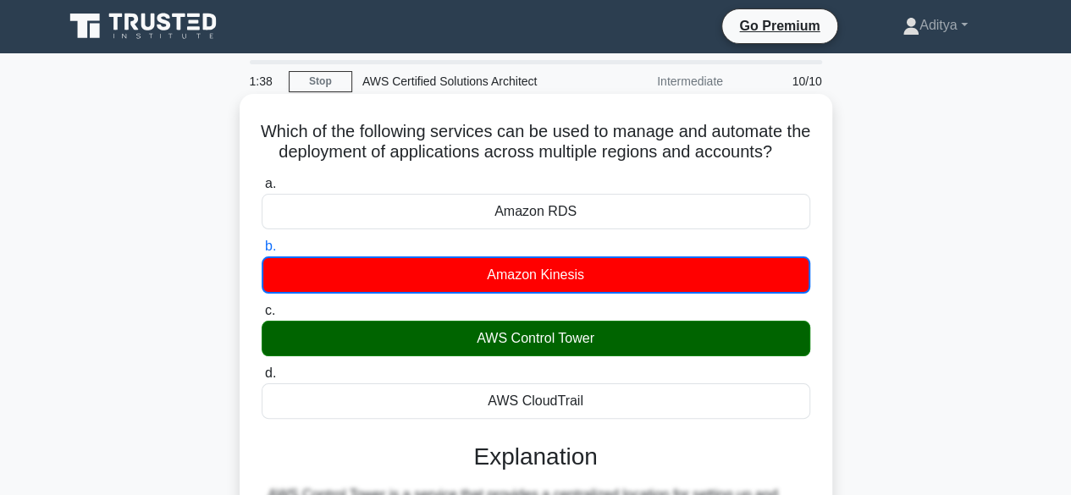
drag, startPoint x: 271, startPoint y: 130, endPoint x: 831, endPoint y: 166, distance: 560.7
click at [831, 166] on div "Which of the following services can be used to manage and automate the deployme…" at bounding box center [536, 451] width 593 height 715
copy h5 "Which of the following services can be used to manage and automate the deployme…"
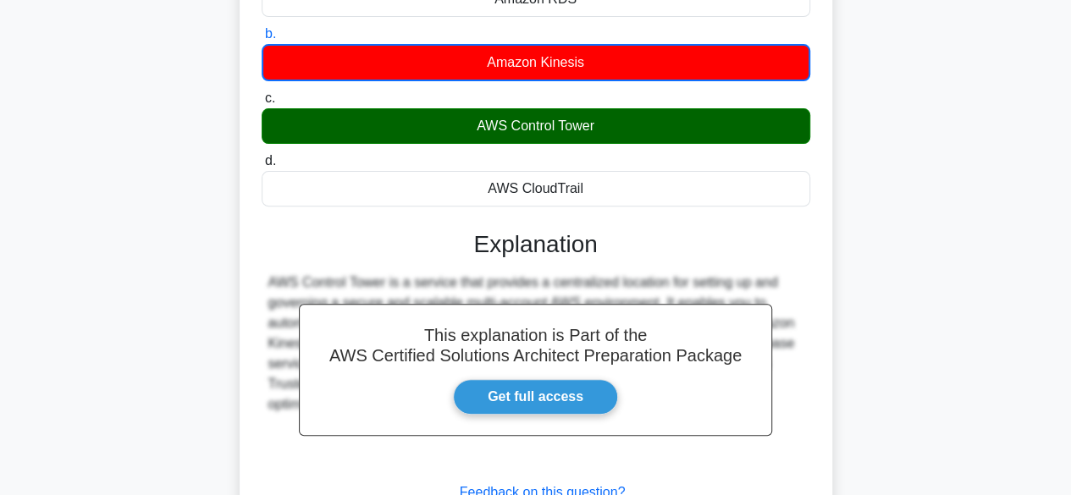
scroll to position [419, 0]
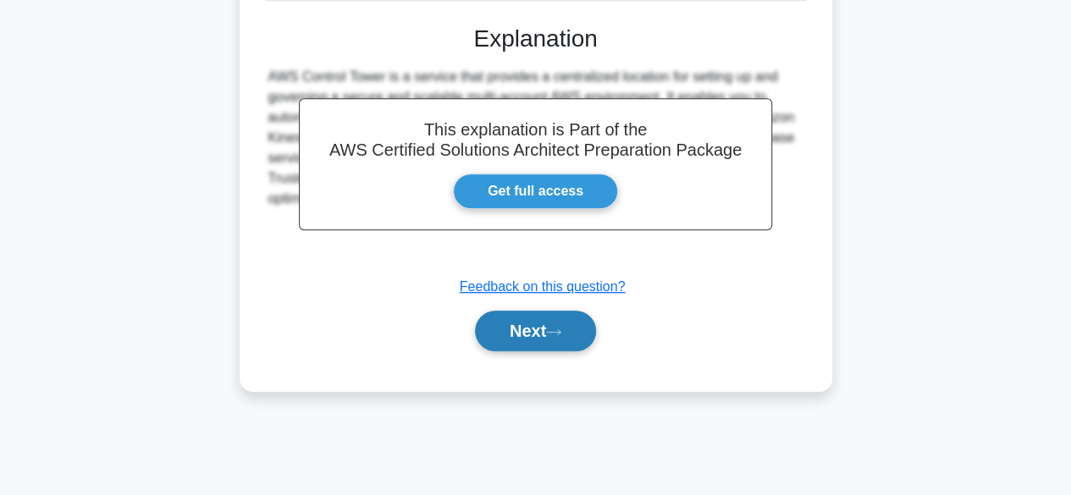
click at [533, 351] on button "Next" at bounding box center [535, 331] width 121 height 41
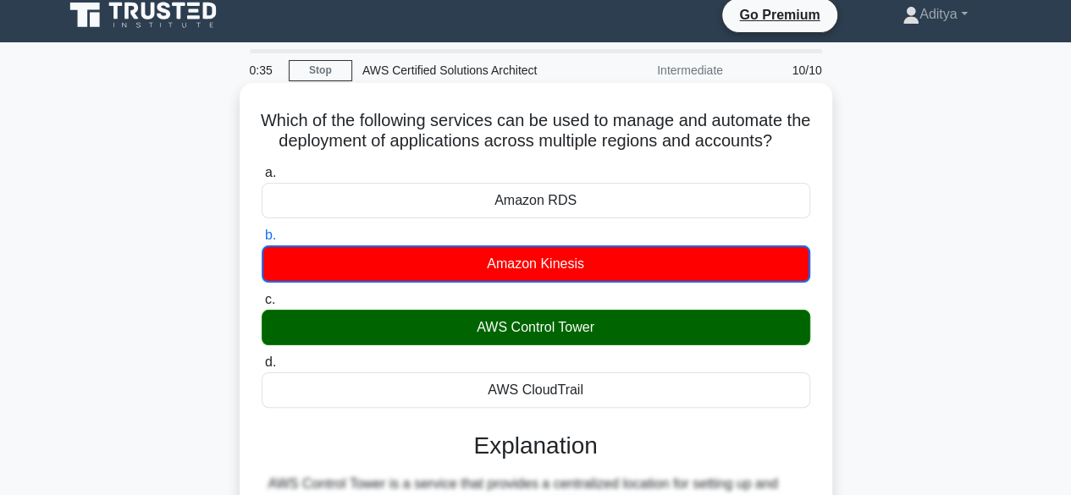
scroll to position [11, 0]
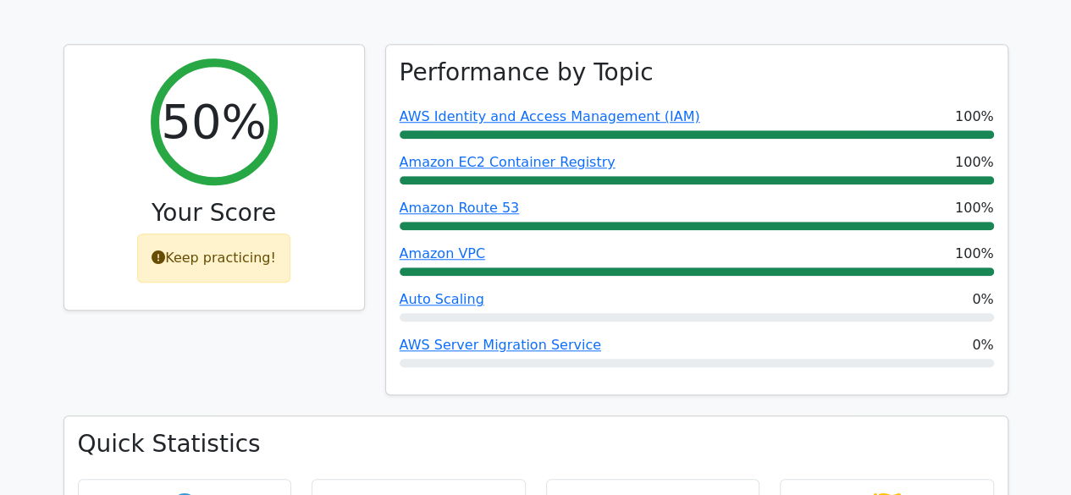
scroll to position [639, 0]
